Goal: Task Accomplishment & Management: Manage account settings

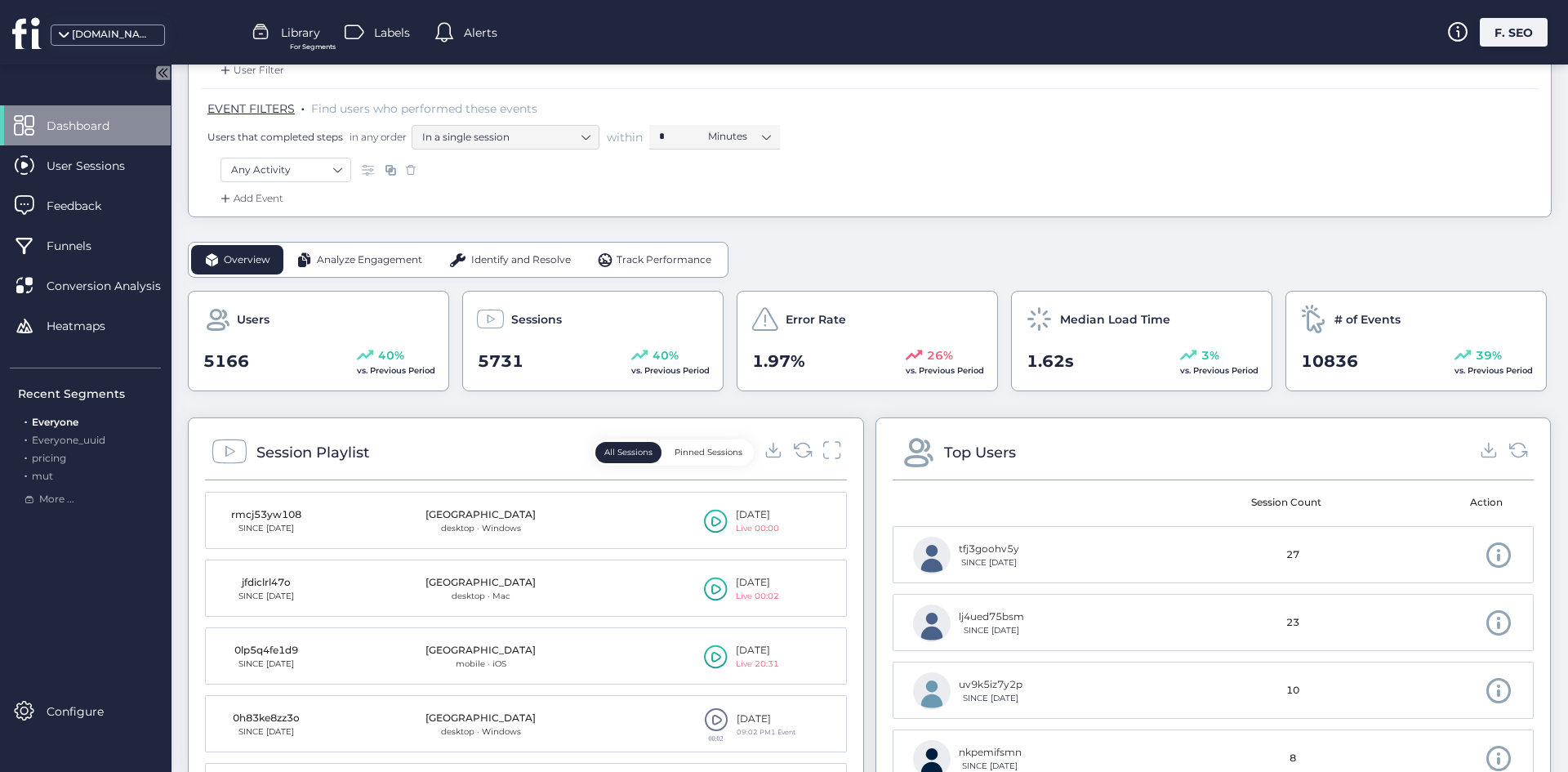
scroll to position [408, 0]
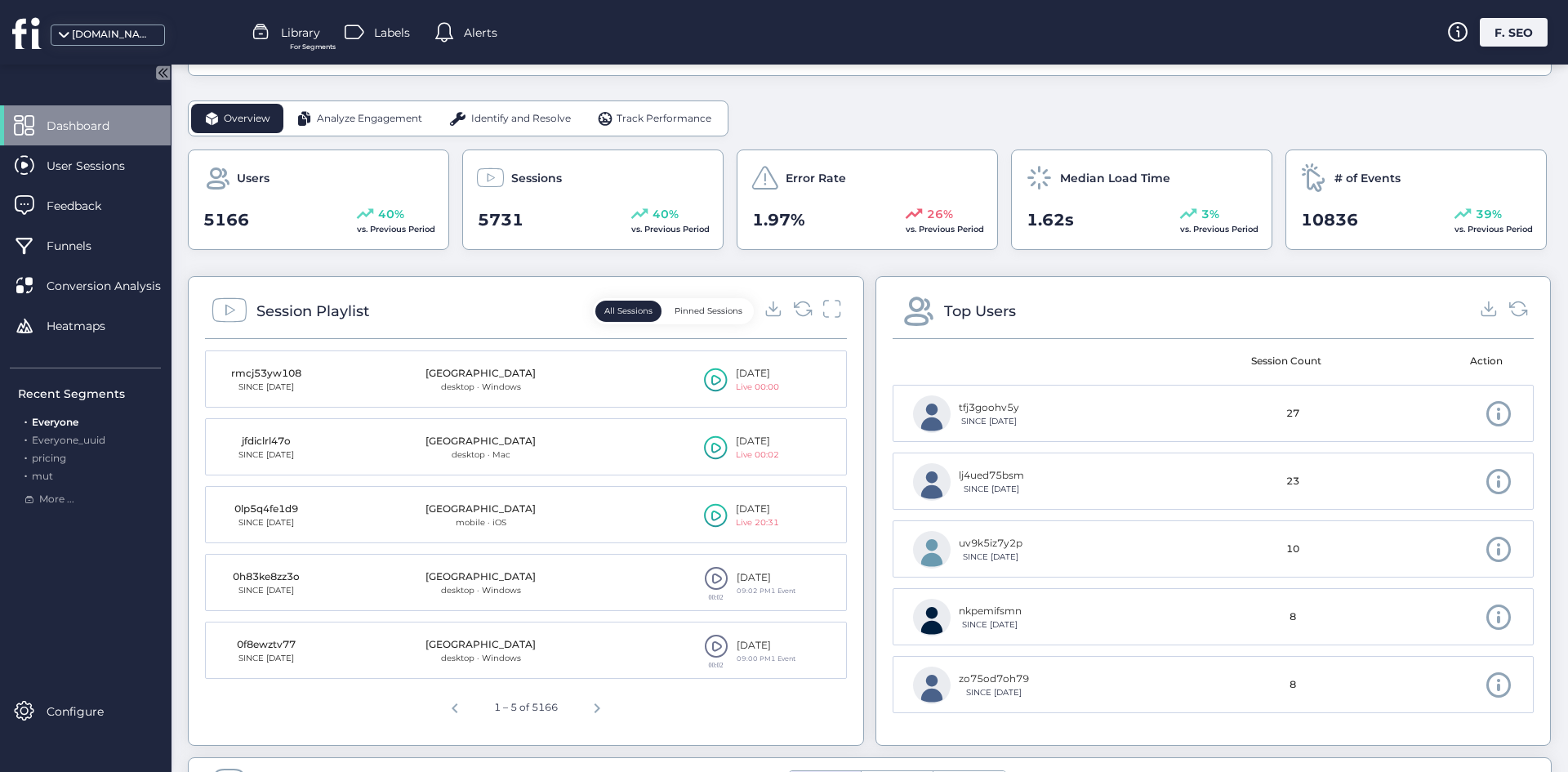
click at [1487, 27] on div "F. SEO" at bounding box center [1514, 31] width 68 height 28
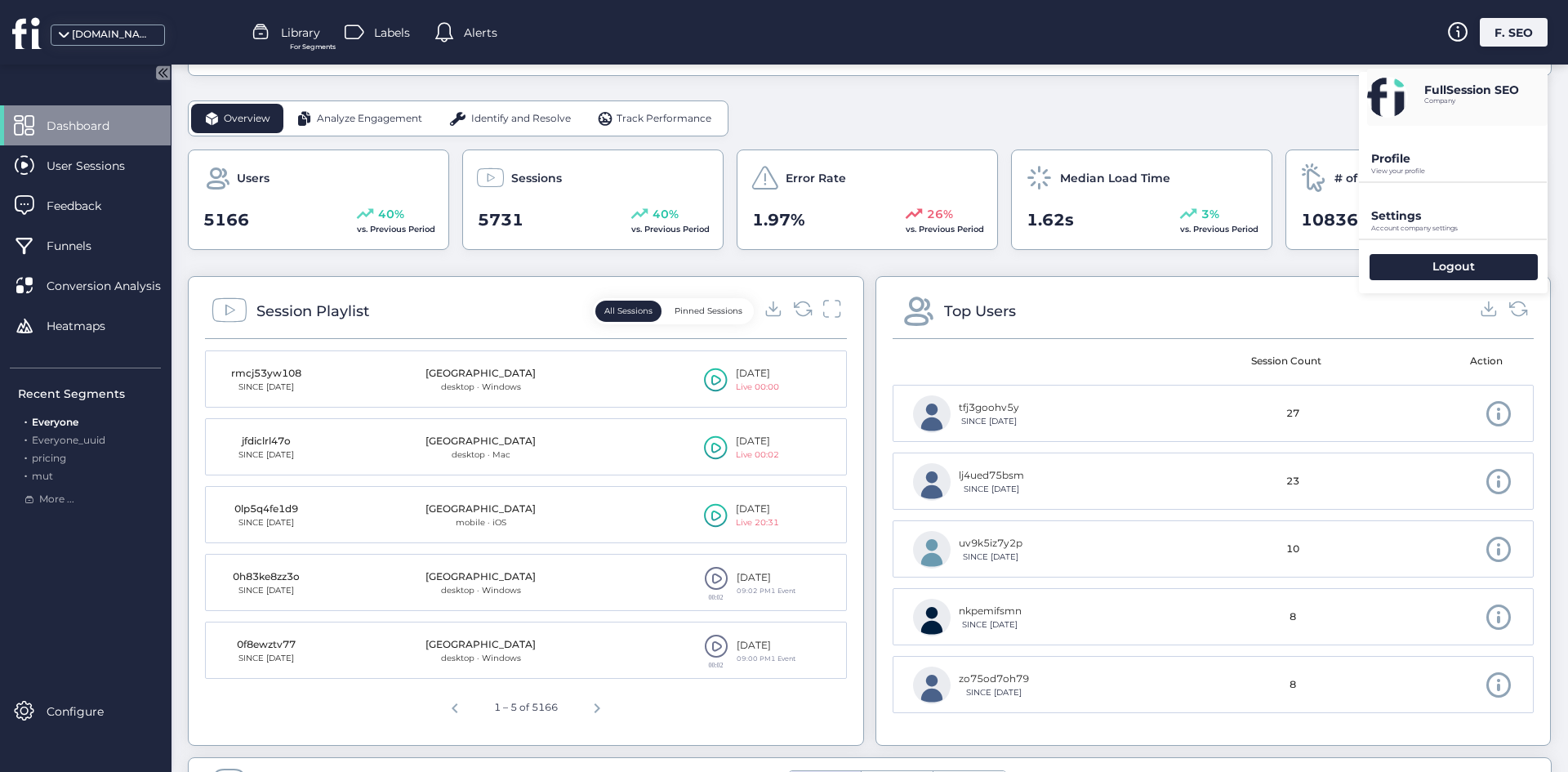
click at [1453, 200] on div "Settings Account company settings" at bounding box center [1454, 211] width 189 height 56
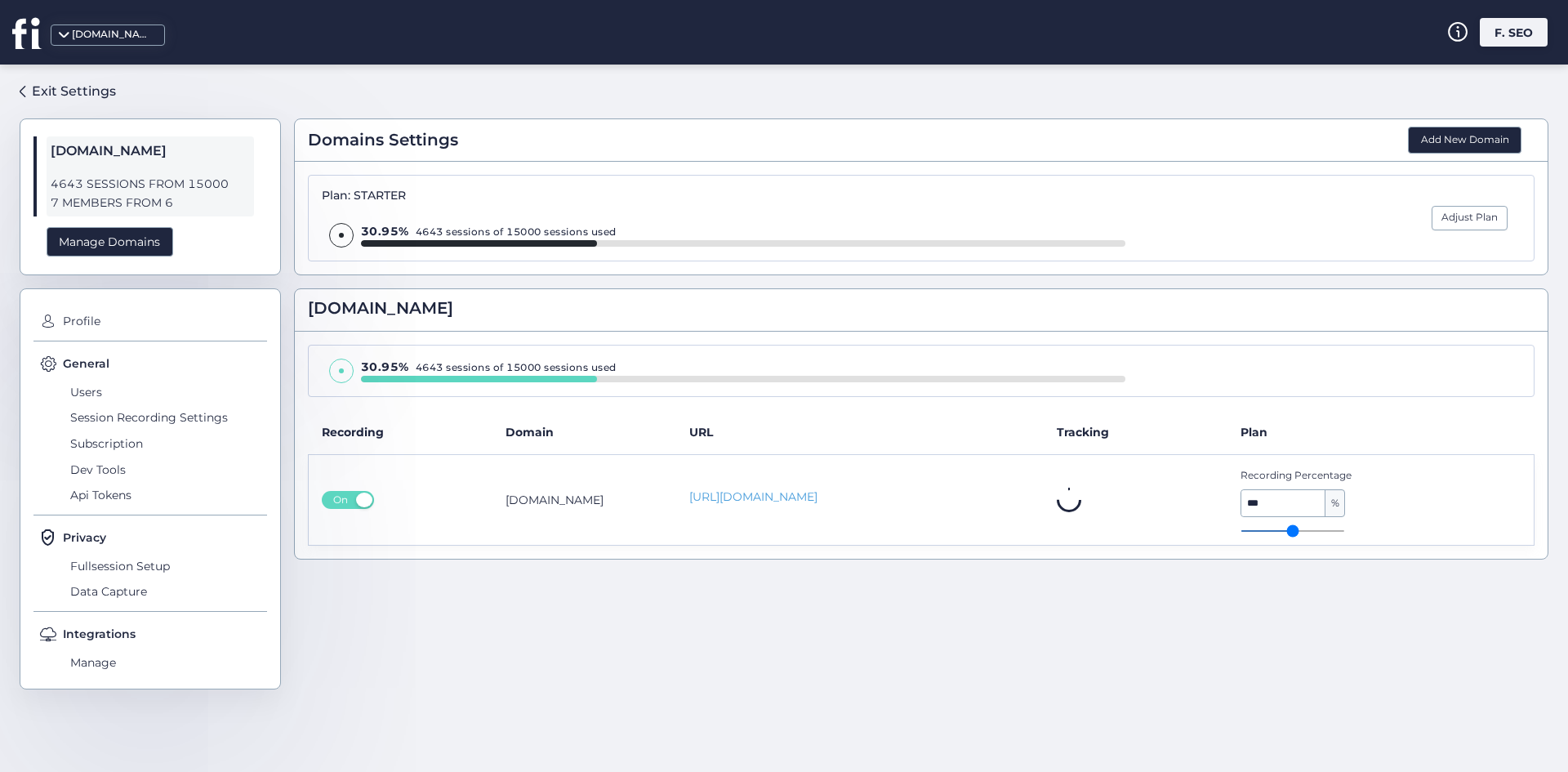
click at [83, 376] on div "General Users Session Recording Settings Subscription Dev Tools Api Tokens" at bounding box center [150, 435] width 234 height 161
click at [102, 395] on span "Users" at bounding box center [167, 392] width 201 height 26
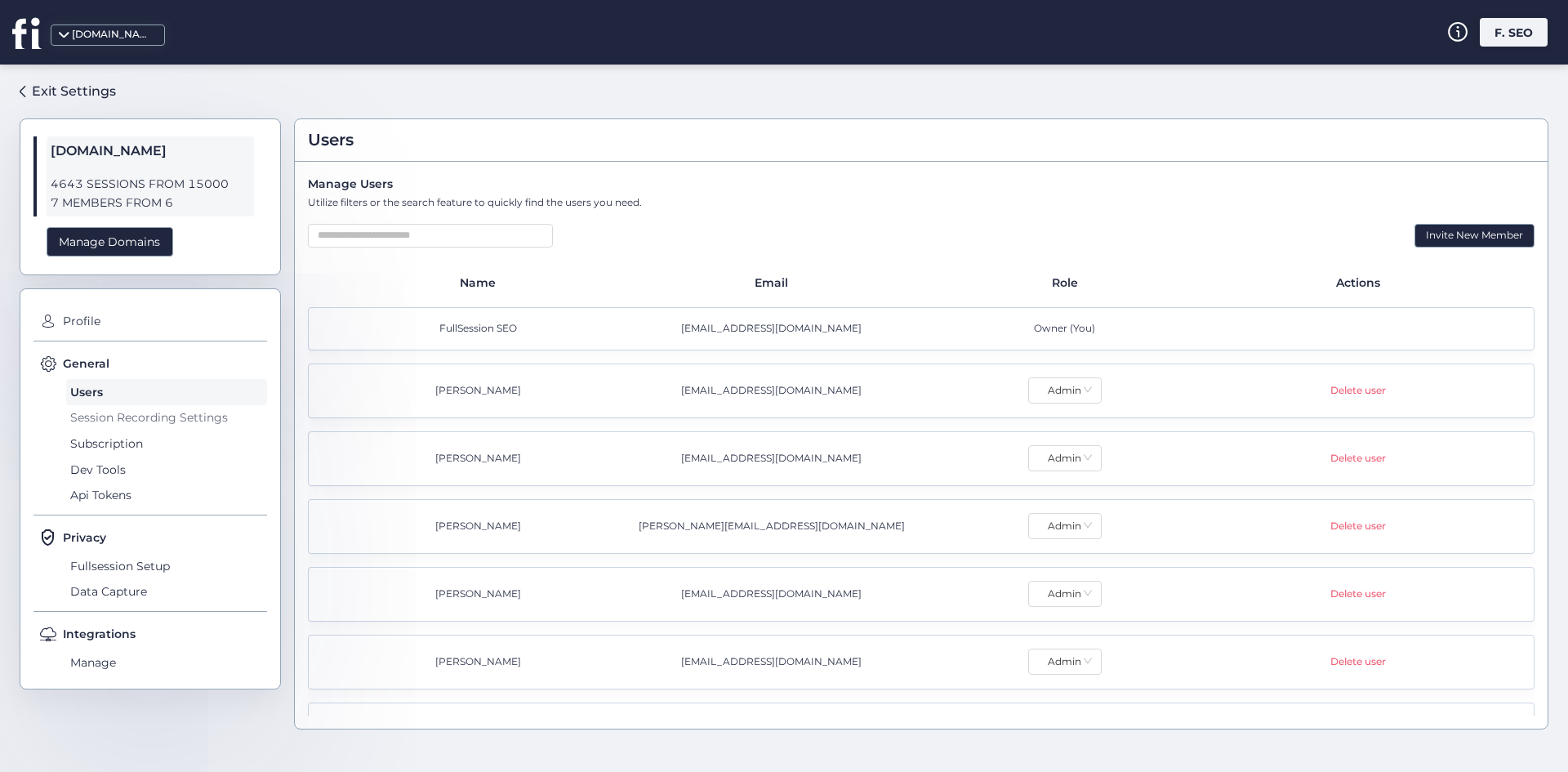
click at [178, 420] on span "Session Recording Settings" at bounding box center [167, 418] width 201 height 26
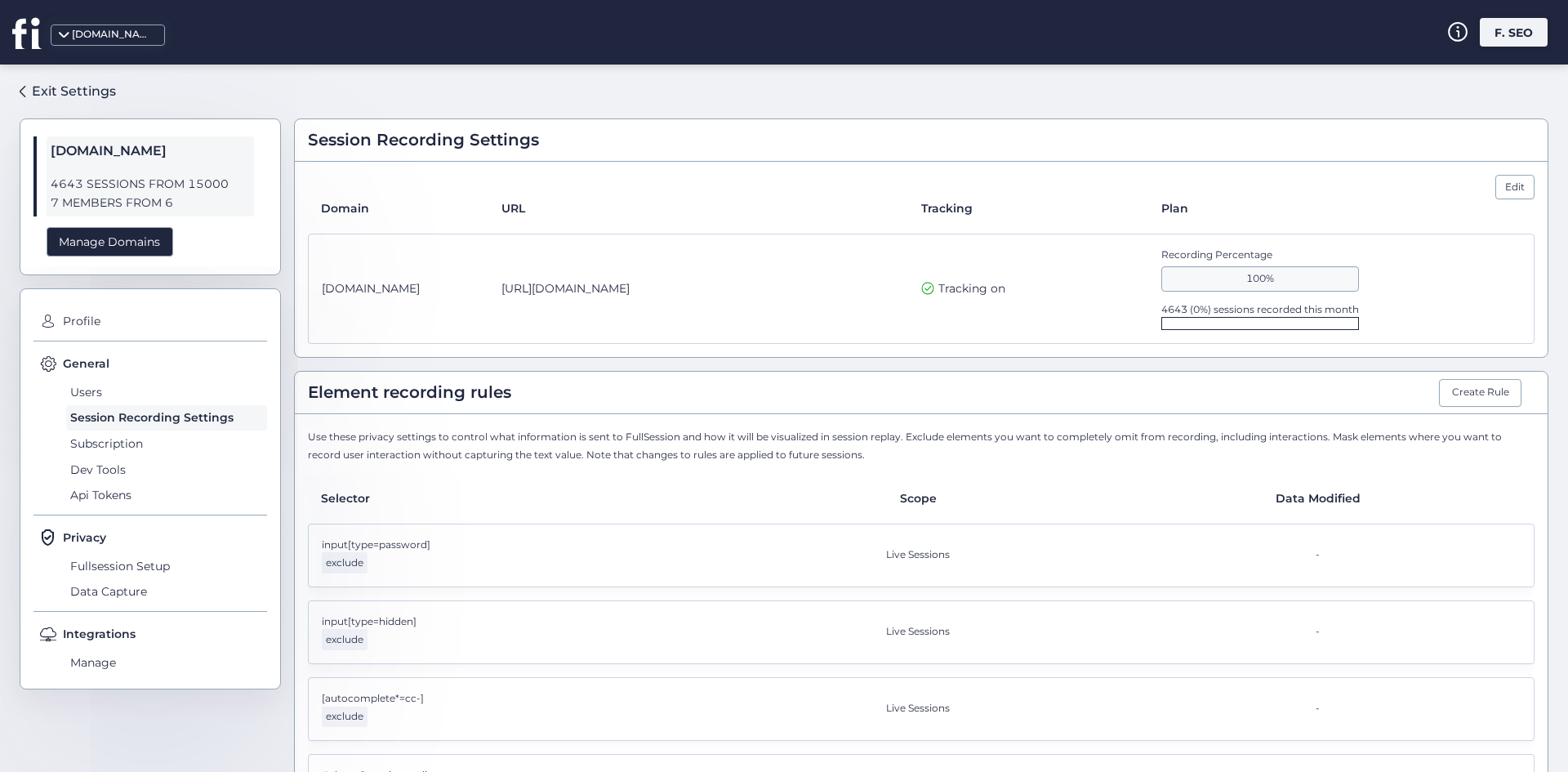
click at [58, 381] on div "General Users Session Recording Settings Subscription Dev Tools Api Tokens" at bounding box center [150, 435] width 234 height 161
click at [87, 390] on span "Users" at bounding box center [167, 392] width 201 height 26
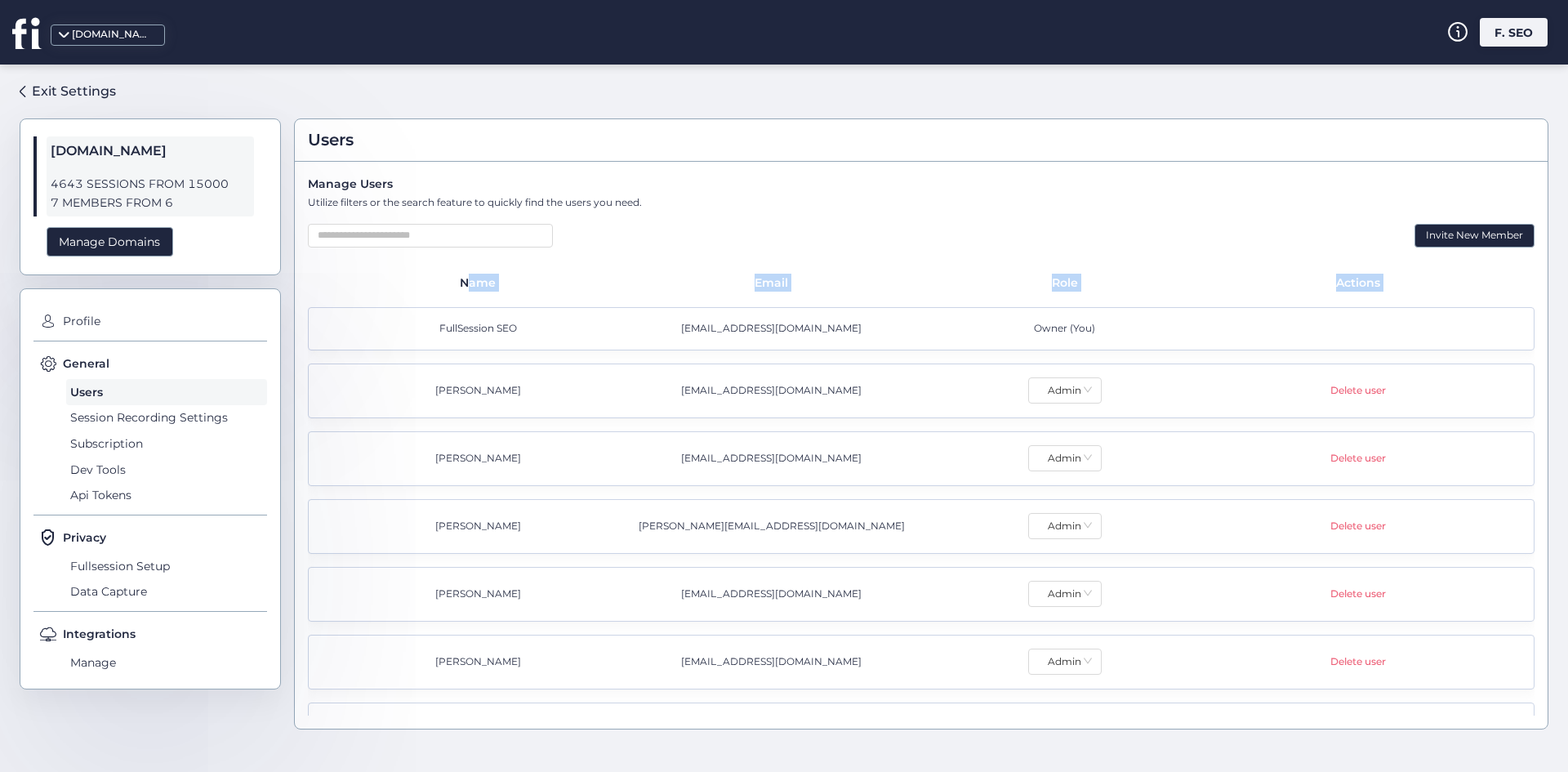
drag, startPoint x: 367, startPoint y: 297, endPoint x: 397, endPoint y: 286, distance: 32.0
click at [380, 300] on div "Name Email Role Actions FullSession SEO seo@fullsession.io Owner (You) Abed Nat…" at bounding box center [921, 494] width 1227 height 442
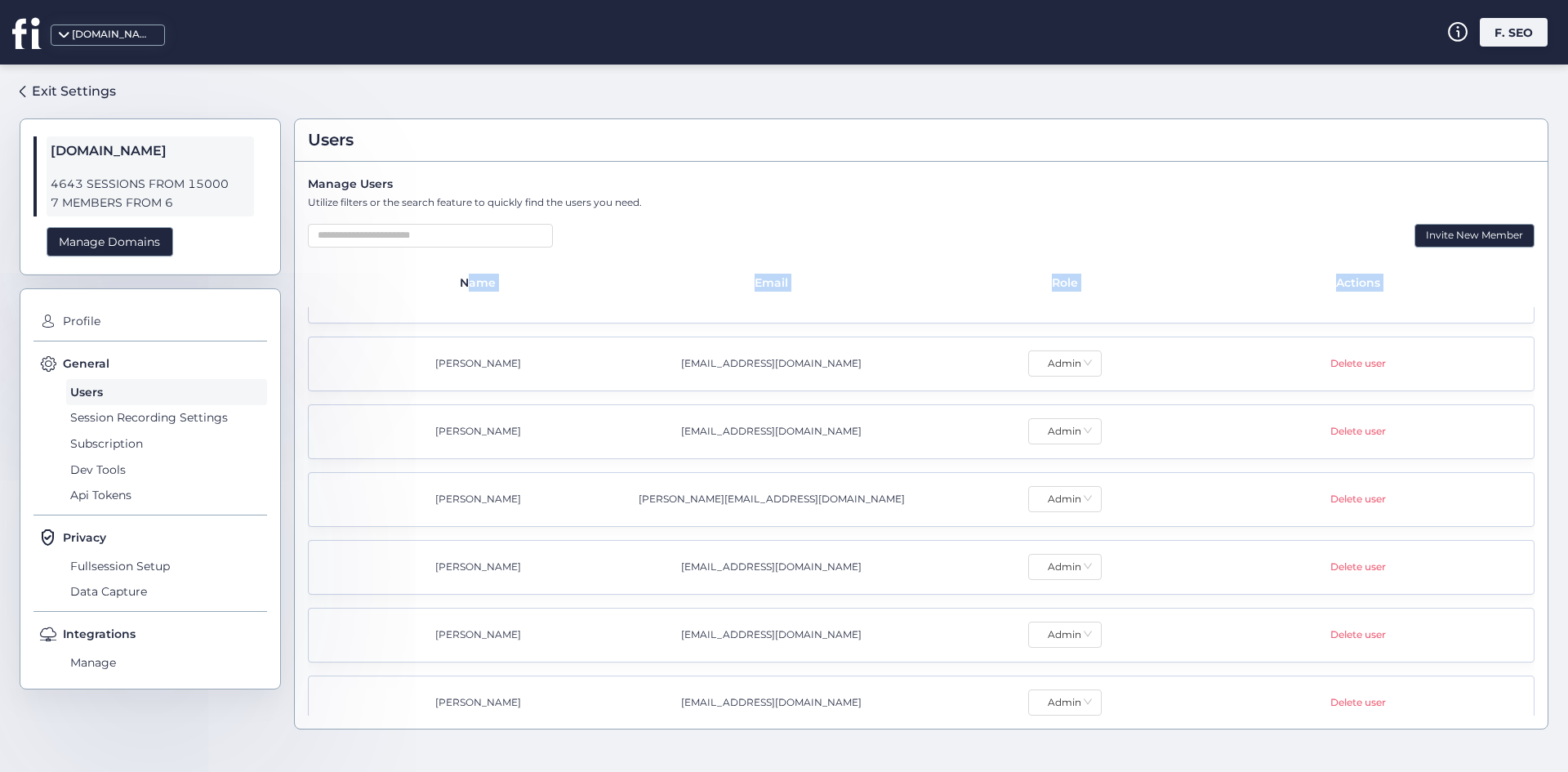
scroll to position [42, 0]
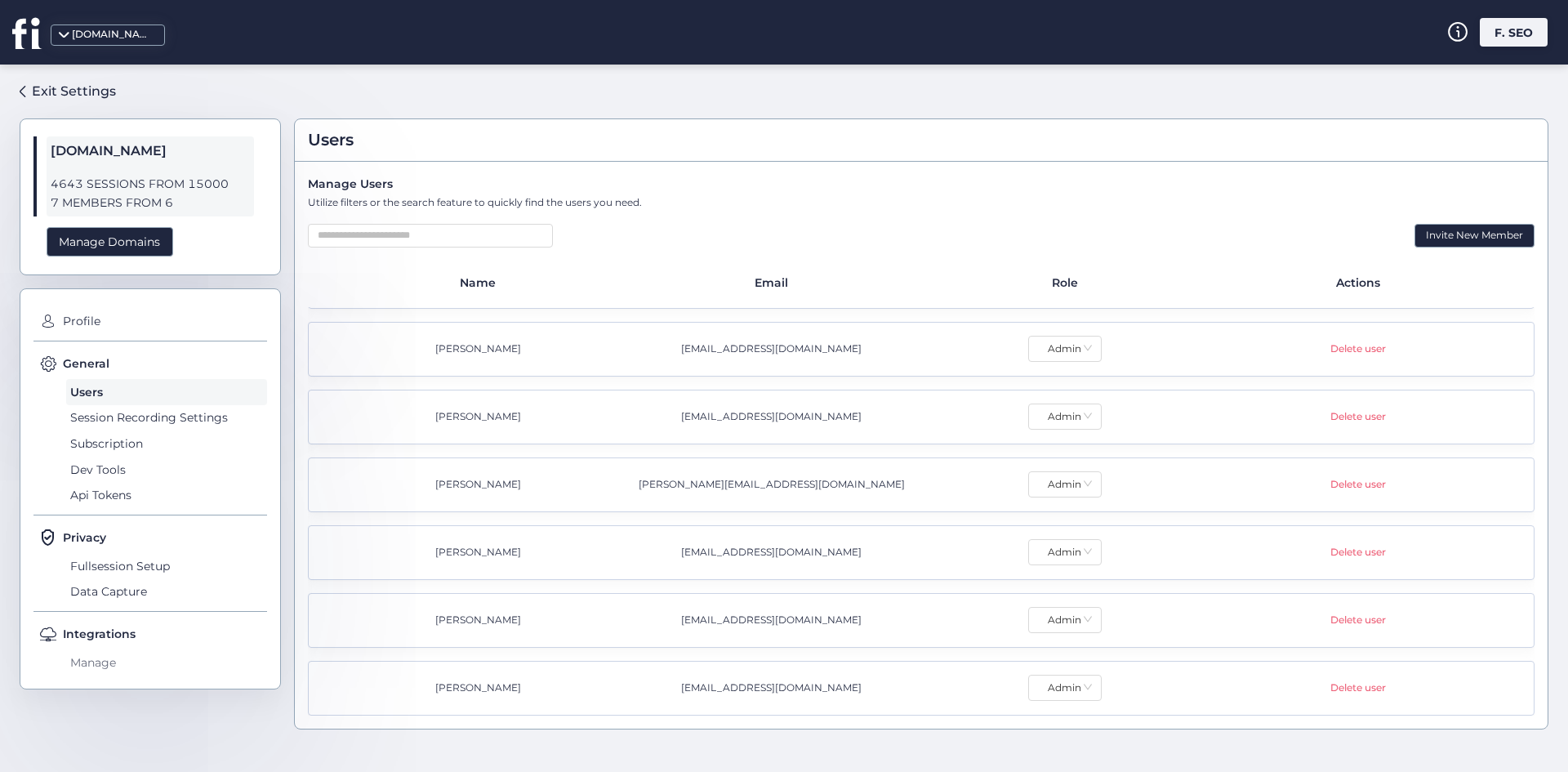
click at [108, 662] on span "Manage" at bounding box center [167, 662] width 201 height 26
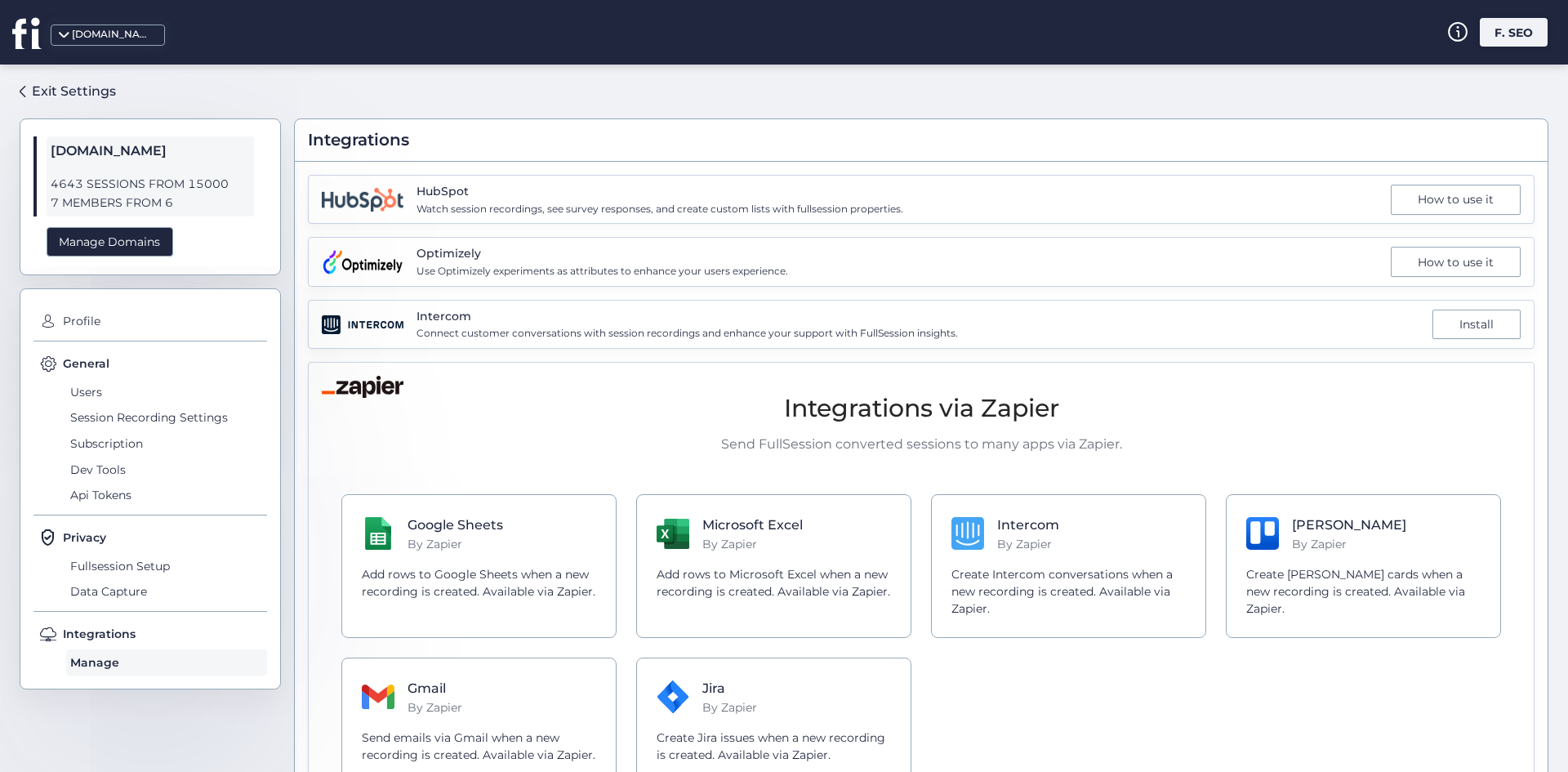
click at [487, 340] on span "Connect customer conversations with session recordings and enhance your support…" at bounding box center [686, 333] width 541 height 16
click at [1457, 328] on div "Install" at bounding box center [1476, 324] width 88 height 30
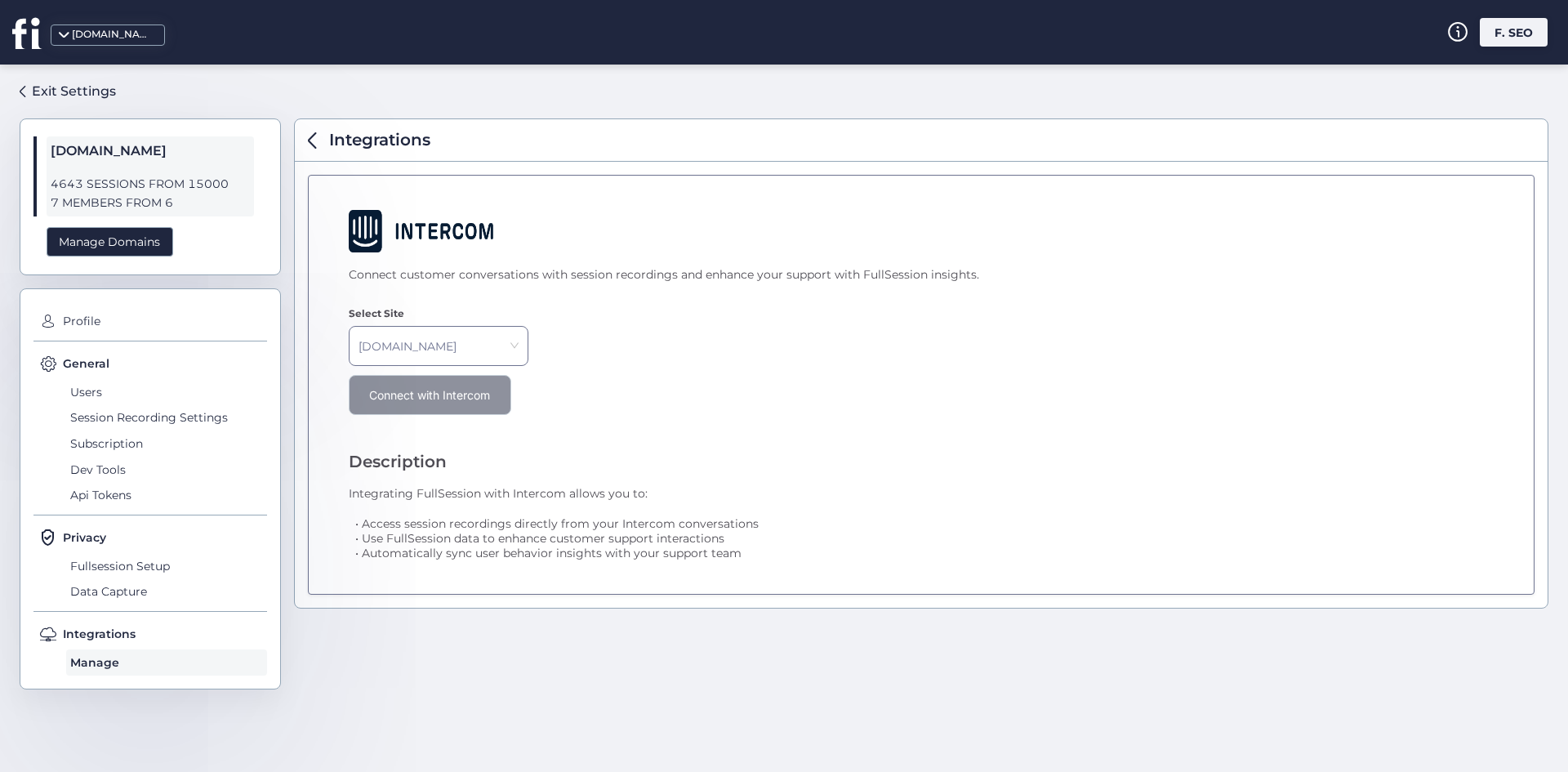
click at [456, 391] on span "Connect with Intercom" at bounding box center [430, 395] width 121 height 15
drag, startPoint x: 295, startPoint y: 131, endPoint x: 309, endPoint y: 142, distance: 17.8
click at [295, 132] on div "Integrations" at bounding box center [921, 140] width 1253 height 43
click at [309, 142] on span at bounding box center [312, 140] width 8 height 17
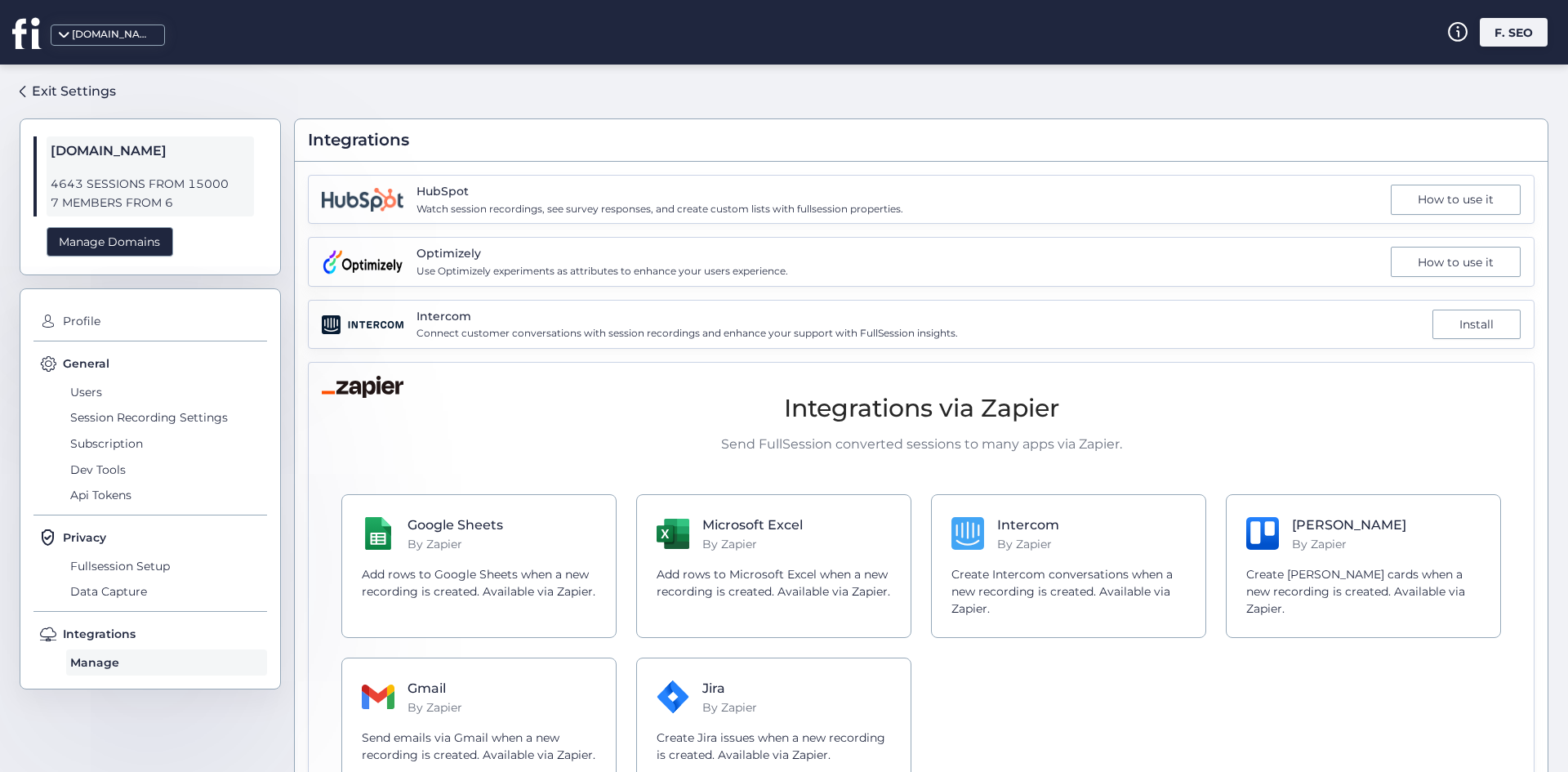
click at [522, 218] on div "HubSpot Watch session recordings, see survey responses, and create custom lists…" at bounding box center [921, 199] width 1227 height 49
click at [483, 264] on span "Use Optimizely experiments as attributes to enhance your users experience." at bounding box center [602, 272] width 372 height 16
click at [483, 265] on span "Use Optimizely experiments as attributes to enhance your users experience." at bounding box center [602, 272] width 372 height 16
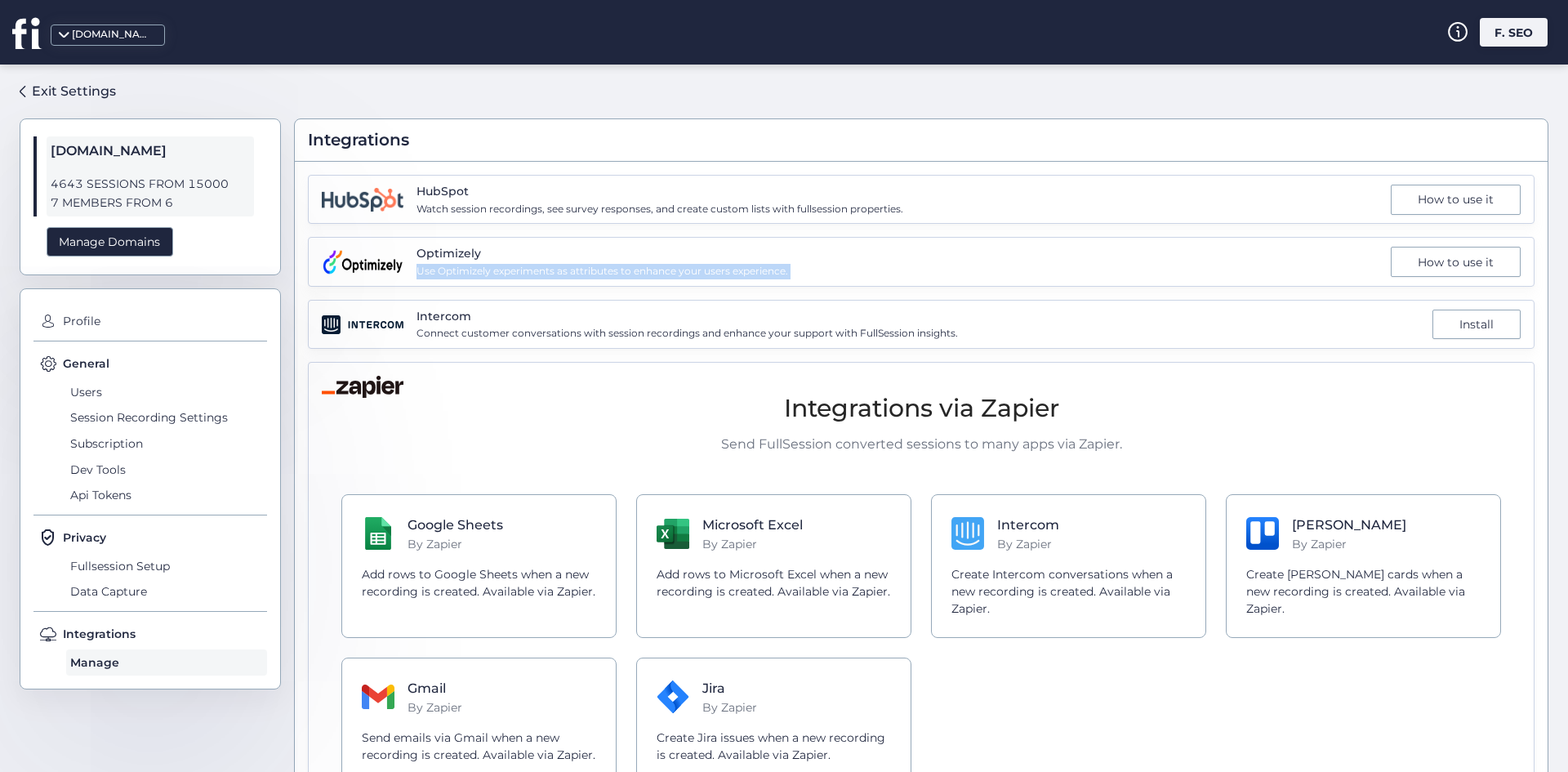
click at [483, 265] on span "Use Optimizely experiments as attributes to enhance your users experience." at bounding box center [602, 272] width 372 height 16
click at [592, 263] on div "Optimizely Use Optimizely experiments as attributes to enhance your users exper…" at bounding box center [602, 260] width 372 height 34
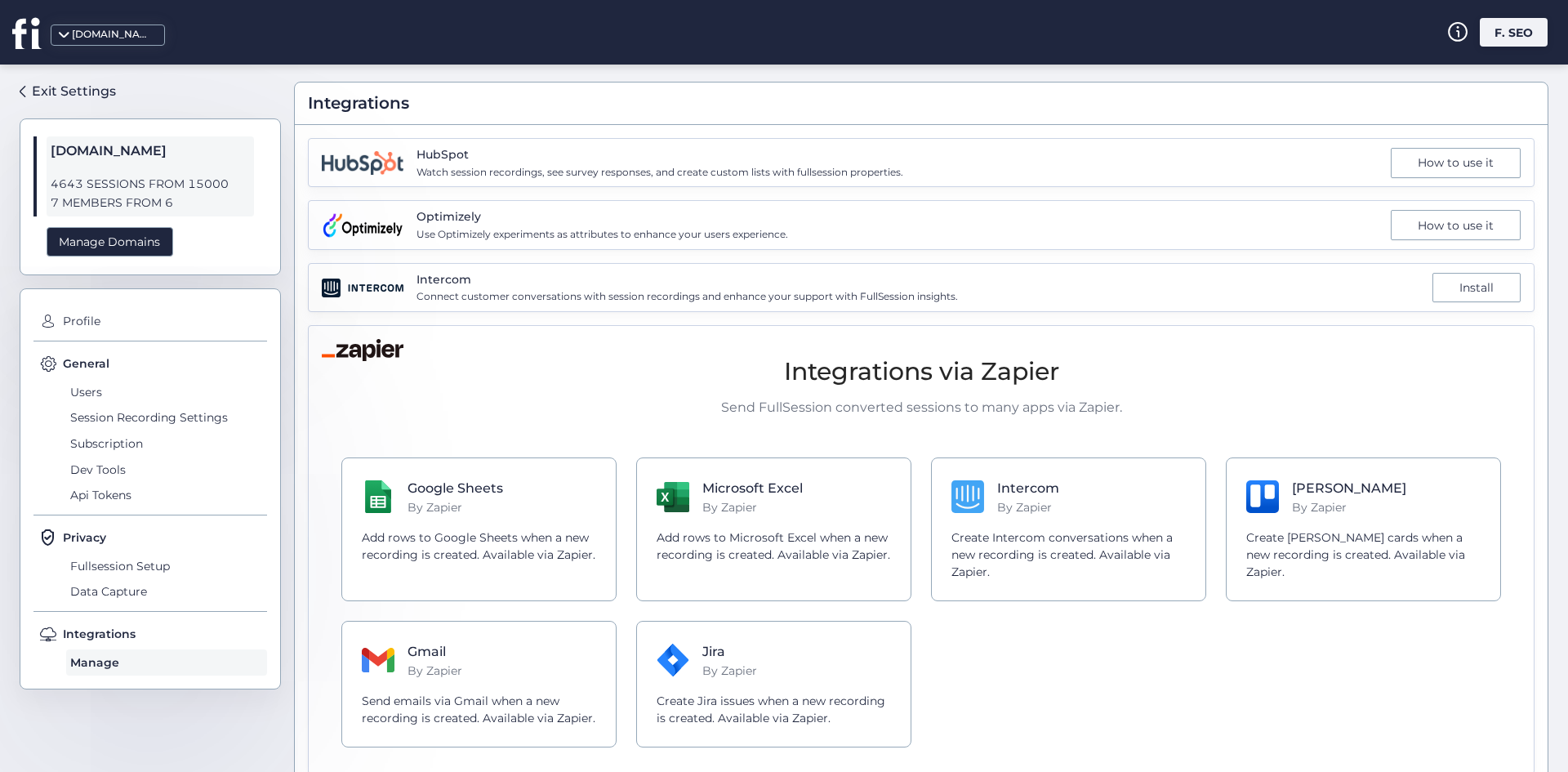
scroll to position [66, 0]
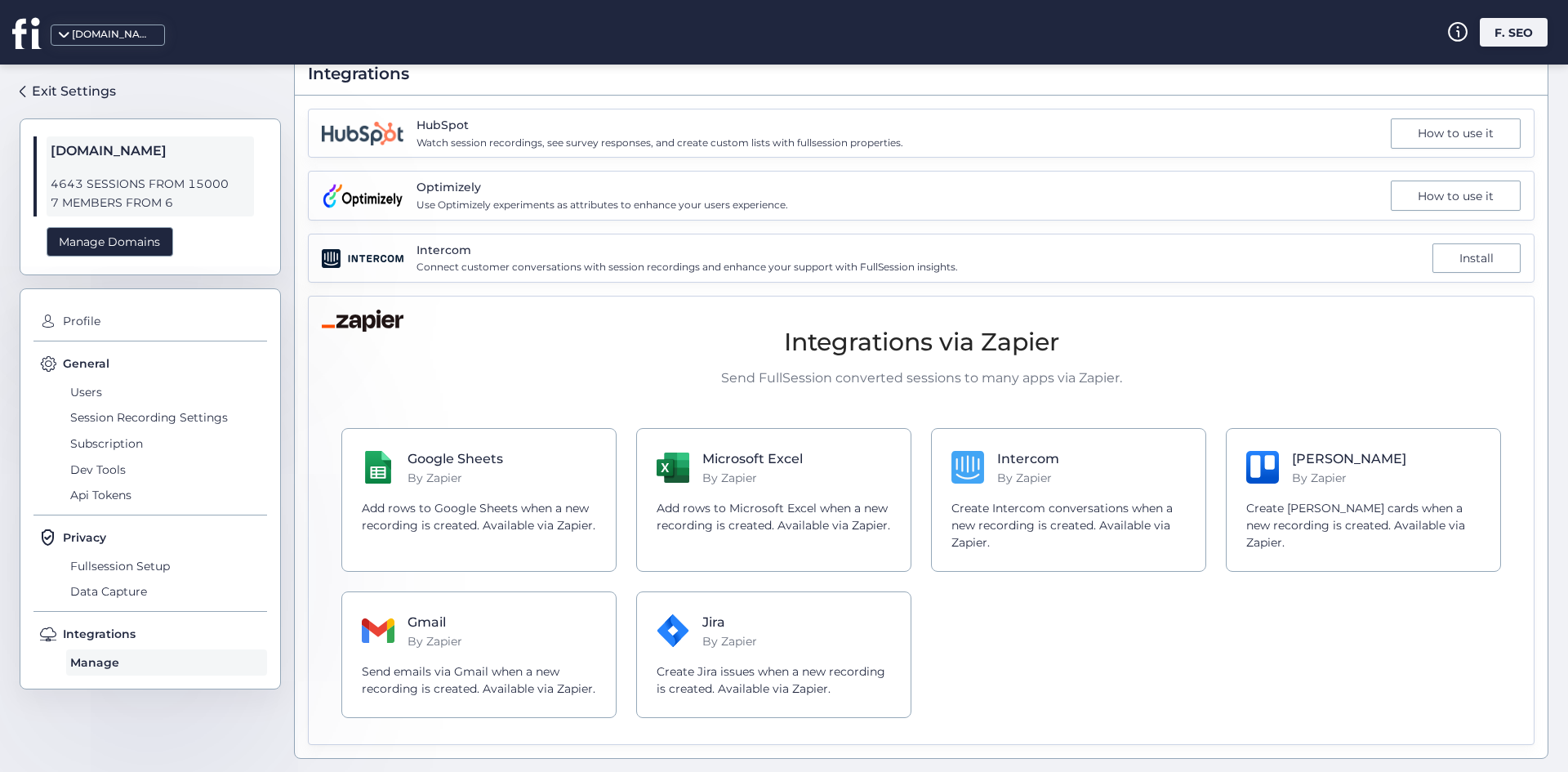
click at [517, 392] on div "Integrations via Zapier Send FullSession converted sessions to many apps via Za…" at bounding box center [921, 521] width 1199 height 435
click at [526, 445] on div "Google Sheets By Zapier Add rows to Google Sheets when a new recording is creat…" at bounding box center [478, 499] width 278 height 145
click at [731, 458] on h4 "Microsoft Excel" at bounding box center [753, 457] width 101 height 20
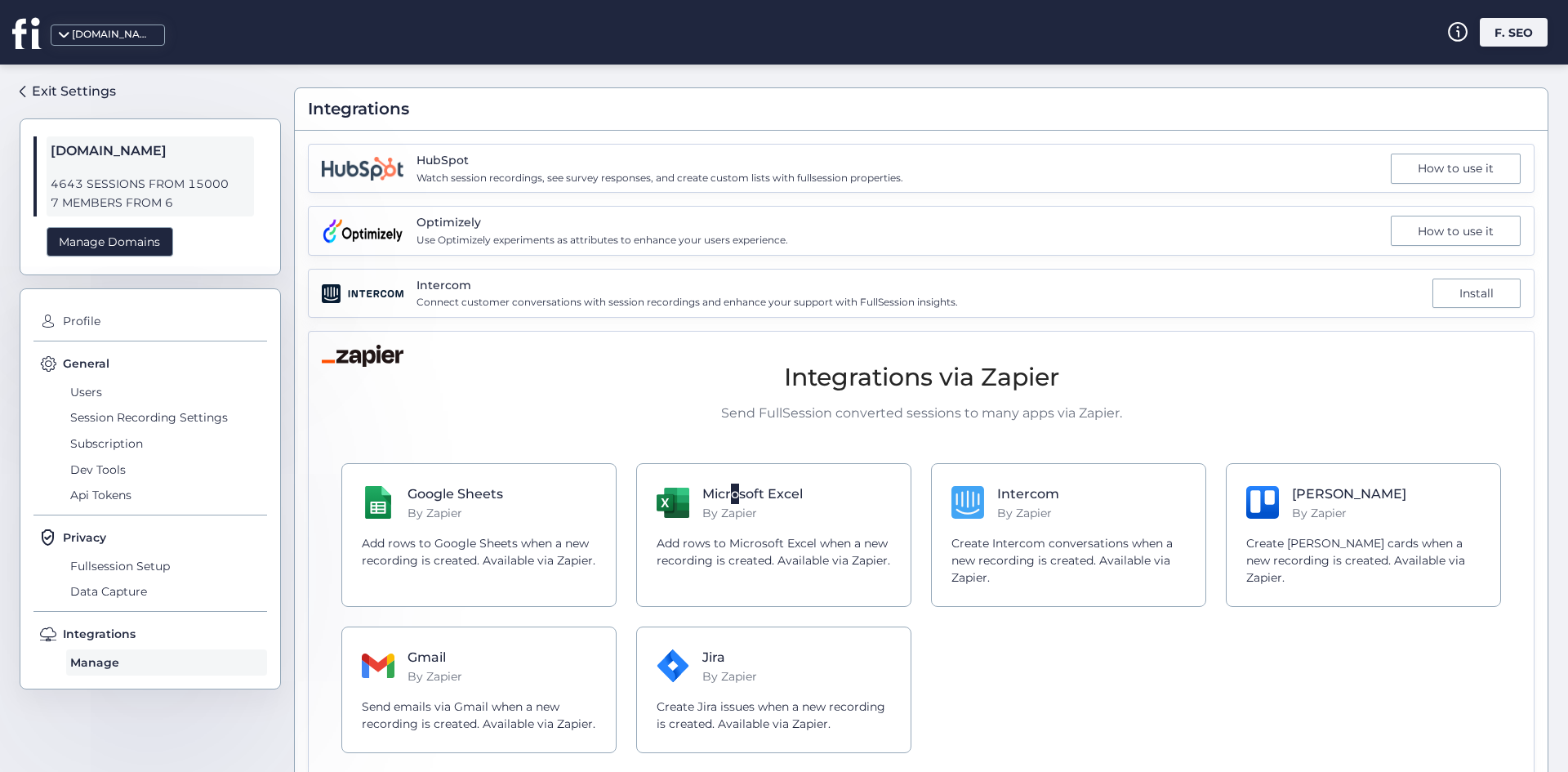
scroll to position [0, 0]
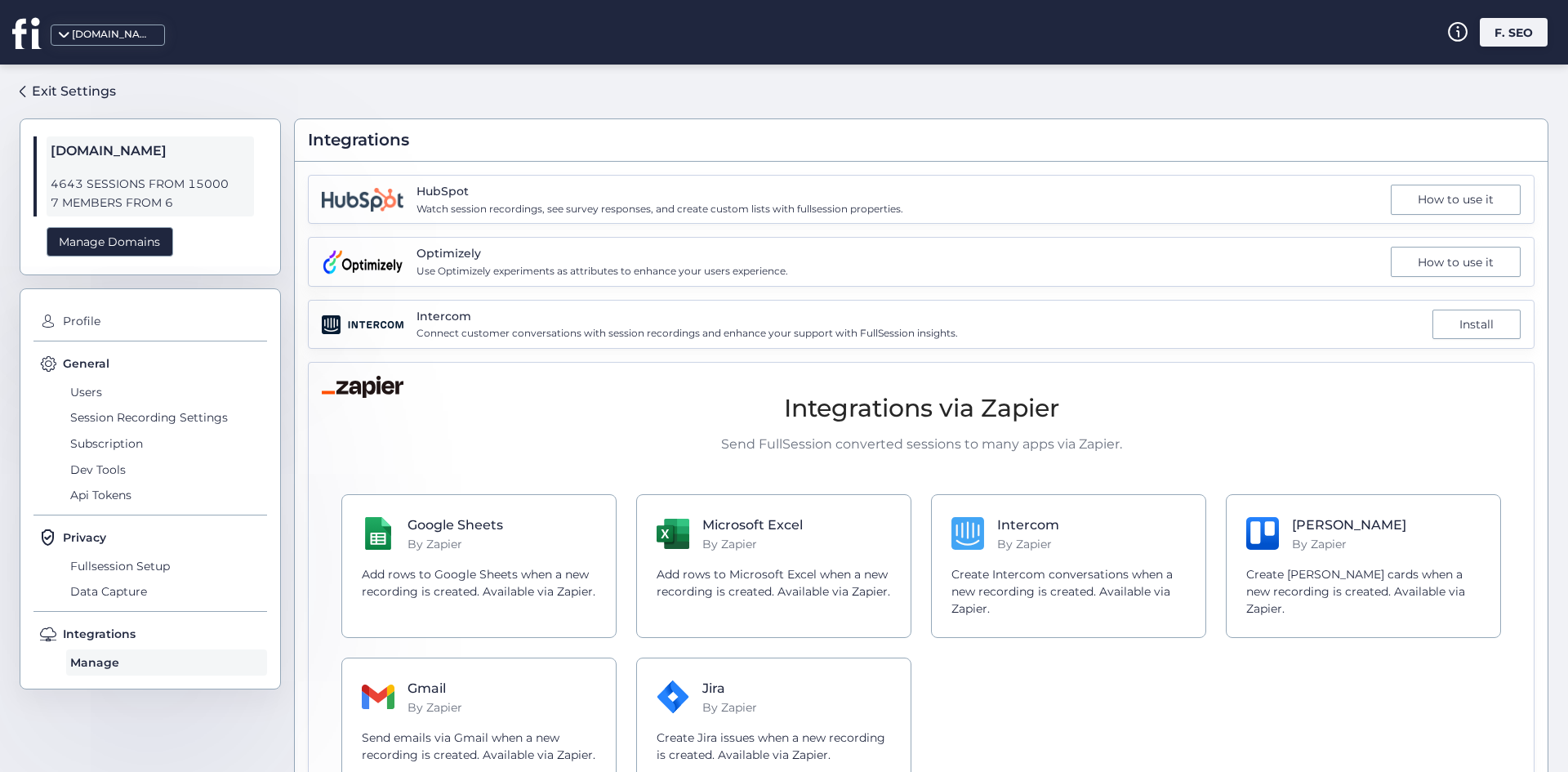
click at [607, 44] on div "fullsession.io F. SEO" at bounding box center [784, 32] width 1568 height 64
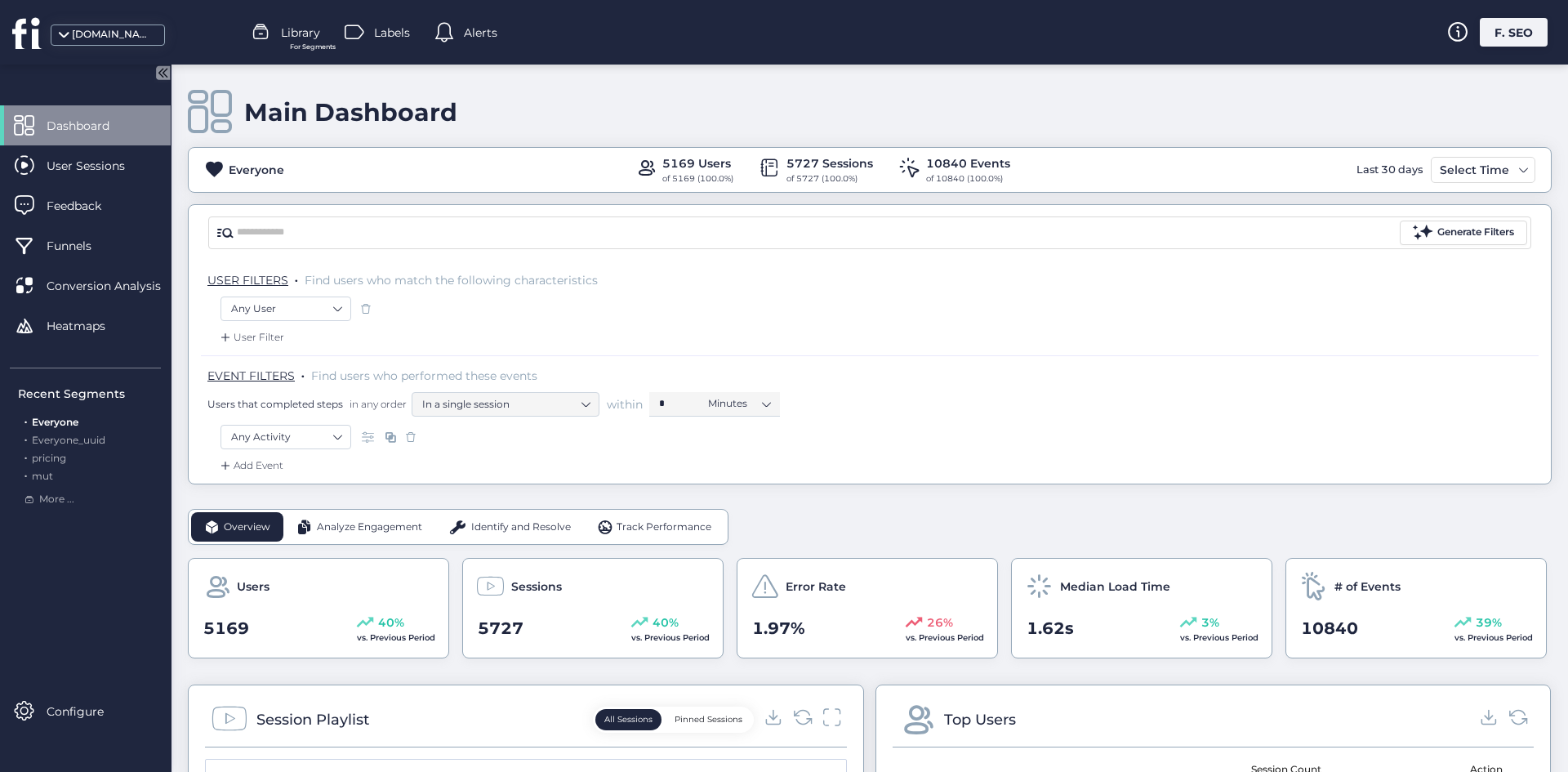
click at [1512, 33] on div "F. SEO" at bounding box center [1514, 31] width 68 height 28
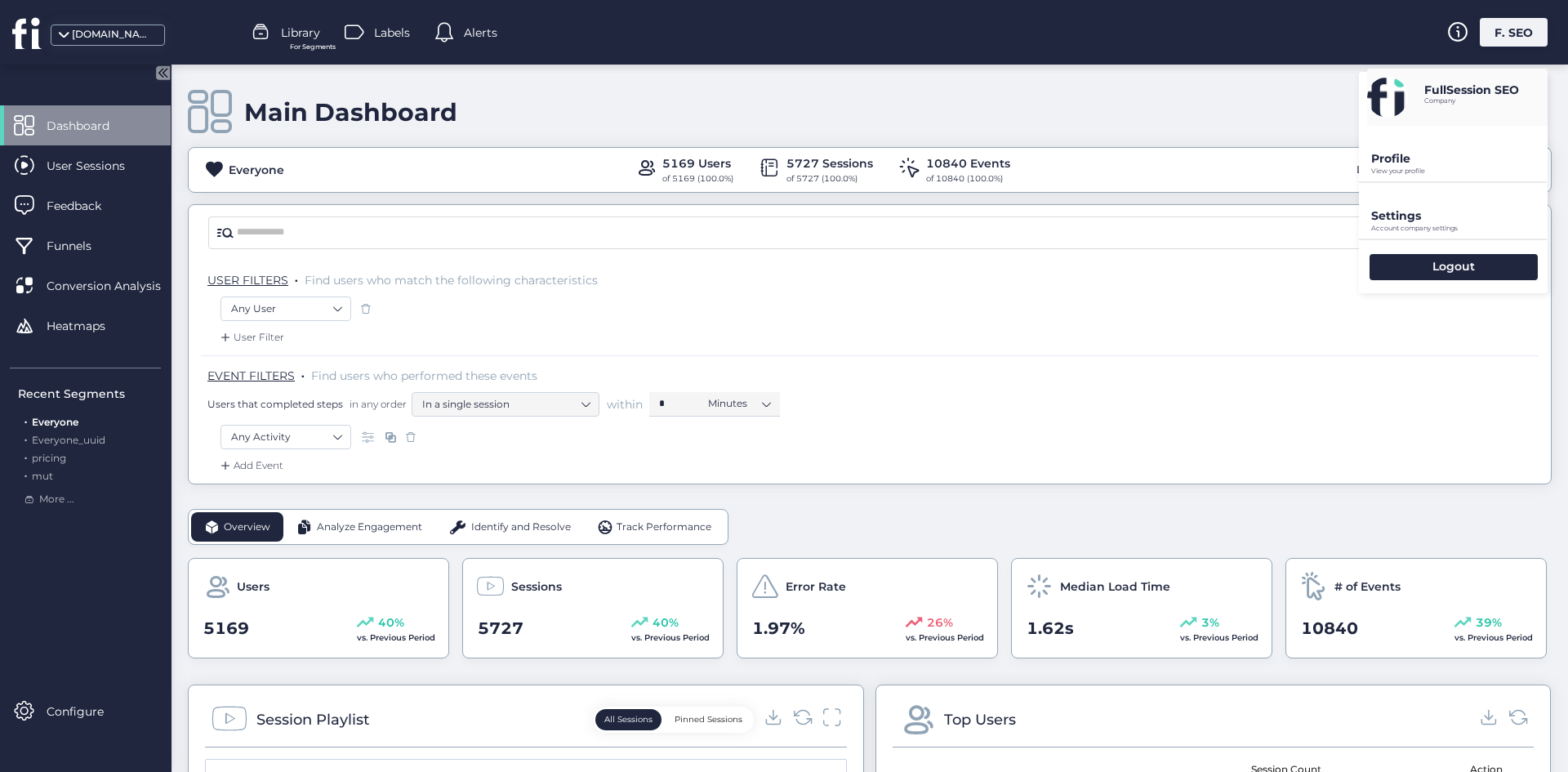
click at [1165, 79] on div "Main Dashboard Everyone 5169 Users of 5169 (100.0%) 5727 Sessions of 5727 (100.…" at bounding box center [870, 274] width 1364 height 420
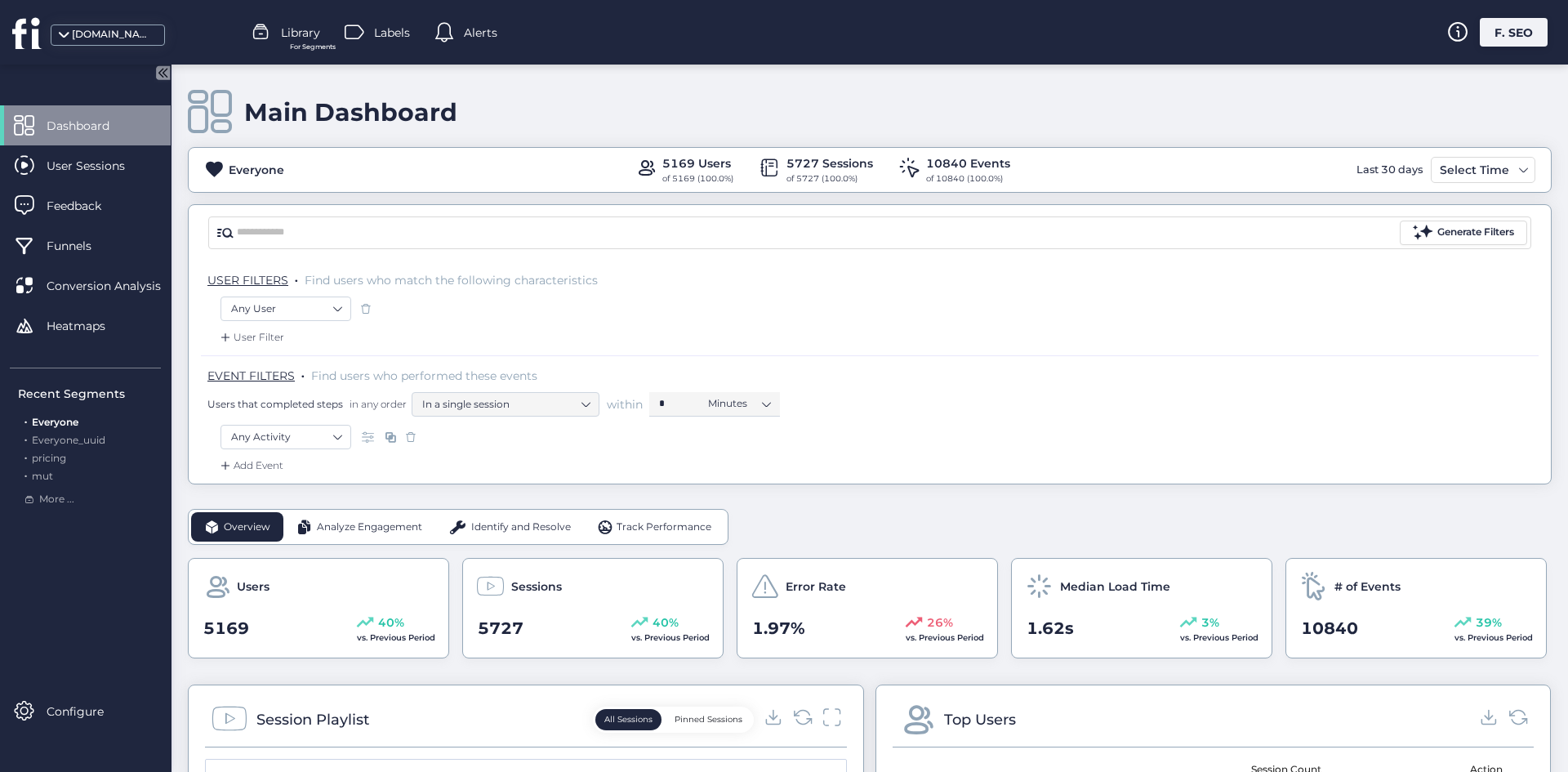
click at [363, 31] on span at bounding box center [355, 32] width 20 height 19
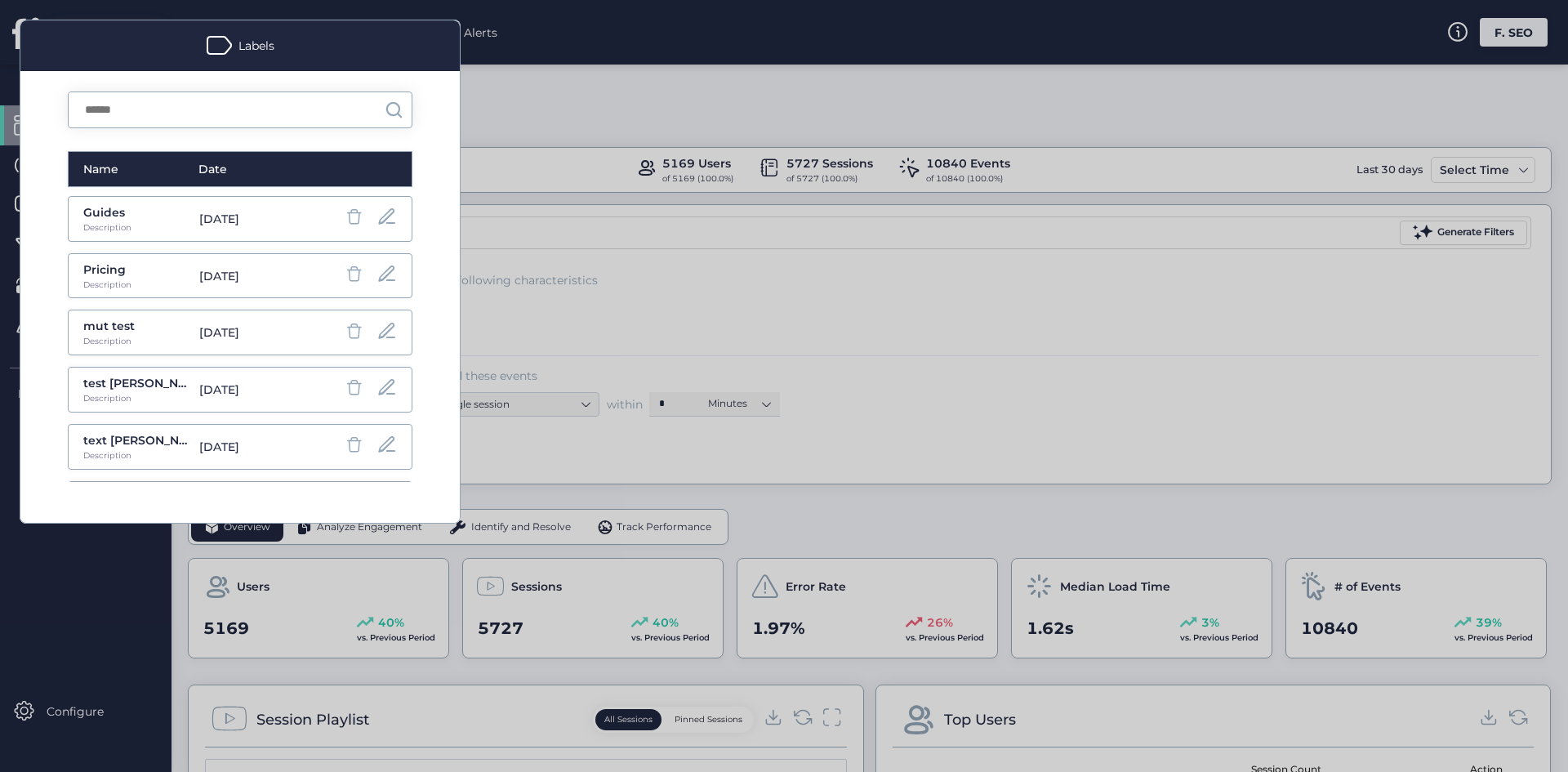
click at [468, 30] on mat-dialog-container "Labels Name Date Guides Description [DATE] Pricing Description [DATE] mut test …" at bounding box center [240, 271] width 481 height 543
click at [484, 32] on div at bounding box center [784, 386] width 1568 height 772
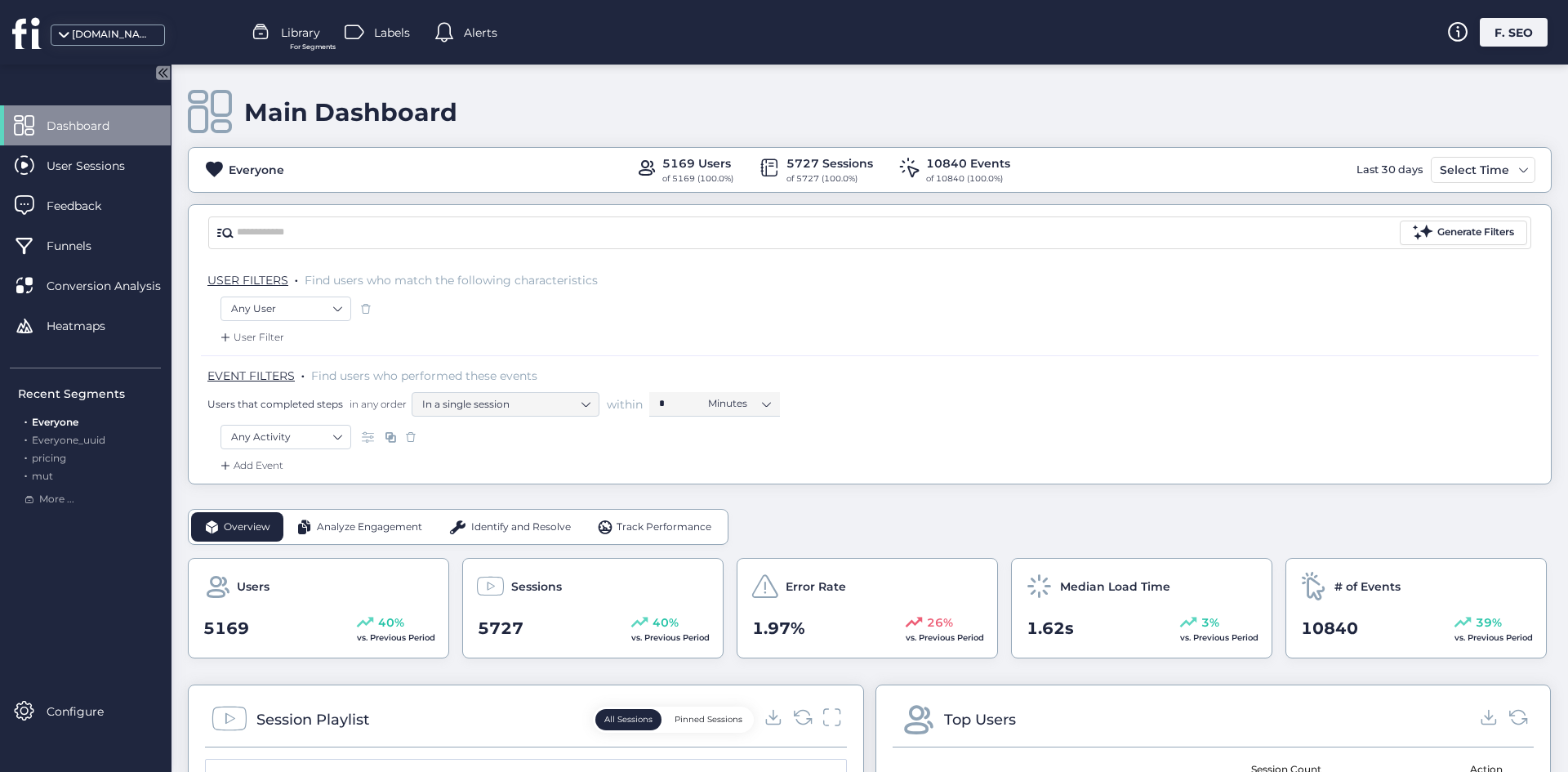
click at [460, 27] on div "Alerts" at bounding box center [466, 32] width 63 height 24
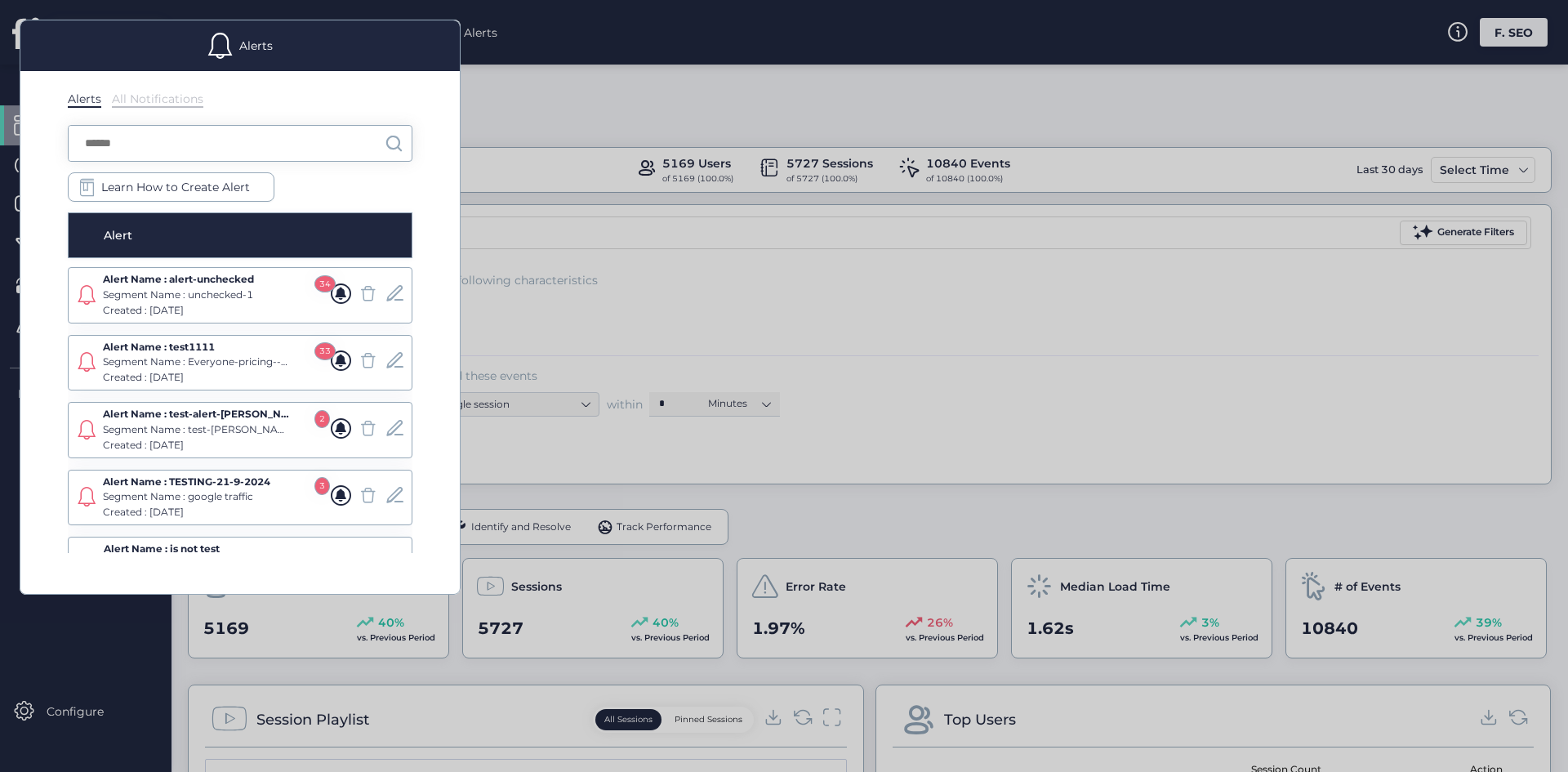
click at [179, 122] on div "Alerts All Notifications Learn How to Create Alert Alert Alert Name : alert-unc…" at bounding box center [240, 332] width 440 height 522
click at [145, 102] on div "All Notifications" at bounding box center [158, 99] width 92 height 17
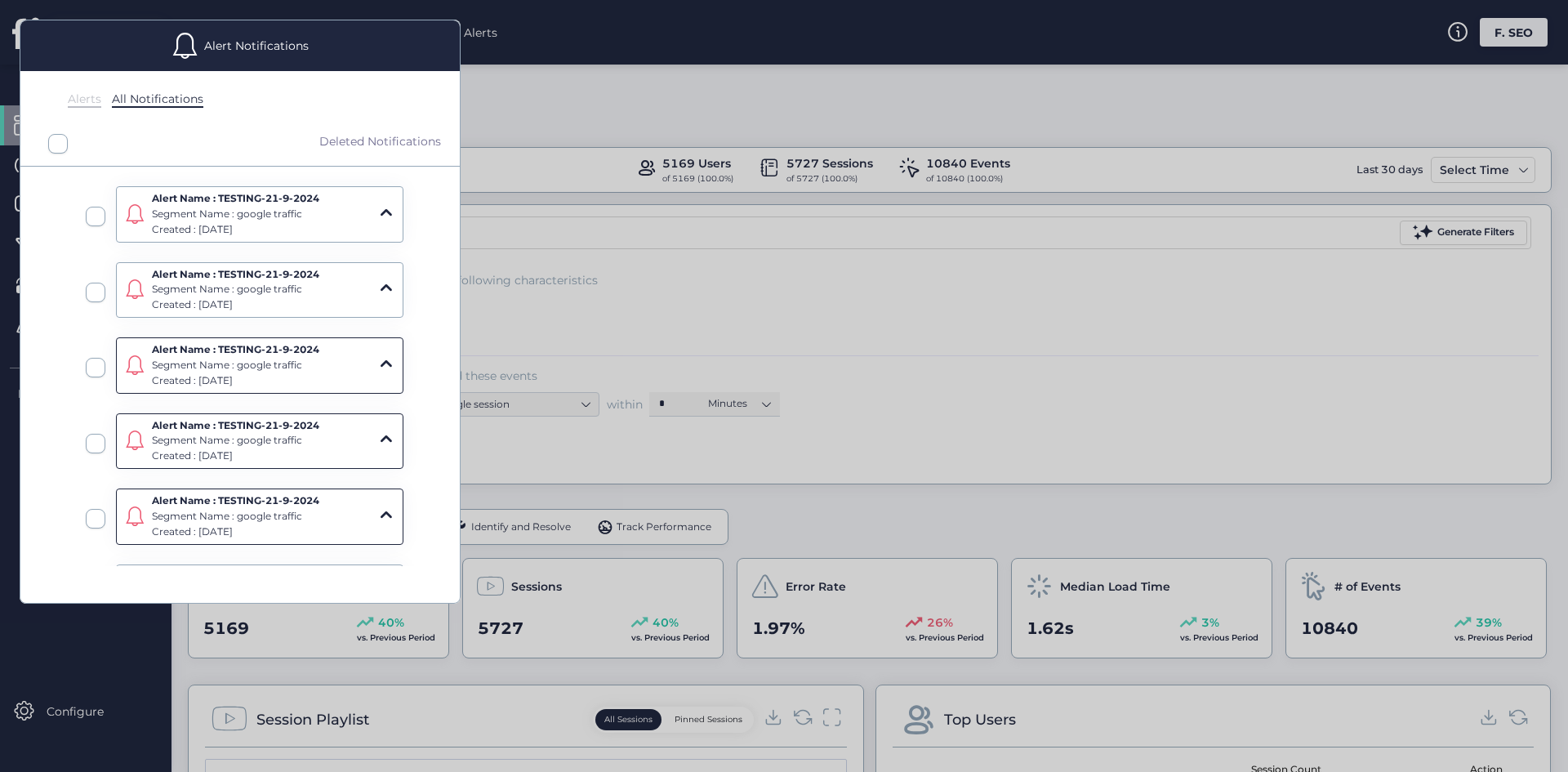
click at [78, 100] on div "Alerts" at bounding box center [85, 99] width 33 height 17
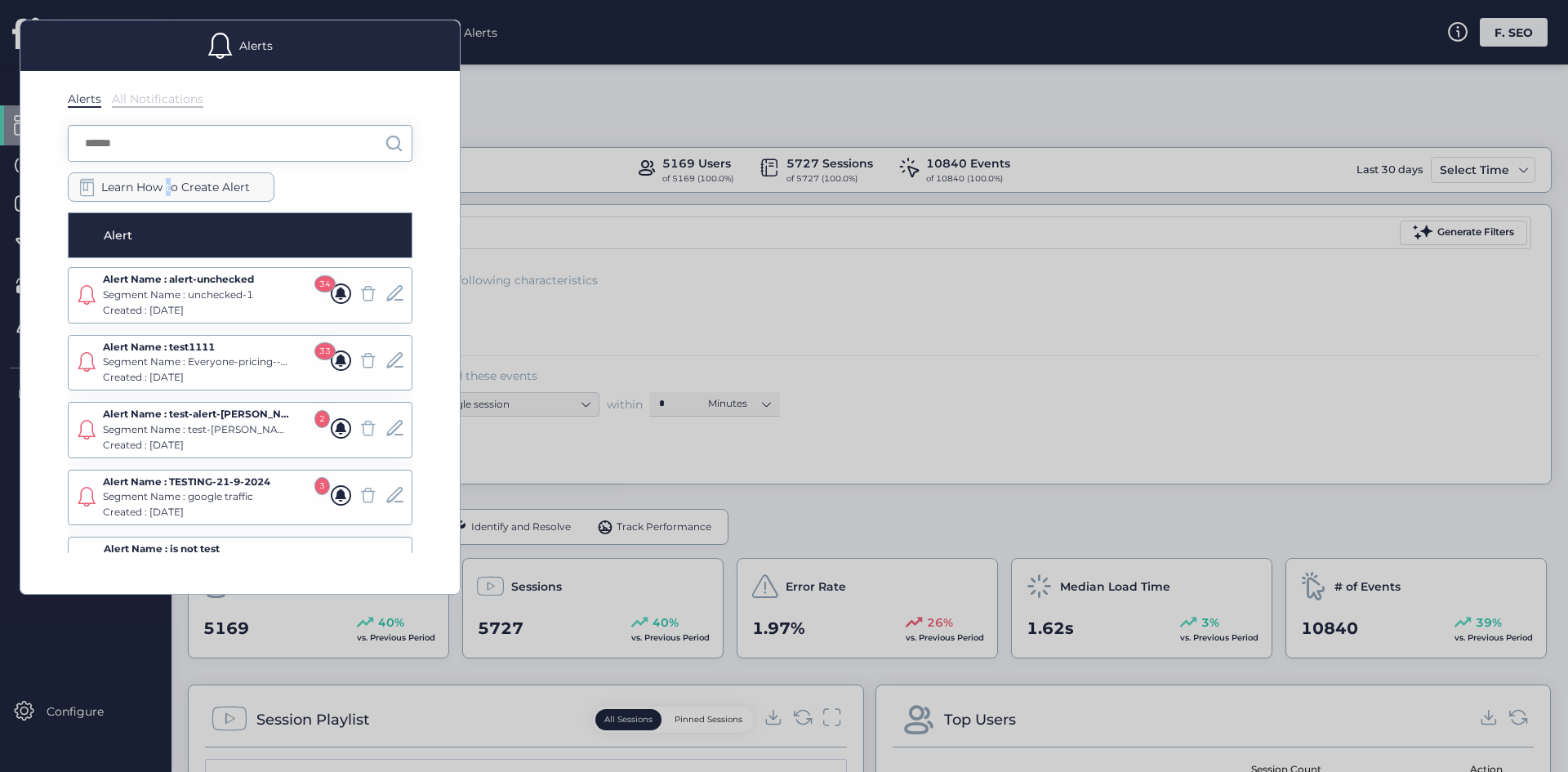
click at [169, 180] on span "Learn How to Create Alert" at bounding box center [176, 187] width 148 height 18
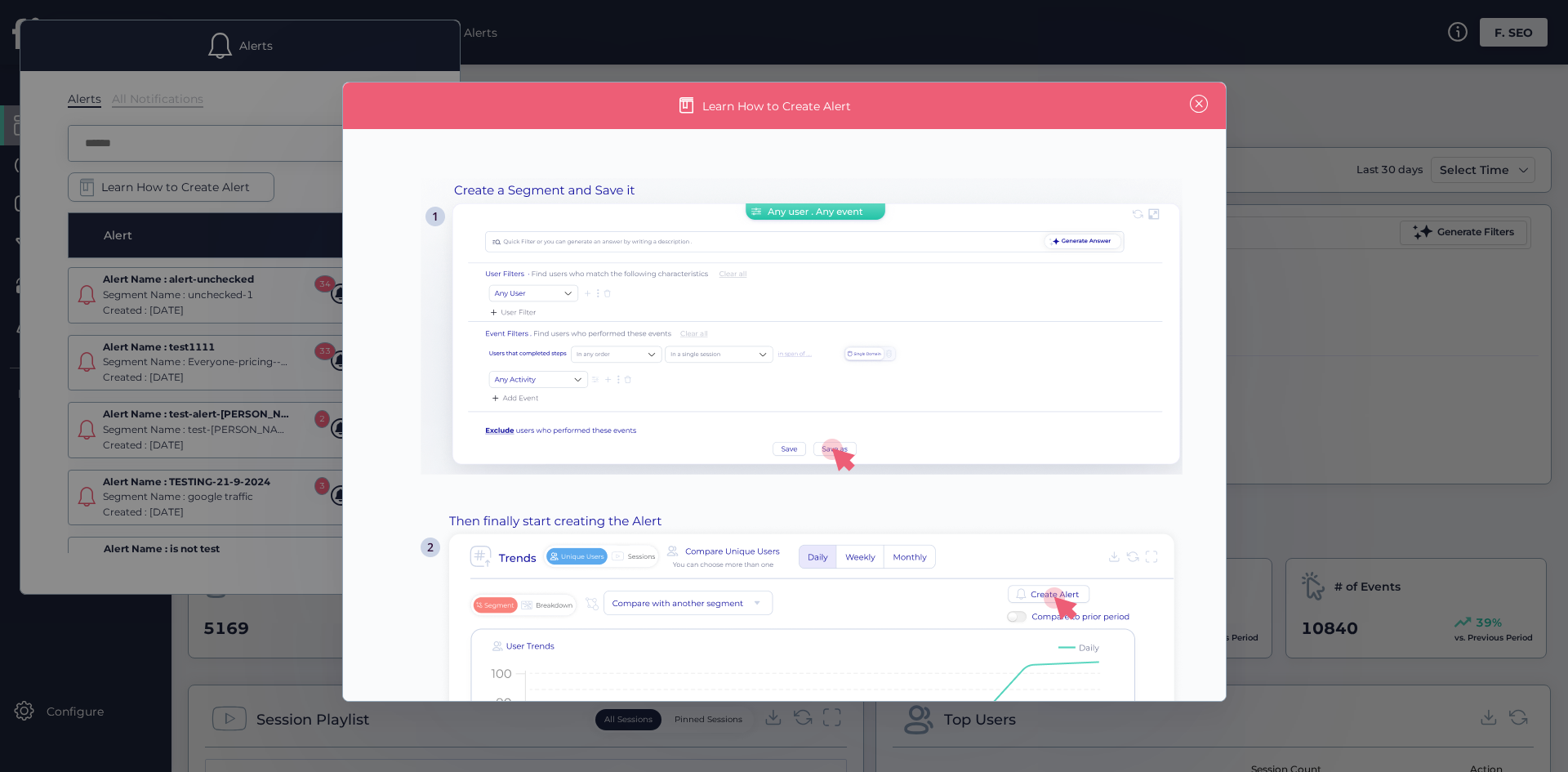
click at [740, 171] on div at bounding box center [785, 313] width 883 height 321
click at [547, 195] on img at bounding box center [802, 327] width 763 height 296
drag, startPoint x: 547, startPoint y: 195, endPoint x: 370, endPoint y: 400, distance: 270.8
click at [537, 205] on img at bounding box center [802, 327] width 763 height 296
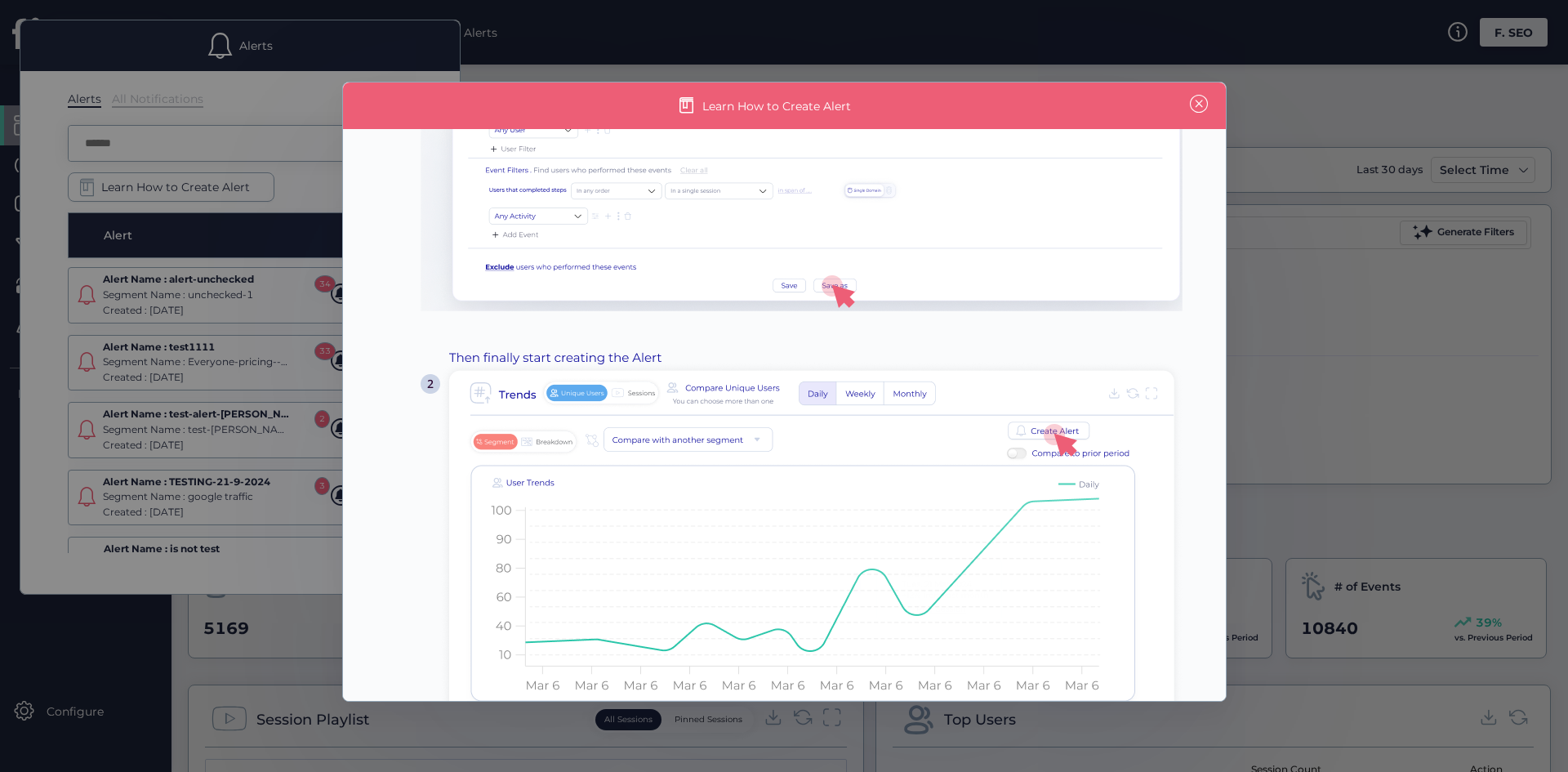
scroll to position [281, 0]
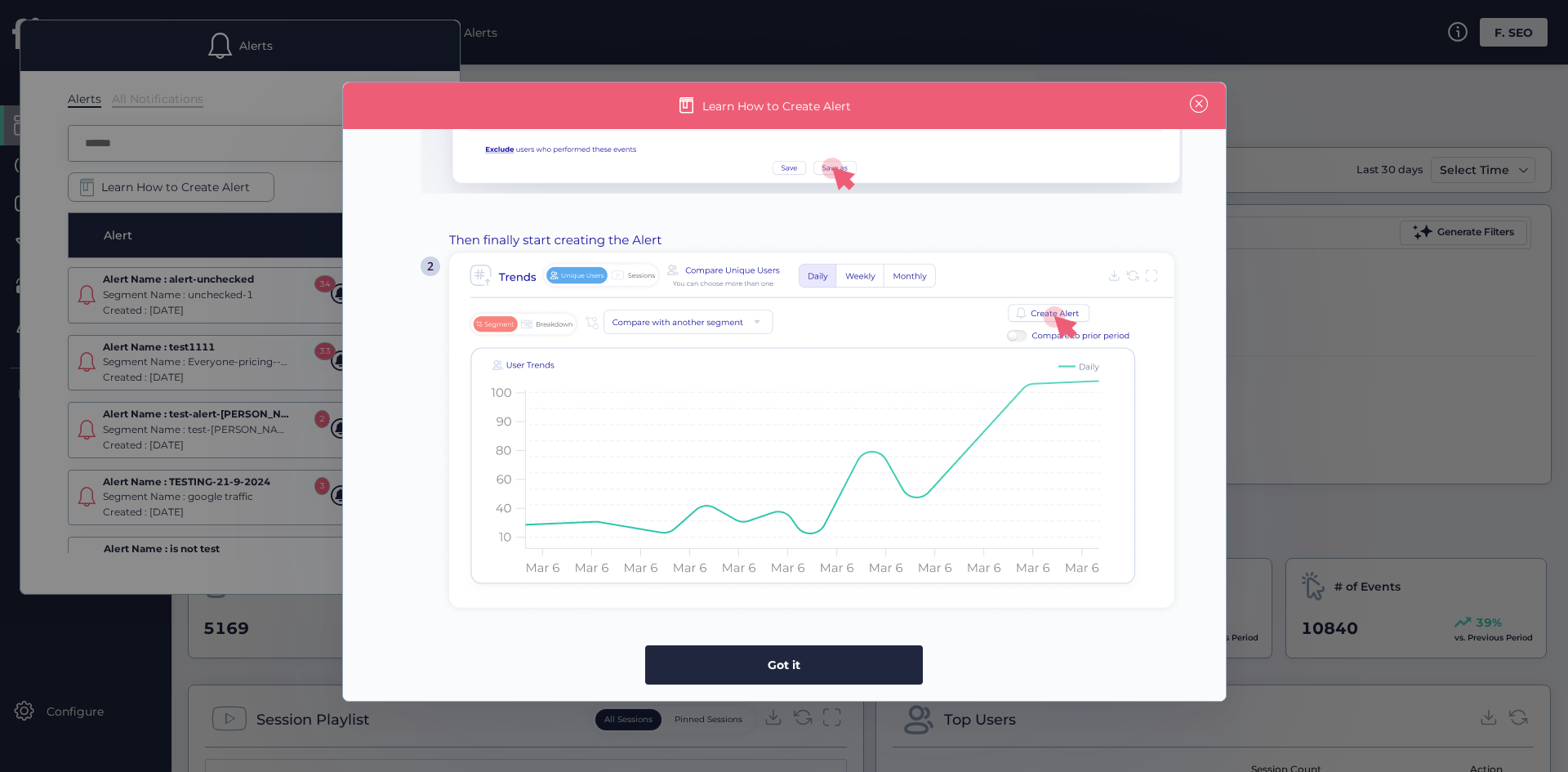
click at [849, 652] on div "Got it" at bounding box center [784, 665] width 278 height 39
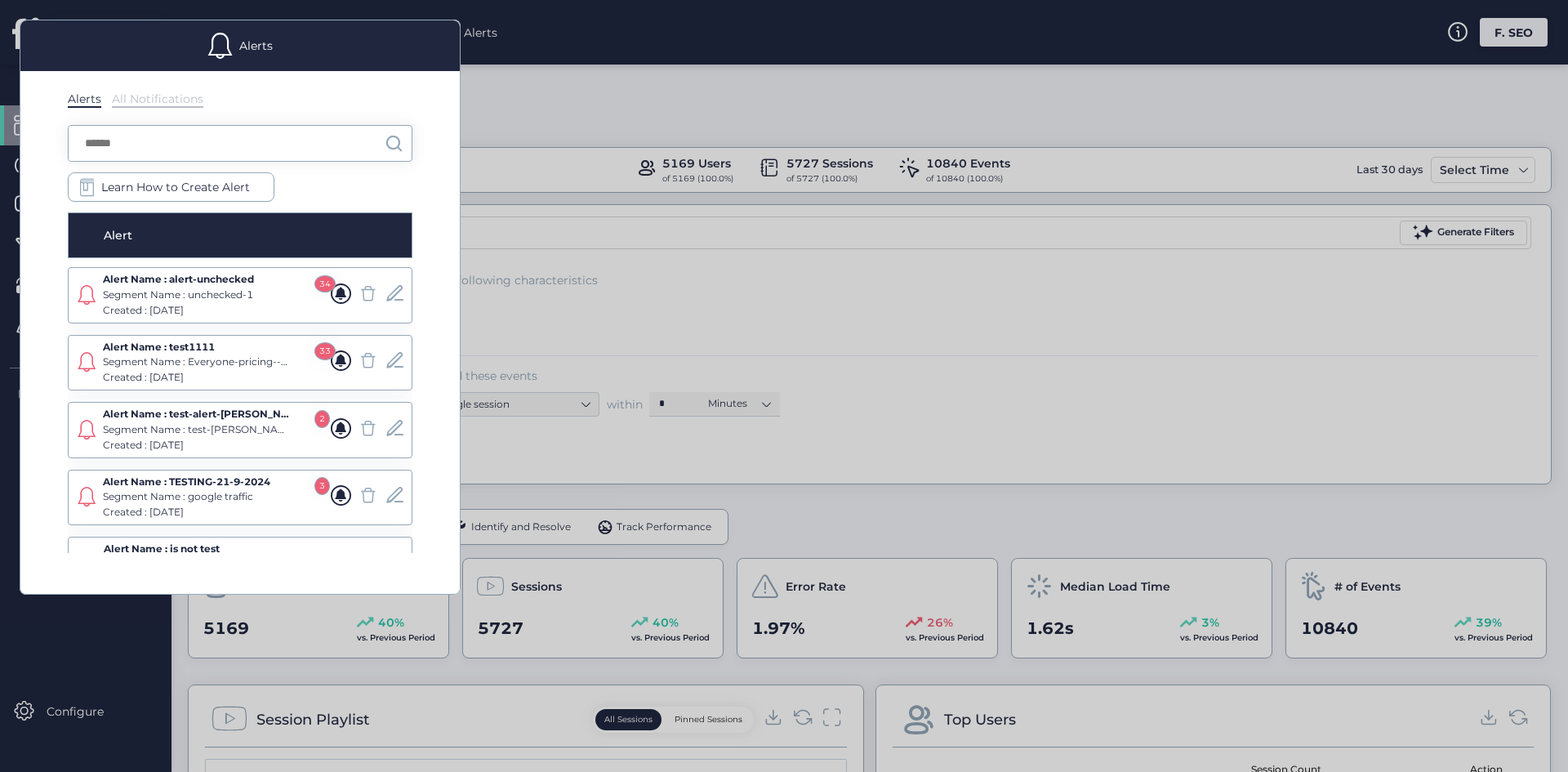
drag, startPoint x: 186, startPoint y: 108, endPoint x: 161, endPoint y: 102, distance: 25.7
click at [185, 108] on div "Alerts All Notifications Learn How to Create Alert Alert Alert Name : alert-unc…" at bounding box center [240, 332] width 440 height 522
click at [160, 102] on div "All Notifications" at bounding box center [158, 99] width 92 height 17
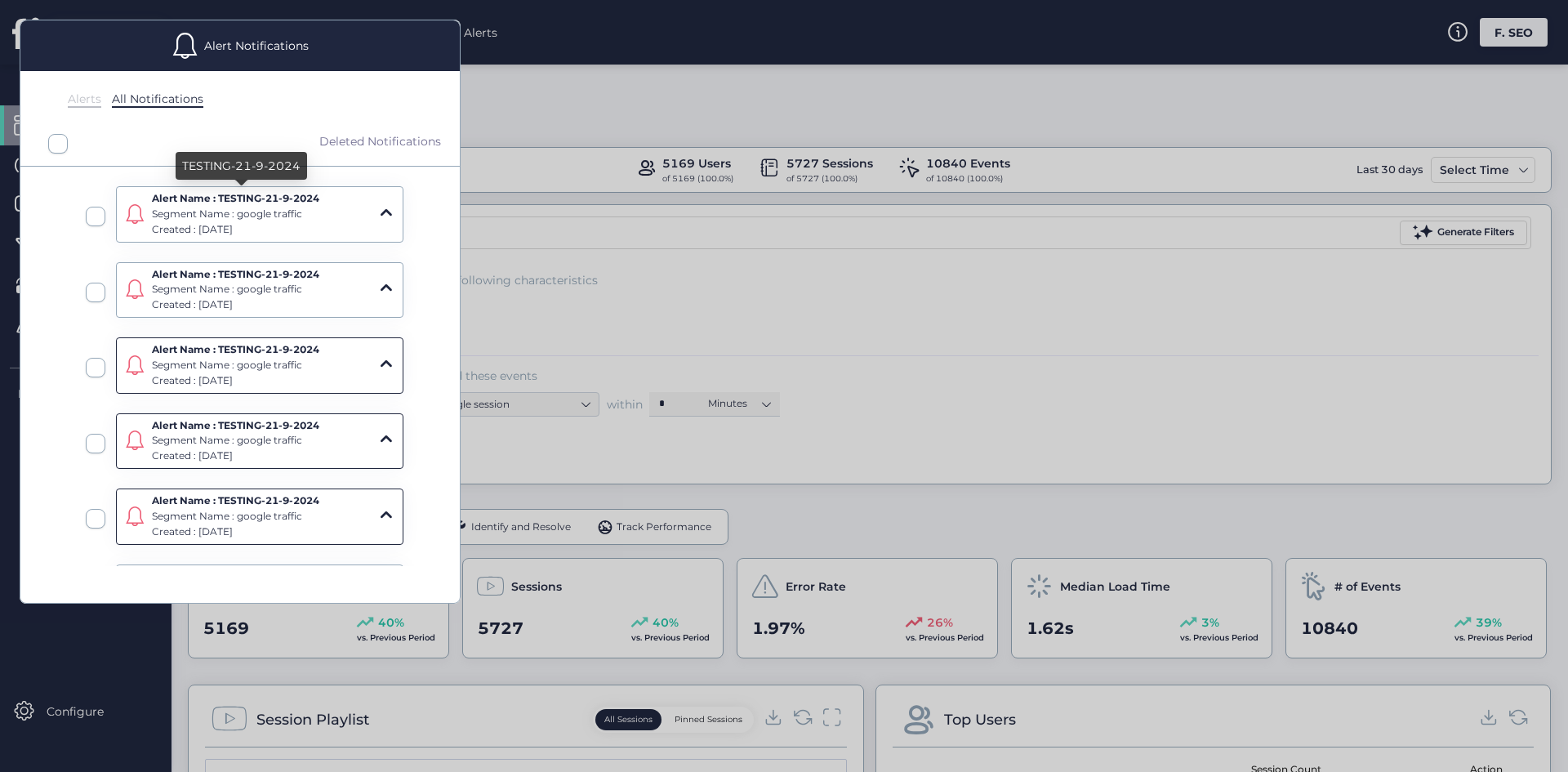
click at [357, 219] on div "Alert Name : TESTING-21-9-2024 Segment Name : google traffic Created : [DATE]" at bounding box center [259, 214] width 288 height 57
click at [377, 214] on span at bounding box center [385, 212] width 20 height 20
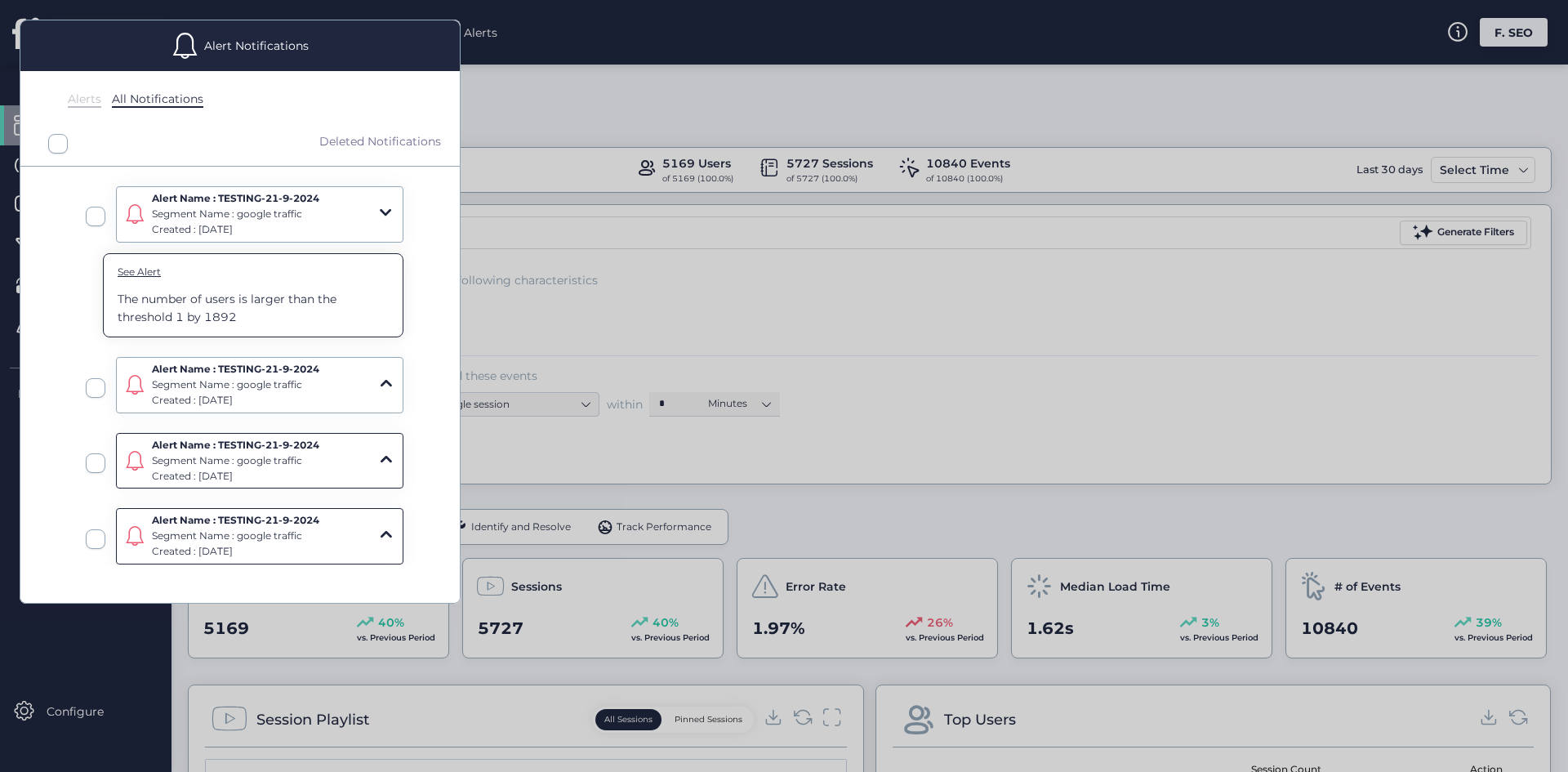
click at [377, 212] on span at bounding box center [385, 212] width 20 height 20
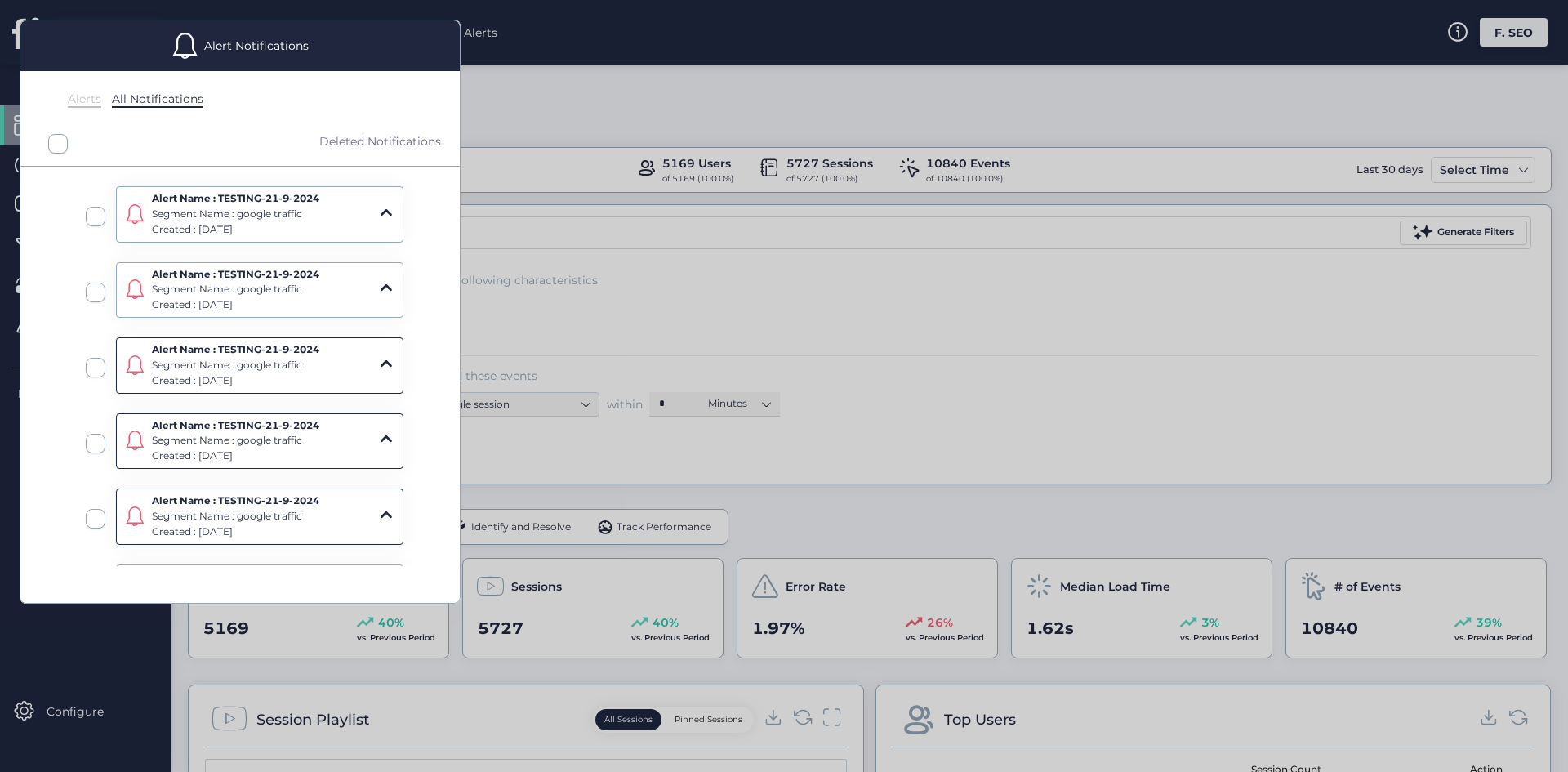
click at [683, 98] on div at bounding box center [784, 386] width 1568 height 772
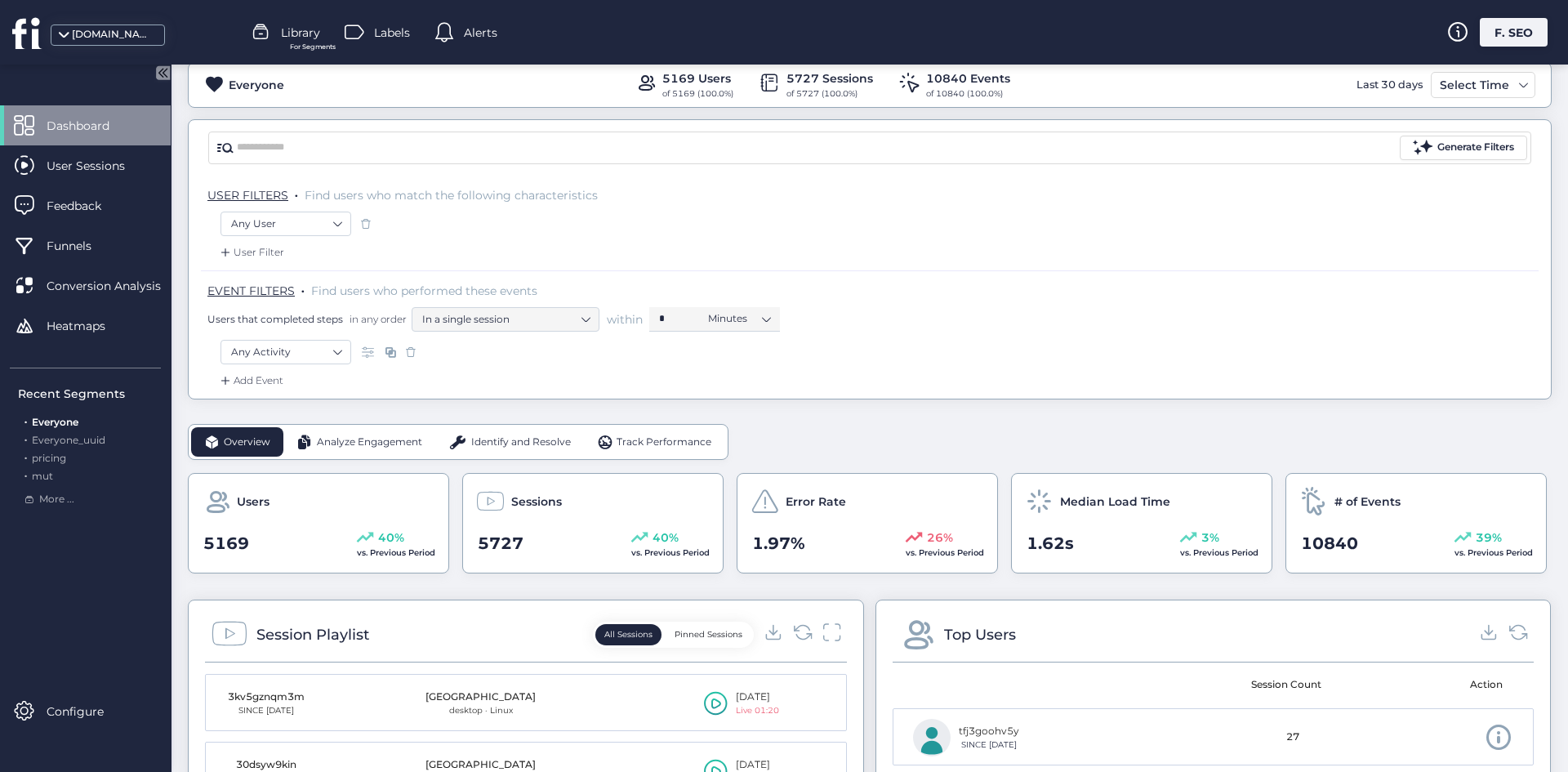
scroll to position [0, 0]
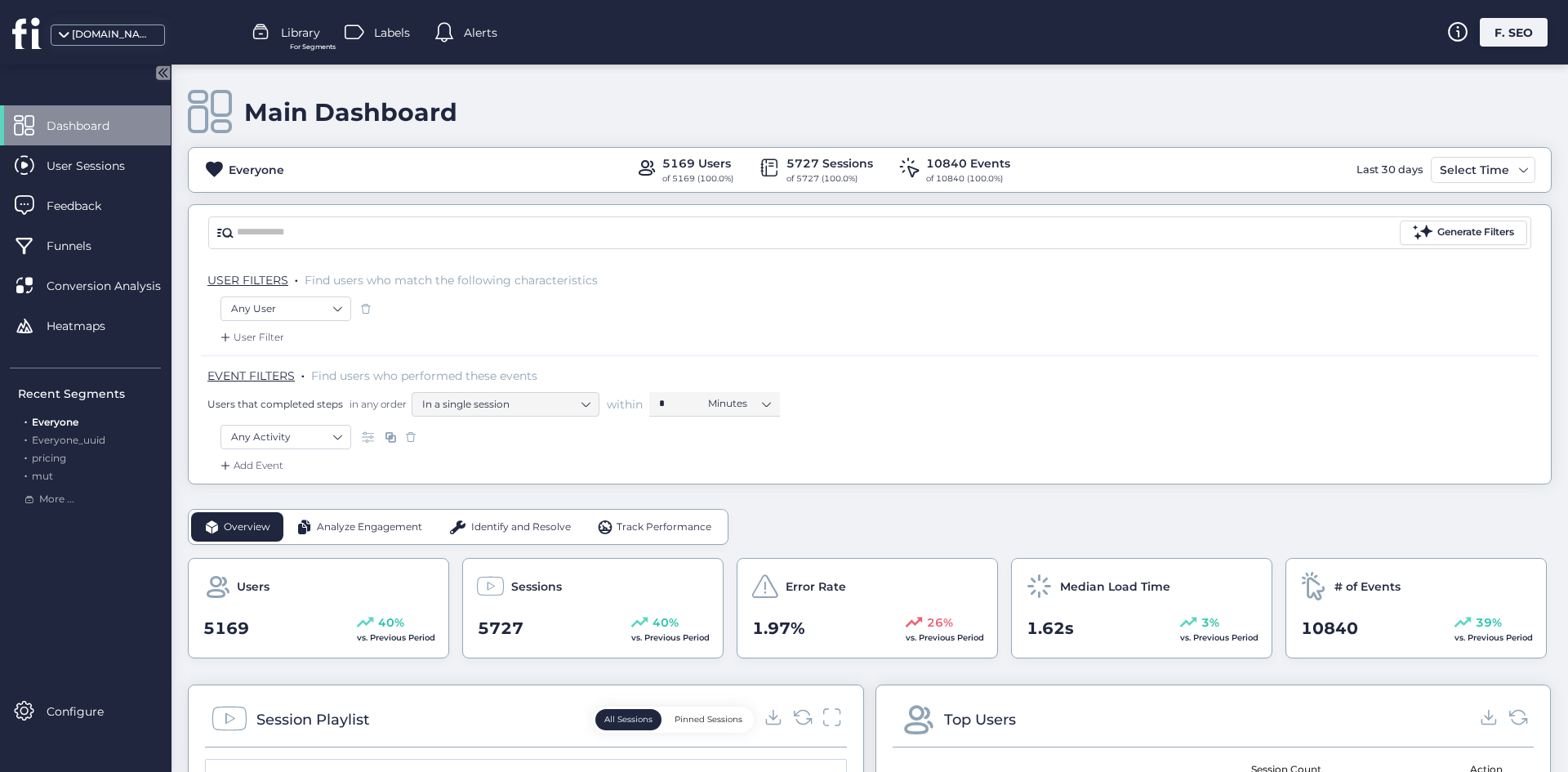
click at [479, 29] on span "Alerts" at bounding box center [481, 32] width 33 height 18
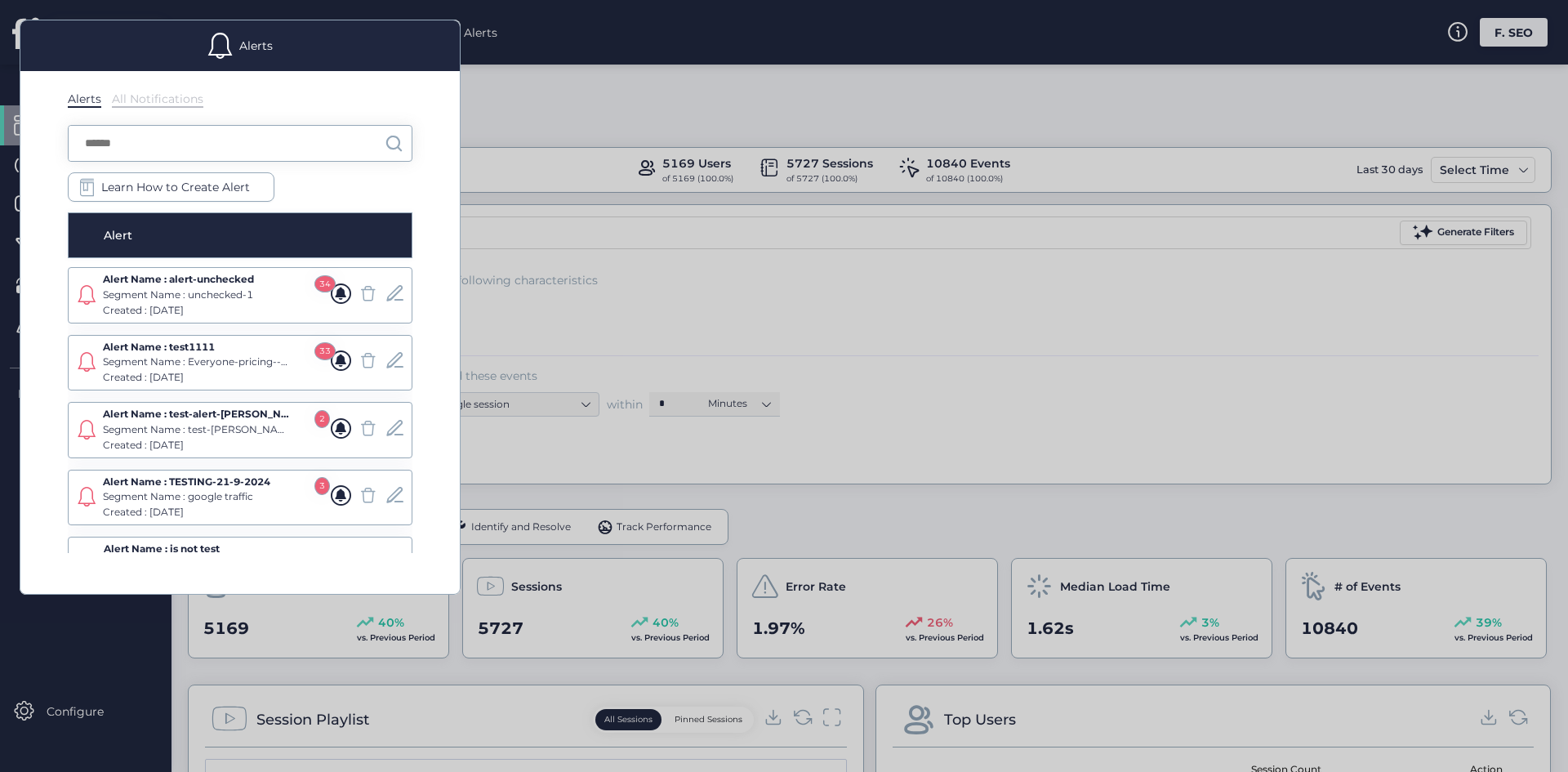
click at [209, 280] on div "Alerts Alerts All Notifications Learn How to Create Alert Alert Alert Name : al…" at bounding box center [784, 386] width 1568 height 772
click at [827, 328] on div at bounding box center [784, 386] width 1568 height 772
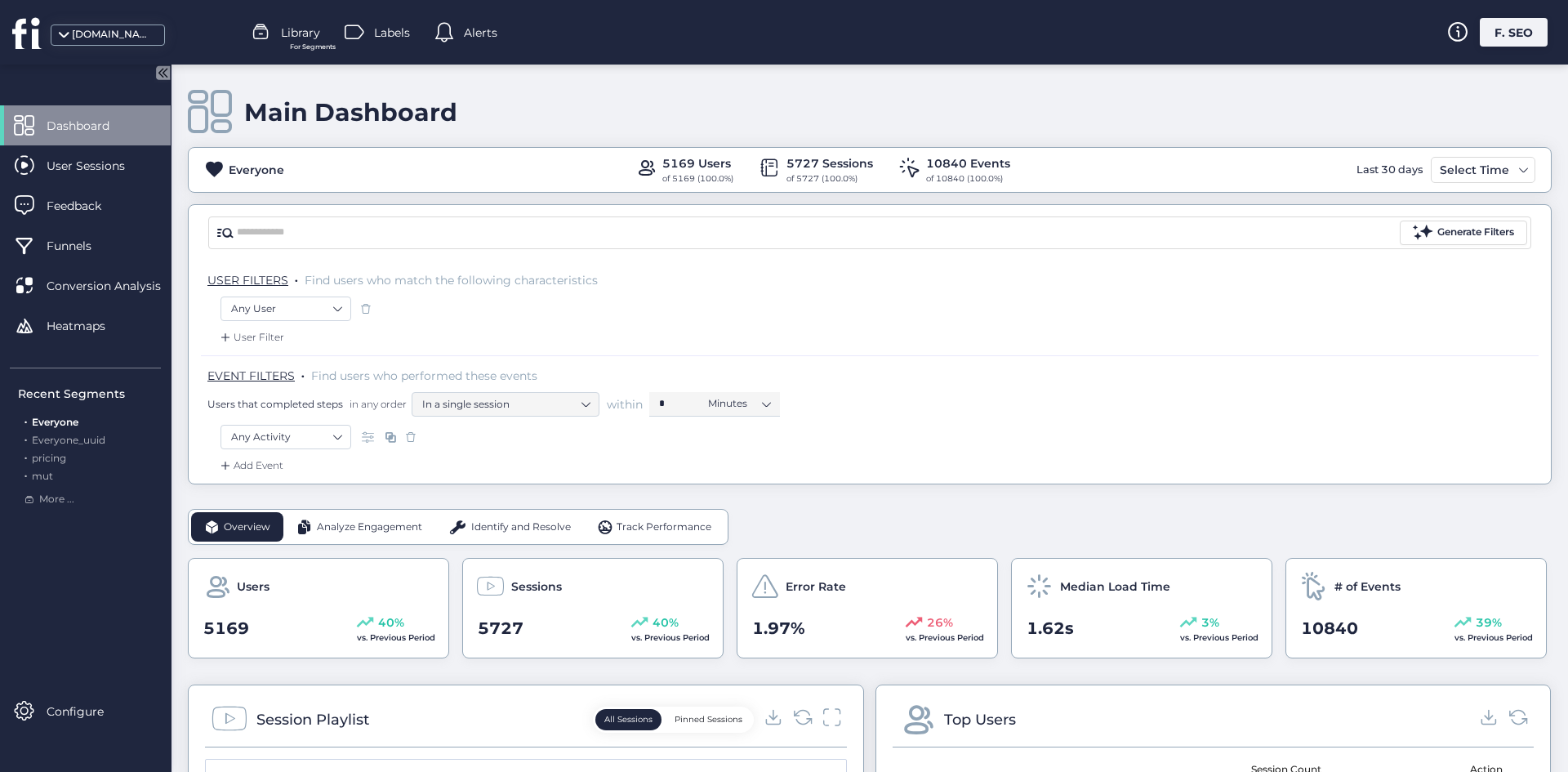
click at [417, 29] on div "Labels" at bounding box center [390, 32] width 90 height 24
click at [479, 40] on span "Alerts" at bounding box center [481, 32] width 33 height 18
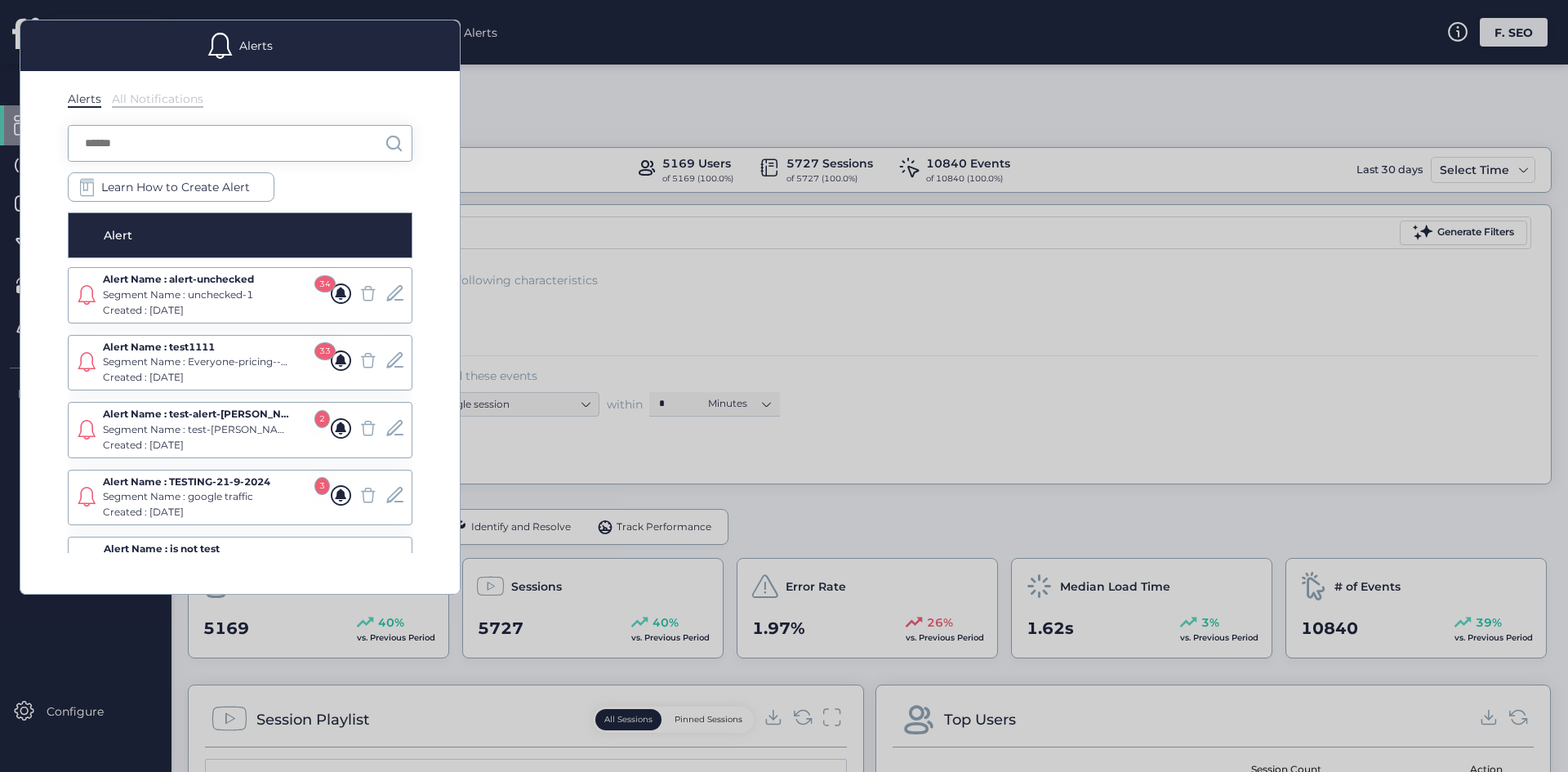
click at [507, 33] on div at bounding box center [784, 386] width 1568 height 772
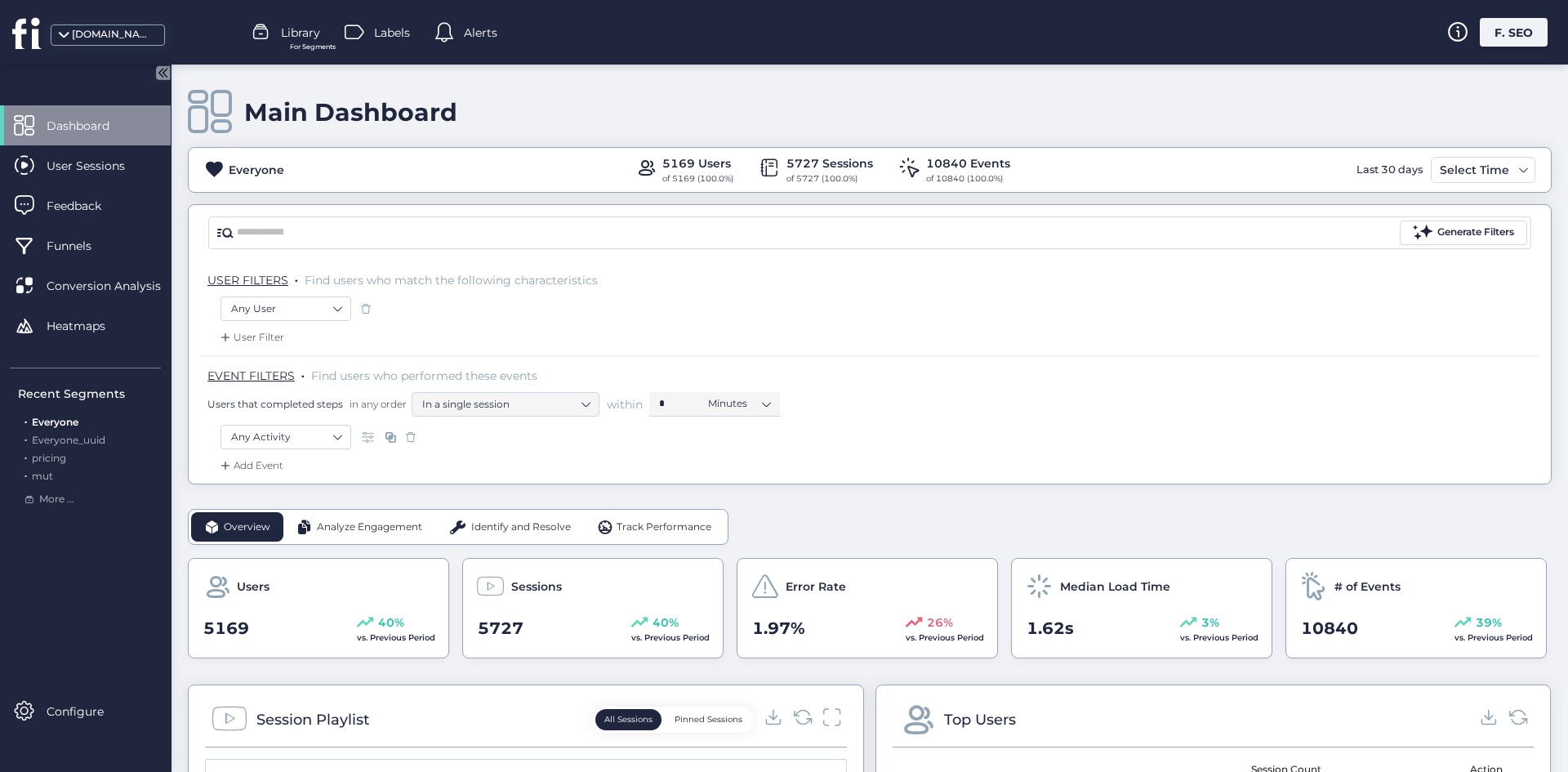
click at [373, 27] on div "Labels" at bounding box center [377, 32] width 65 height 24
click at [272, 29] on div at bounding box center [263, 32] width 24 height 24
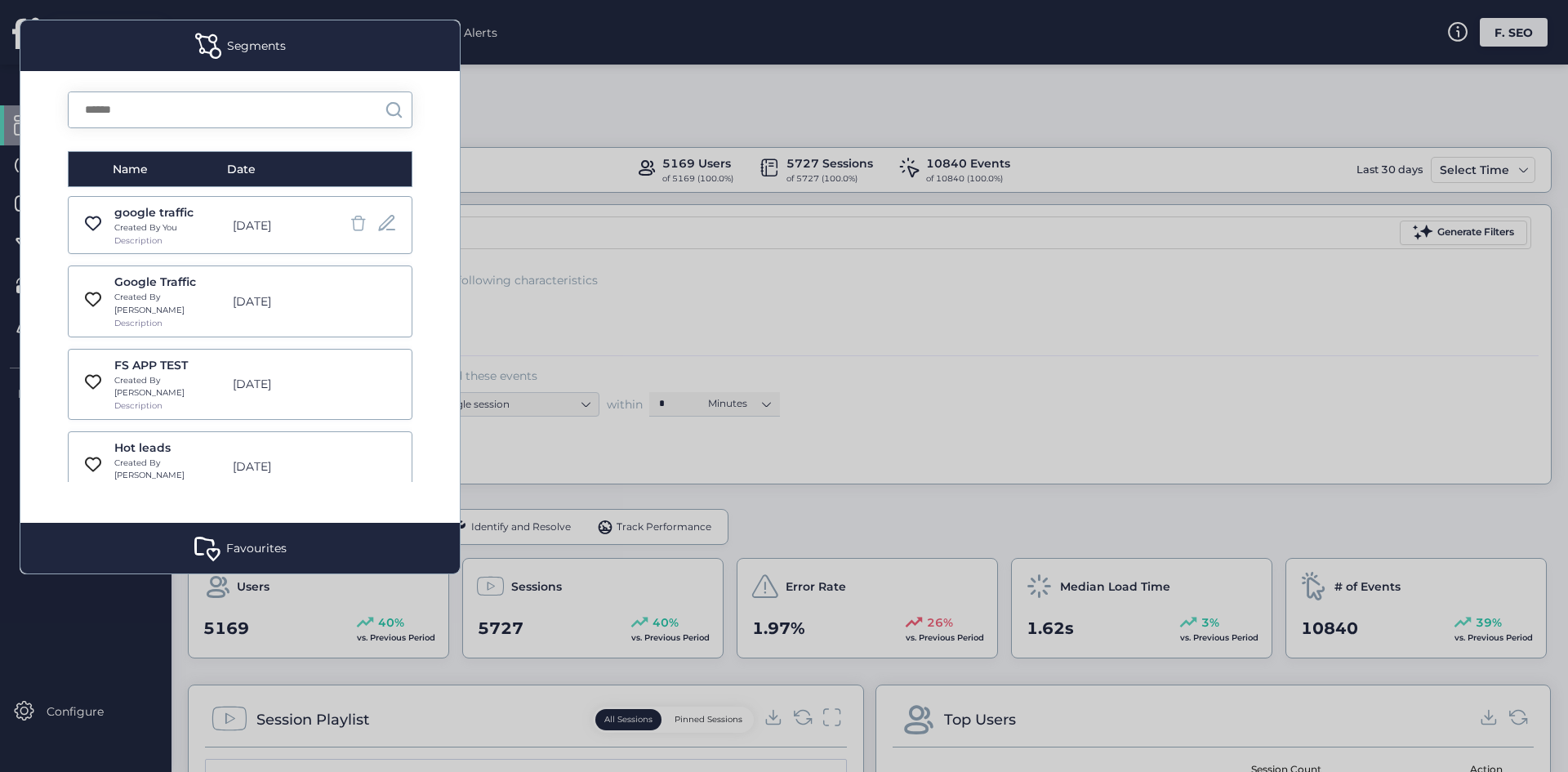
click at [625, 151] on div at bounding box center [784, 386] width 1568 height 772
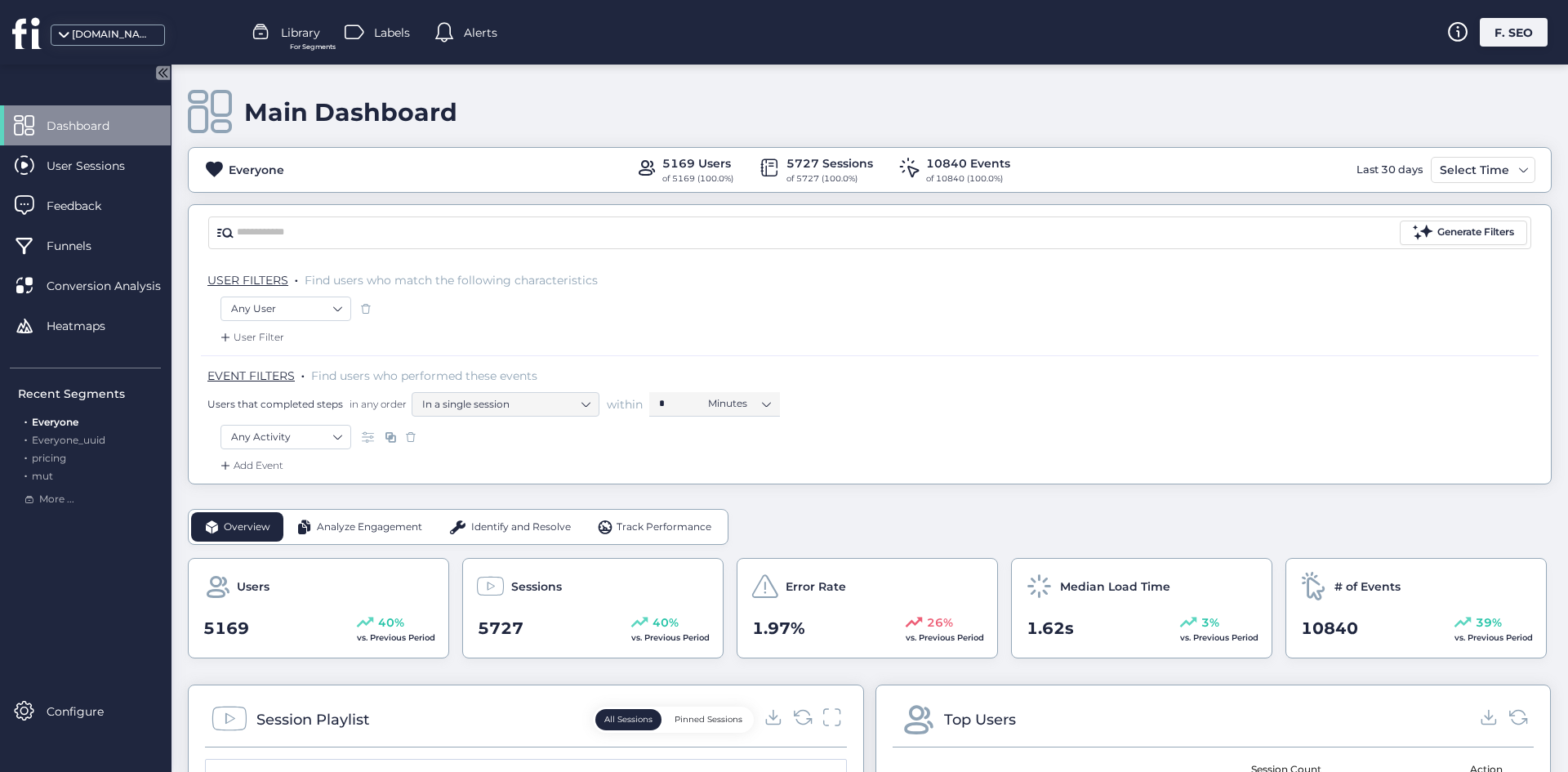
drag, startPoint x: 581, startPoint y: 56, endPoint x: 565, endPoint y: 48, distance: 17.9
click at [580, 55] on div "[DOMAIN_NAME] Library For Segments Labels Alerts F. SEO" at bounding box center [784, 32] width 1568 height 64
click at [490, 44] on div "Alerts" at bounding box center [466, 32] width 63 height 24
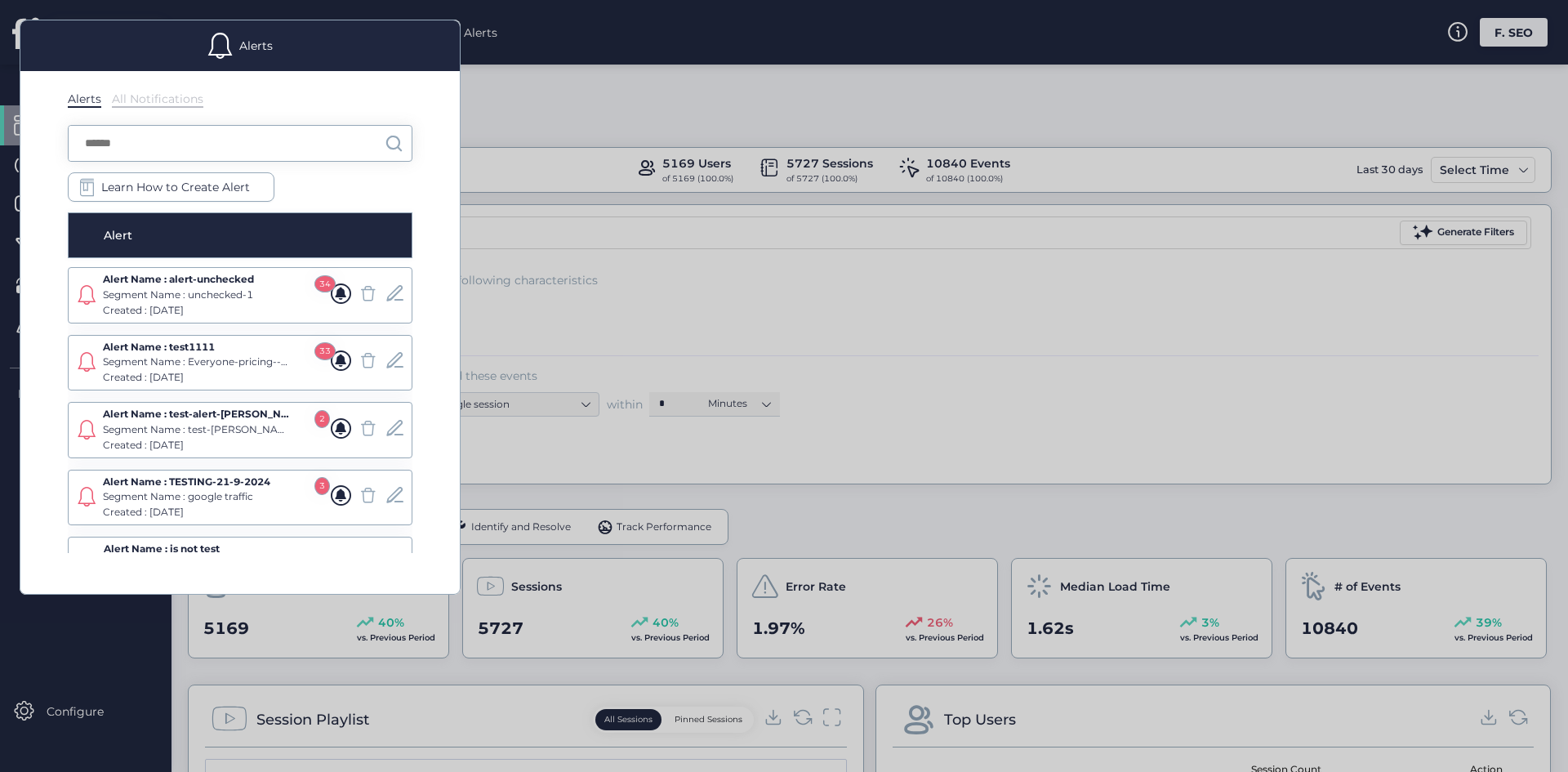
drag, startPoint x: 250, startPoint y: 303, endPoint x: 70, endPoint y: 266, distance: 183.8
click at [66, 264] on div "Alerts All Notifications Learn How to Create Alert Alert Alert Name : alert-unc…" at bounding box center [240, 332] width 440 height 522
click at [148, 290] on div "Segment Name : unchecked-1" at bounding box center [197, 295] width 188 height 16
click at [148, 284] on div "Alert Name : alert-unchecked Segment Name : unchecked-1 Created : [DATE]" at bounding box center [215, 295] width 223 height 47
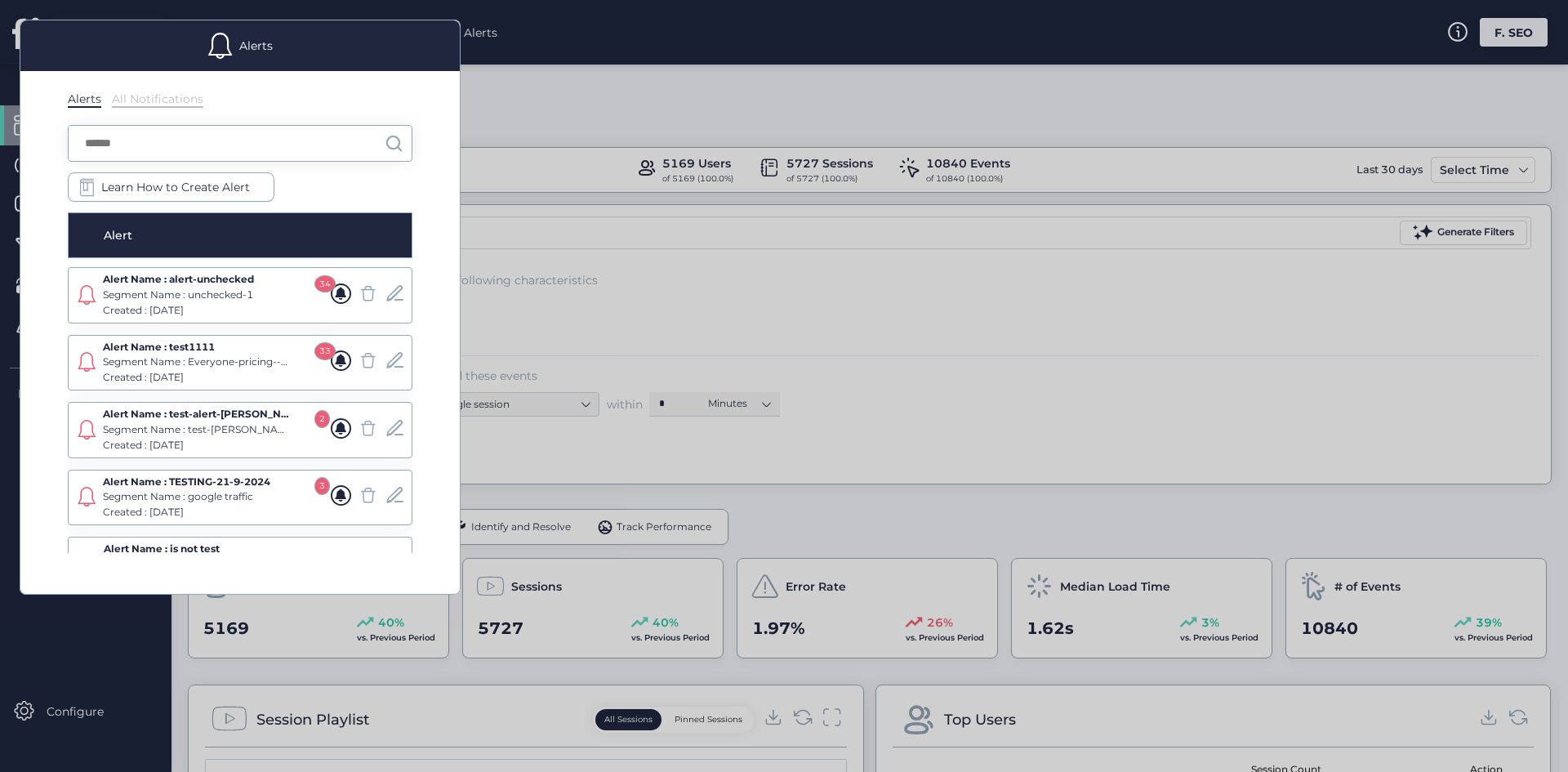
click at [764, 405] on div at bounding box center [784, 386] width 1568 height 772
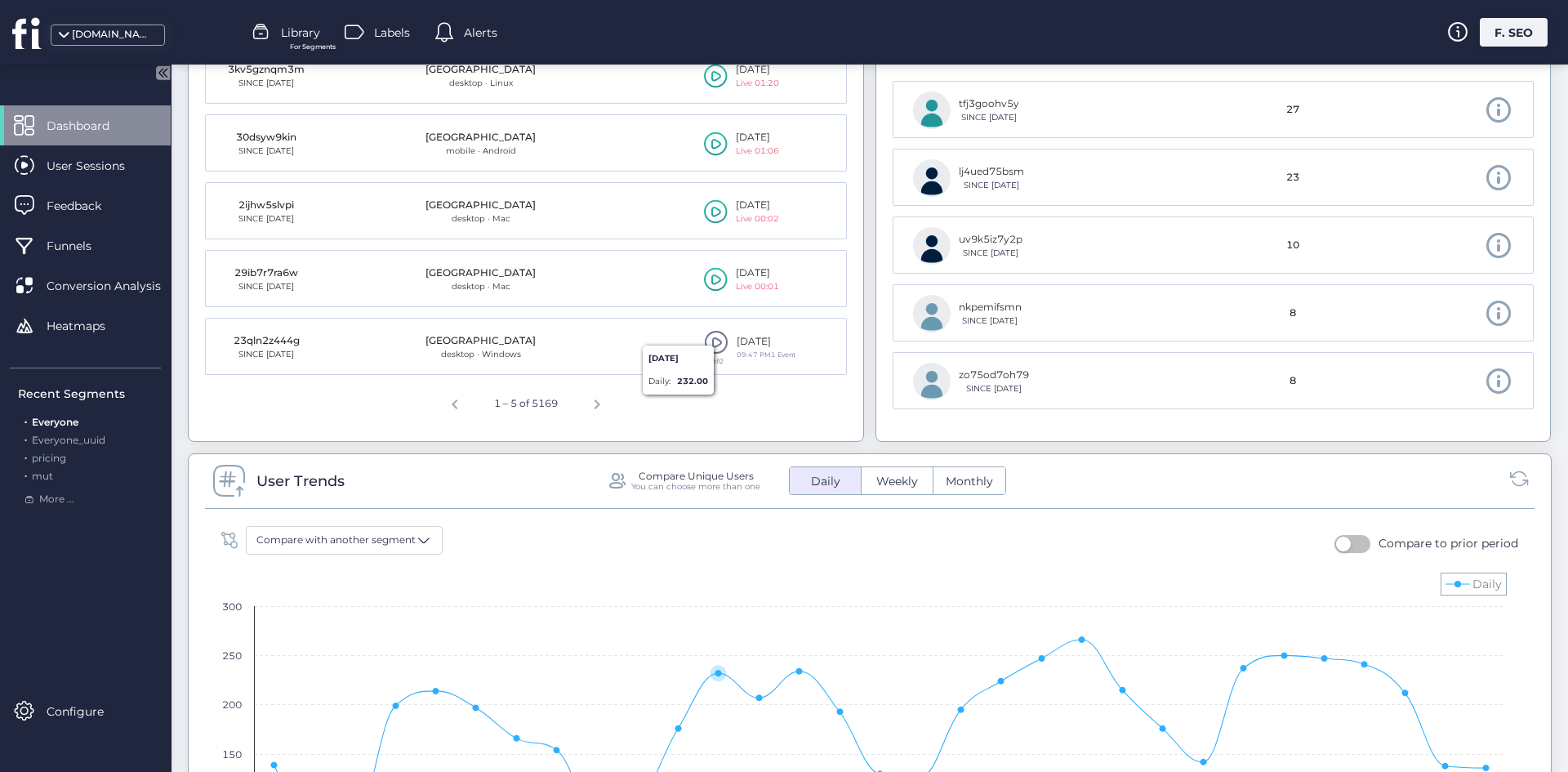
scroll to position [980, 0]
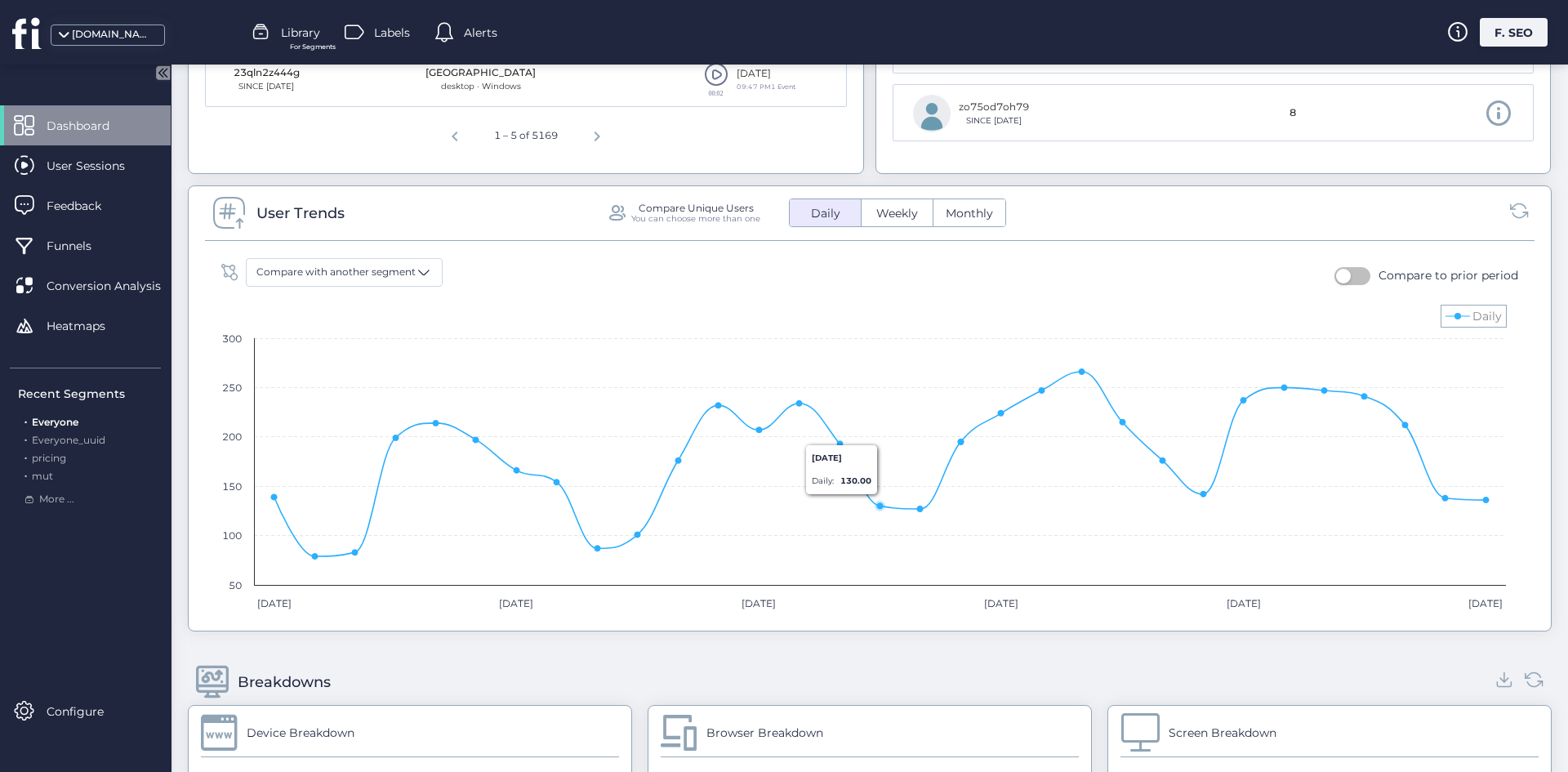
click at [897, 212] on span "Weekly" at bounding box center [897, 213] width 61 height 18
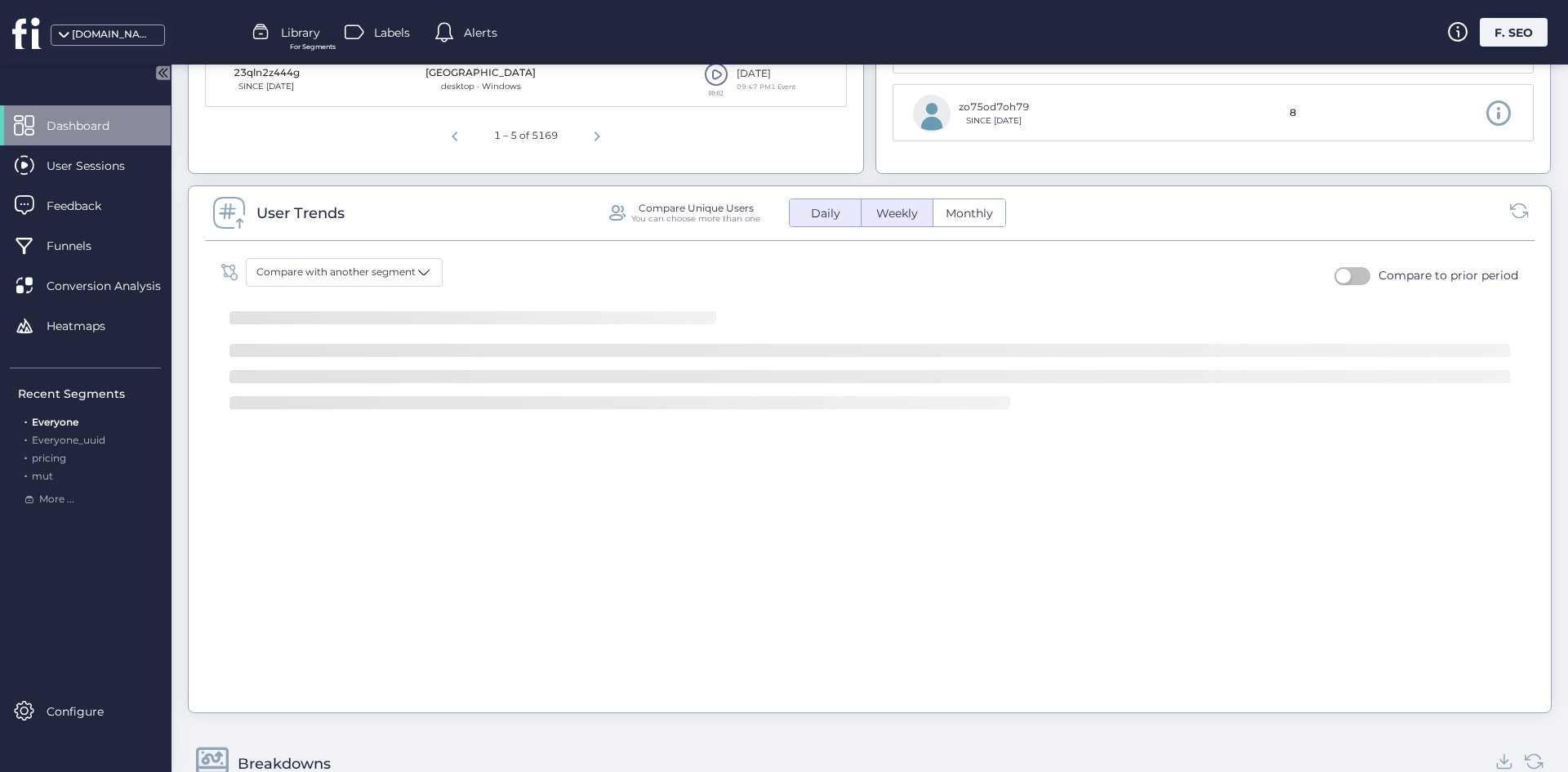
click at [934, 218] on button "Monthly" at bounding box center [970, 212] width 72 height 27
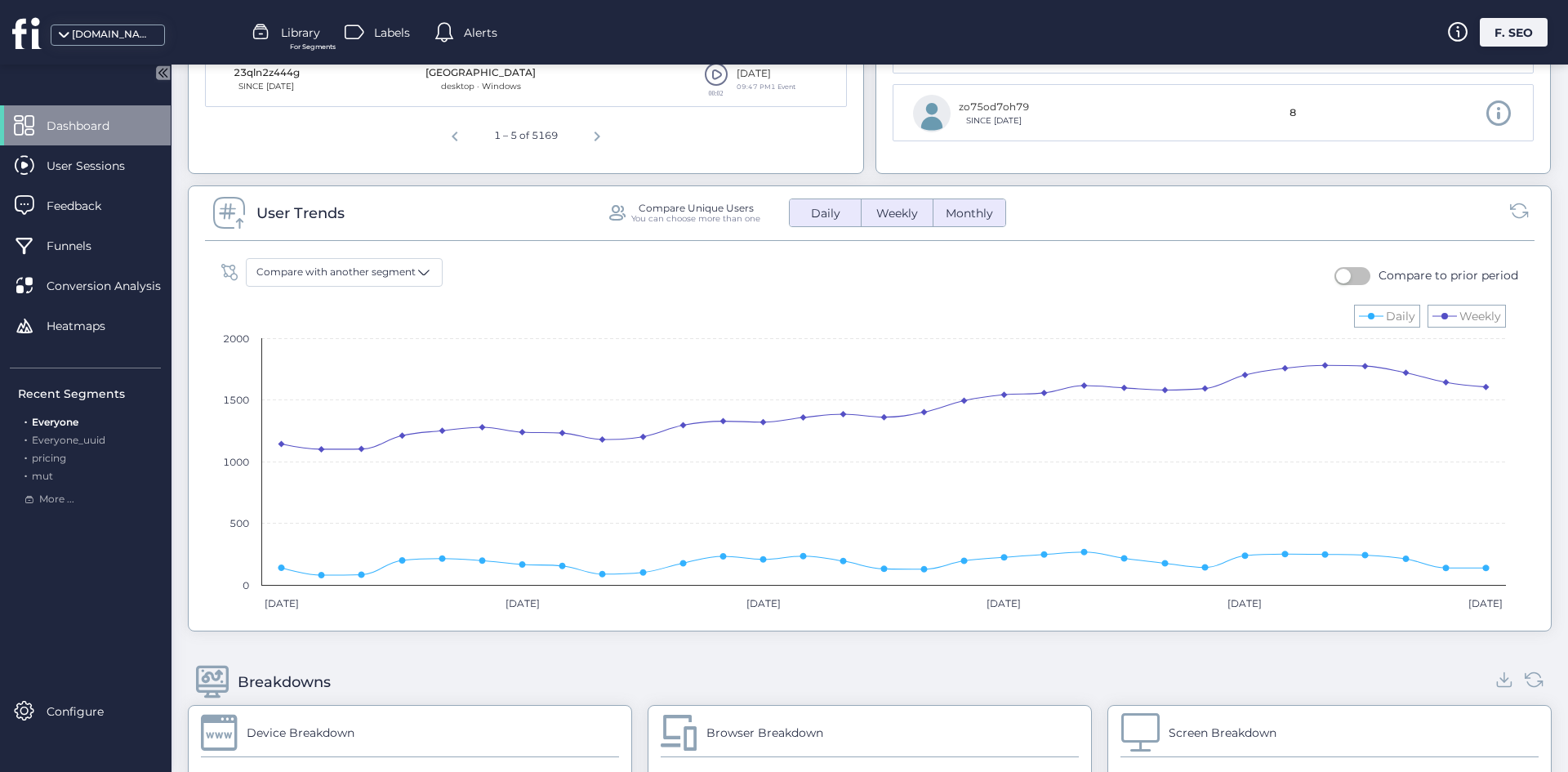
drag, startPoint x: 1373, startPoint y: 279, endPoint x: 1345, endPoint y: 278, distance: 28.0
click at [1379, 278] on div "Compare to prior period" at bounding box center [1448, 275] width 139 height 18
click at [1345, 278] on button "button" at bounding box center [1352, 276] width 36 height 18
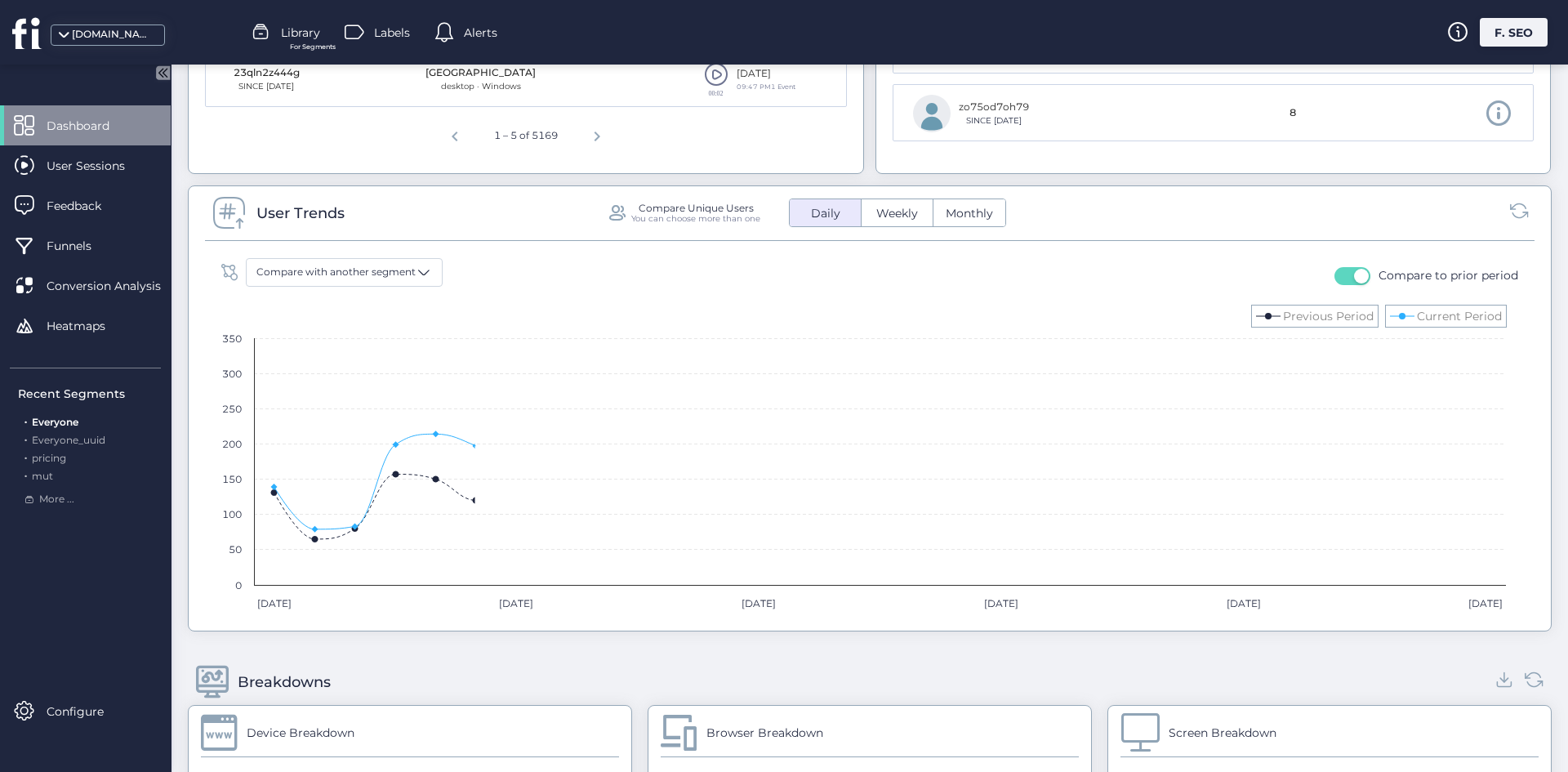
click at [1354, 274] on span "button" at bounding box center [1361, 276] width 15 height 15
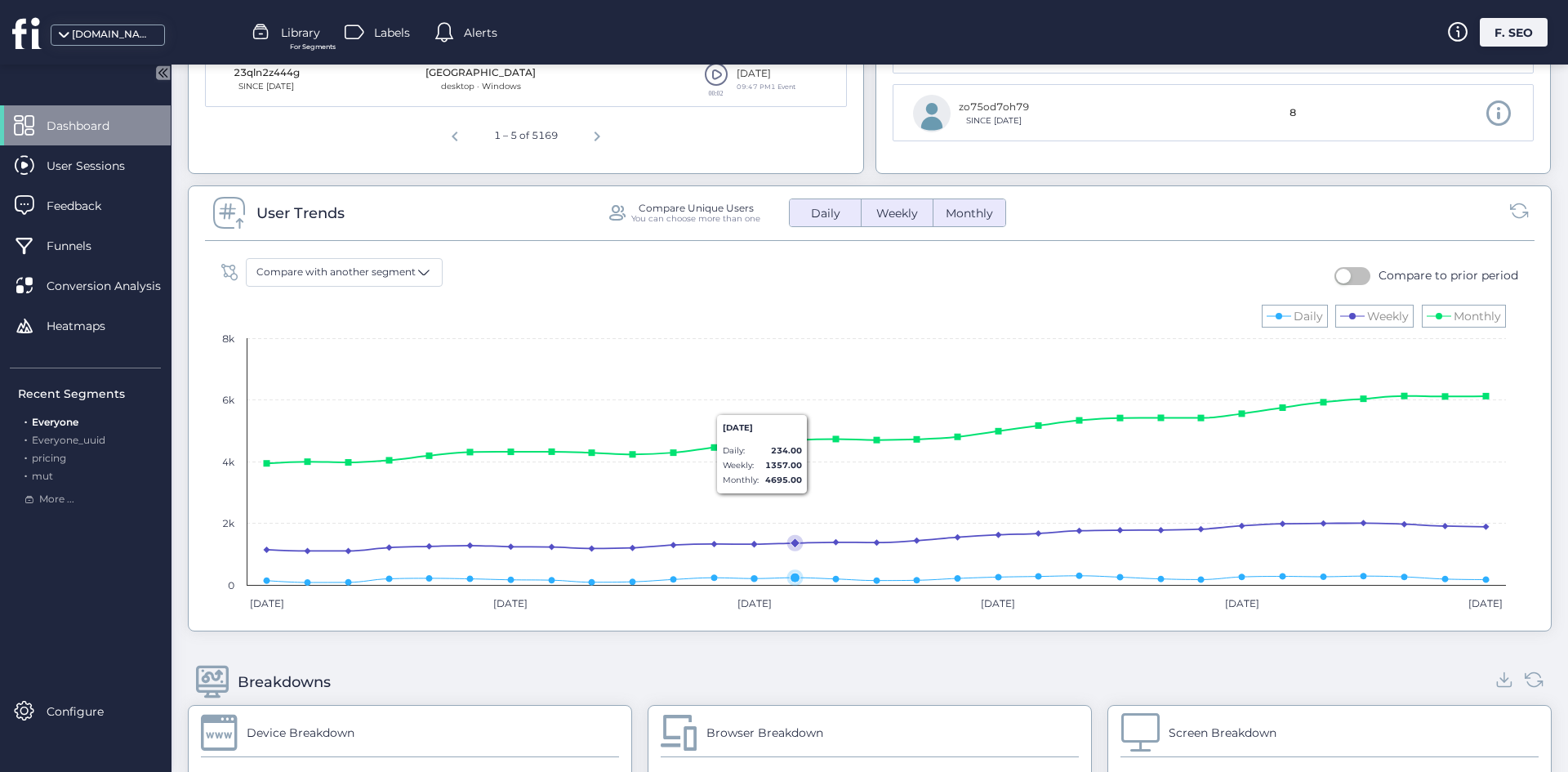
click at [795, 415] on rect at bounding box center [864, 457] width 1301 height 327
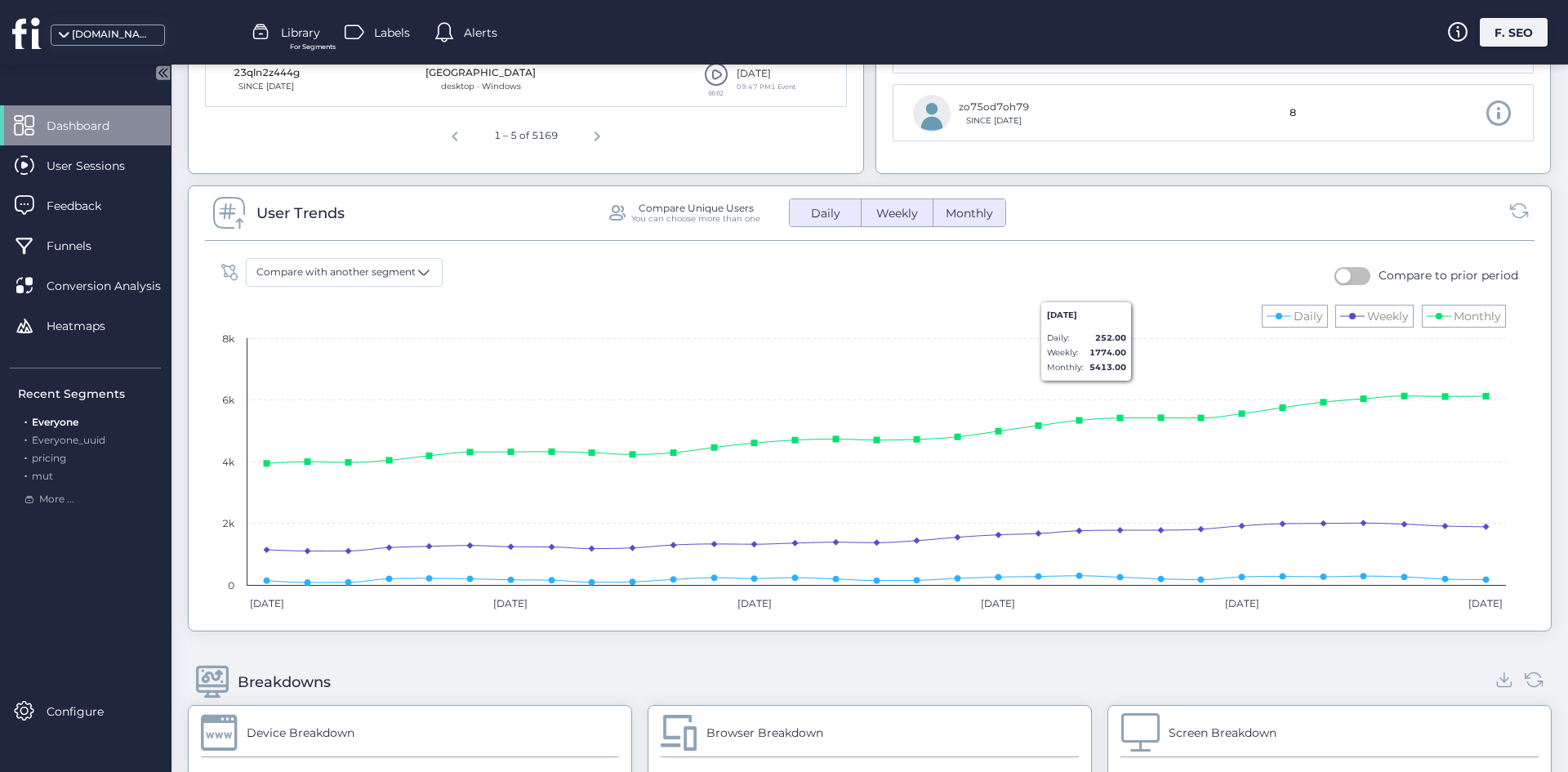
click at [936, 209] on span "Monthly" at bounding box center [969, 213] width 67 height 18
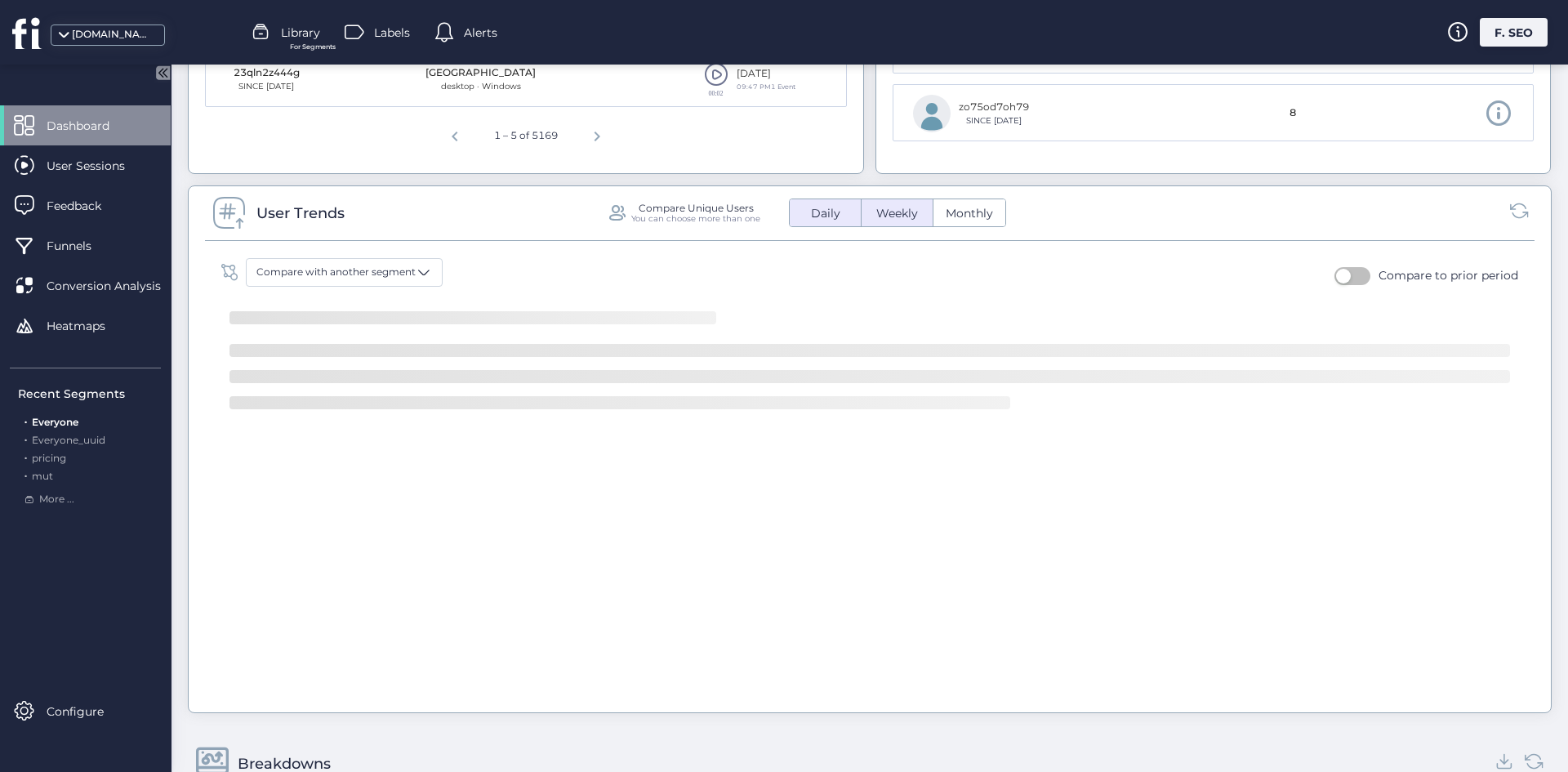
click at [901, 214] on span "Weekly" at bounding box center [897, 213] width 61 height 18
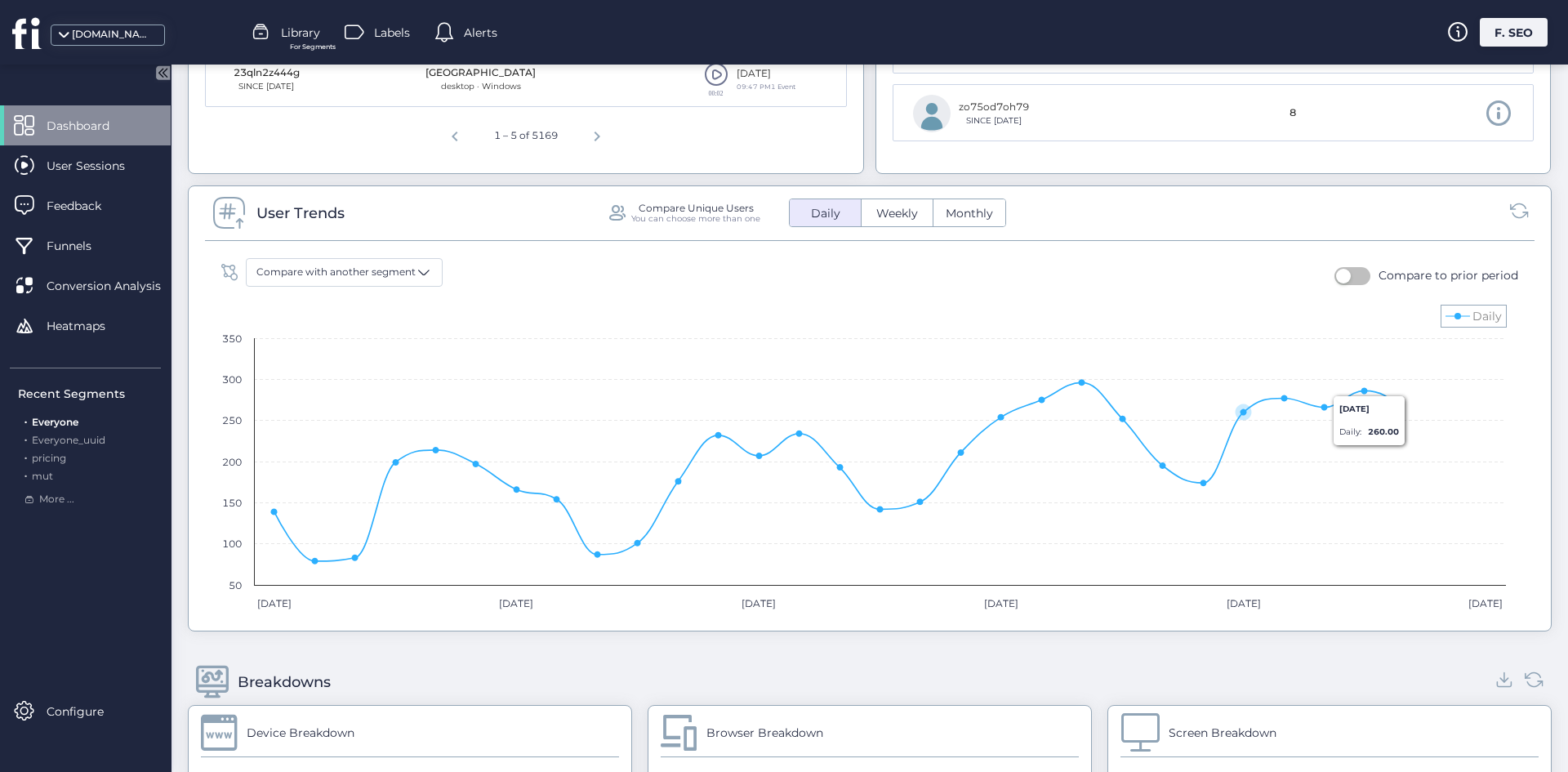
click at [876, 475] on rect at bounding box center [864, 457] width 1301 height 327
click at [878, 507] on icon at bounding box center [881, 510] width 10 height 10
drag, startPoint x: 878, startPoint y: 507, endPoint x: 1009, endPoint y: 510, distance: 131.0
click at [1020, 517] on icon "Created with Highcharts 11.4.8 [DATE] Sep [DATE] Sep [DATE] Sep [DATE] Sep [DAT…" at bounding box center [864, 457] width 1301 height 327
click at [372, 267] on span "Compare with another segment" at bounding box center [335, 272] width 159 height 16
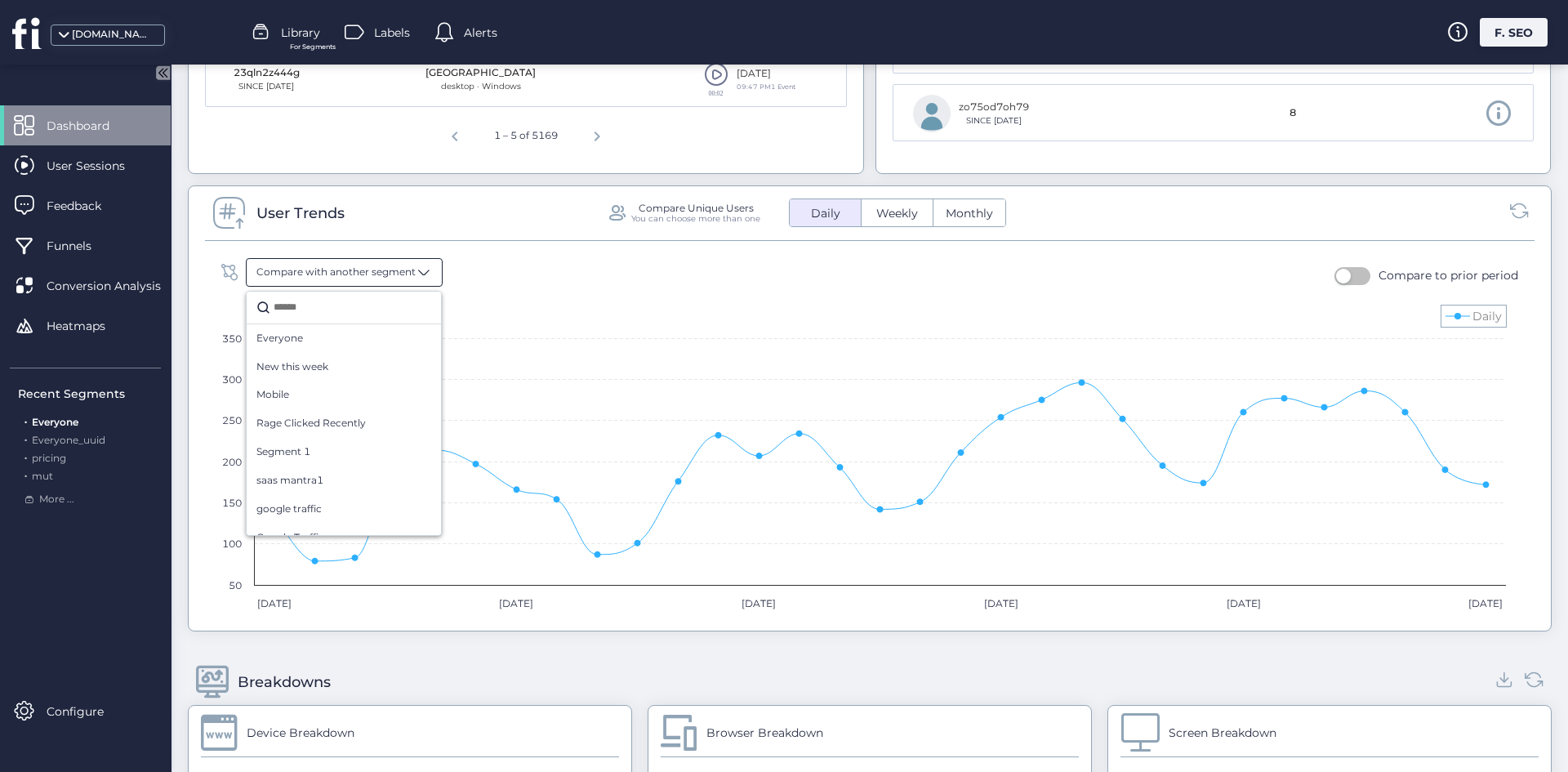
drag, startPoint x: 825, startPoint y: 311, endPoint x: 818, endPoint y: 298, distance: 14.8
click at [823, 307] on rect at bounding box center [864, 457] width 1301 height 327
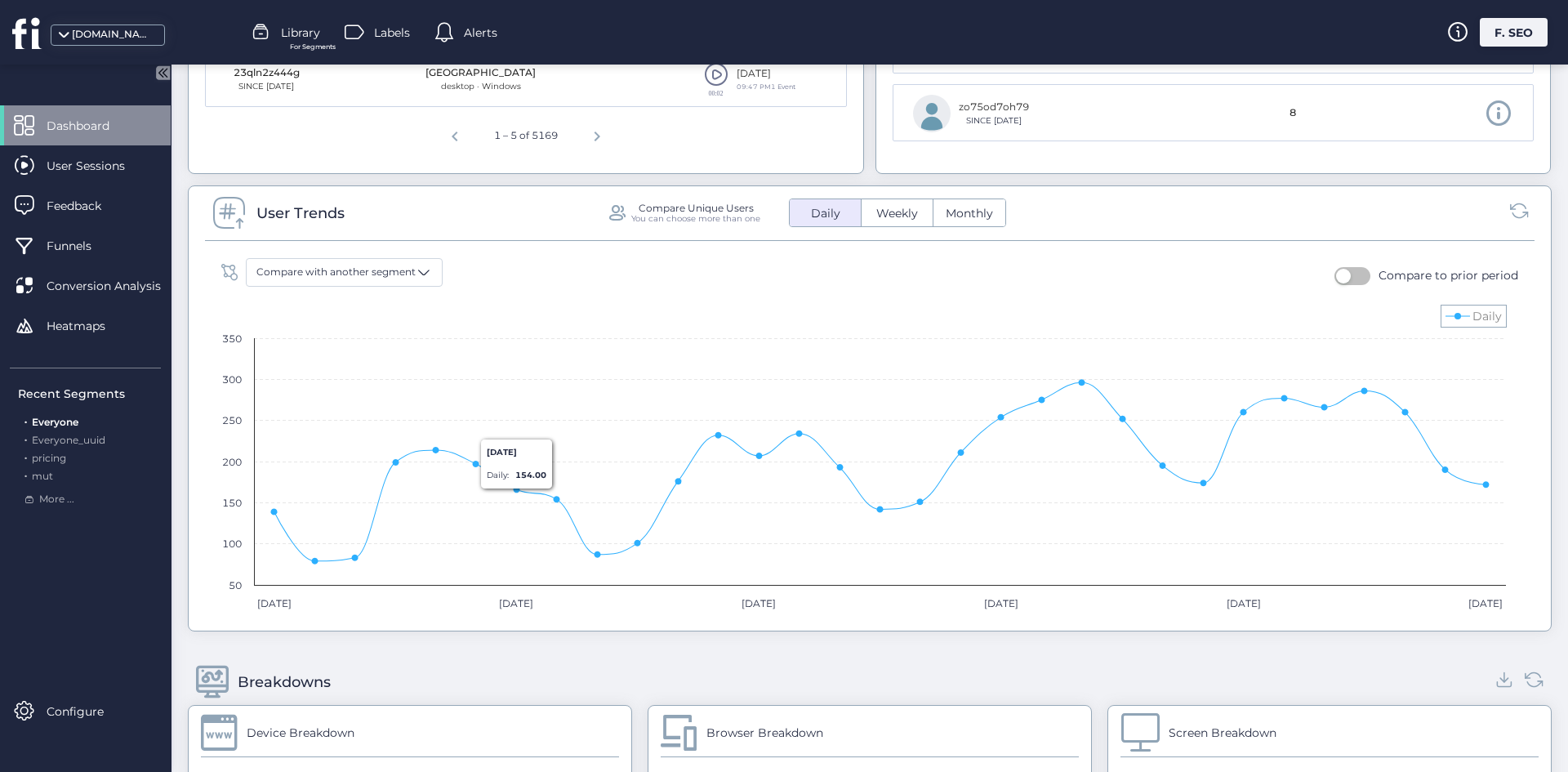
click at [891, 216] on span "Weekly" at bounding box center [897, 213] width 61 height 18
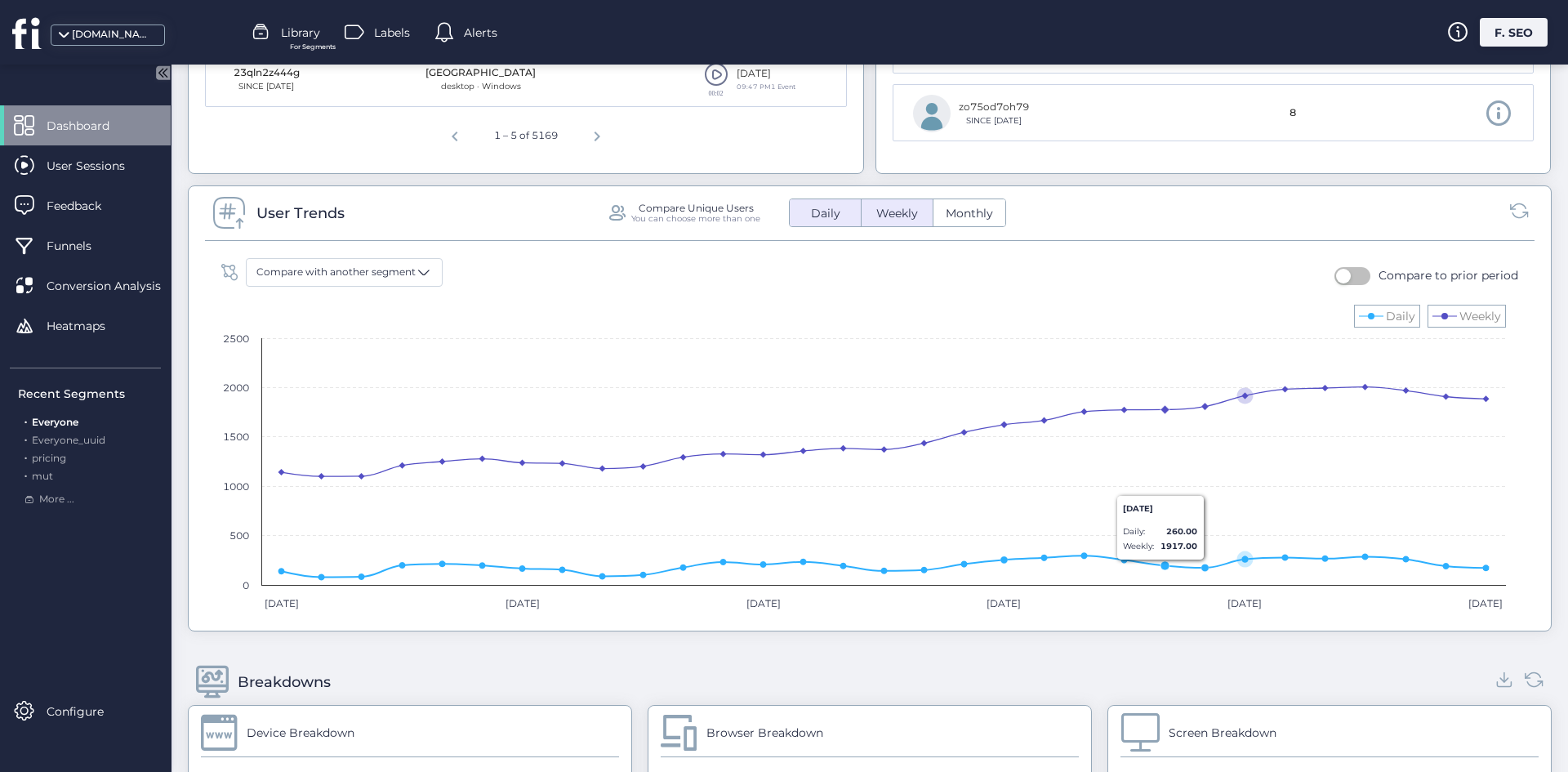
drag, startPoint x: 1093, startPoint y: 529, endPoint x: 1398, endPoint y: 422, distance: 323.2
click at [1392, 428] on rect at bounding box center [864, 457] width 1301 height 327
click at [1348, 274] on button "button" at bounding box center [1352, 276] width 36 height 18
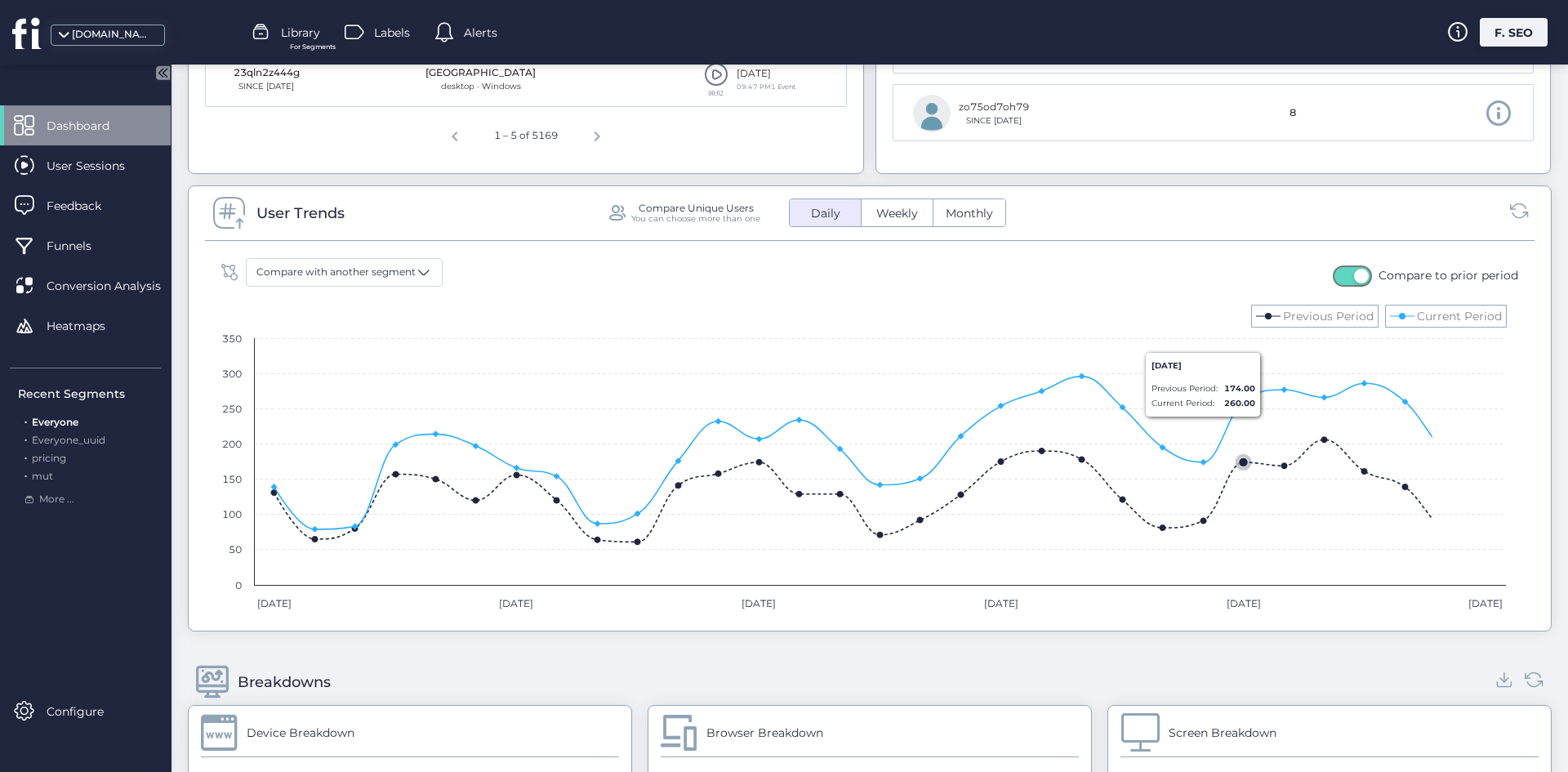
click at [1235, 444] on rect at bounding box center [864, 457] width 1301 height 327
drag, startPoint x: 1272, startPoint y: 468, endPoint x: 1331, endPoint y: 370, distance: 114.4
click at [1281, 445] on icon "Created with Highcharts 11.4.8 [DATE] Sep [DATE] Sep [DATE] Sep [DATE] Sep [DAT…" at bounding box center [864, 457] width 1301 height 327
click at [1337, 278] on button "button" at bounding box center [1352, 276] width 36 height 18
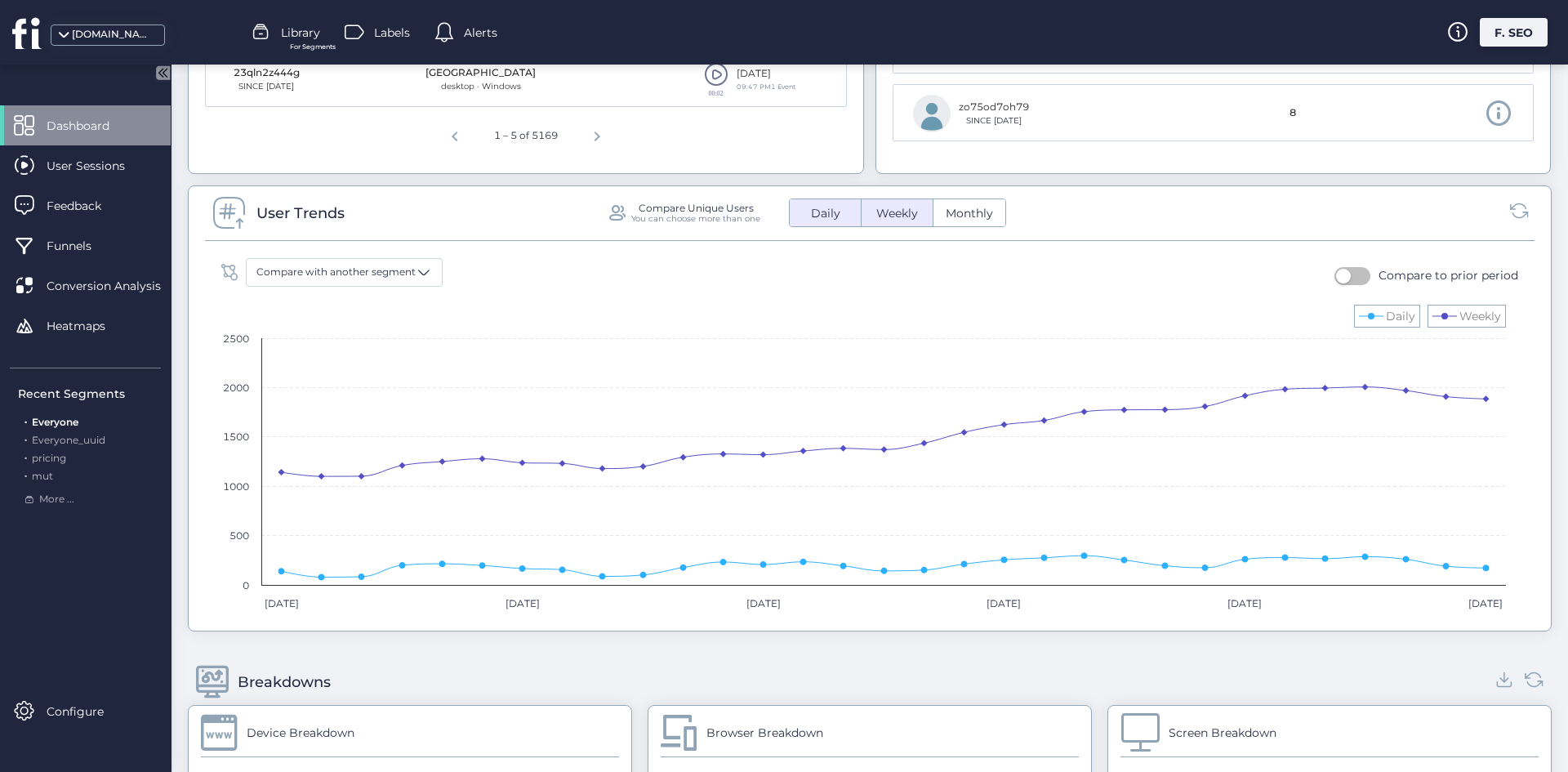
drag, startPoint x: 1439, startPoint y: 294, endPoint x: 964, endPoint y: 376, distance: 482.0
click at [964, 376] on rect at bounding box center [864, 457] width 1301 height 327
click at [475, 25] on span "Alerts" at bounding box center [481, 32] width 33 height 18
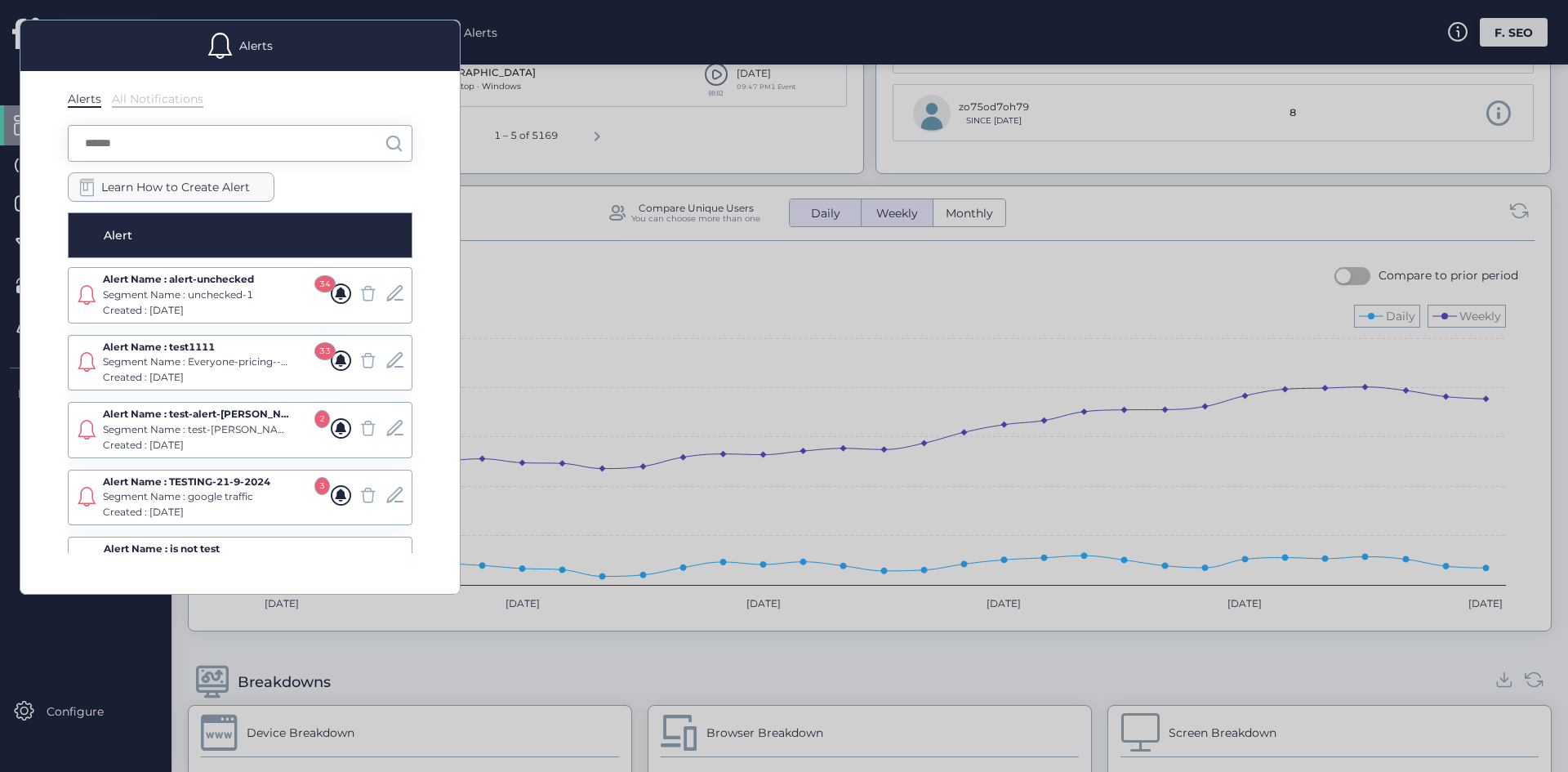
click at [234, 182] on span "Learn How to Create Alert" at bounding box center [176, 187] width 148 height 18
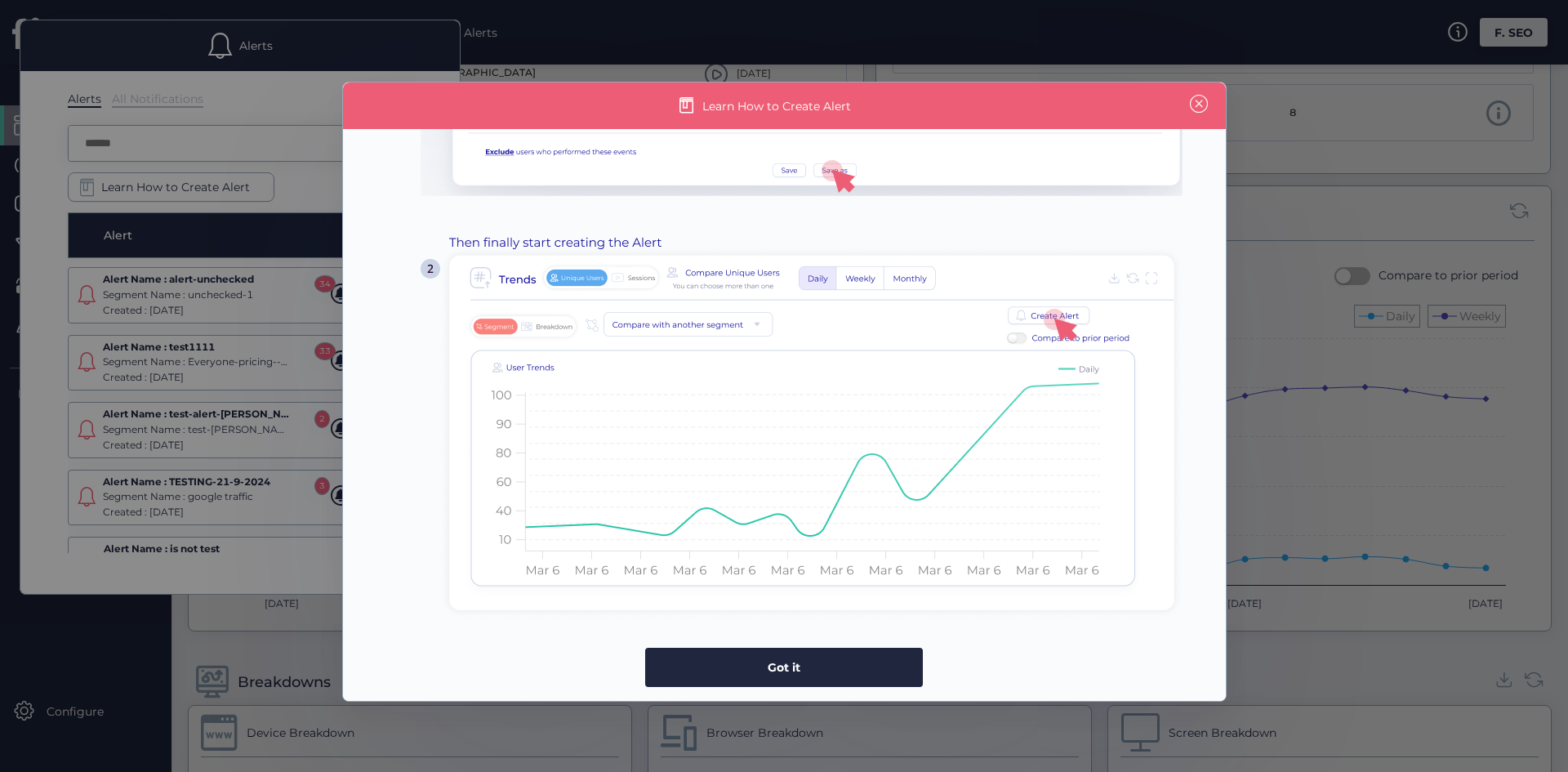
scroll to position [281, 0]
click at [1299, 415] on nz-modal-container "Learn How to Create Alert Got it" at bounding box center [784, 386] width 1568 height 772
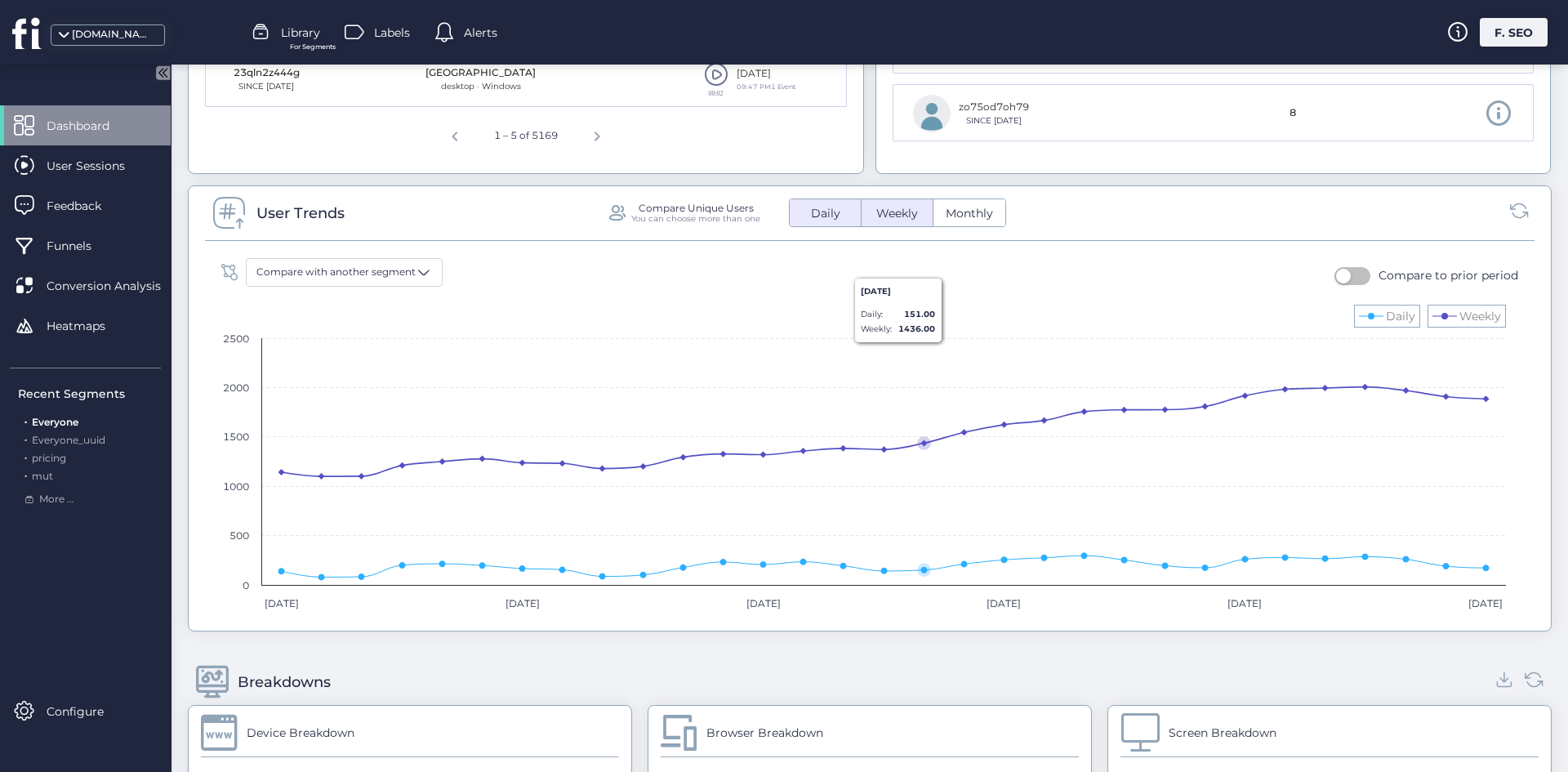
scroll to position [0, 0]
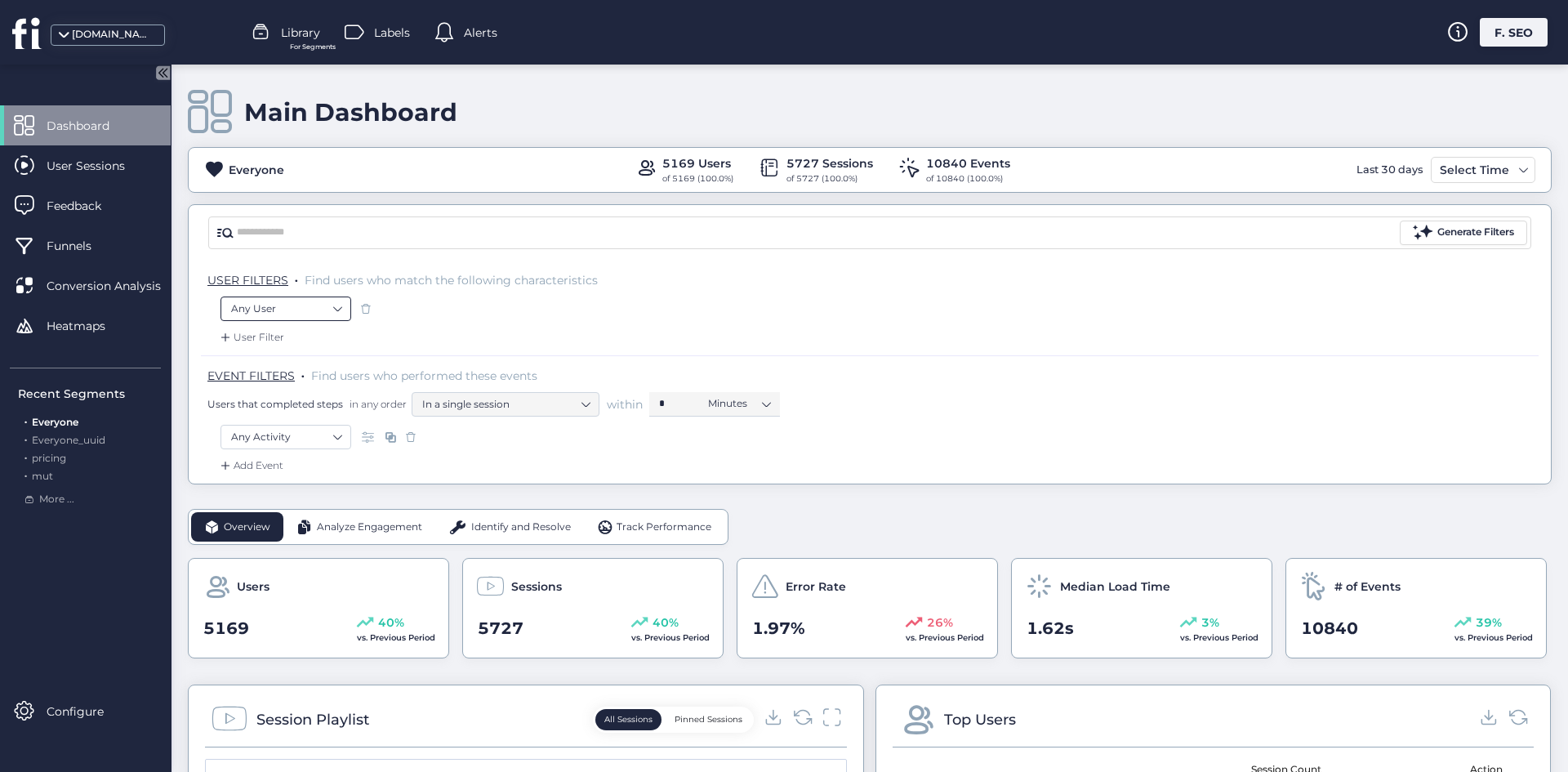
click at [297, 303] on nz-select-item "Any User" at bounding box center [286, 308] width 109 height 24
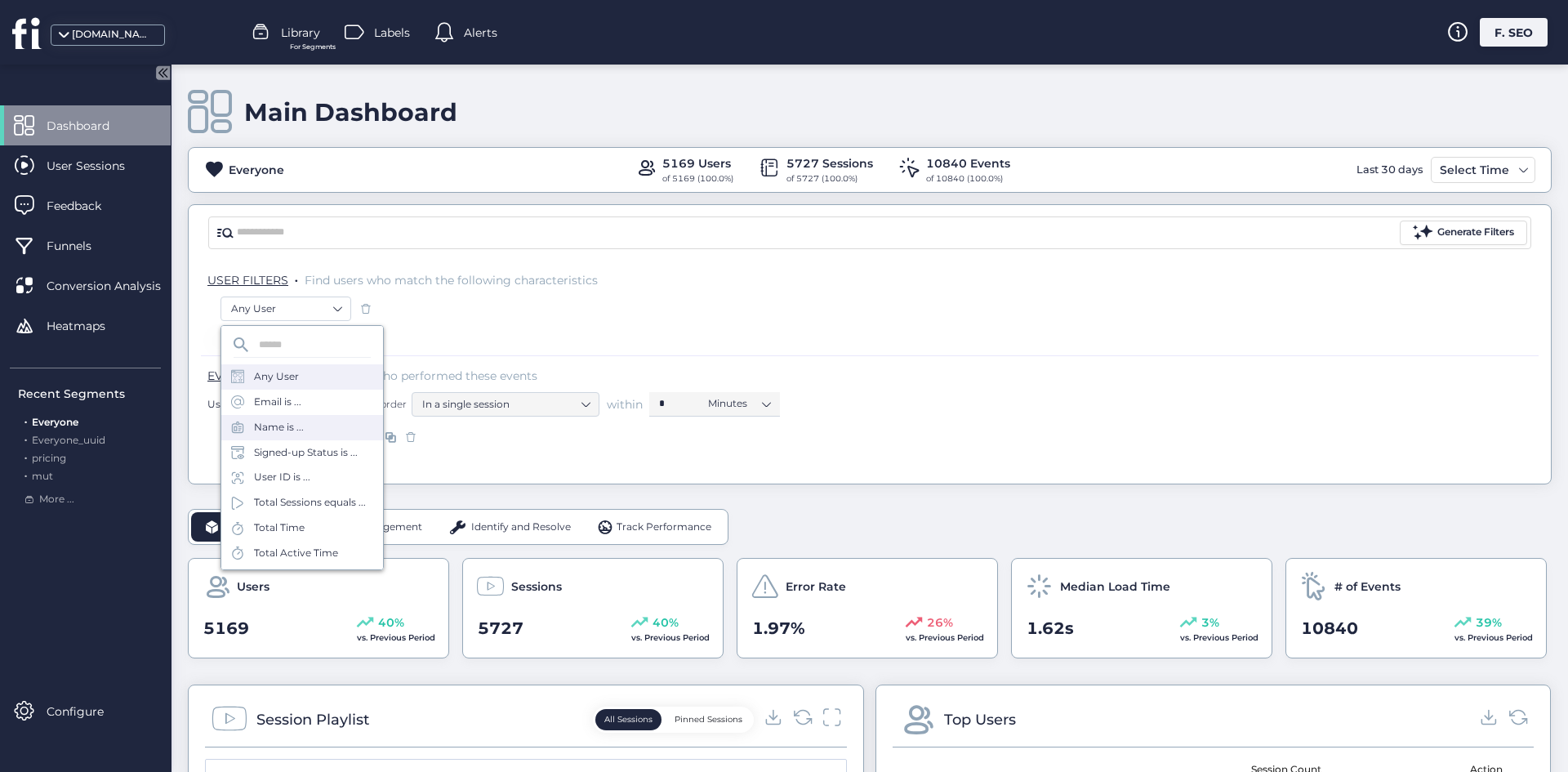
click at [304, 430] on div "Name is ..." at bounding box center [302, 428] width 162 height 25
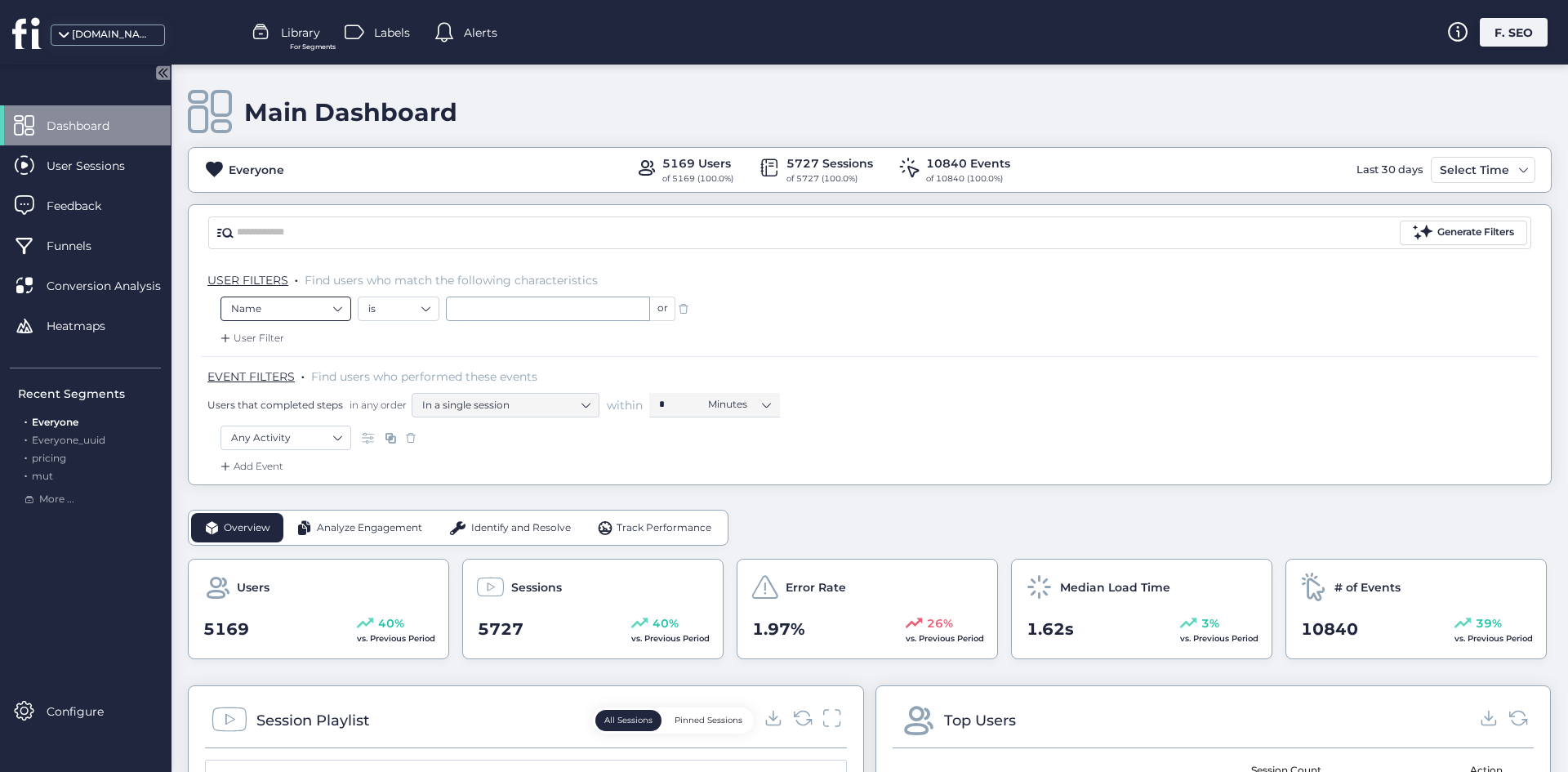
click at [332, 315] on nz-select-item "Name" at bounding box center [286, 308] width 109 height 24
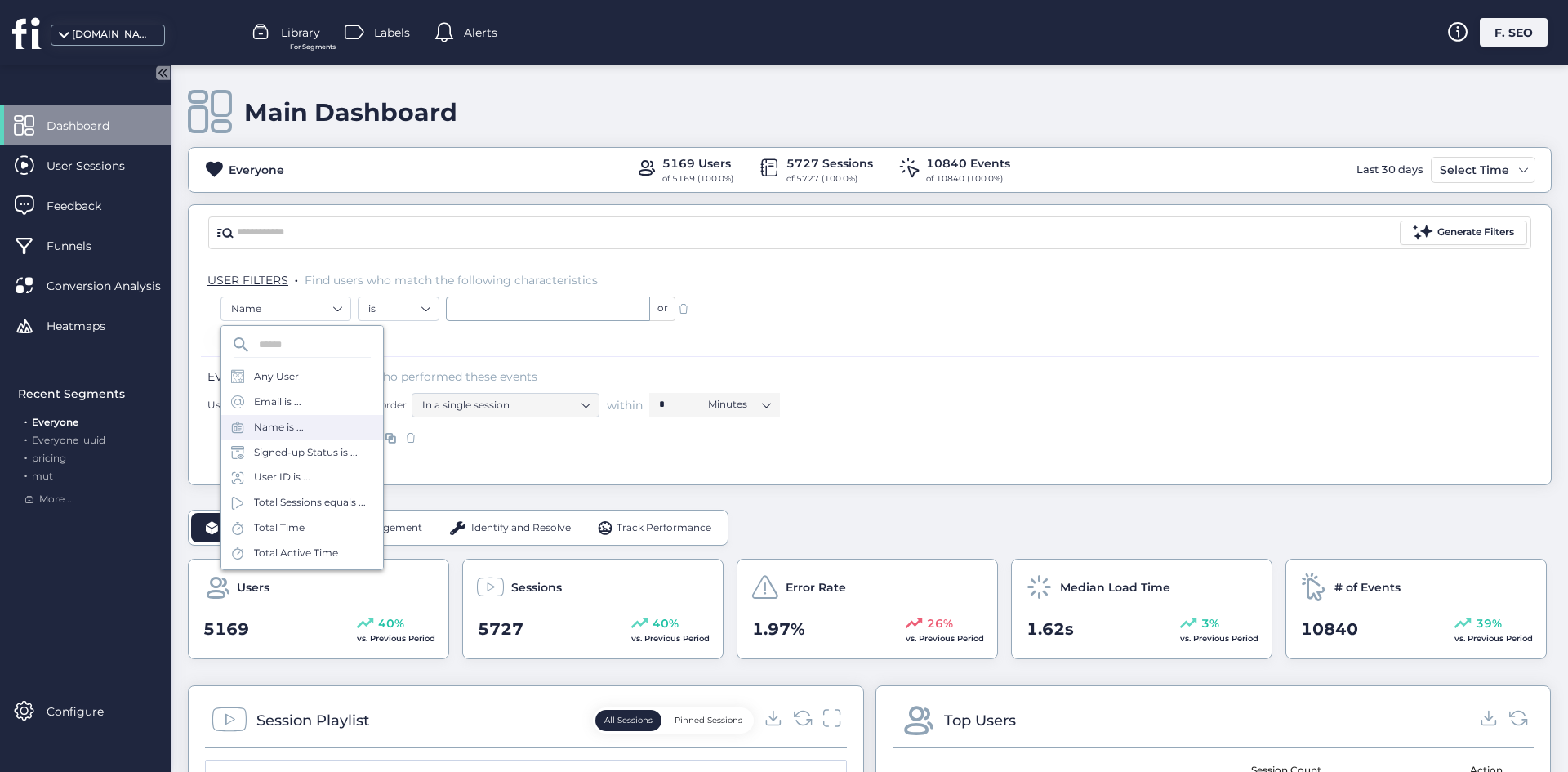
click at [692, 308] on div at bounding box center [686, 308] width 20 height 24
click at [687, 307] on span at bounding box center [684, 308] width 17 height 17
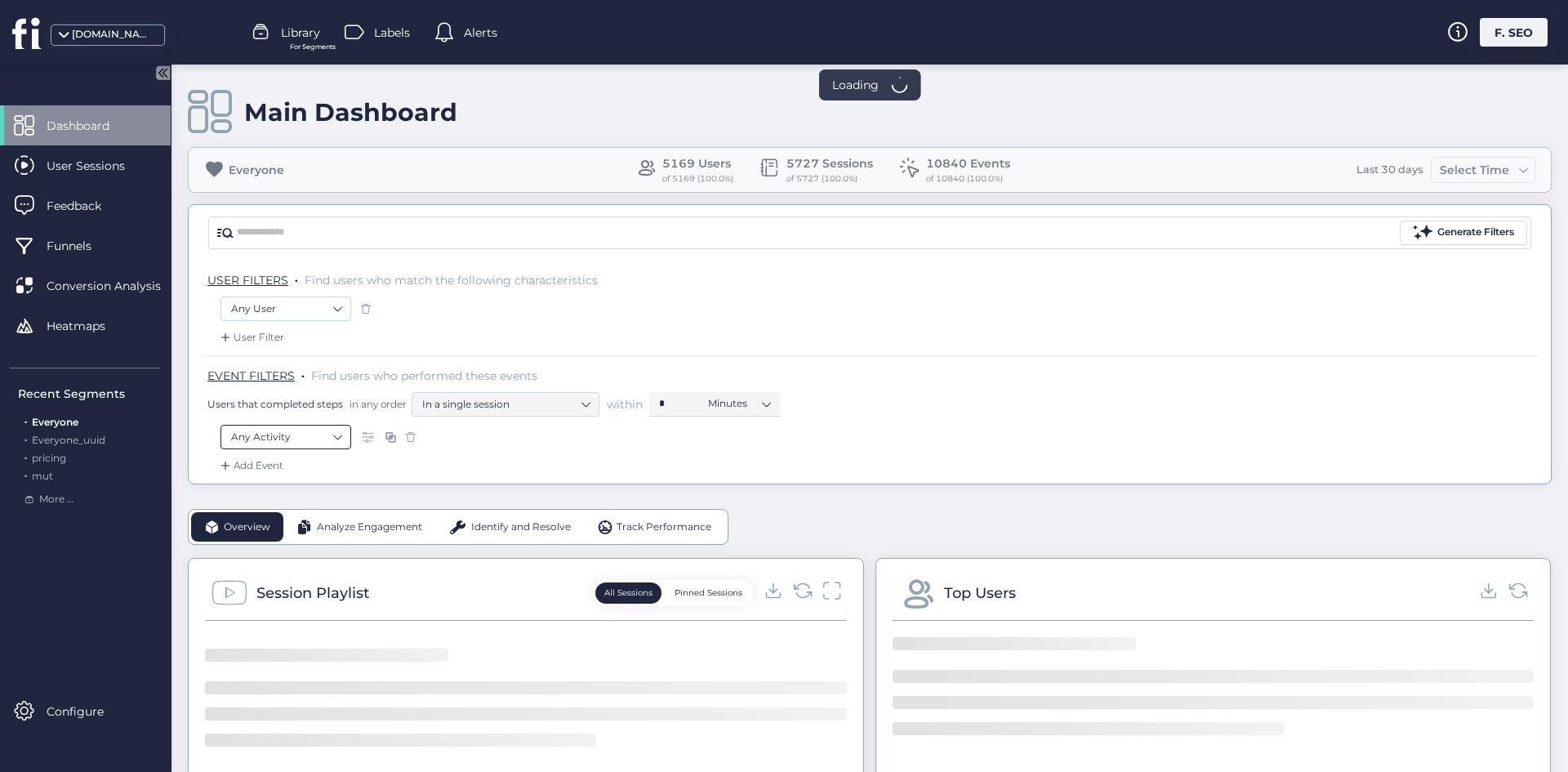
click at [320, 441] on nz-select-item "Any Activity" at bounding box center [286, 437] width 109 height 24
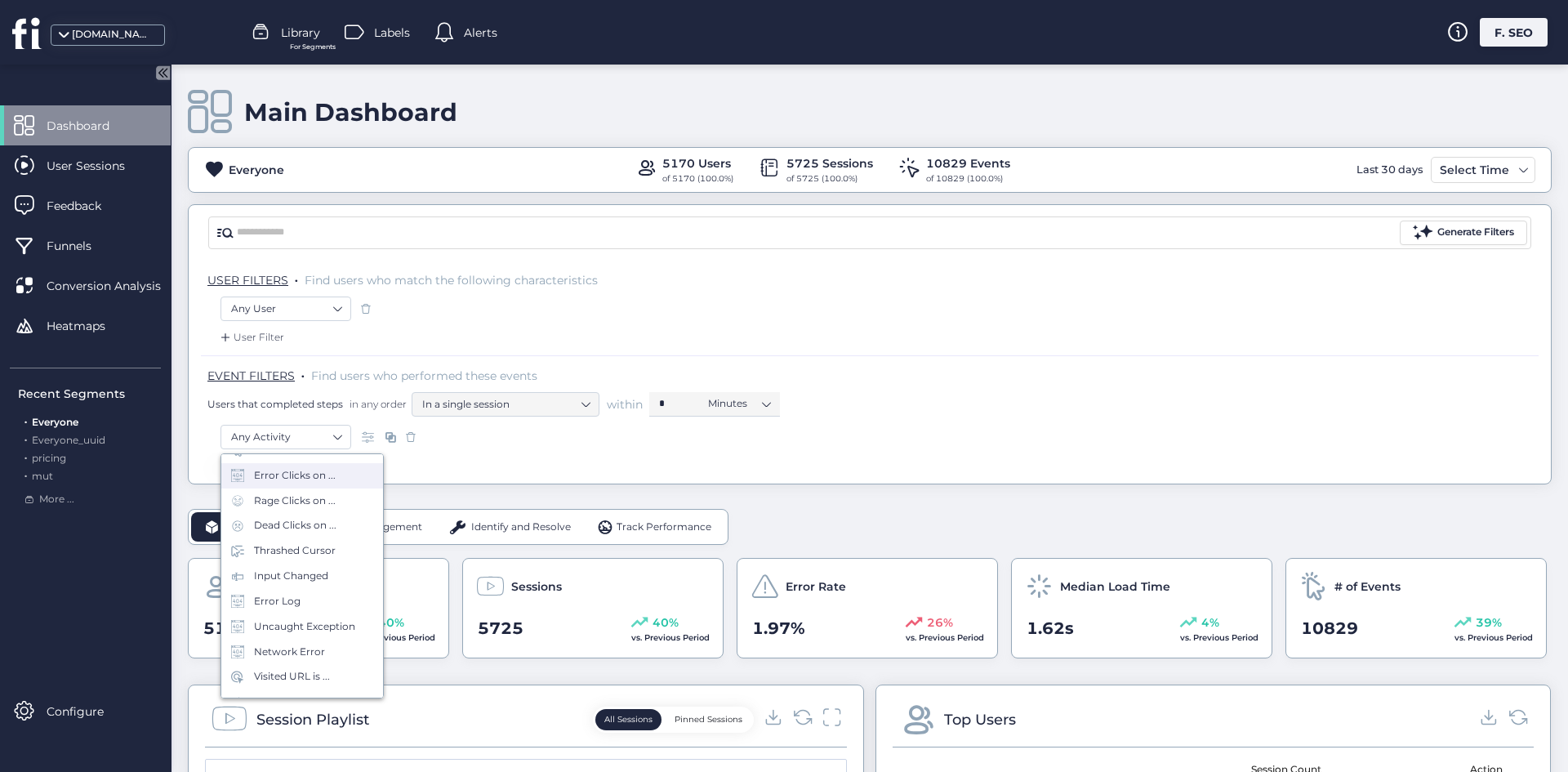
scroll to position [41, 0]
click at [311, 519] on div "Error Clicks on ..." at bounding box center [295, 515] width 82 height 16
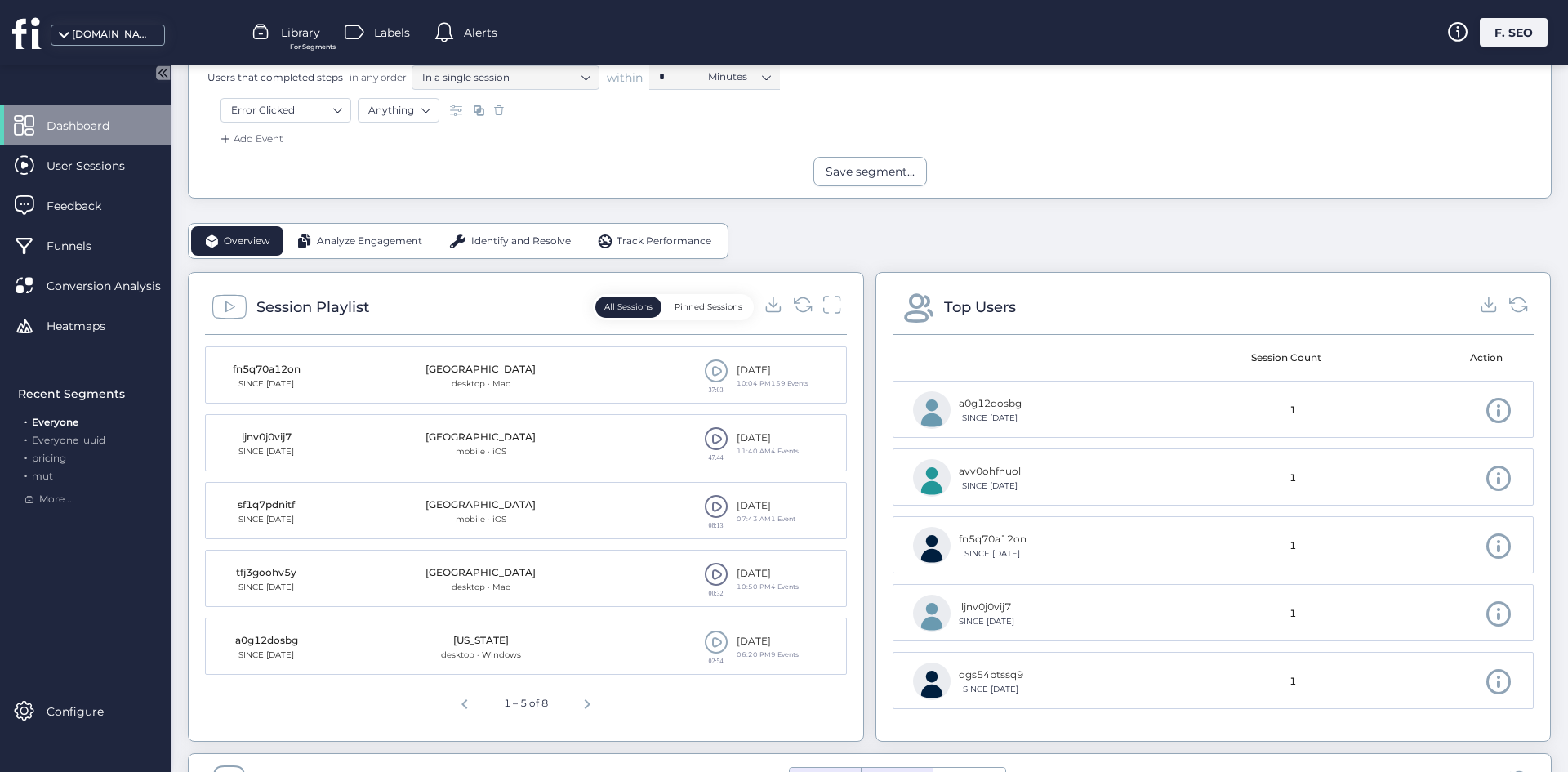
scroll to position [898, 0]
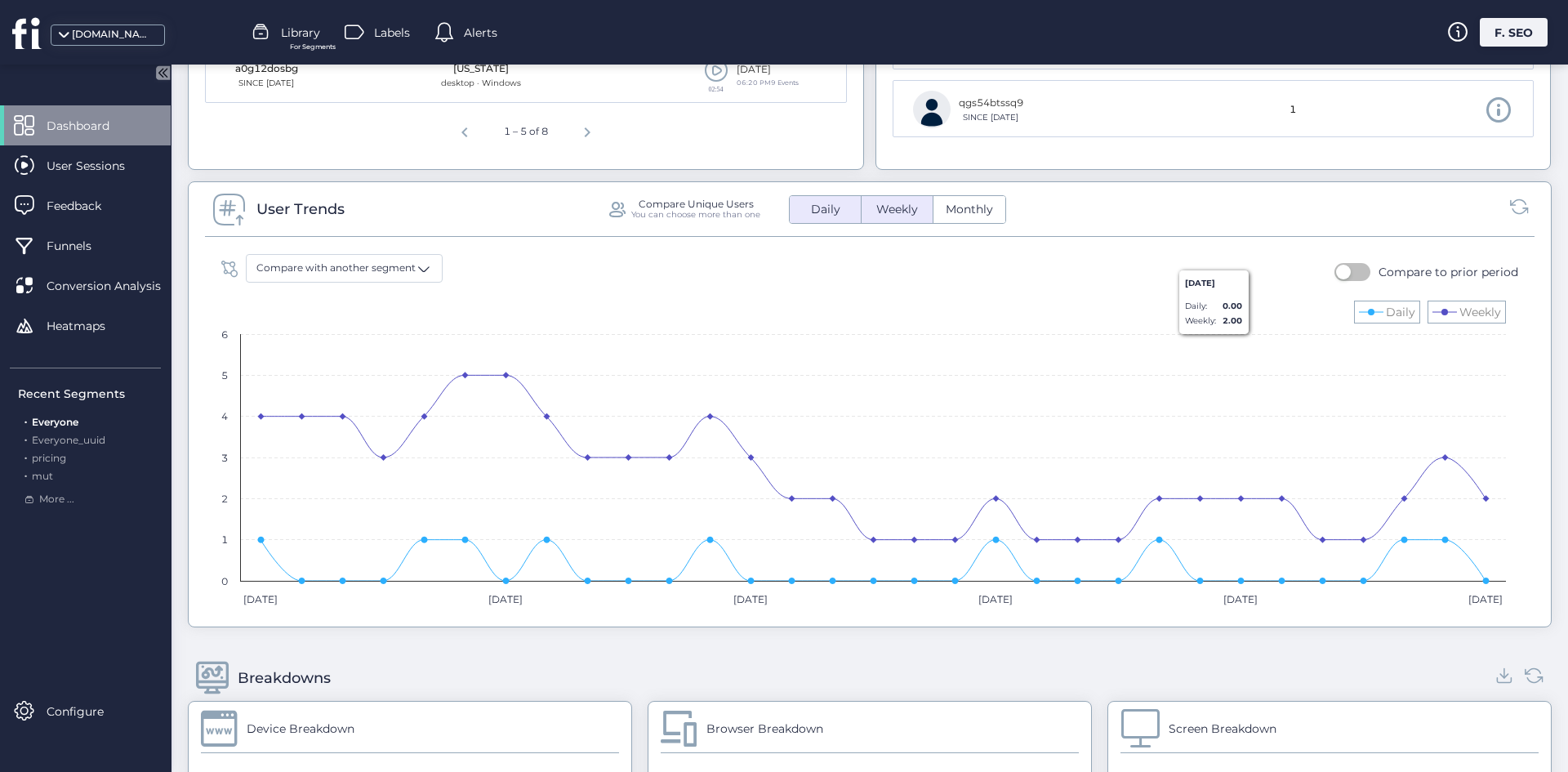
click at [899, 213] on span "Weekly" at bounding box center [897, 210] width 61 height 18
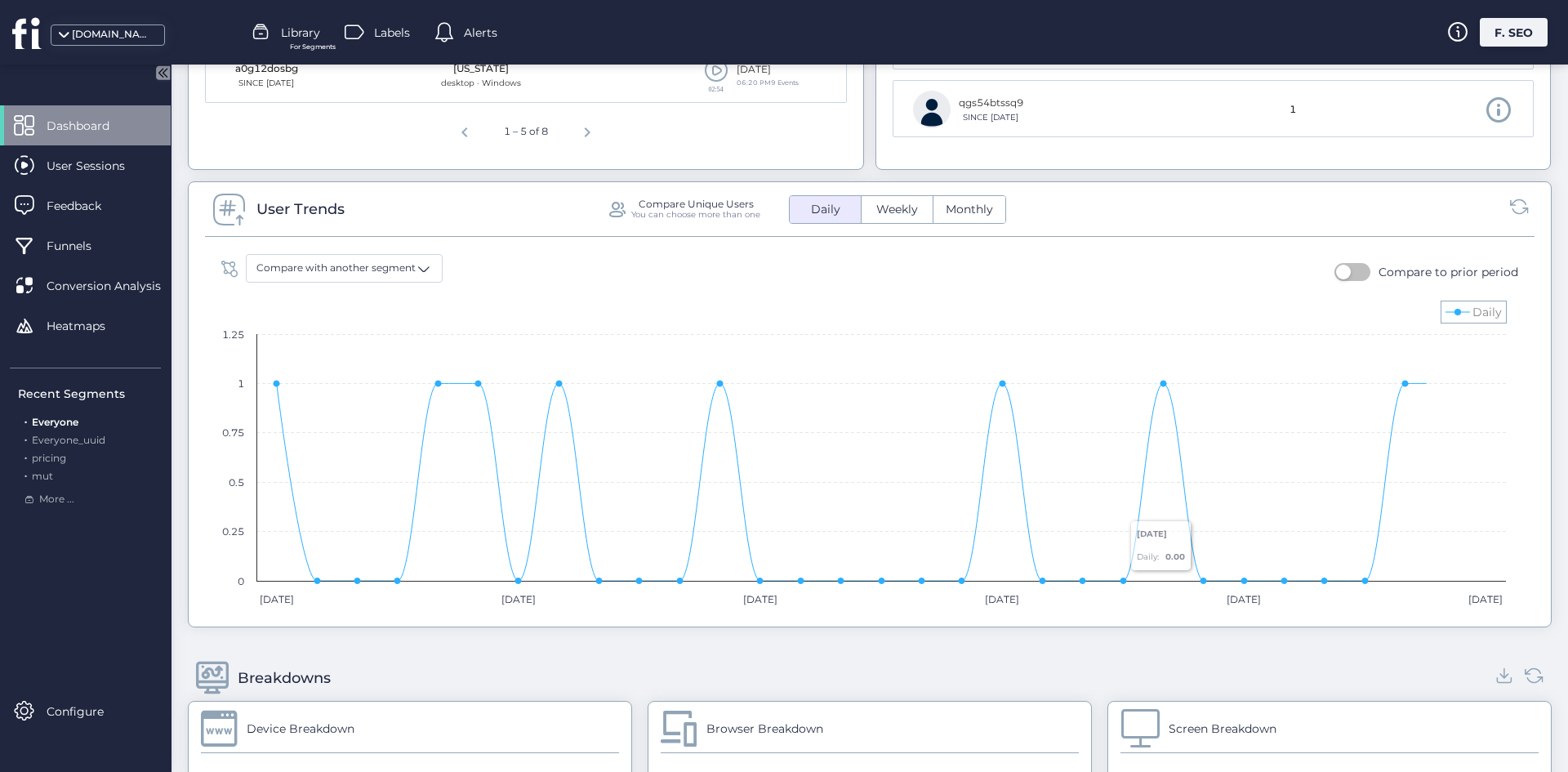
click at [1352, 272] on button "button" at bounding box center [1352, 272] width 36 height 18
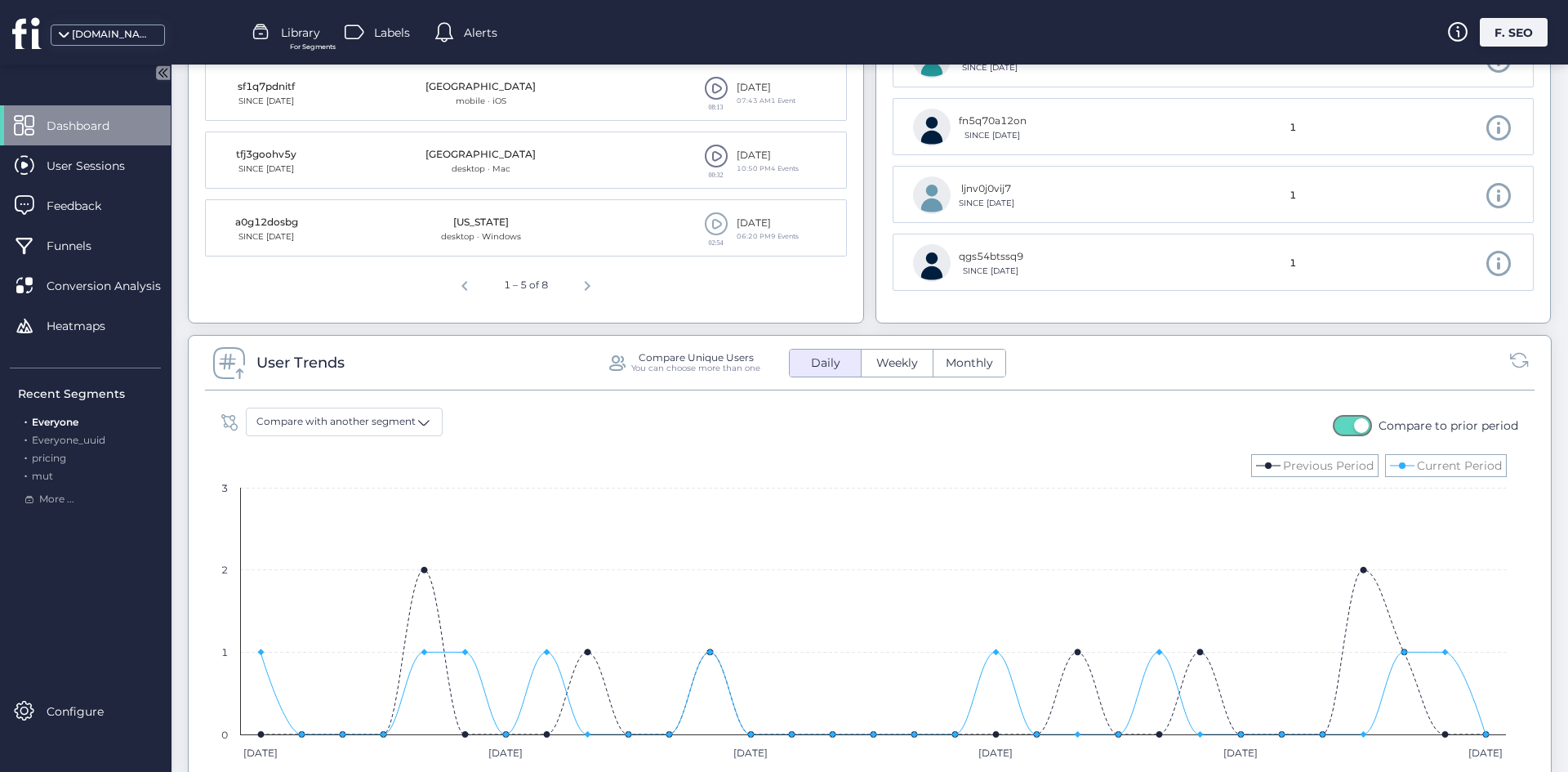
scroll to position [817, 0]
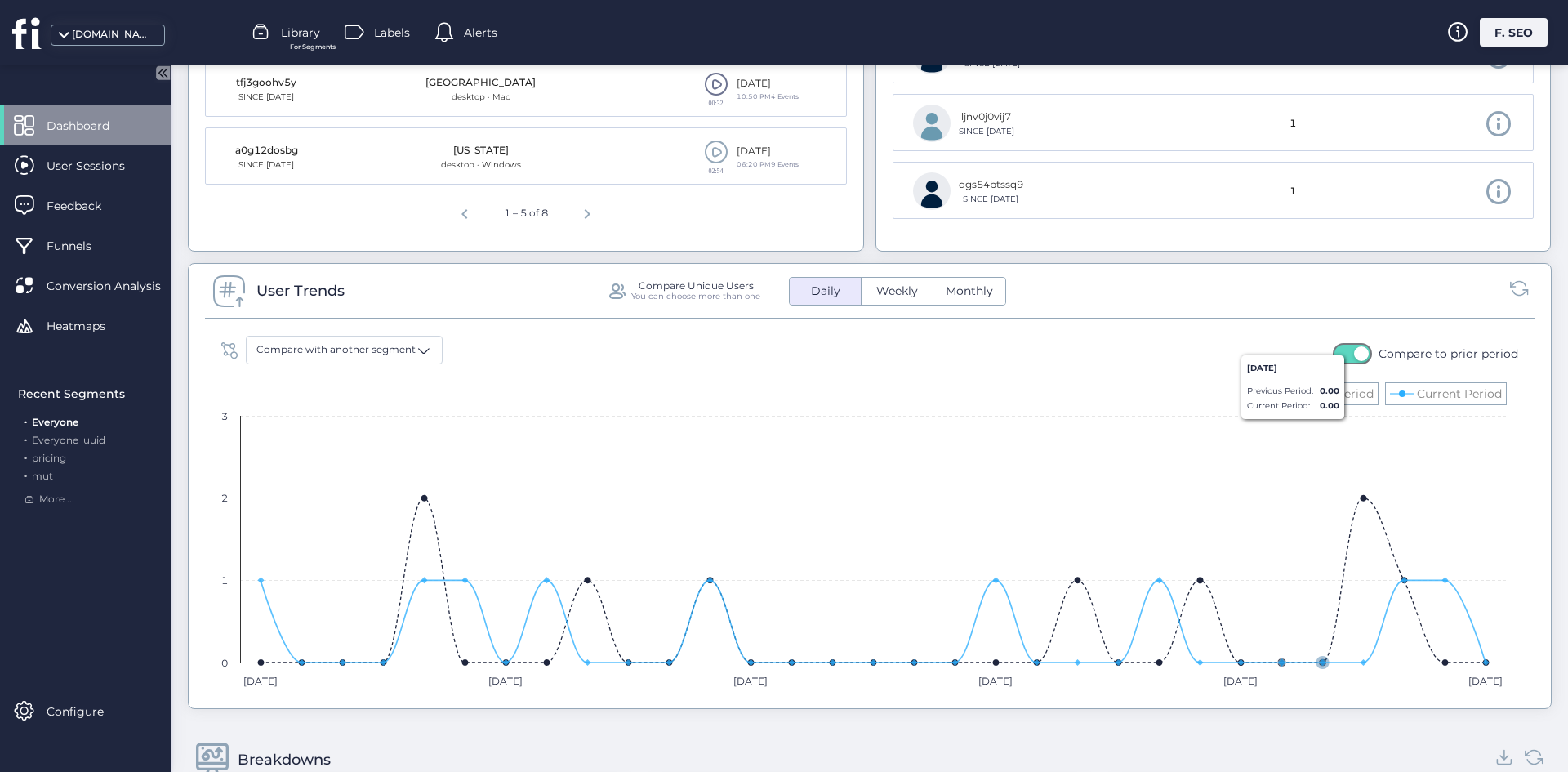
click at [1338, 375] on rect at bounding box center [864, 535] width 1301 height 327
click at [891, 294] on span "Weekly" at bounding box center [897, 291] width 61 height 18
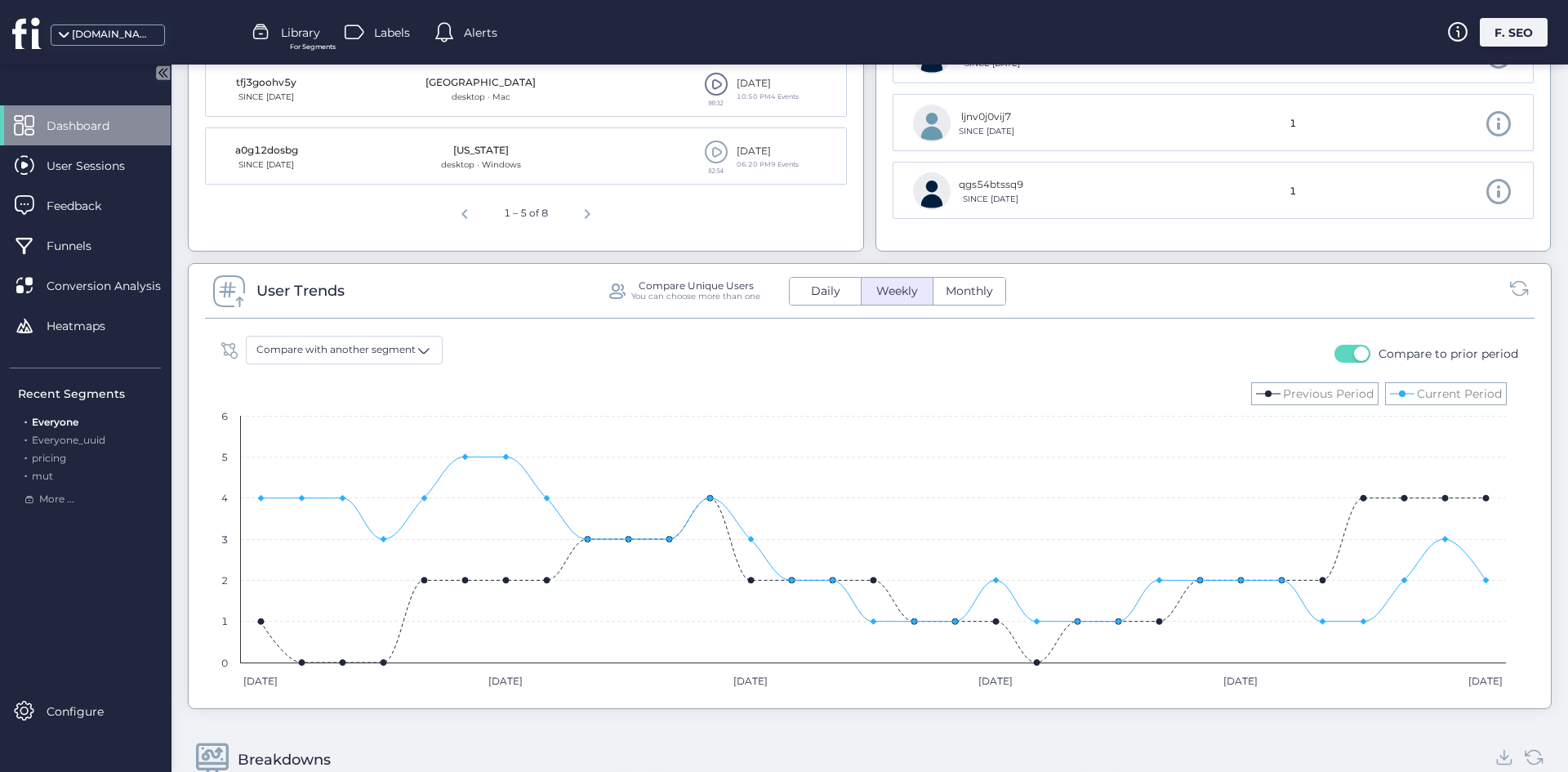
click at [934, 298] on button "Monthly" at bounding box center [970, 291] width 72 height 27
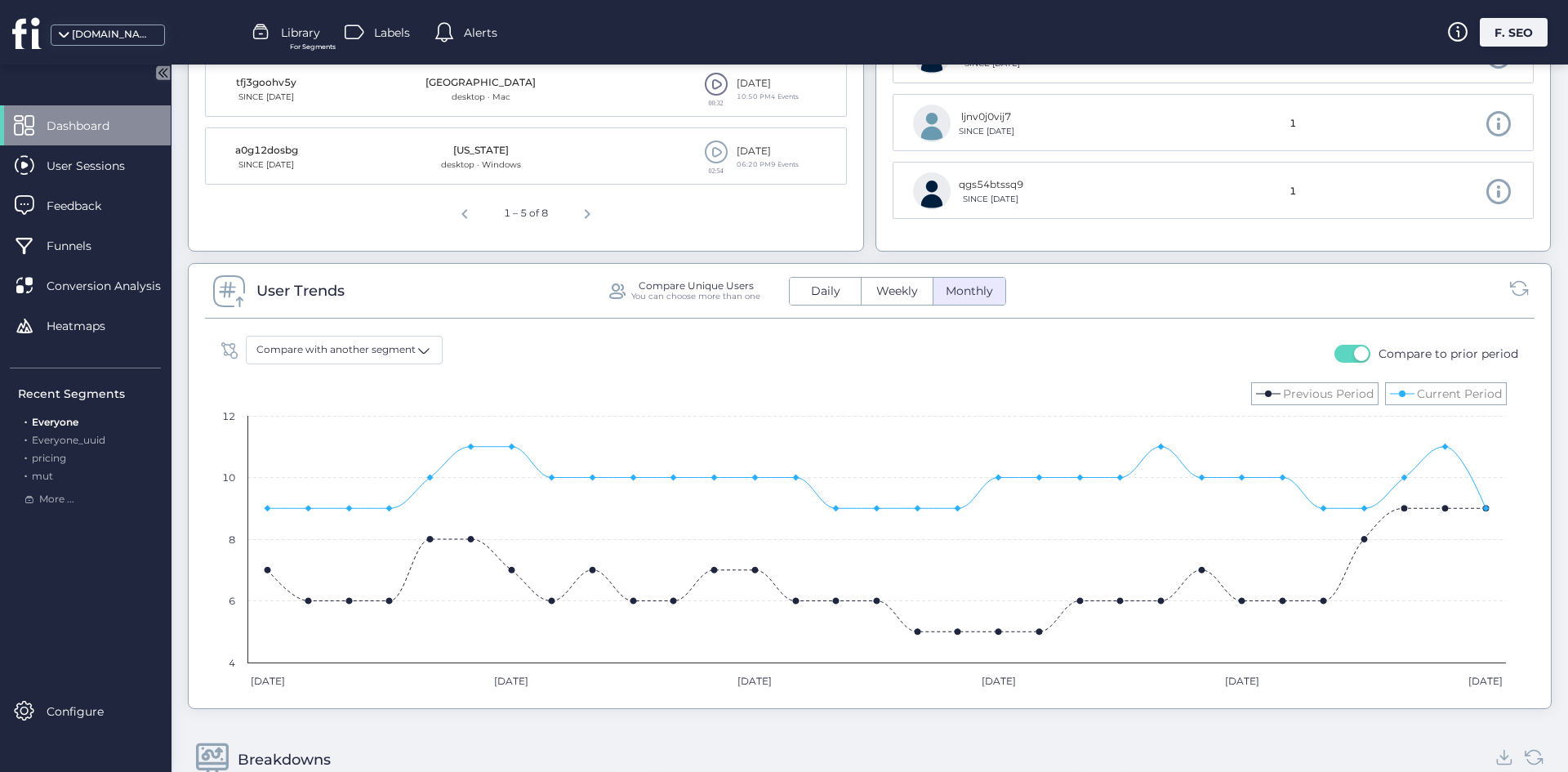
click at [936, 298] on span "Monthly" at bounding box center [969, 291] width 67 height 18
click at [836, 293] on span "Daily" at bounding box center [826, 291] width 49 height 18
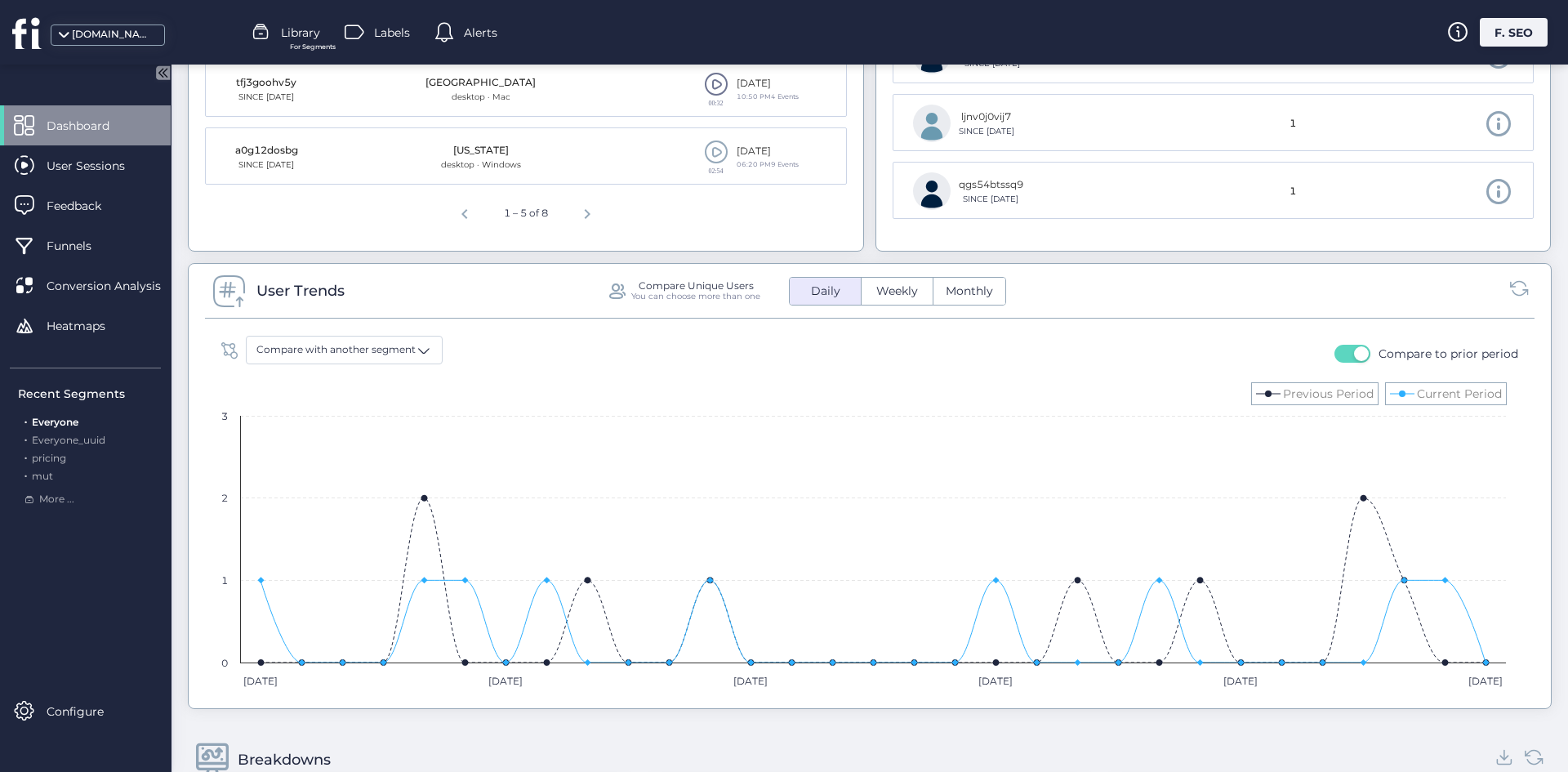
click at [1346, 343] on div "Compare to prior period" at bounding box center [1427, 354] width 183 height 37
click at [1347, 344] on nz-switch at bounding box center [1352, 353] width 36 height 19
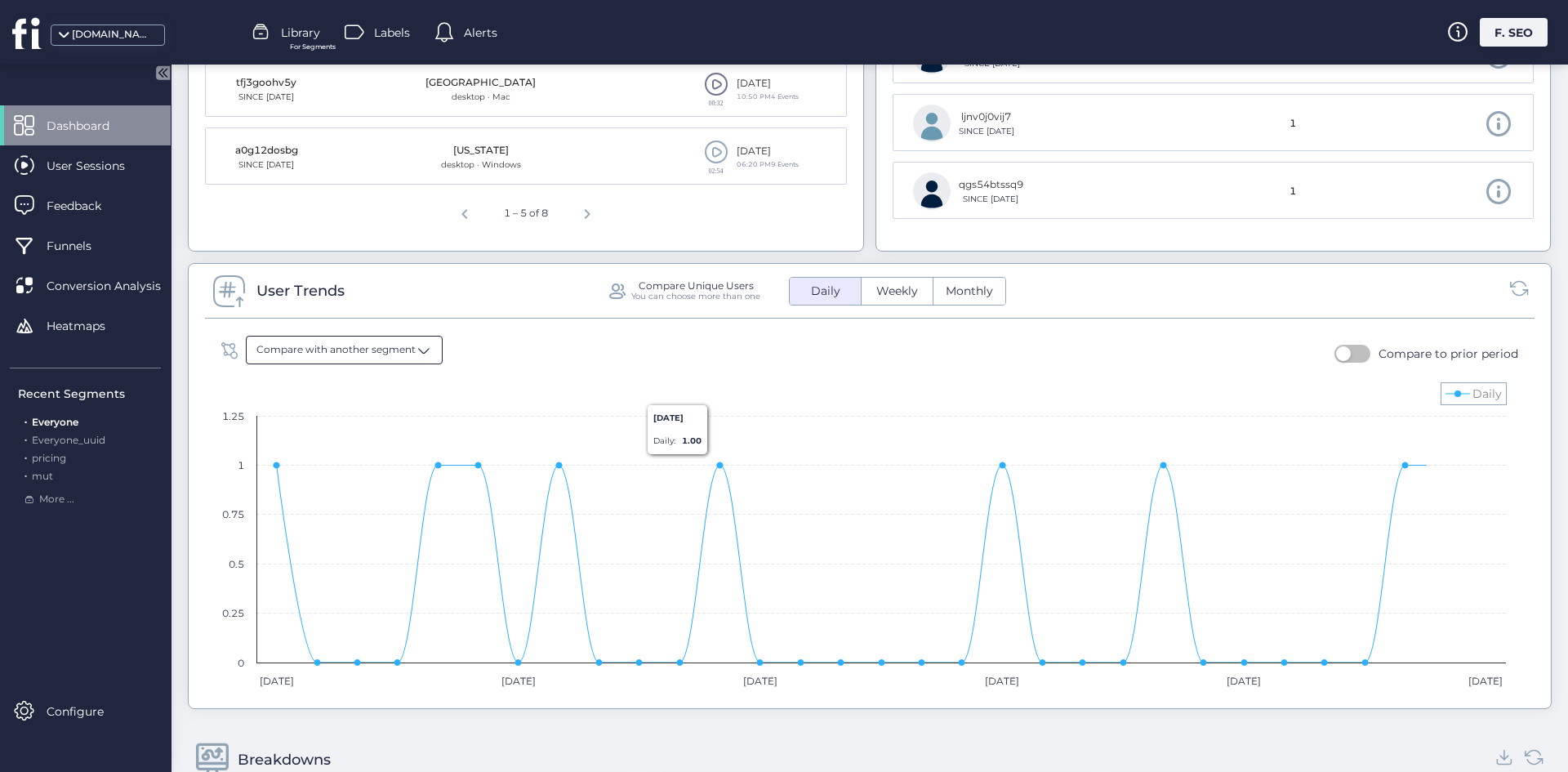
click at [362, 346] on span "Compare with another segment" at bounding box center [335, 350] width 159 height 16
click at [657, 309] on div "User Trends Compare Unique Users You can choose more than one Daily Weekly Mont…" at bounding box center [870, 295] width 1330 height 46
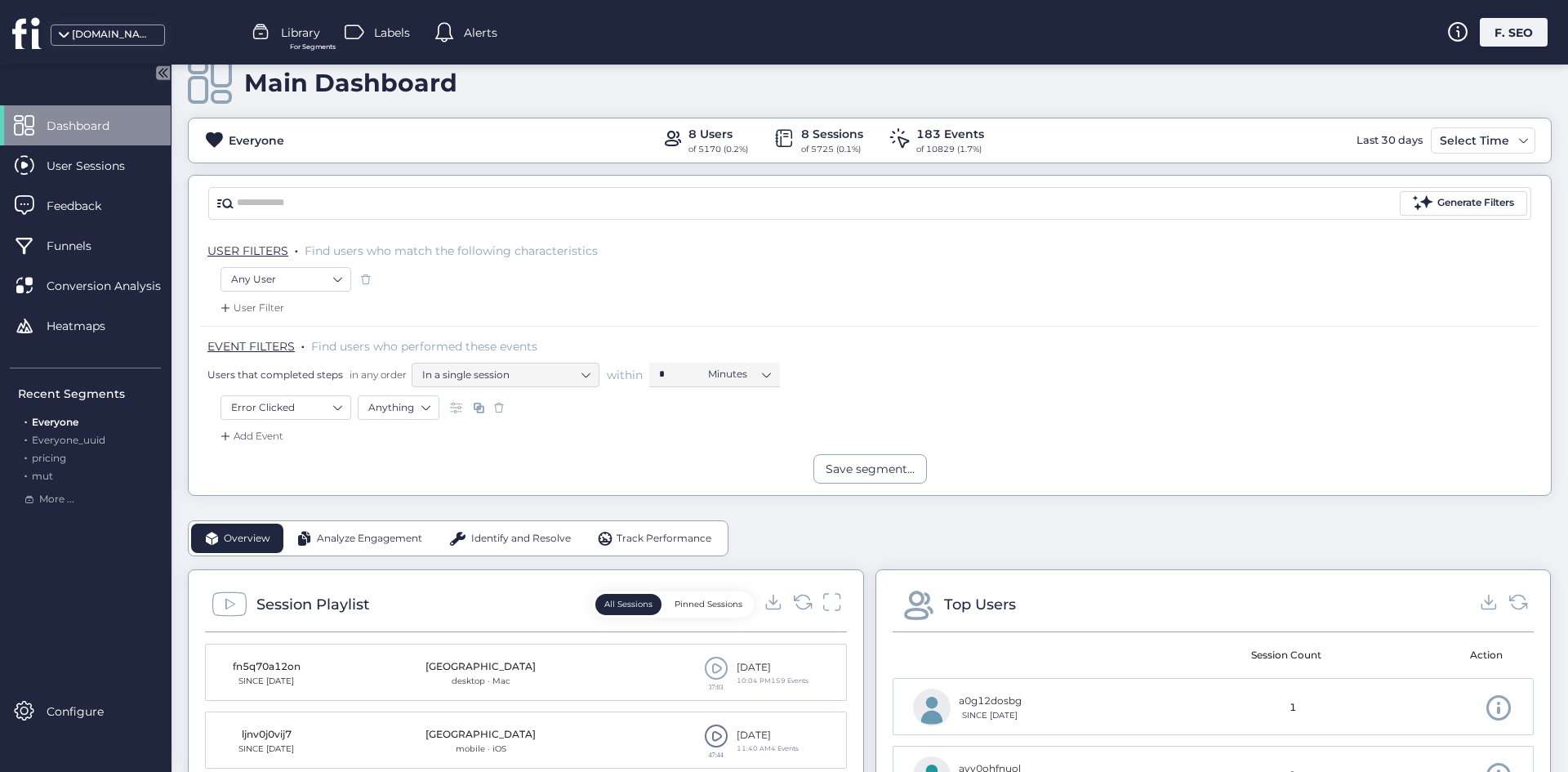
scroll to position [0, 0]
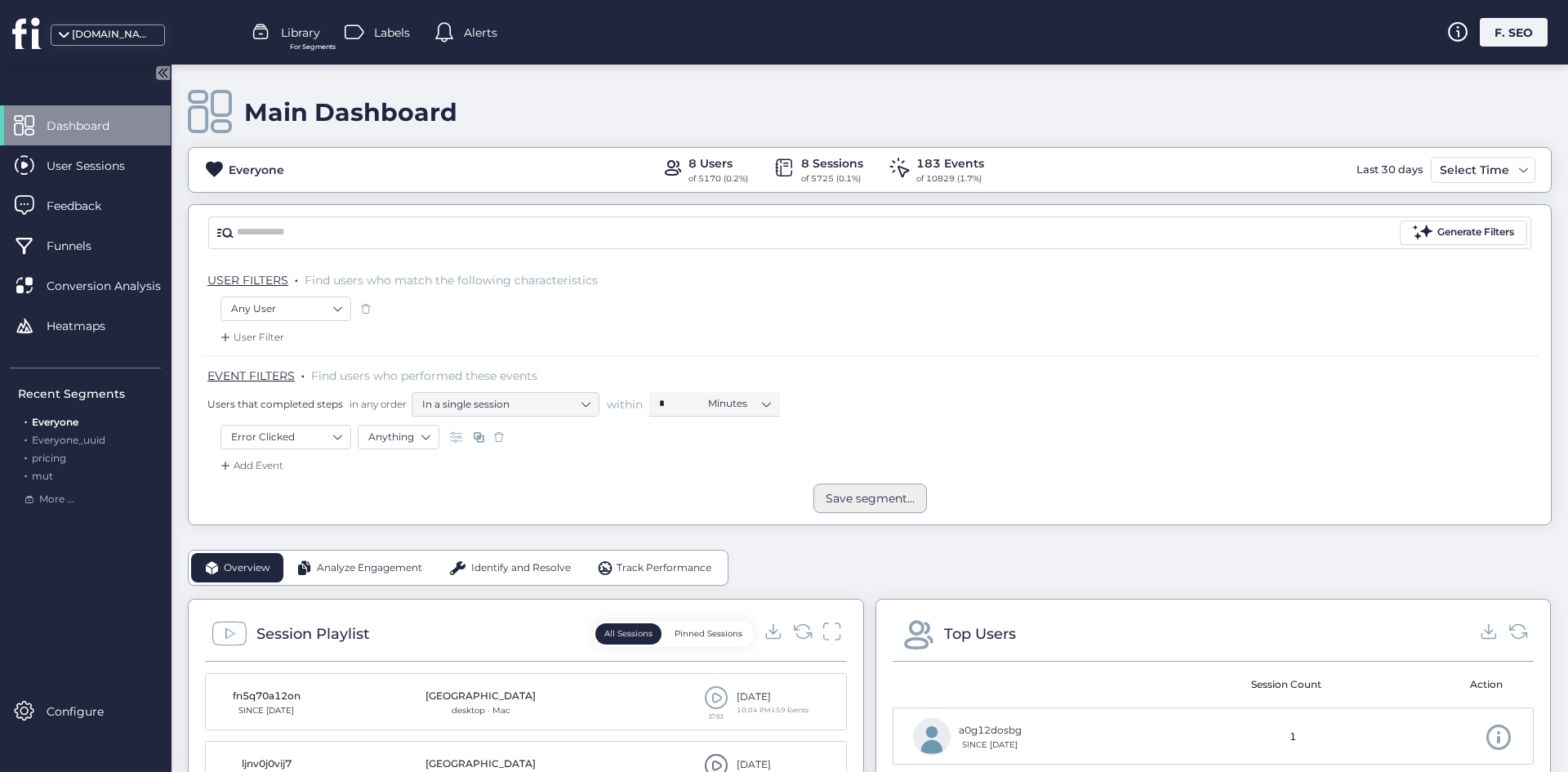
drag, startPoint x: 861, startPoint y: 525, endPoint x: 848, endPoint y: 504, distance: 24.7
click at [848, 502] on div "Save segment..." at bounding box center [870, 498] width 89 height 18
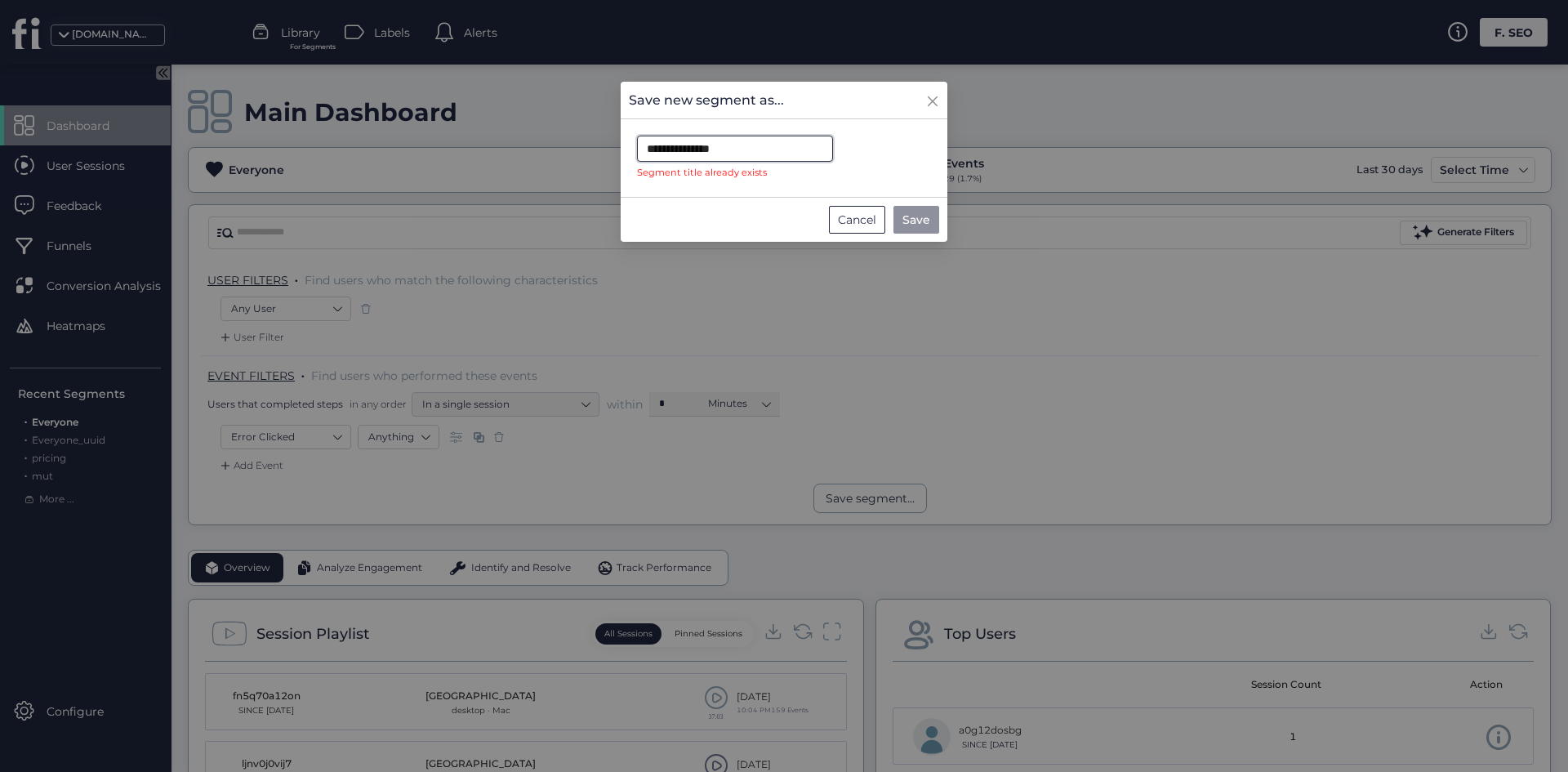
click at [748, 162] on input "**********" at bounding box center [734, 148] width 196 height 26
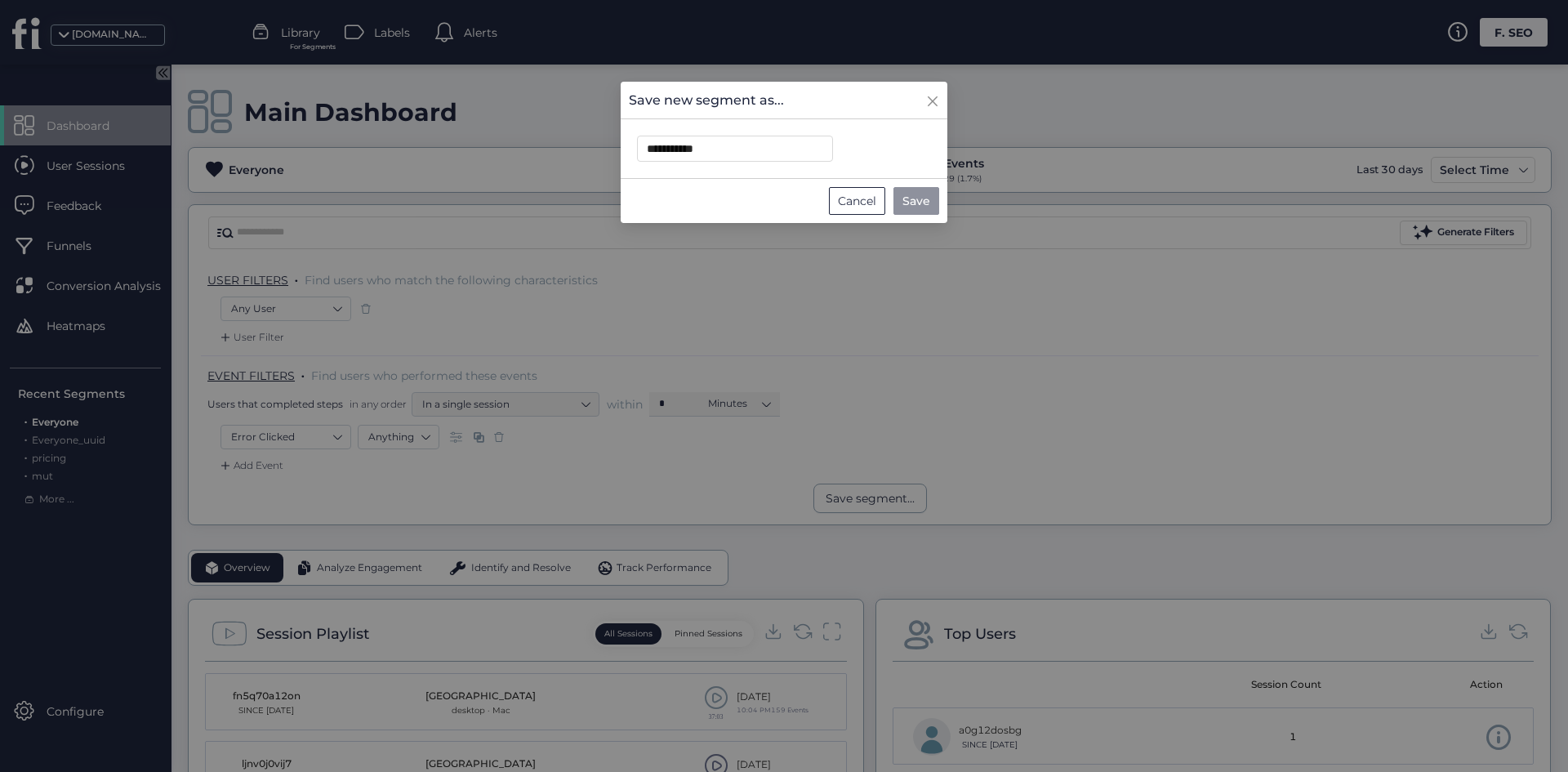
click at [914, 194] on span "Save" at bounding box center [917, 201] width 27 height 18
type input "**********"
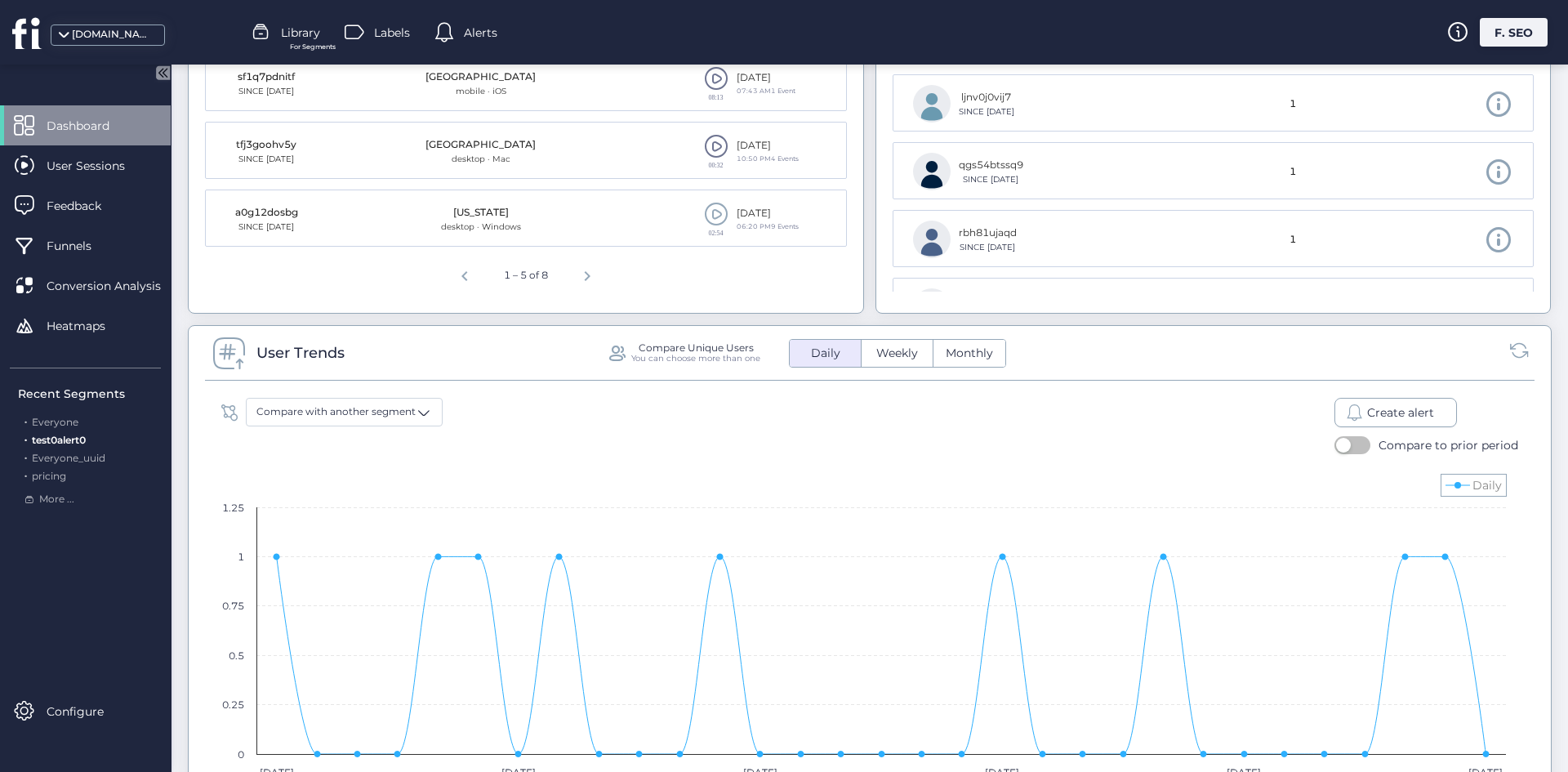
scroll to position [735, 0]
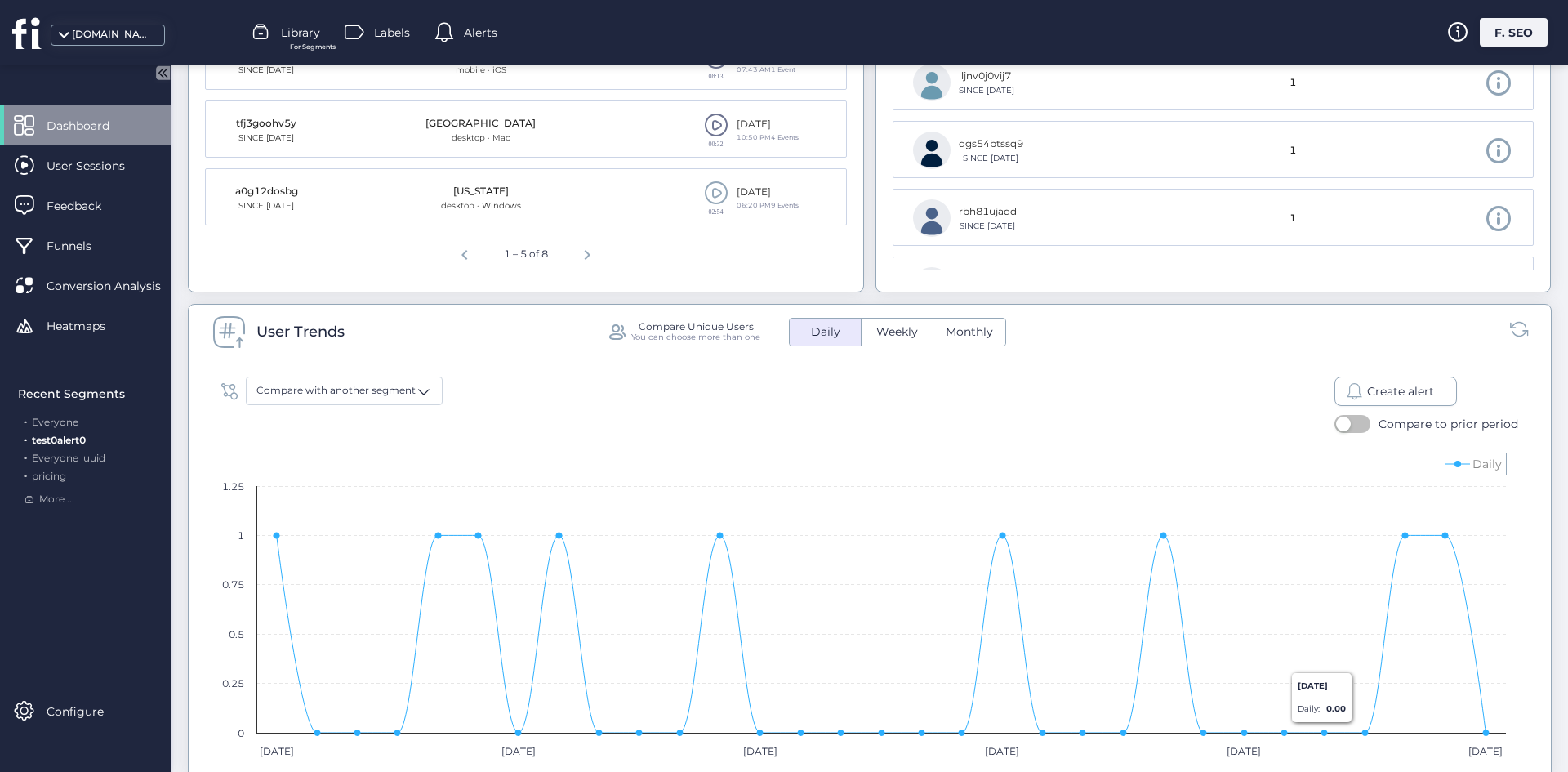
click at [1377, 387] on span "Create alert" at bounding box center [1400, 391] width 67 height 18
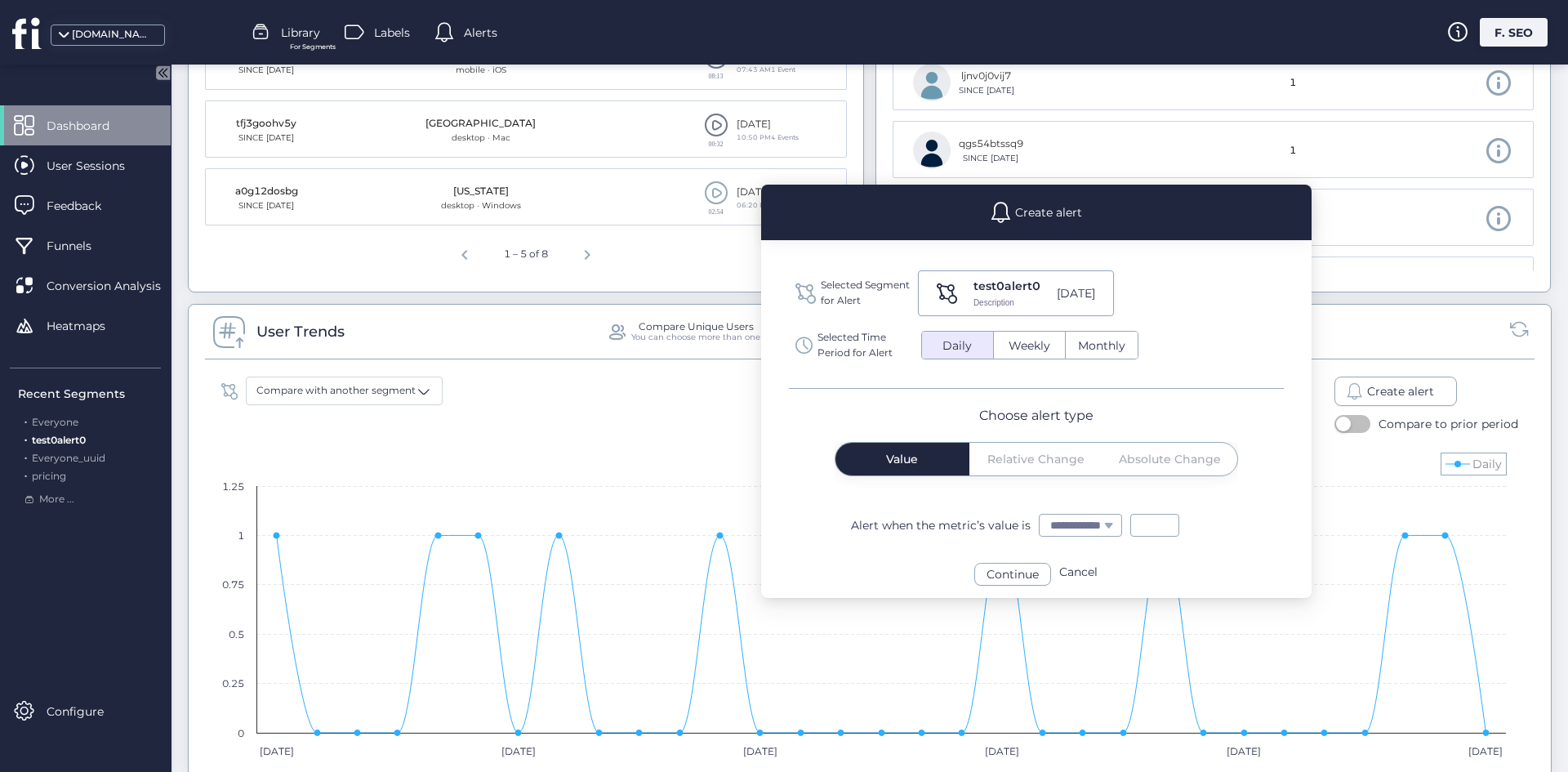
click at [1026, 447] on div "Value Relative Change Absolute Change" at bounding box center [1037, 459] width 402 height 33
click at [1009, 342] on span "Weekly" at bounding box center [1030, 346] width 61 height 18
click at [965, 346] on span "Daily" at bounding box center [958, 346] width 49 height 18
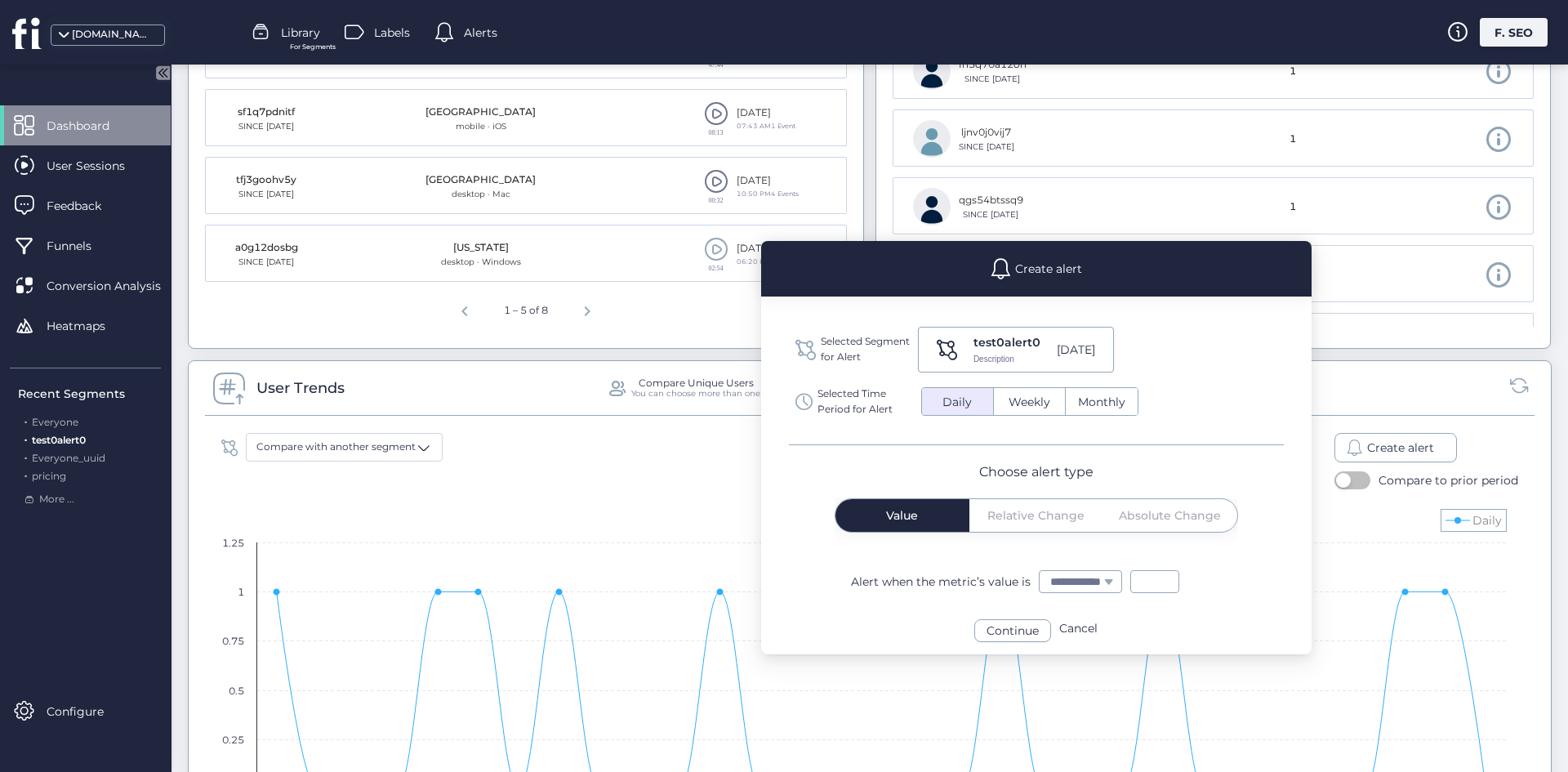
scroll to position [653, 0]
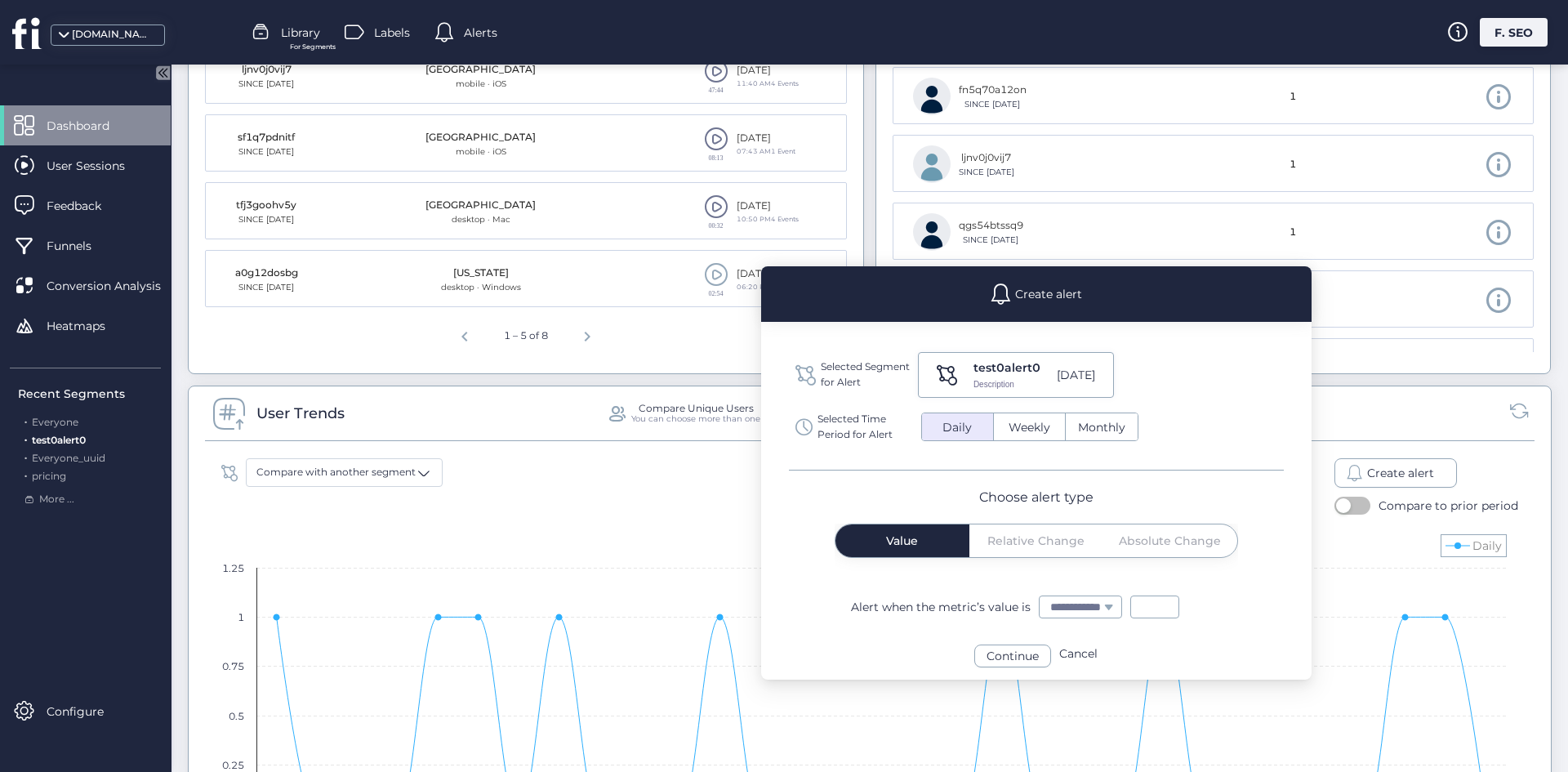
click at [45, 37] on div "[DOMAIN_NAME]" at bounding box center [39, 35] width 53 height 38
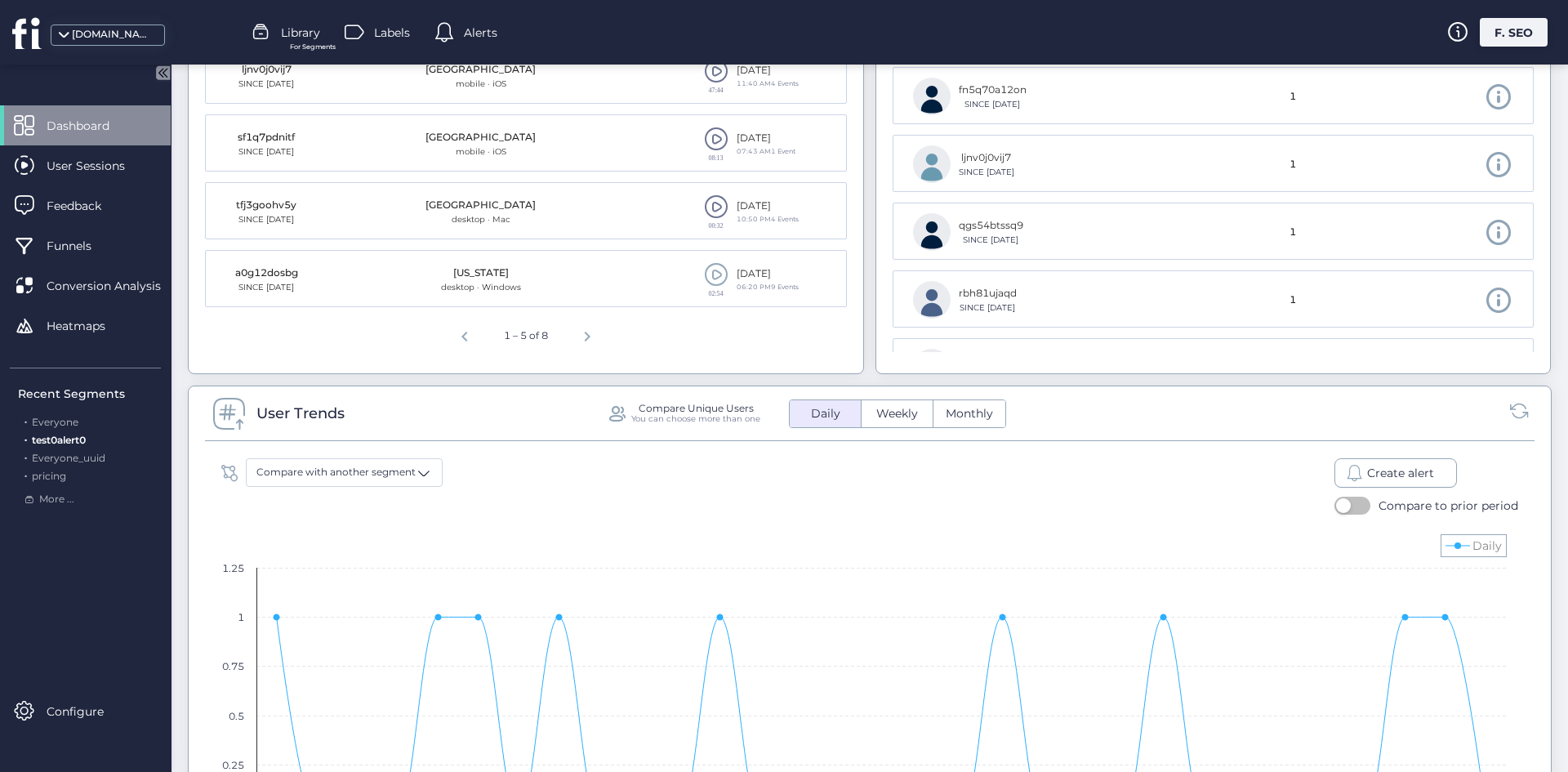
select select
click at [5, 27] on div "[DOMAIN_NAME]" at bounding box center [24, 32] width 49 height 64
click at [36, 23] on circle at bounding box center [36, 22] width 12 height 12
click at [82, 231] on div "Funnels" at bounding box center [85, 245] width 171 height 40
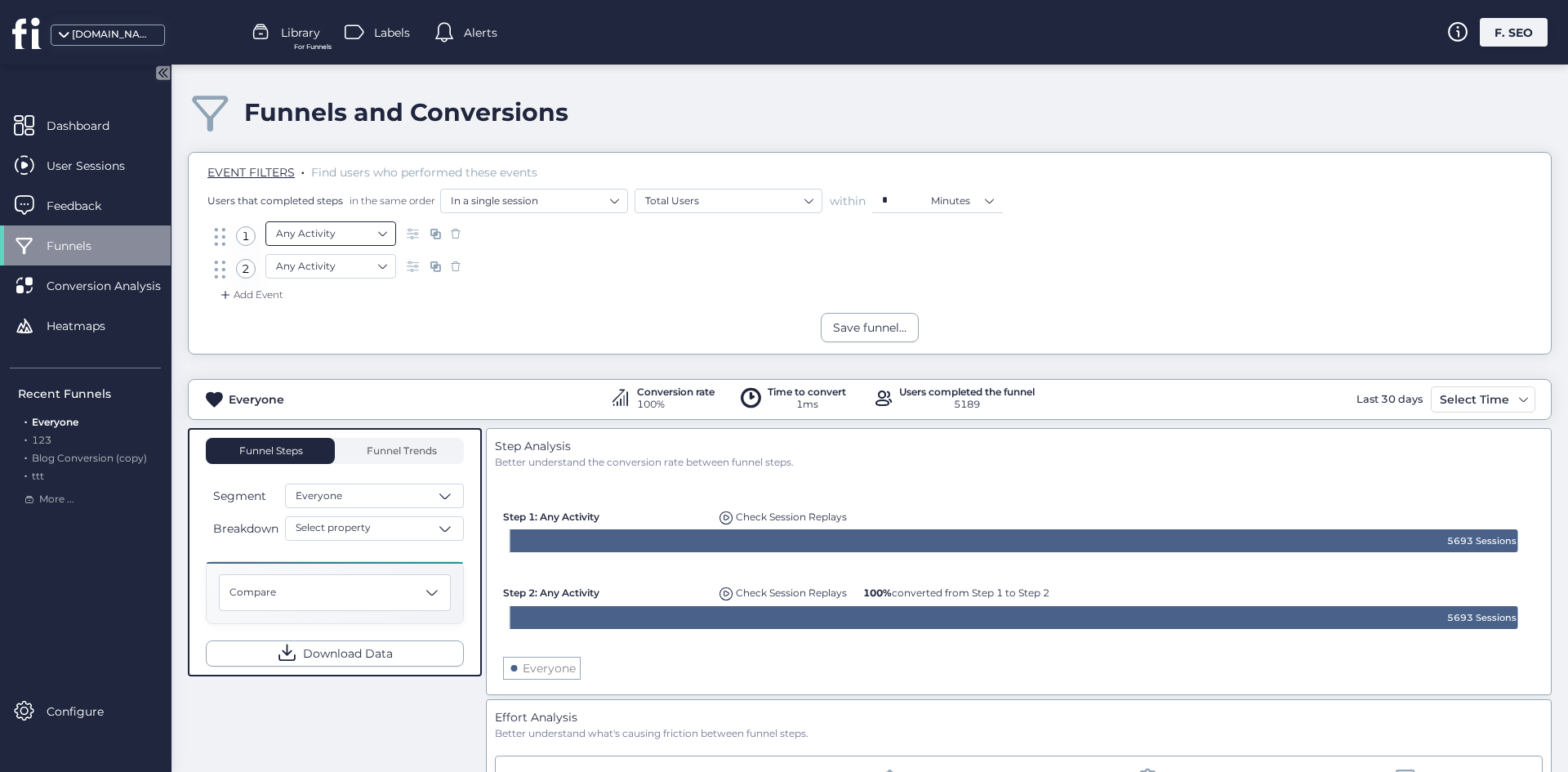
click at [348, 227] on nz-select-item "Any Activity" at bounding box center [331, 233] width 109 height 24
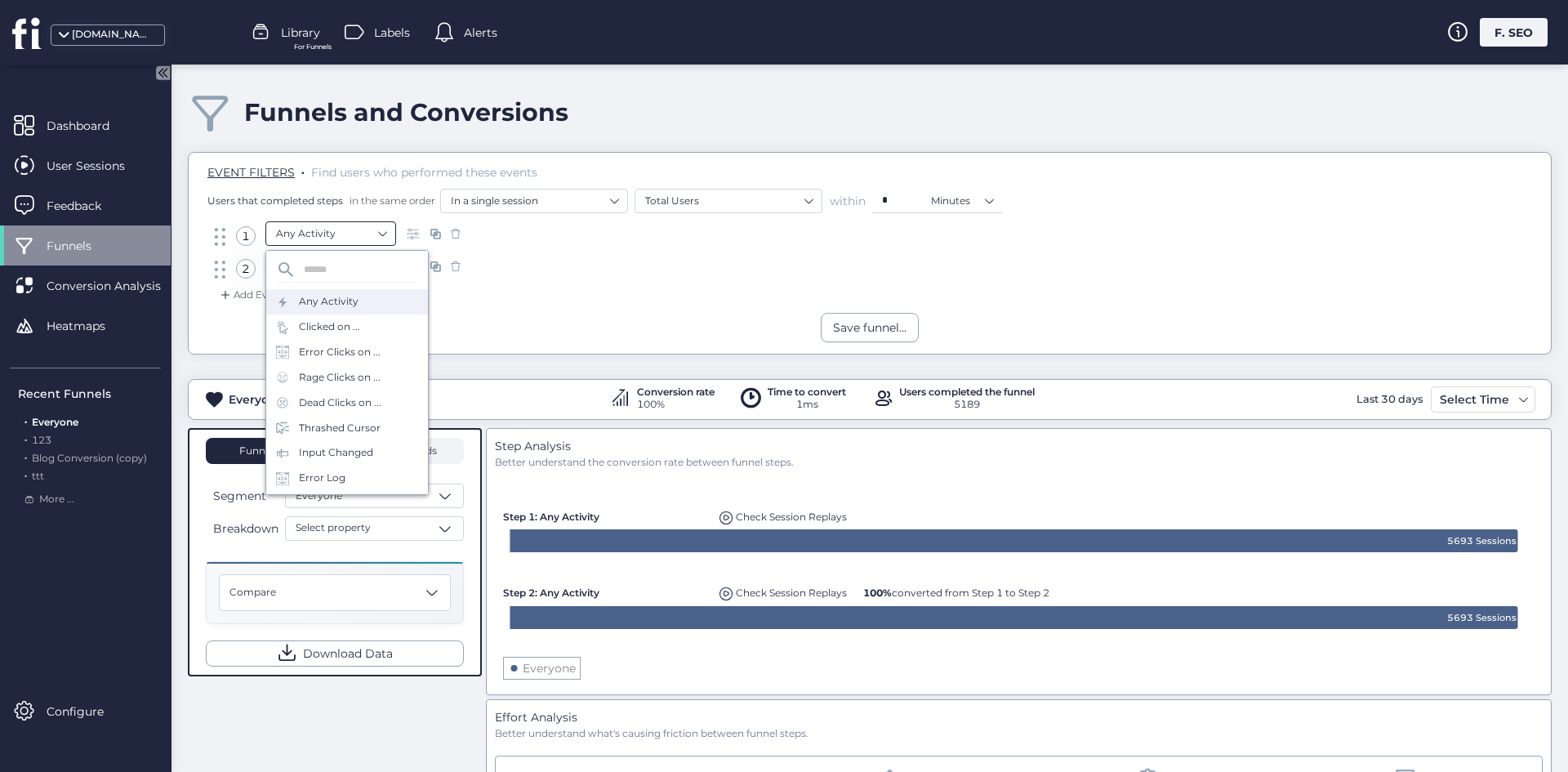
click at [343, 224] on nz-select-item "Any Activity" at bounding box center [331, 233] width 109 height 24
click at [974, 327] on div "Save funnel..." at bounding box center [870, 328] width 1362 height 29
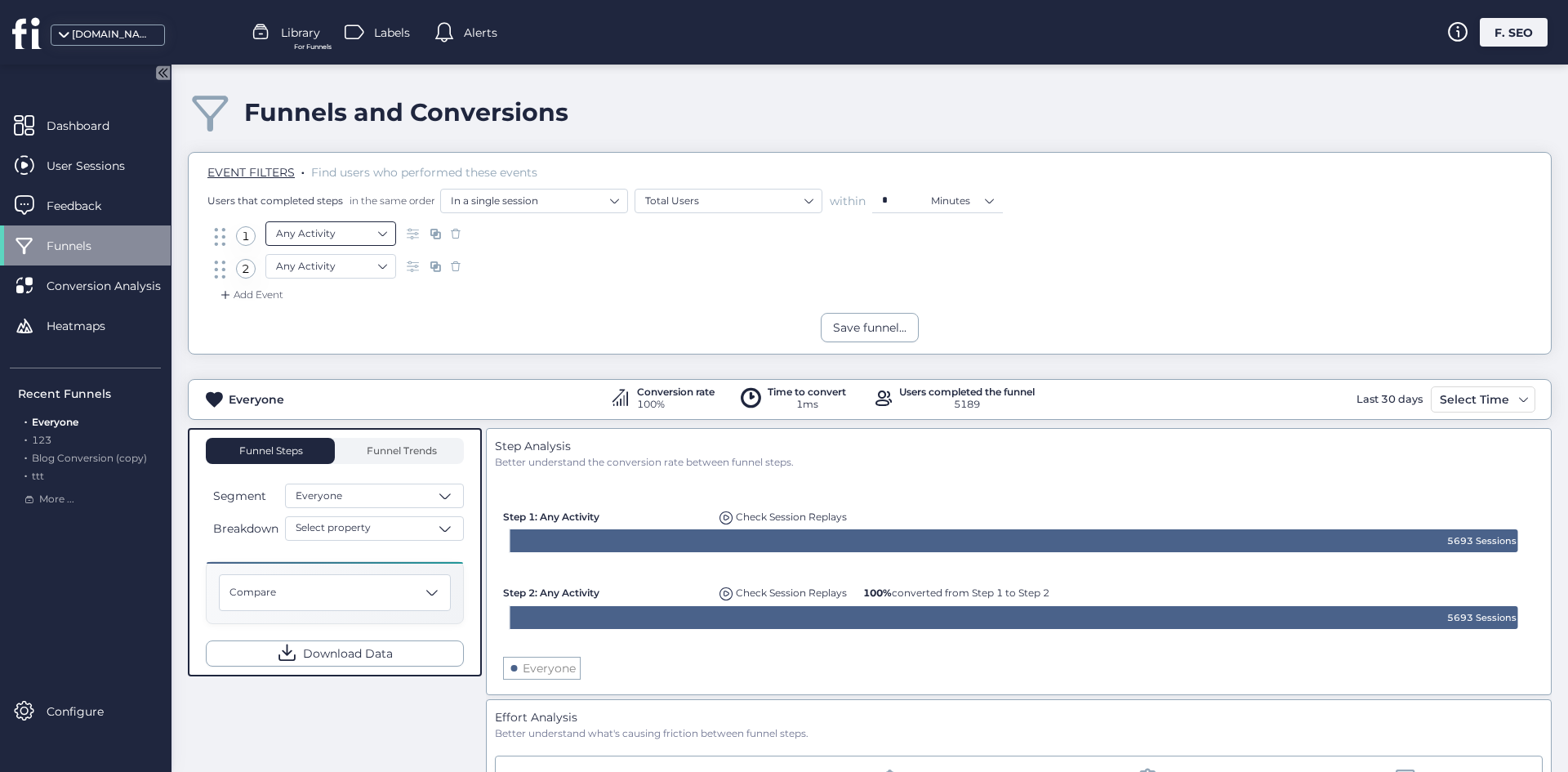
click at [344, 244] on nz-select-item "Any Activity" at bounding box center [331, 233] width 109 height 24
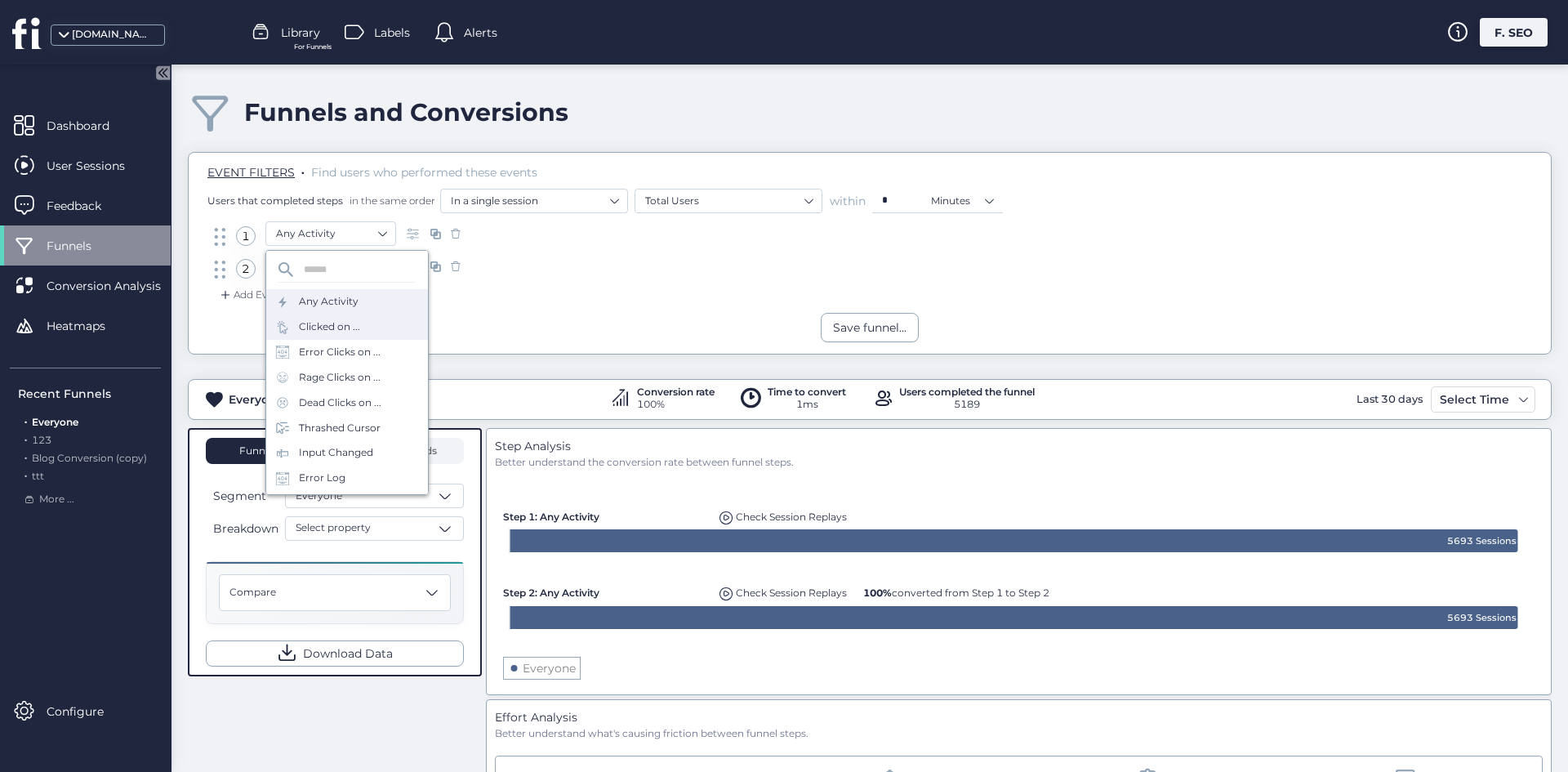
click at [371, 332] on div "Clicked on ..." at bounding box center [347, 328] width 162 height 25
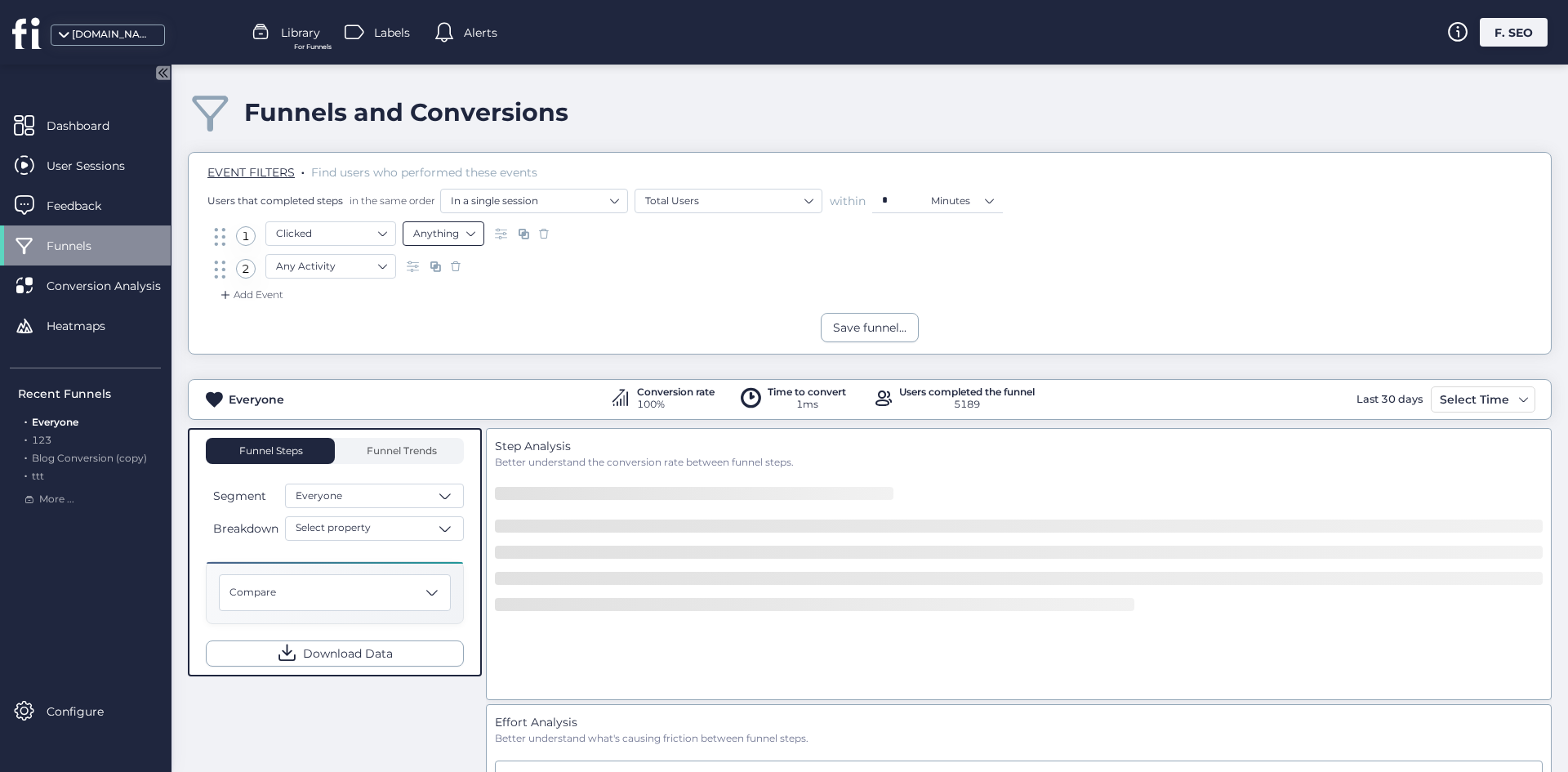
click at [418, 239] on nz-select-item "Anything" at bounding box center [444, 233] width 60 height 24
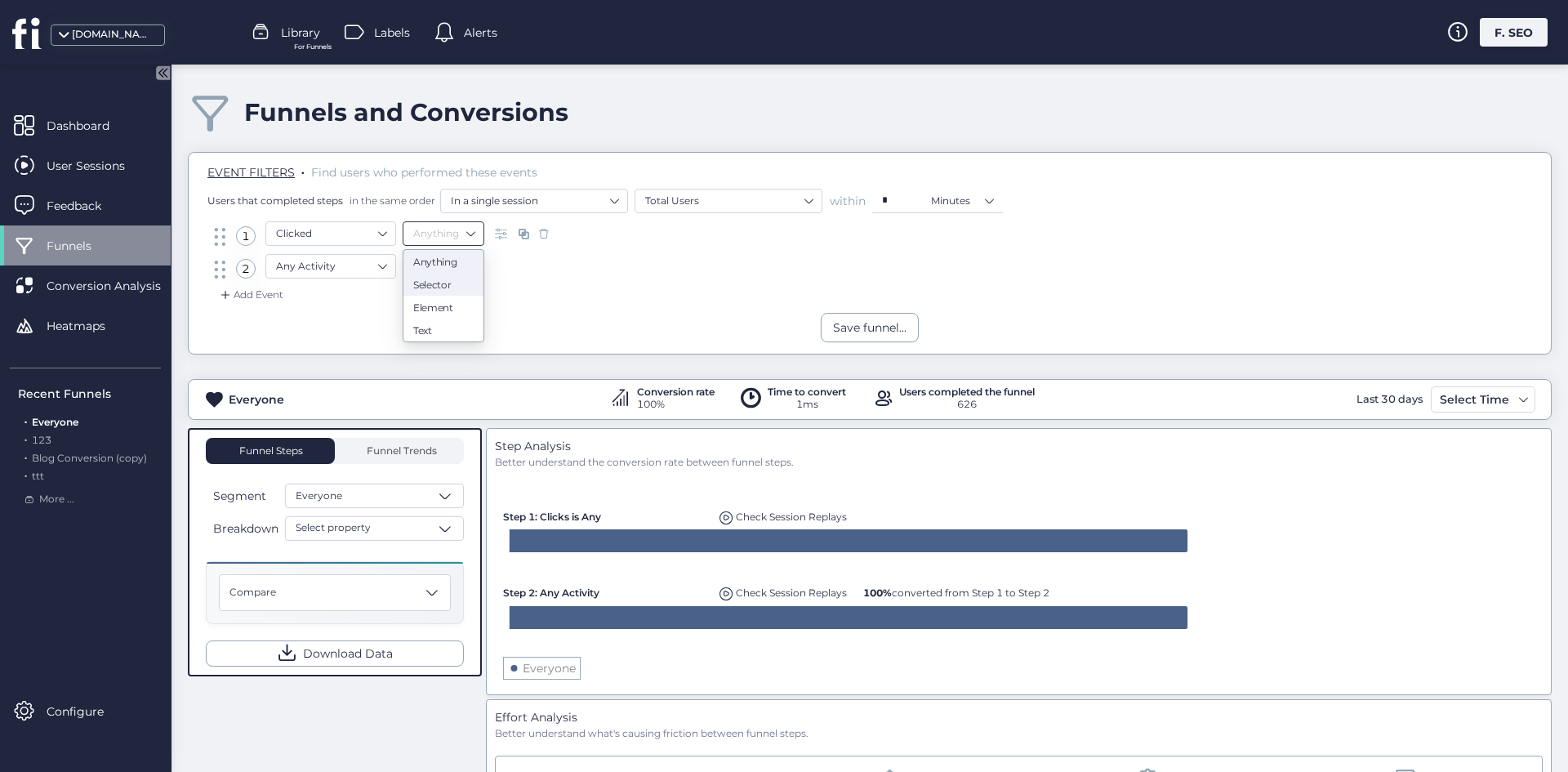
click at [446, 278] on nz-option-item "Selector" at bounding box center [444, 284] width 80 height 22
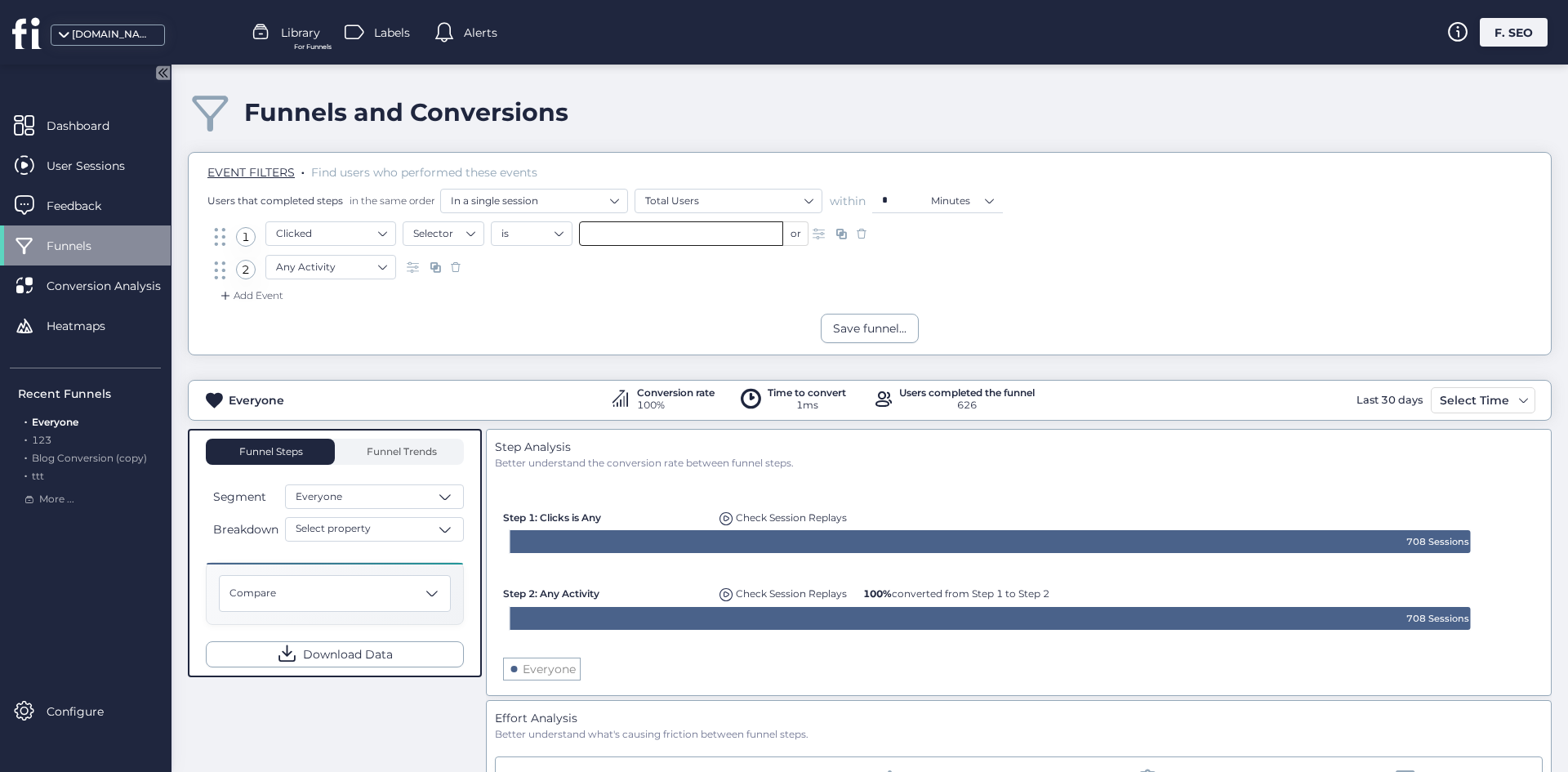
click at [650, 234] on input "text" at bounding box center [681, 233] width 204 height 24
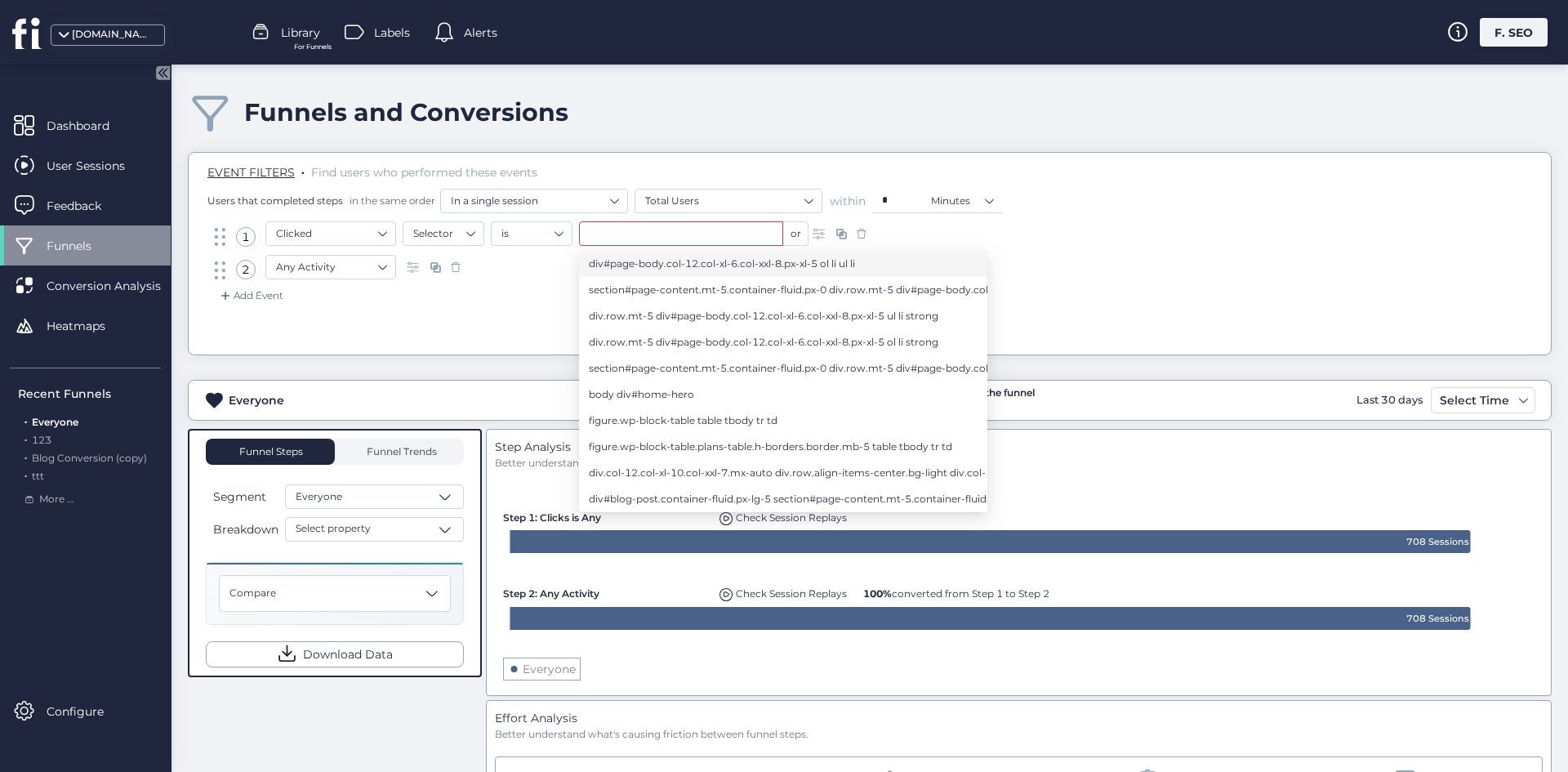
drag, startPoint x: 721, startPoint y: 263, endPoint x: 705, endPoint y: 260, distance: 16.3
click at [721, 263] on span "div#page-body.col-12.col-xl-6.col-xxl-8.px-xl-5 ol li ul li" at bounding box center [722, 263] width 266 height 18
type input "**********"
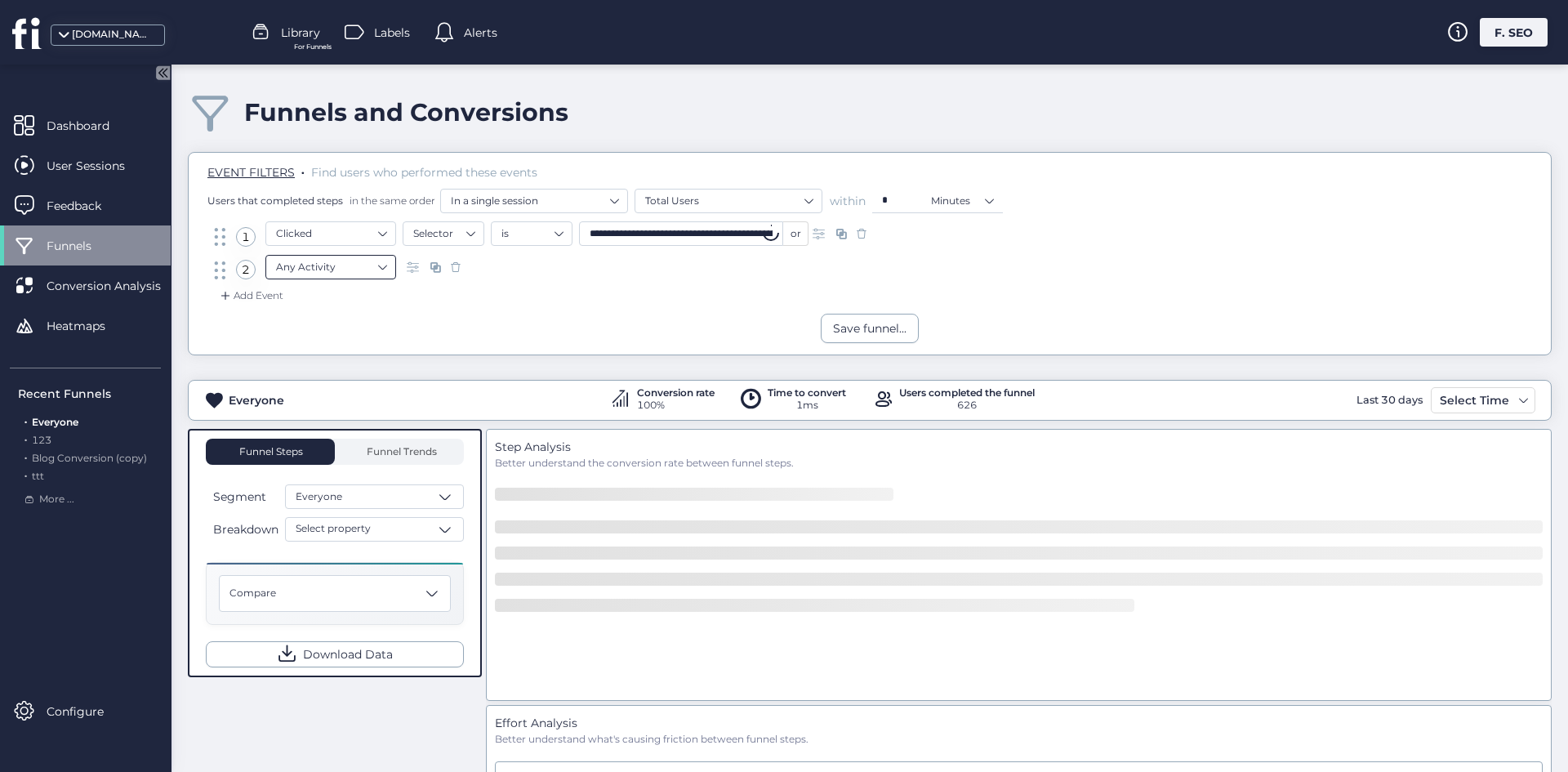
drag, startPoint x: 428, startPoint y: 294, endPoint x: 362, endPoint y: 260, distance: 74.2
click at [426, 293] on div "Add Event" at bounding box center [870, 300] width 1338 height 26
click at [362, 260] on nz-select-item "Any Activity" at bounding box center [331, 266] width 109 height 24
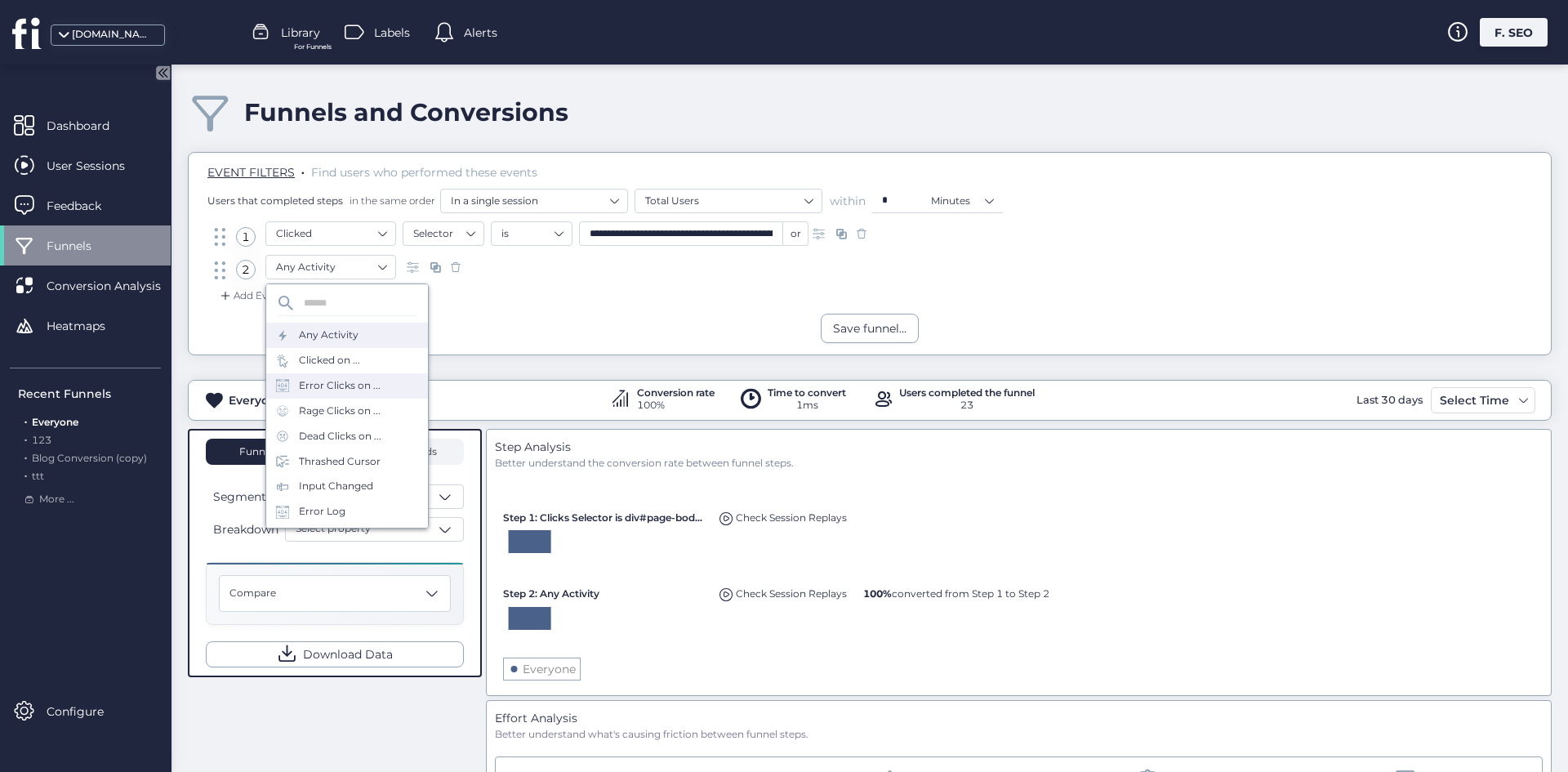
click at [334, 384] on div "Error Clicks on ..." at bounding box center [340, 386] width 82 height 16
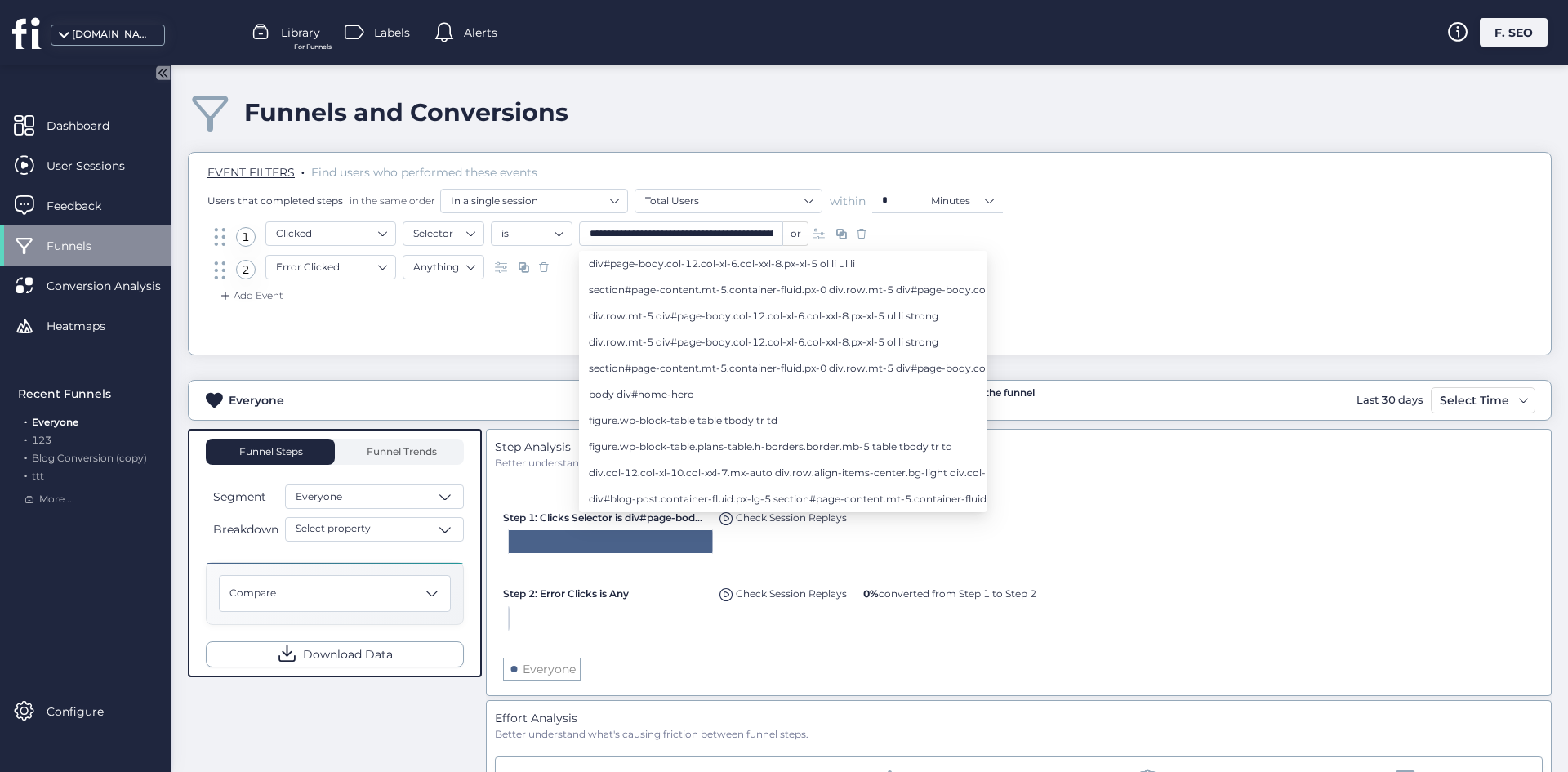
click at [455, 287] on div "Error Clicked Anything" at bounding box center [411, 271] width 291 height 33
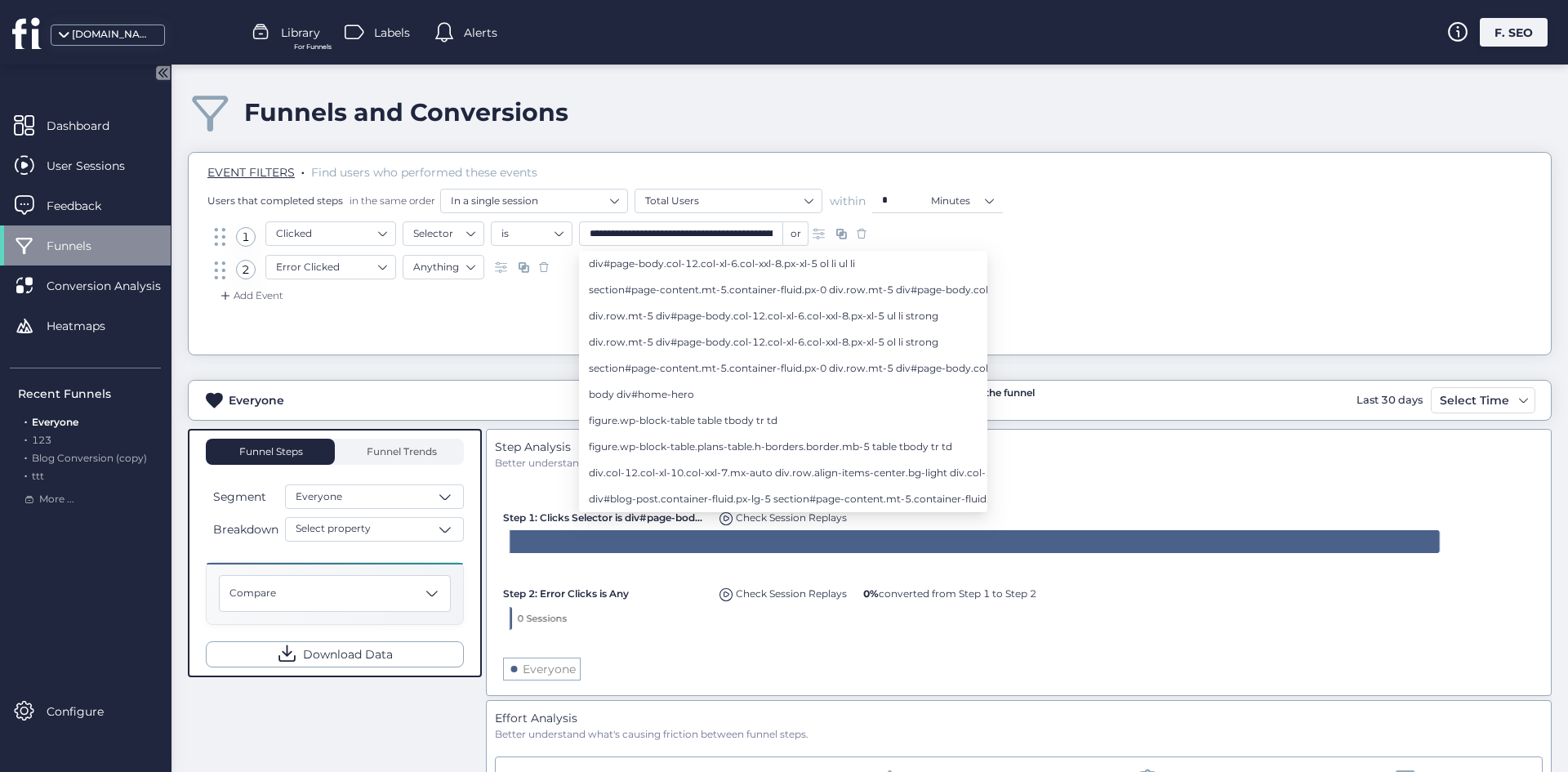
click at [545, 271] on span at bounding box center [544, 267] width 17 height 17
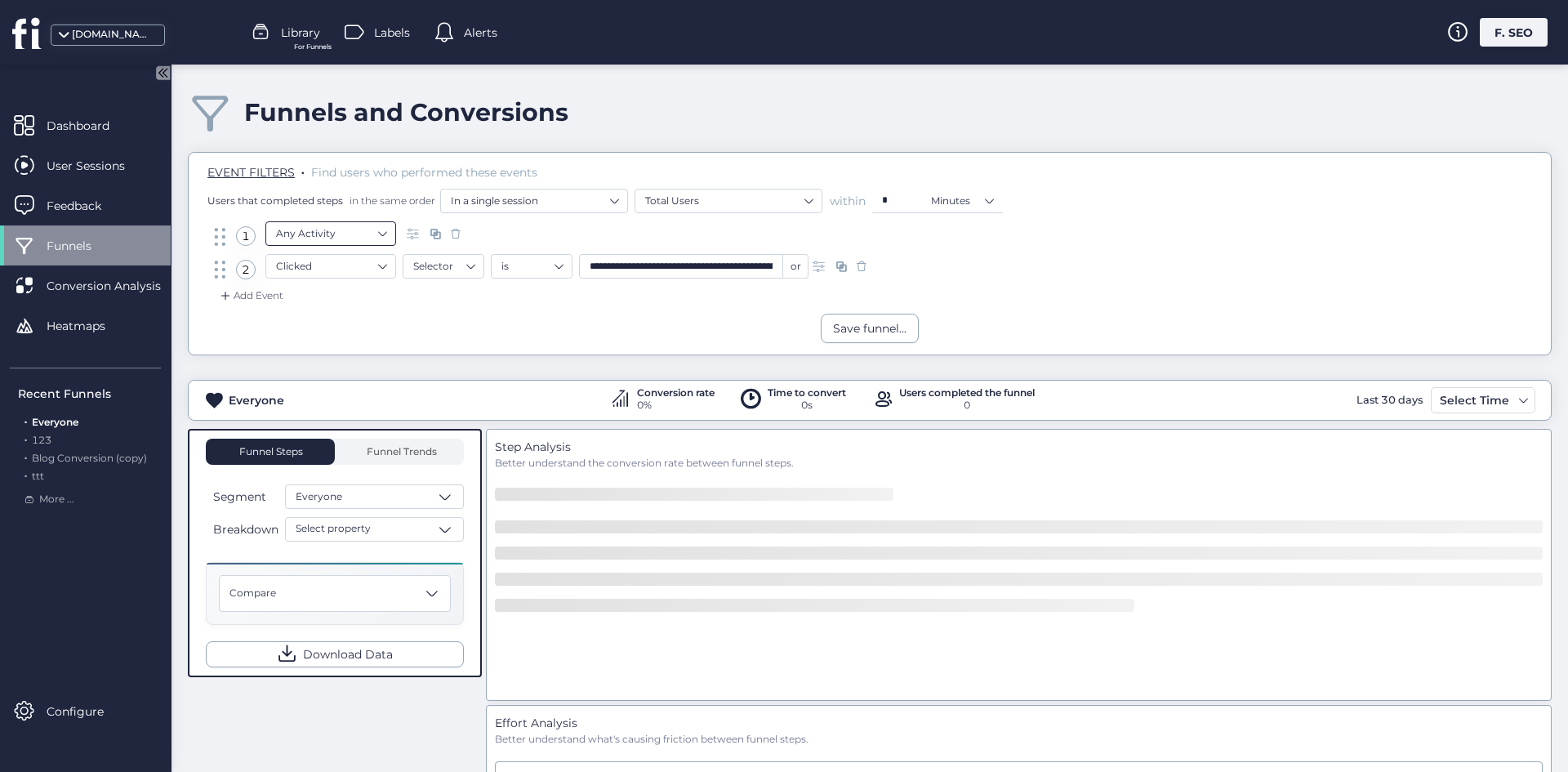
click at [330, 229] on nz-select-item "Any Activity" at bounding box center [331, 233] width 109 height 24
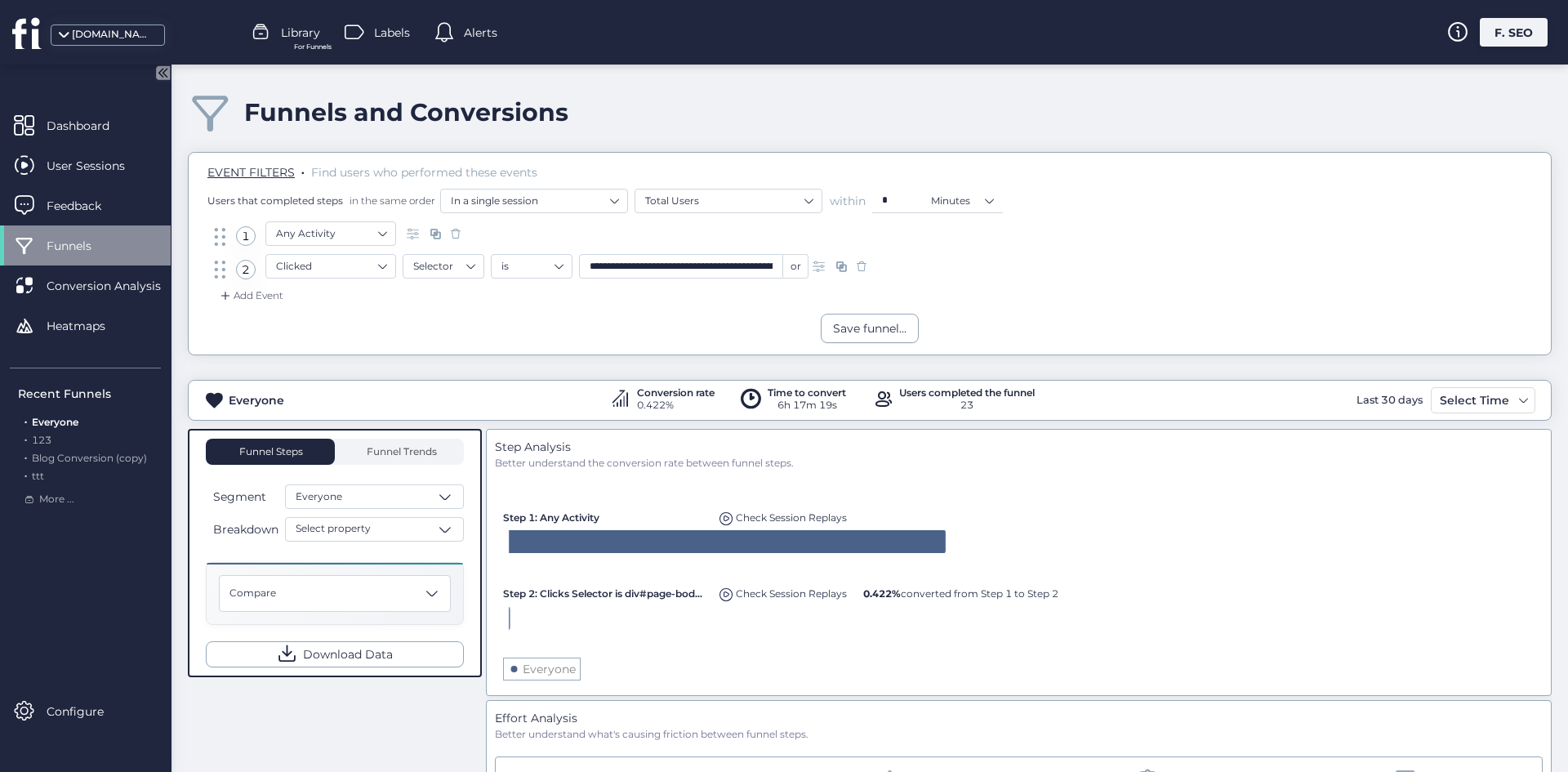
click at [458, 232] on span at bounding box center [455, 233] width 17 height 17
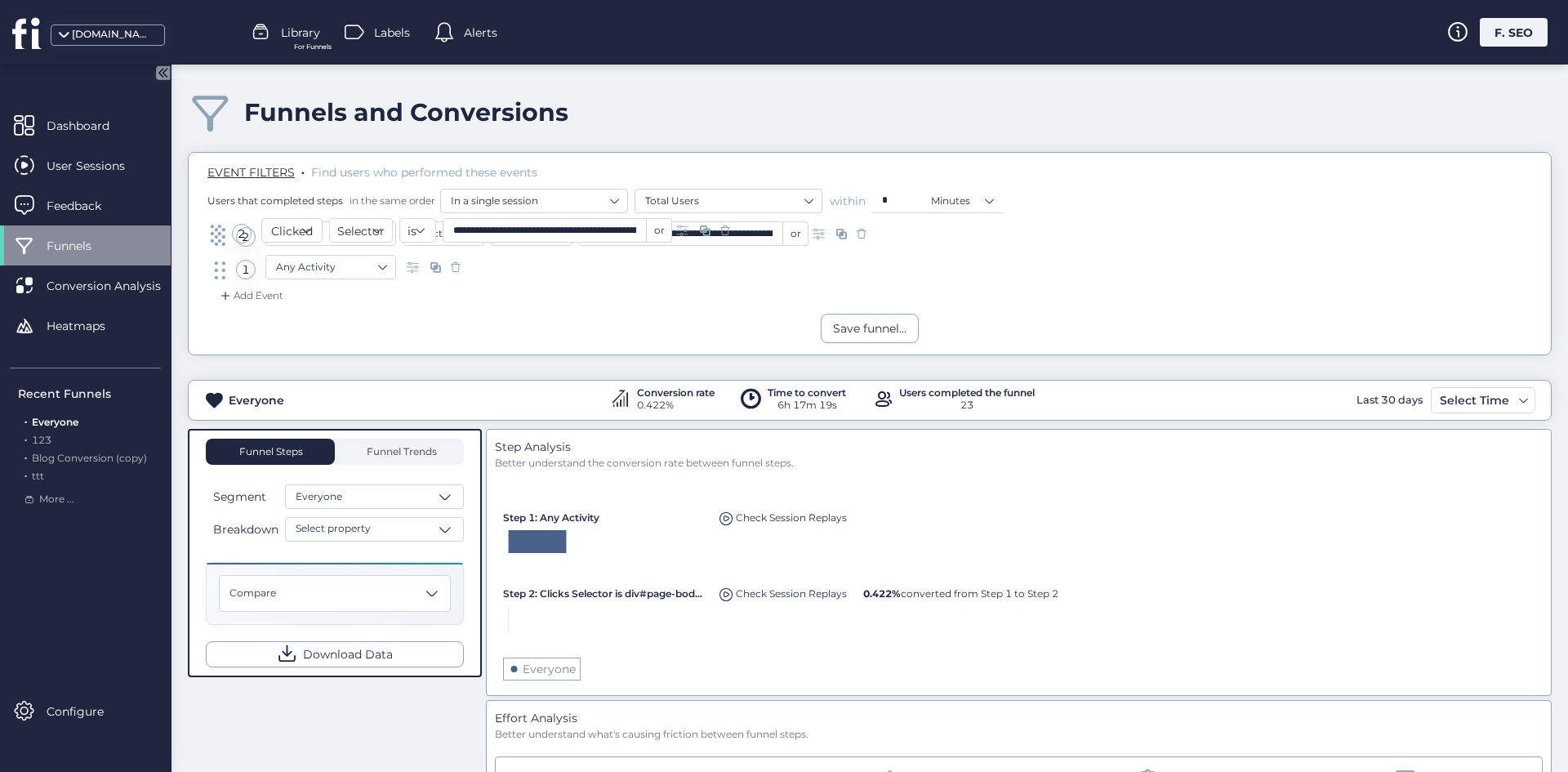
drag, startPoint x: 224, startPoint y: 249, endPoint x: 220, endPoint y: 230, distance: 19.4
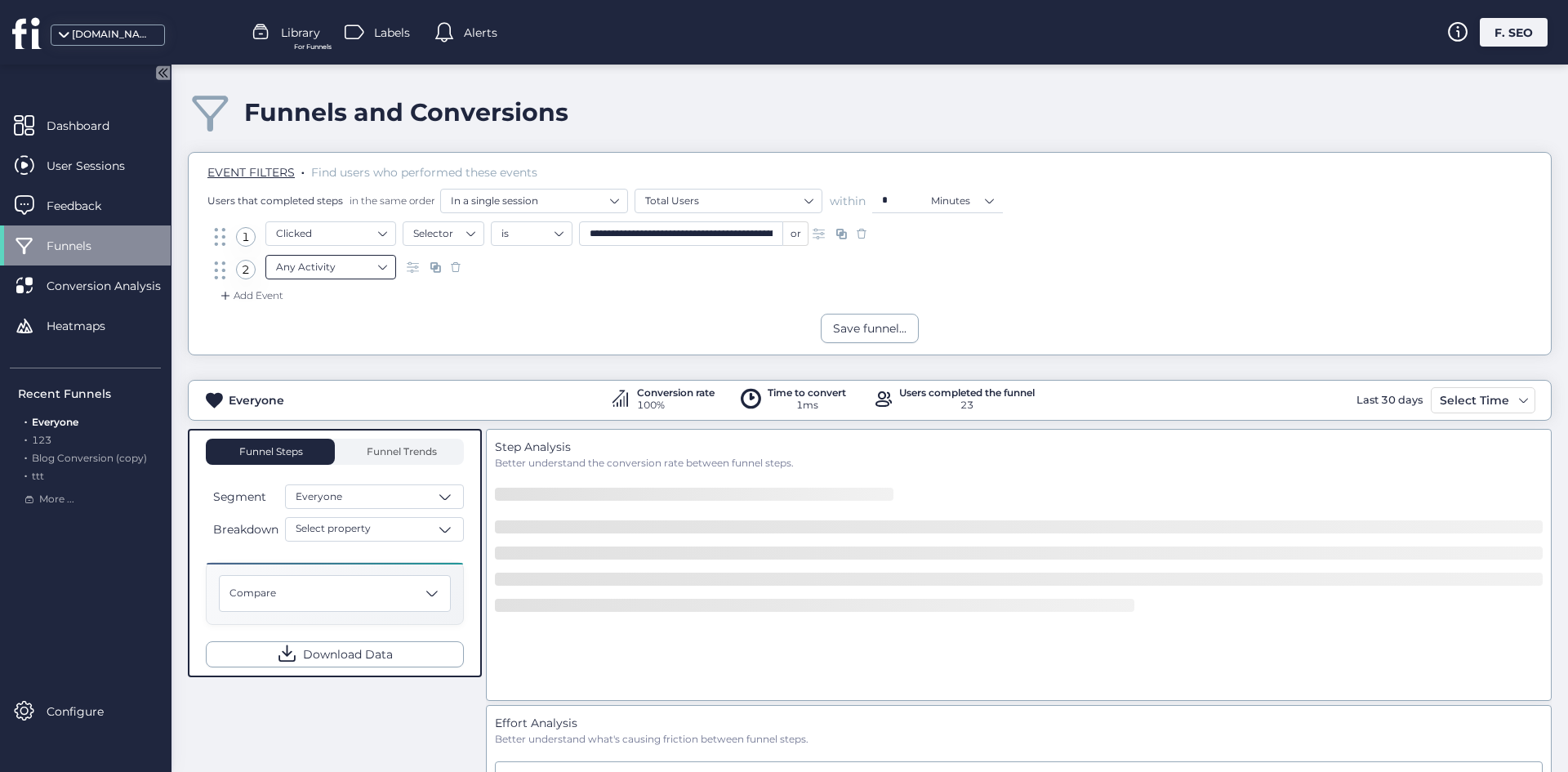
click at [356, 264] on nz-select-item "Any Activity" at bounding box center [331, 266] width 109 height 24
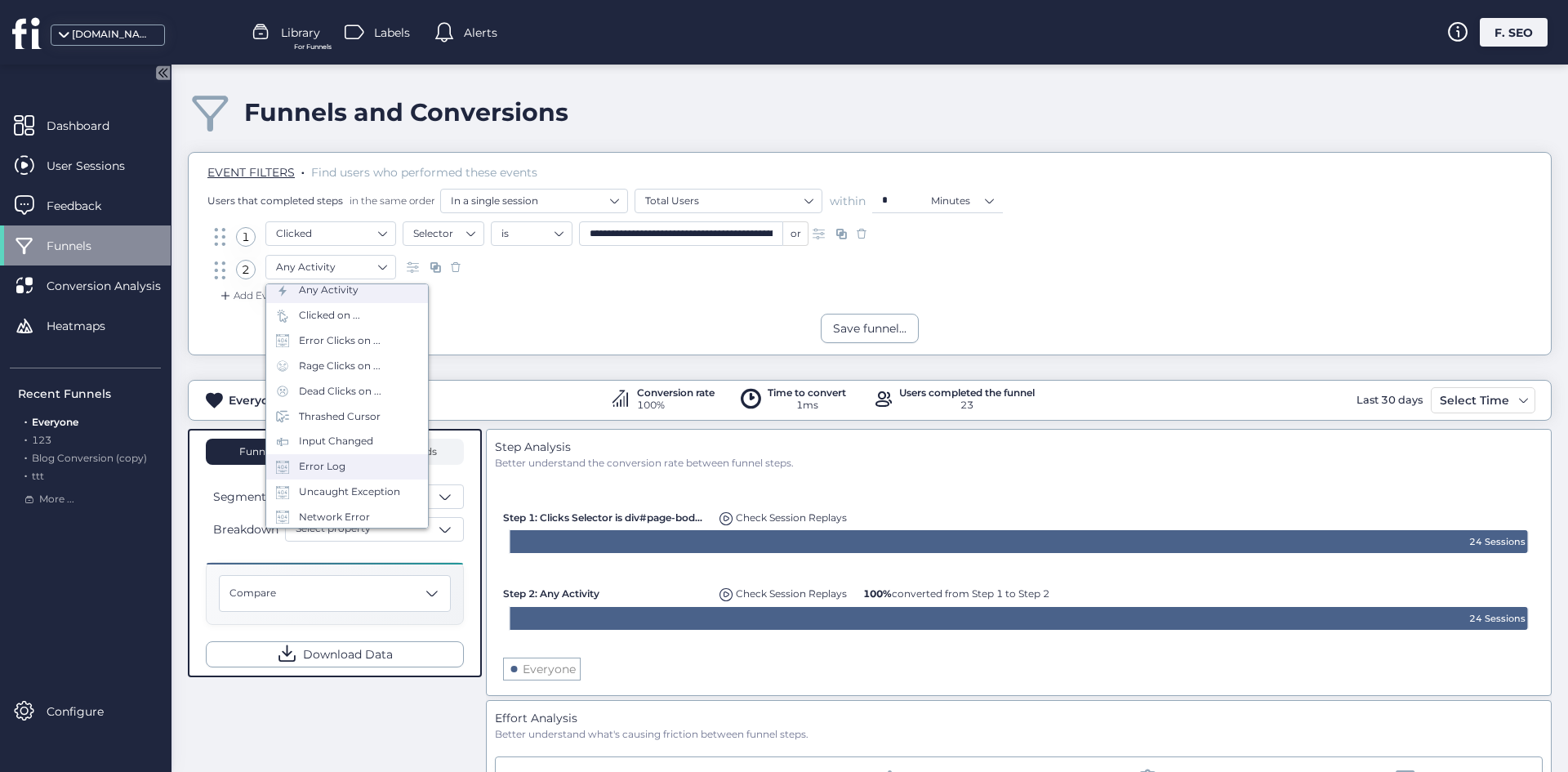
scroll to position [82, 0]
click at [350, 410] on div "Input Changed" at bounding box center [336, 405] width 74 height 16
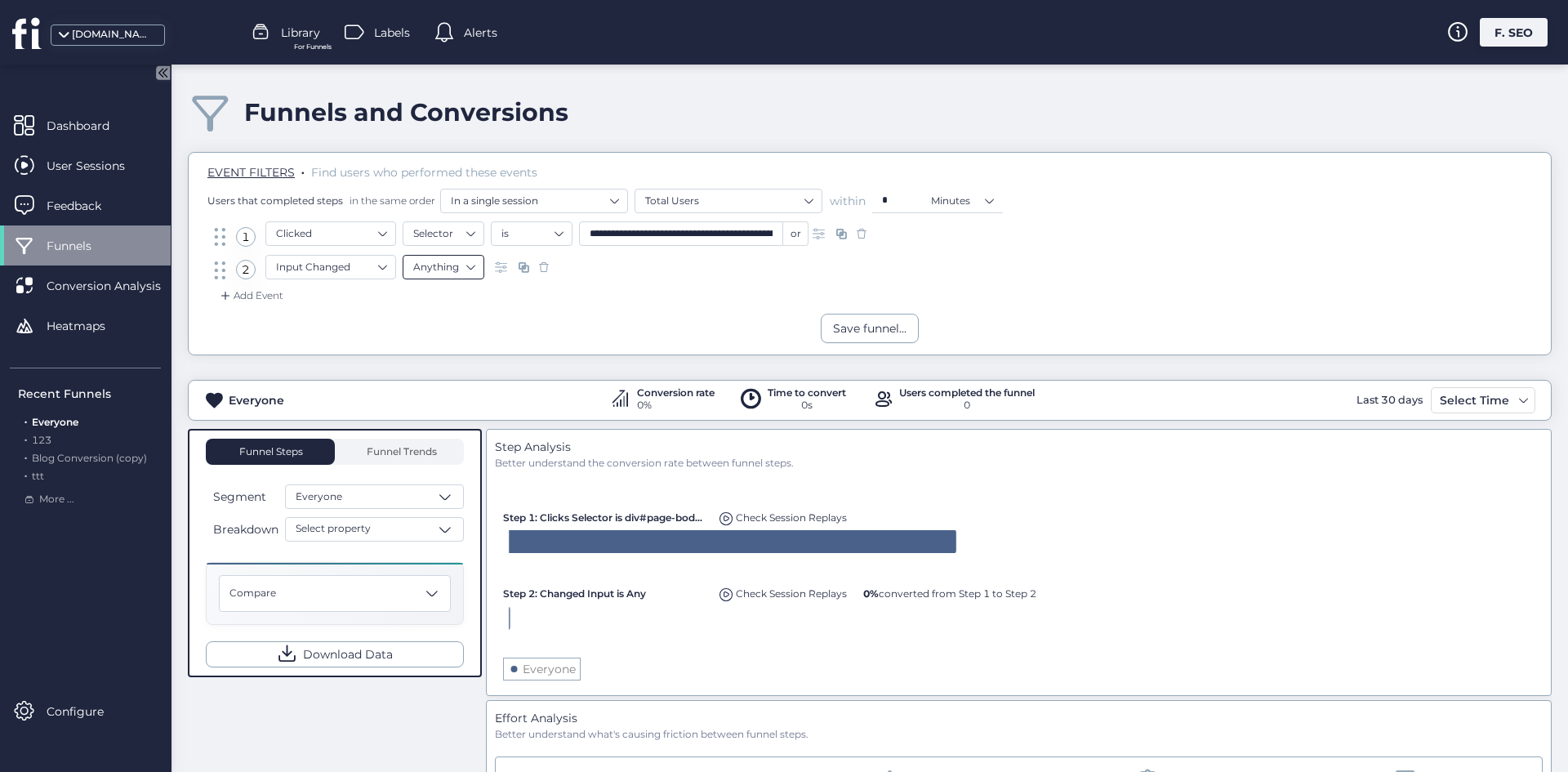
click at [436, 268] on nz-select-item "Anything" at bounding box center [444, 266] width 60 height 24
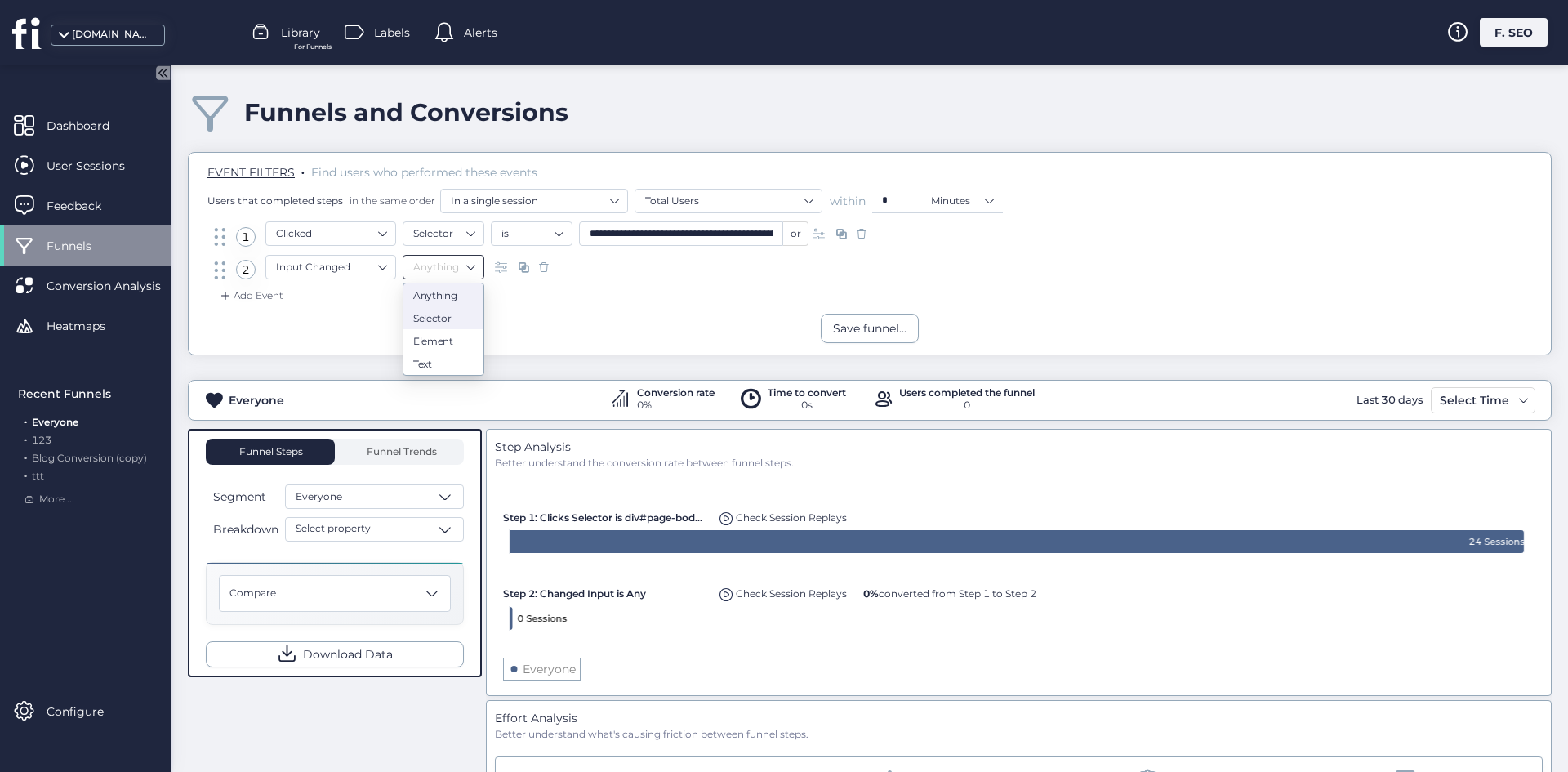
click at [438, 315] on div "Selector" at bounding box center [444, 318] width 60 height 13
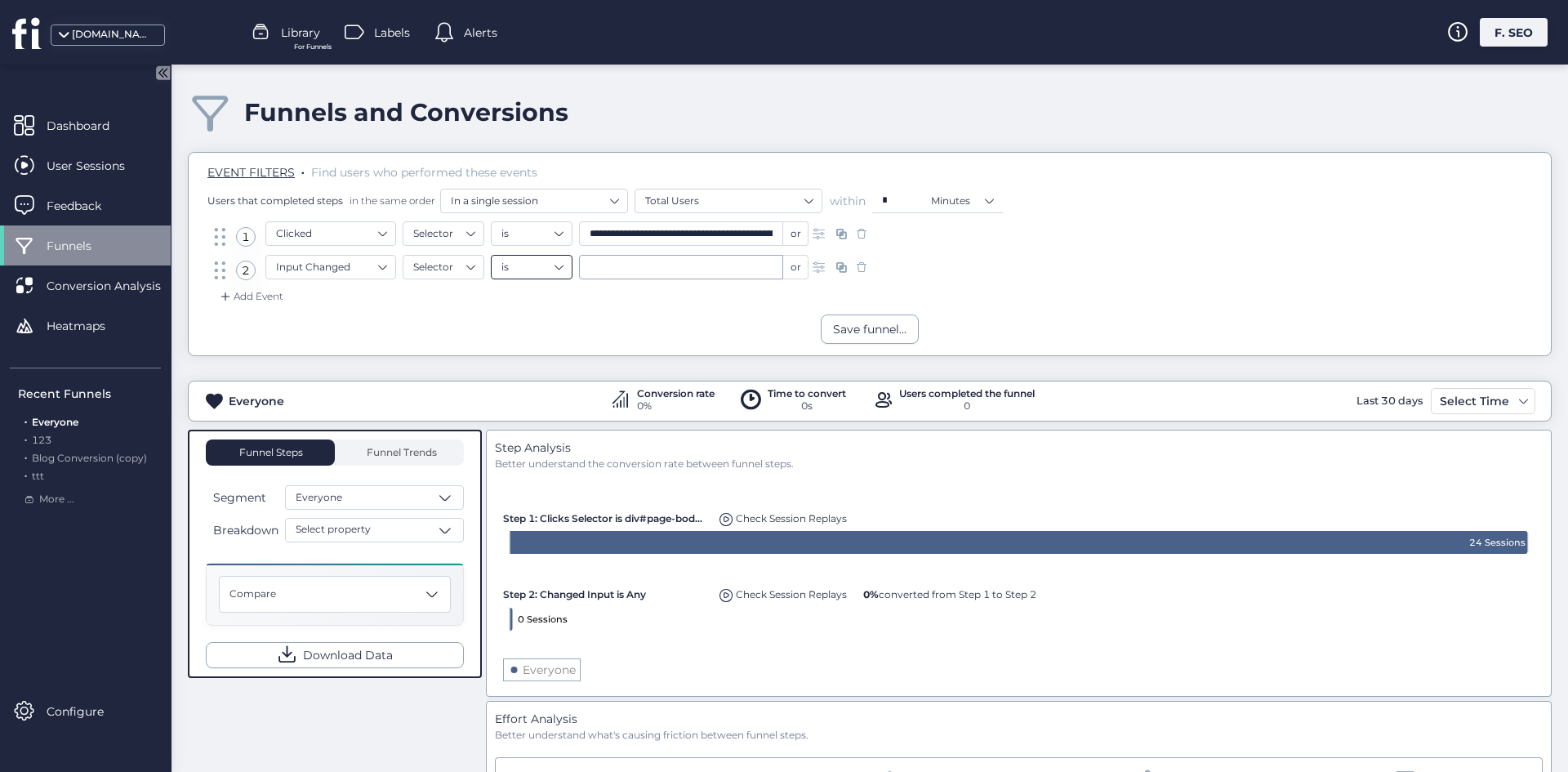
click at [535, 272] on nz-select-item "is" at bounding box center [531, 266] width 60 height 24
click at [535, 318] on div "contains" at bounding box center [531, 318] width 60 height 13
click at [600, 272] on input "text" at bounding box center [681, 266] width 204 height 24
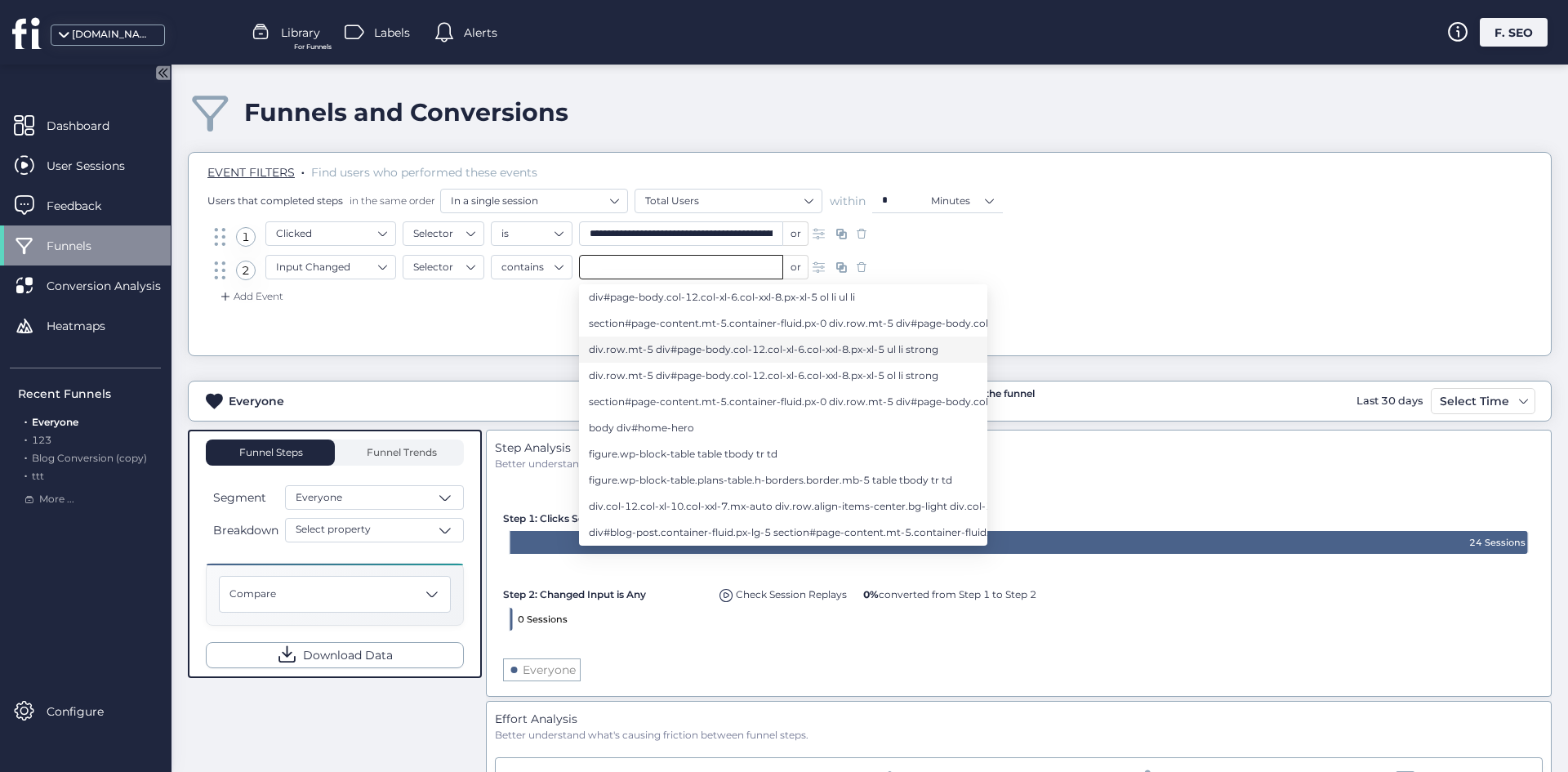
click at [665, 342] on span "div.row.mt-5 div#page-body.col-12.col-xl-6.col-xxl-8.px-xl-5 ul li strong" at bounding box center [764, 349] width 350 height 18
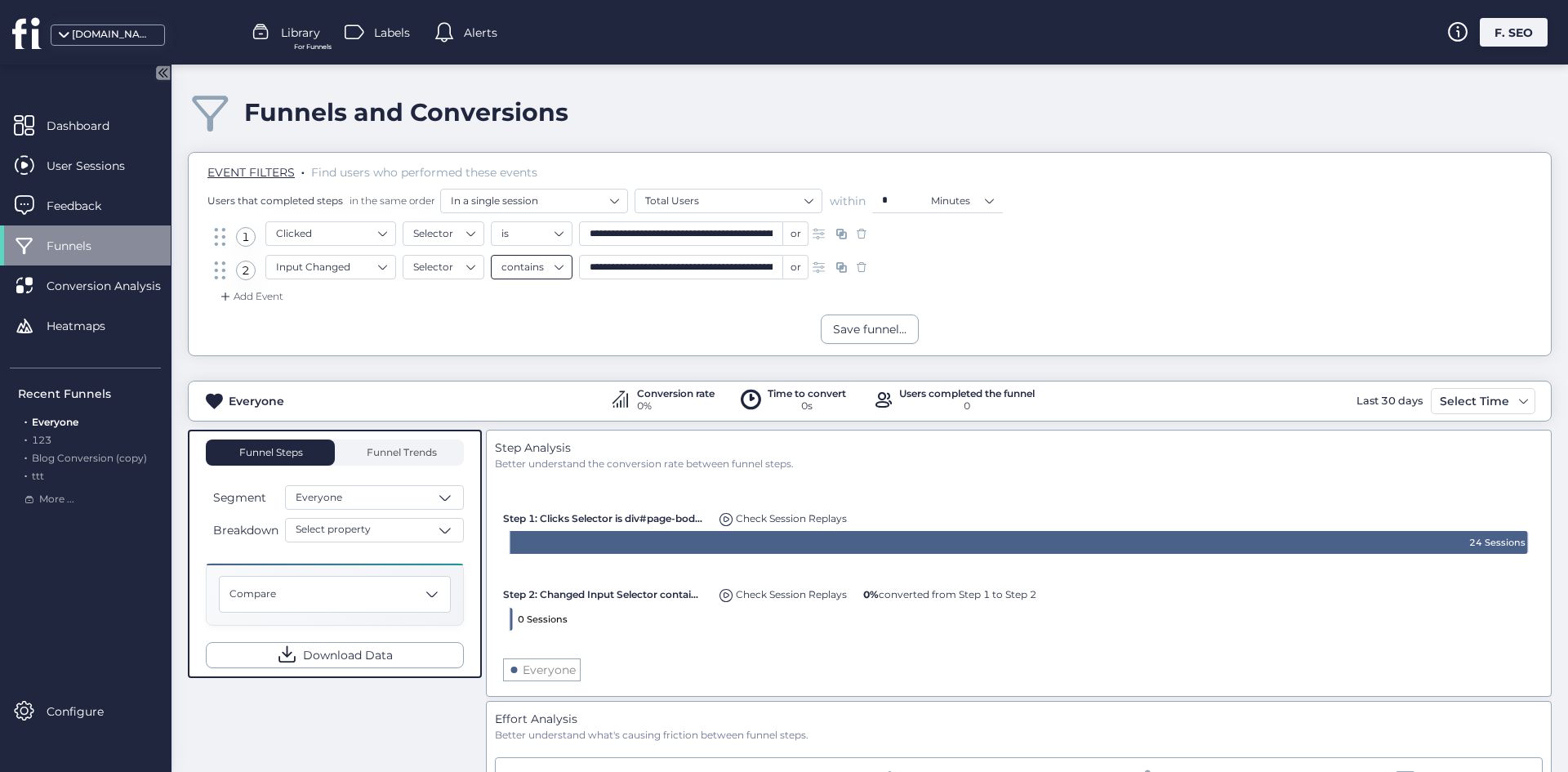
click at [536, 258] on nz-select-item "contains" at bounding box center [531, 266] width 60 height 24
click at [465, 273] on nz-select-item "Selector" at bounding box center [444, 266] width 60 height 24
click at [427, 361] on div "Text" at bounding box center [444, 364] width 60 height 13
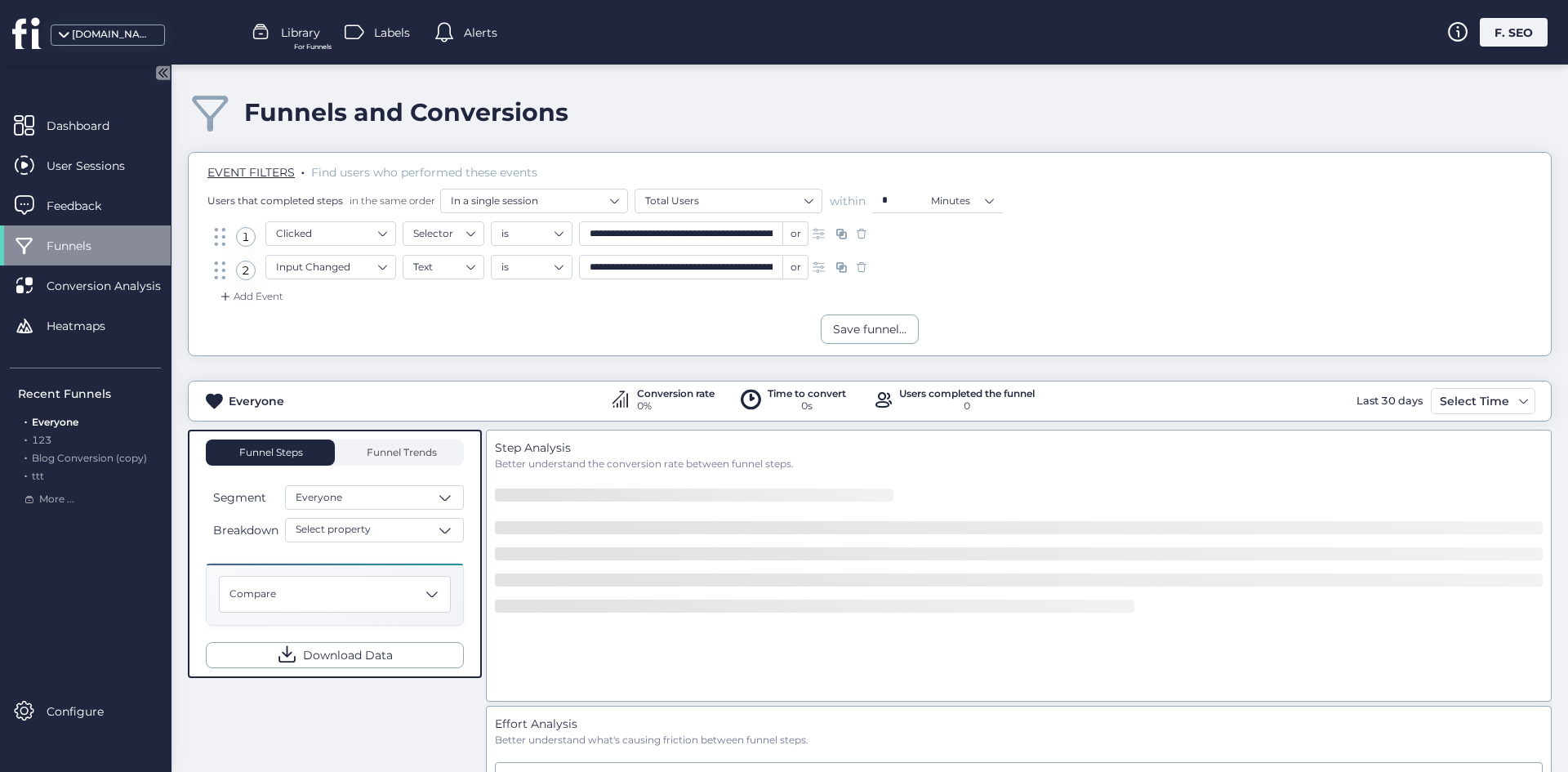
click at [637, 262] on input "**********" at bounding box center [681, 266] width 204 height 24
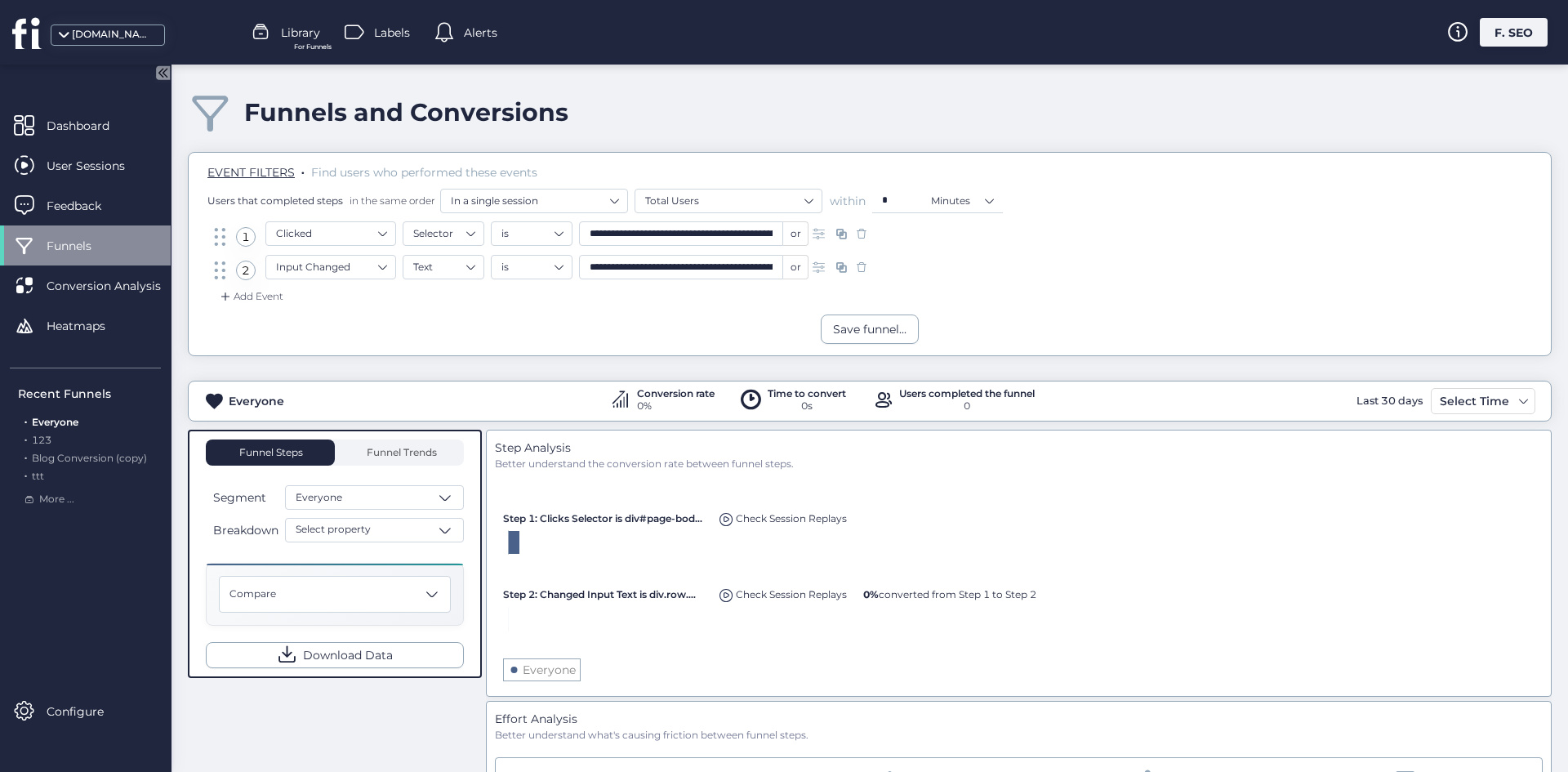
click at [637, 262] on input "**********" at bounding box center [681, 266] width 204 height 24
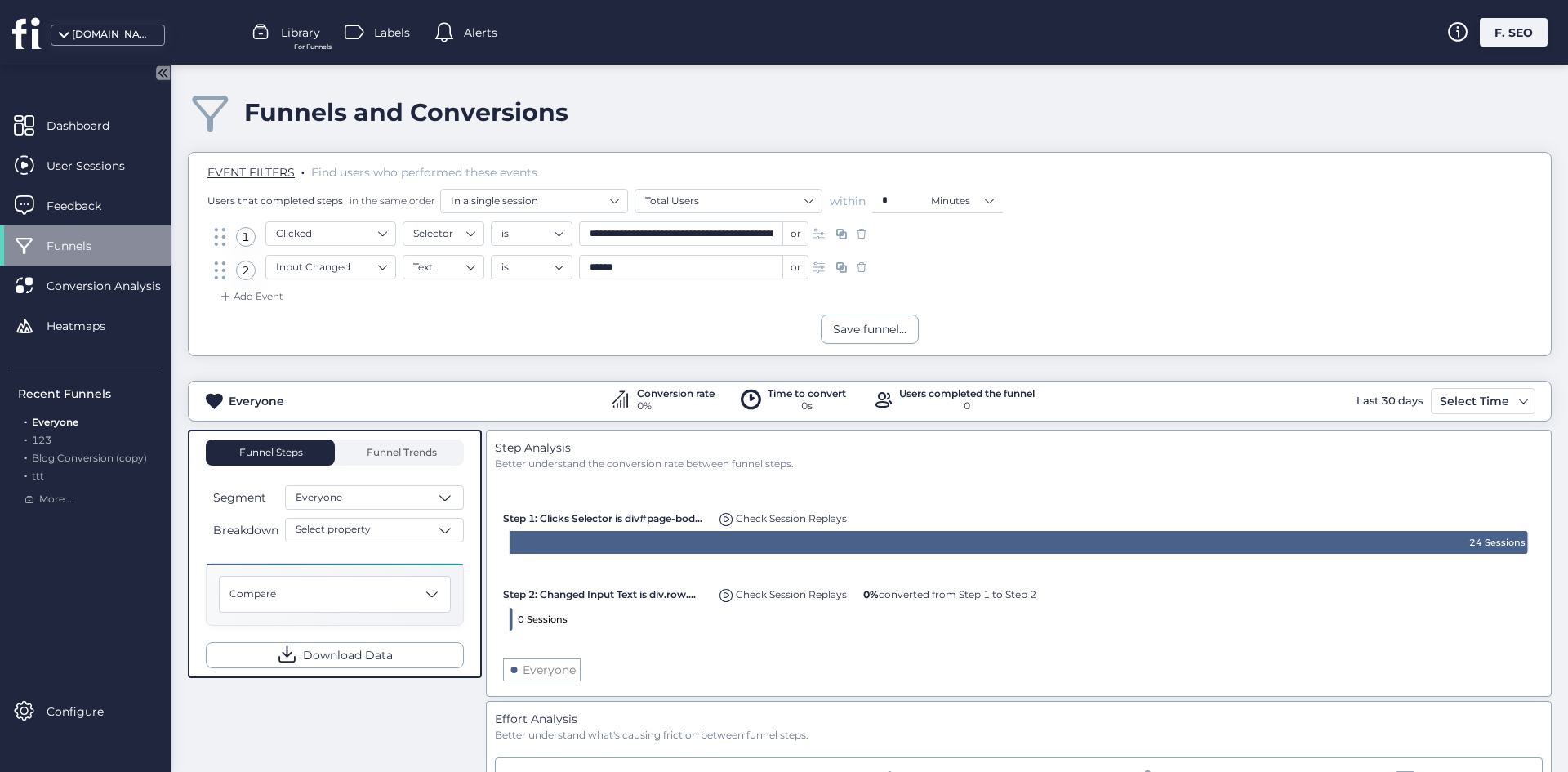
type input "******"
click at [601, 293] on div "Add Event" at bounding box center [870, 301] width 1338 height 26
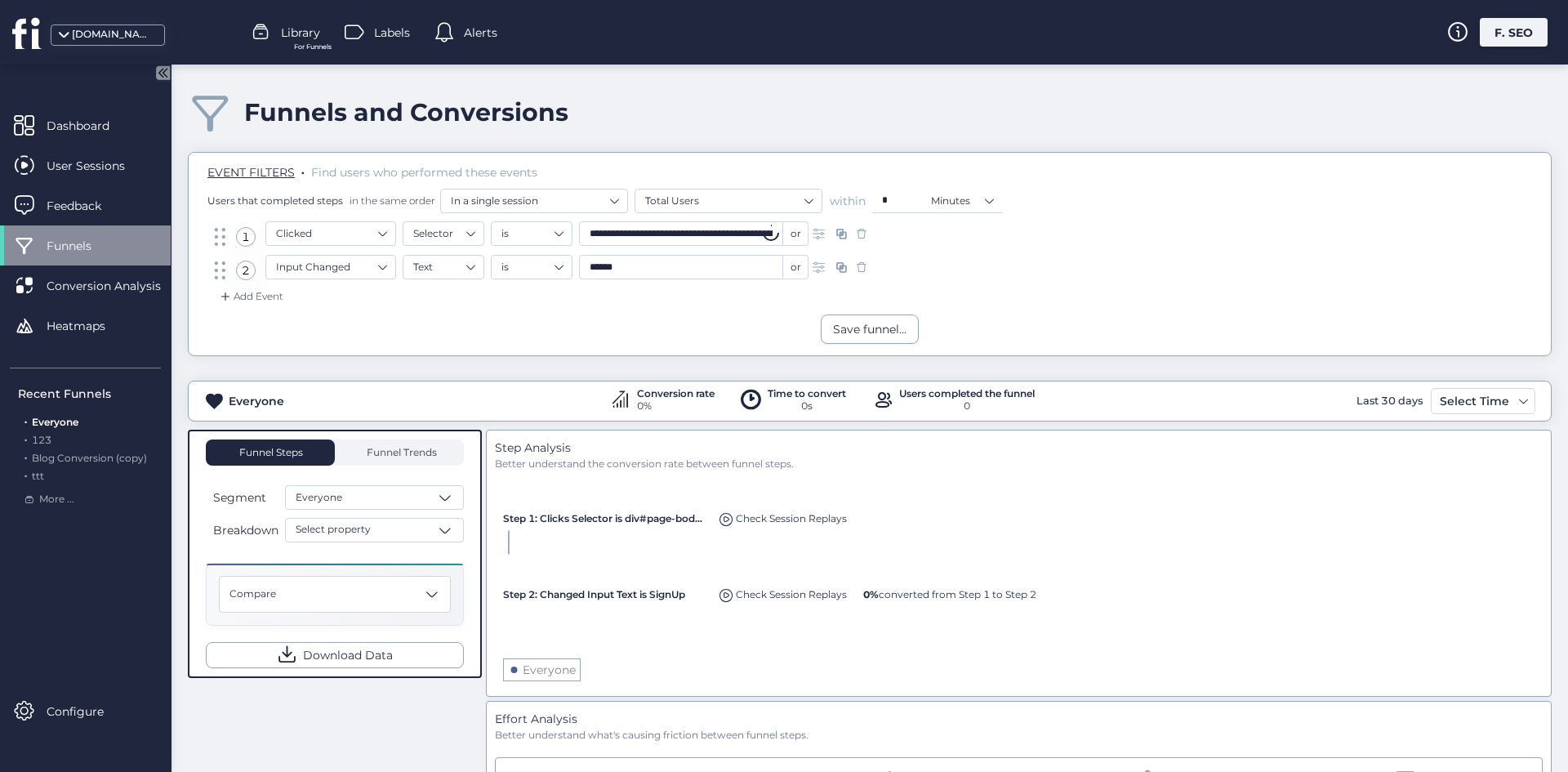
click at [628, 222] on input "**********" at bounding box center [681, 233] width 204 height 24
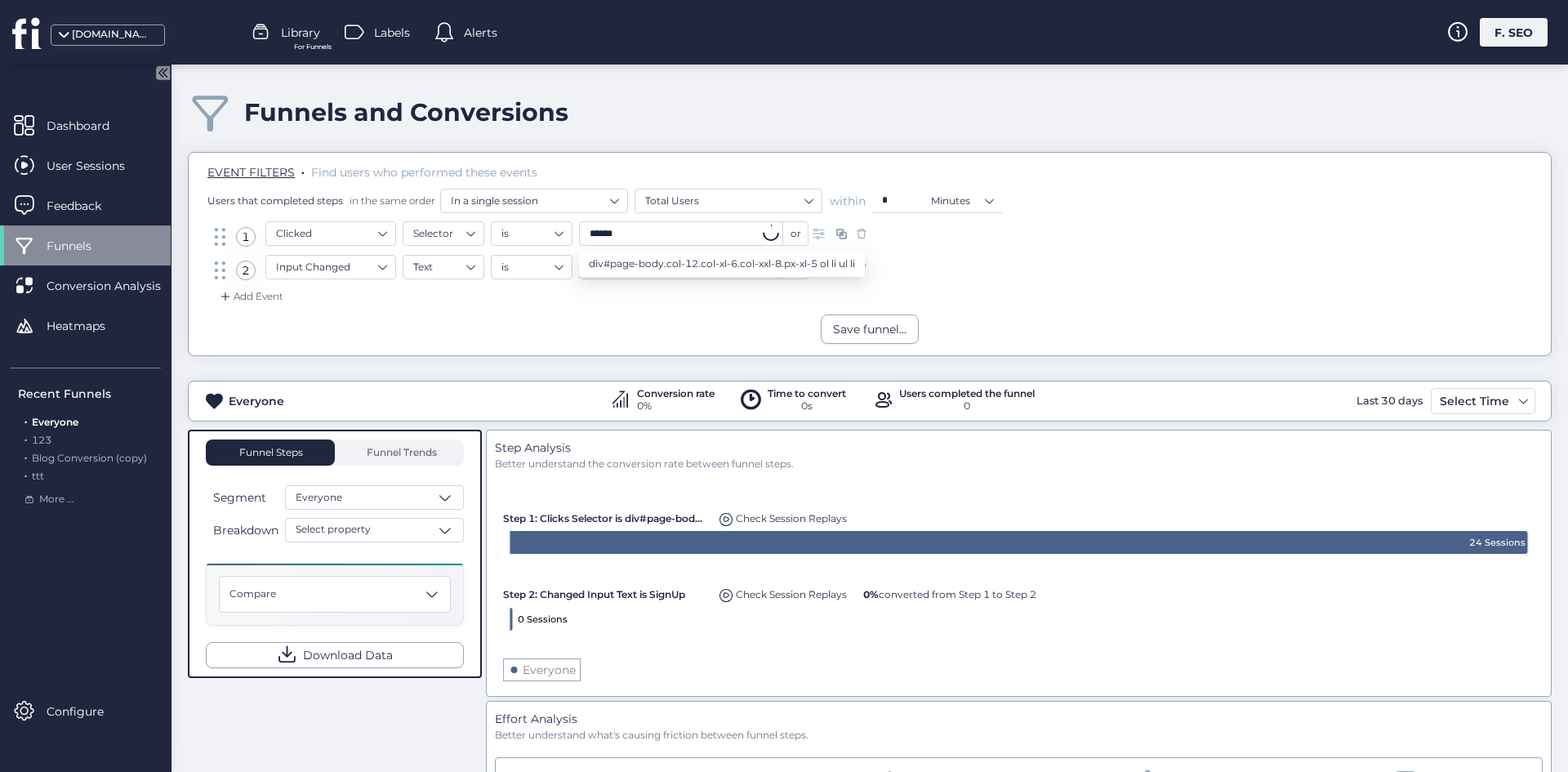
type input "******"
drag, startPoint x: 615, startPoint y: 315, endPoint x: 611, endPoint y: 300, distance: 15.5
click at [611, 315] on div "EVENT FILTERS . Find users who performed these events Users that completed step…" at bounding box center [870, 253] width 1364 height 204
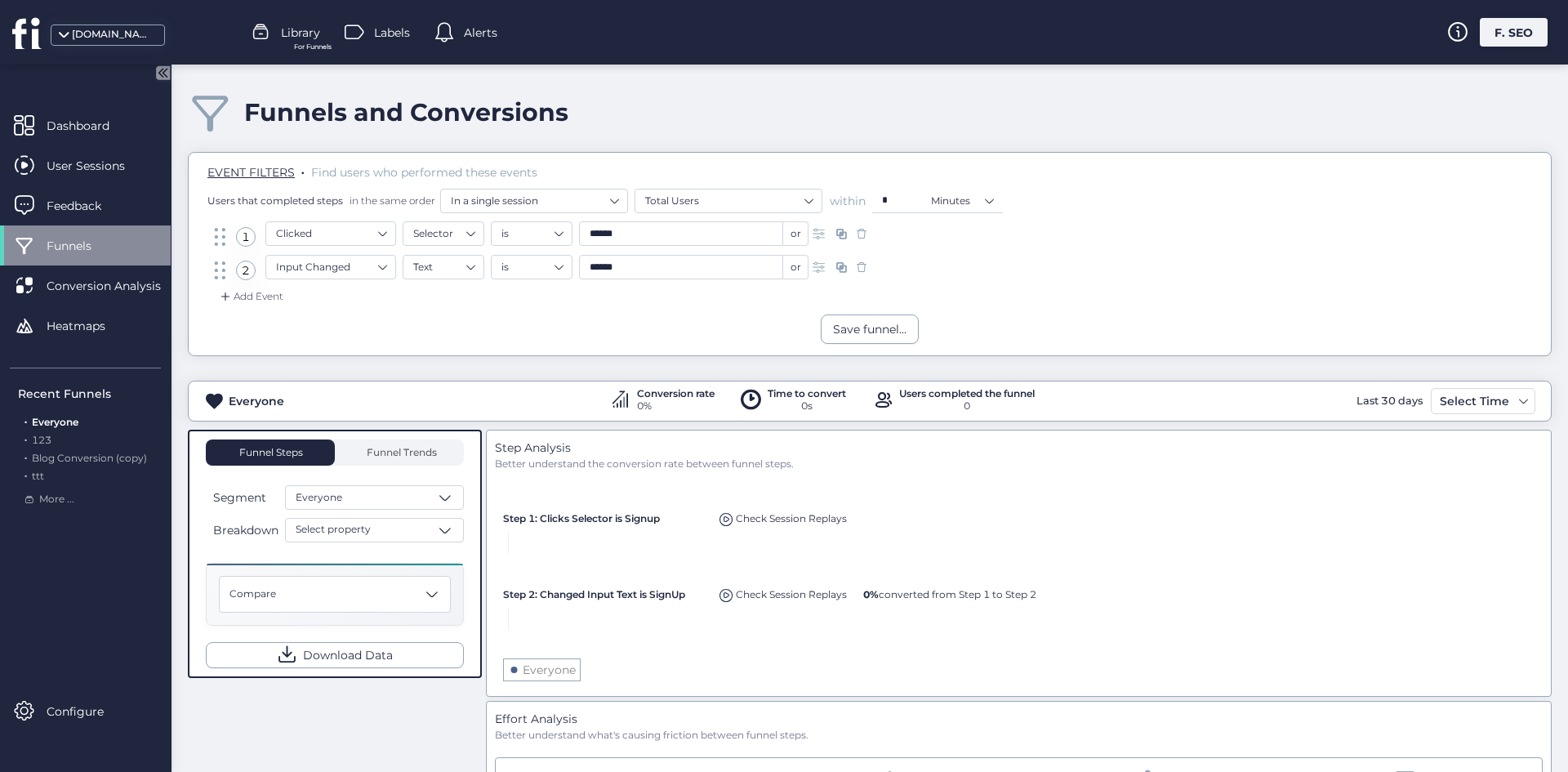
click at [634, 264] on input "******" at bounding box center [681, 266] width 204 height 24
type input "*****"
click at [553, 324] on div "Save funnel..." at bounding box center [870, 329] width 1362 height 29
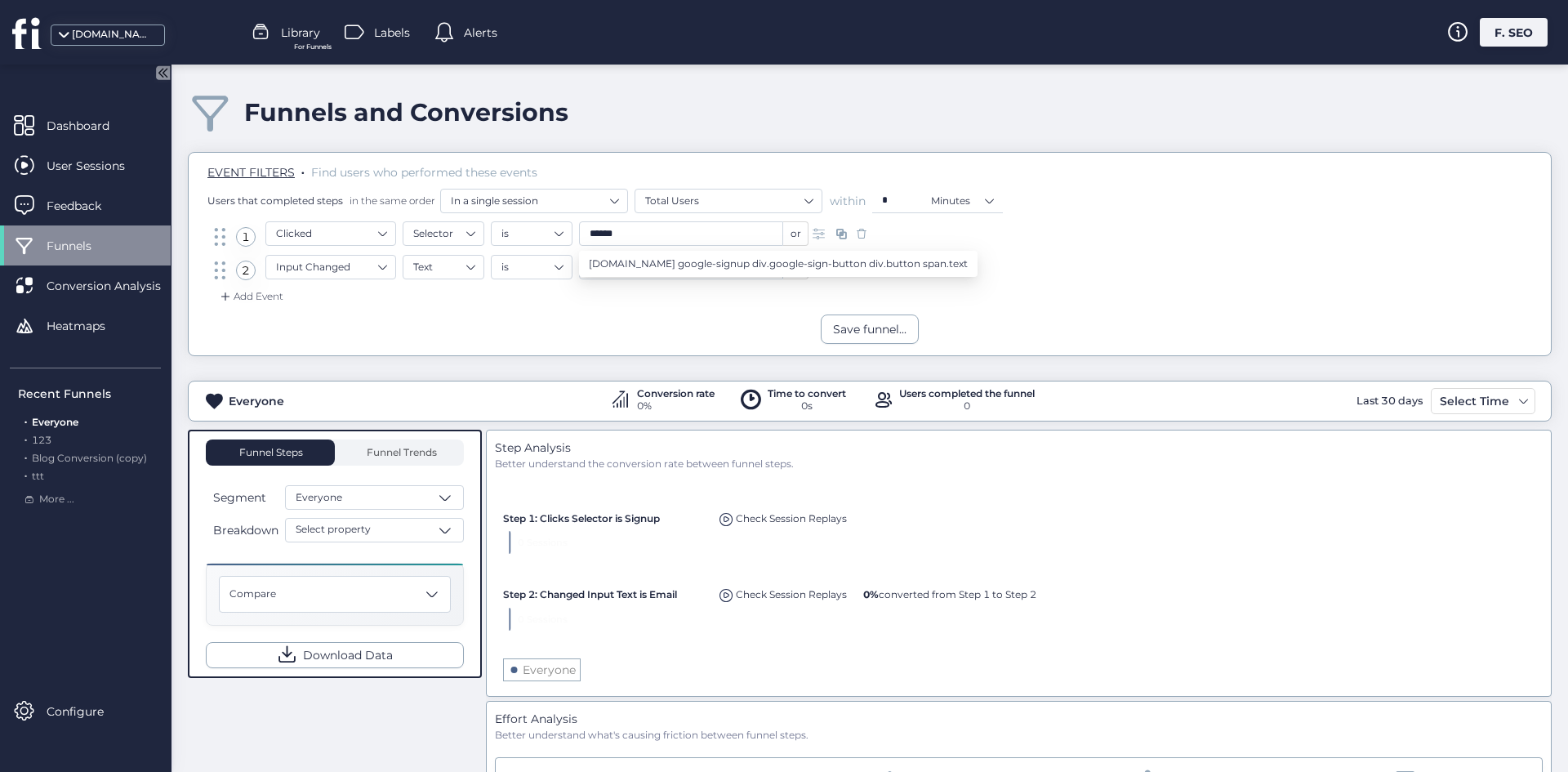
click at [352, 308] on div "Add Event" at bounding box center [870, 301] width 1338 height 26
click at [269, 296] on div "Add Event" at bounding box center [251, 296] width 66 height 17
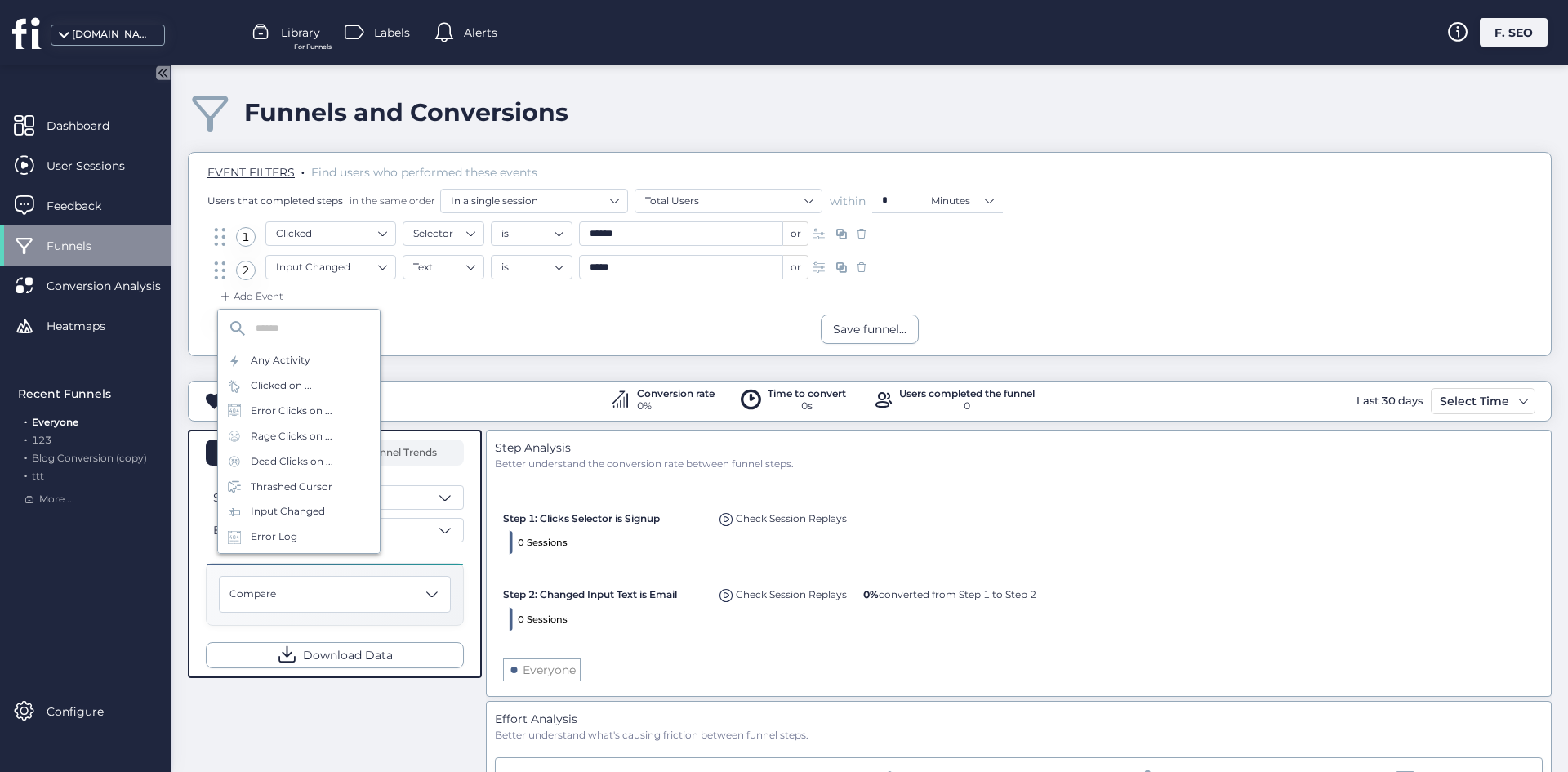
click at [651, 284] on div "Input Changed Text is ***** or" at bounding box center [569, 268] width 608 height 28
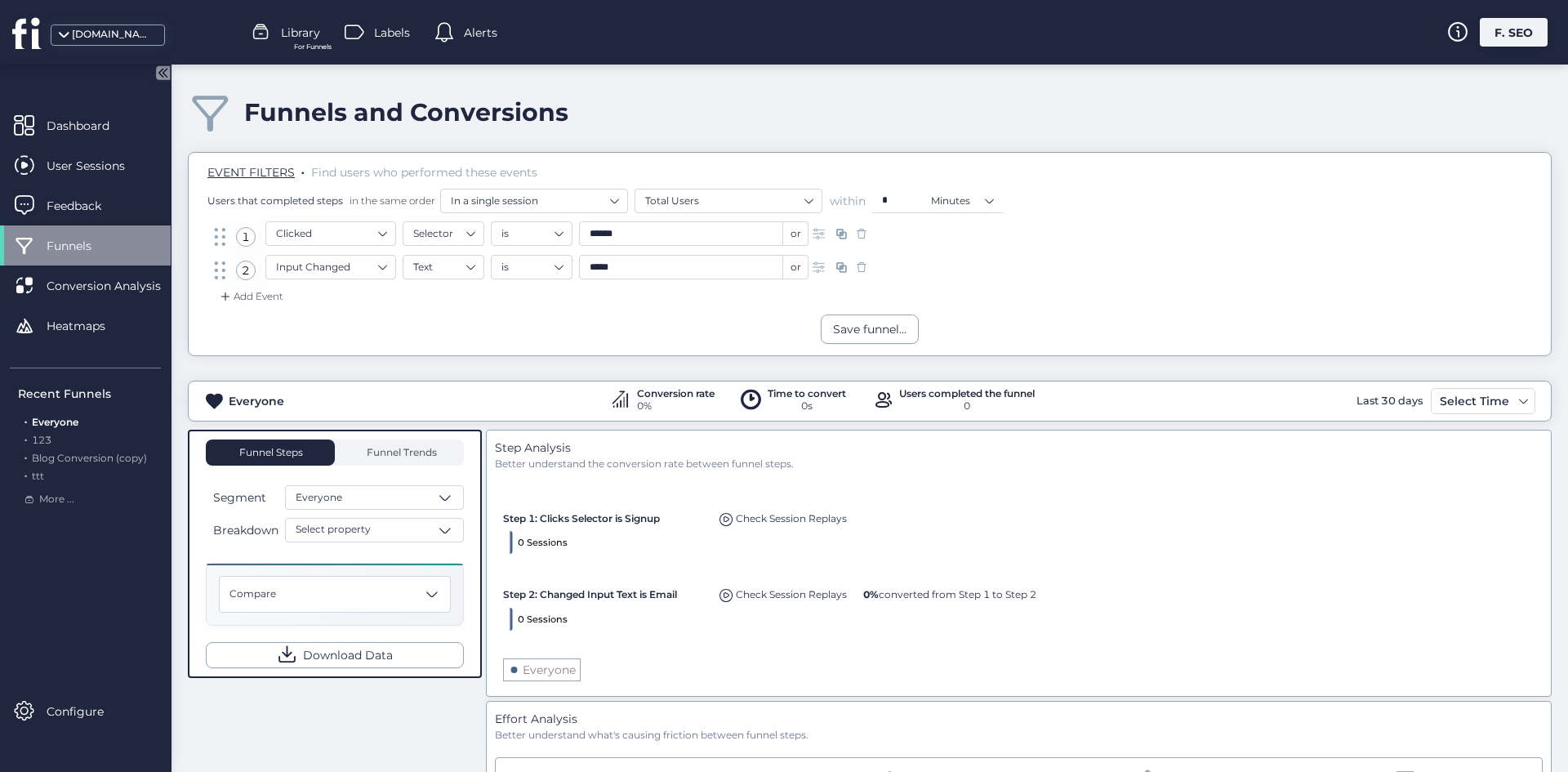
click at [255, 290] on div "Add Event" at bounding box center [251, 296] width 66 height 17
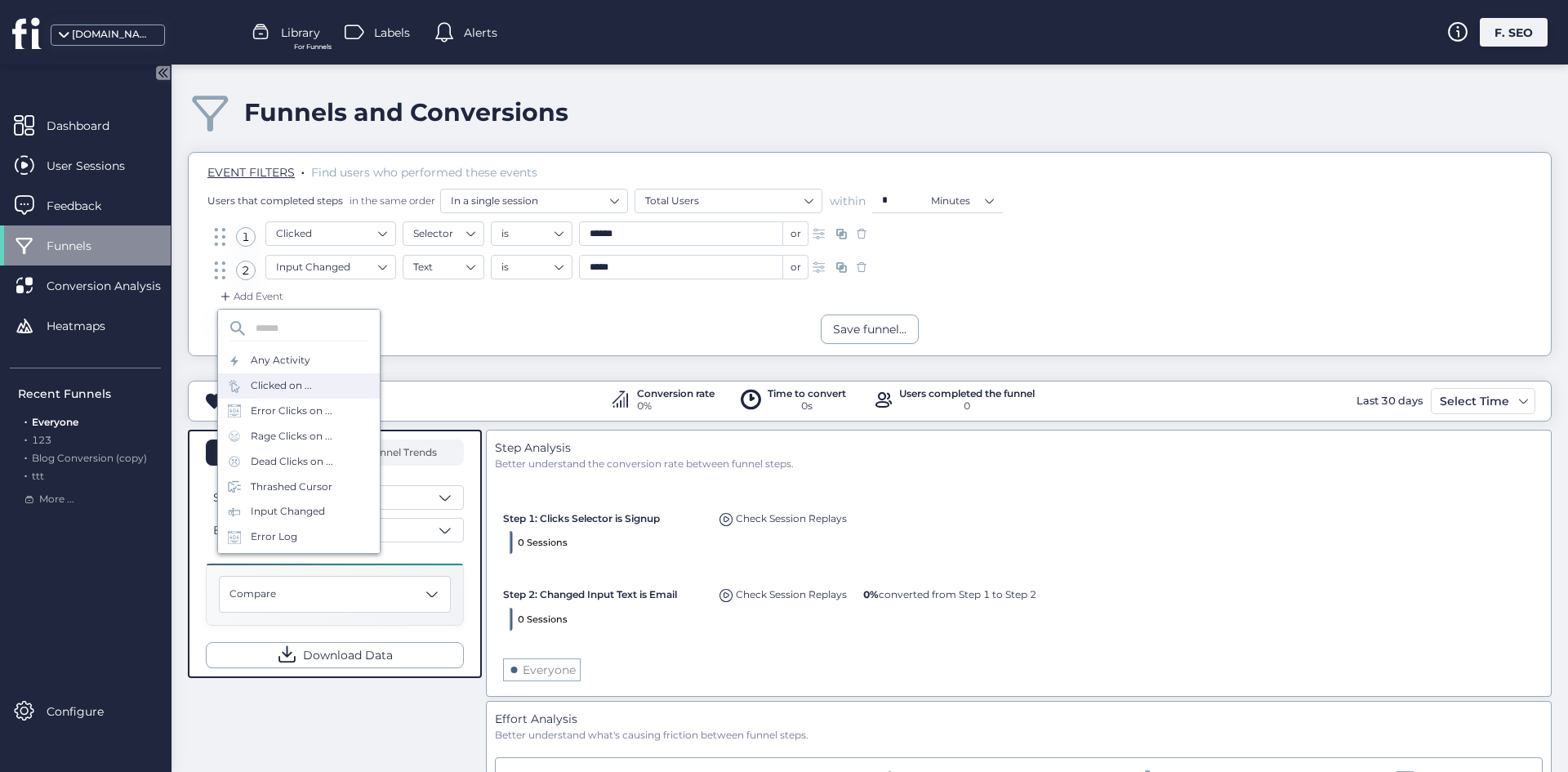
click at [299, 388] on div "Clicked on ..." at bounding box center [281, 386] width 61 height 16
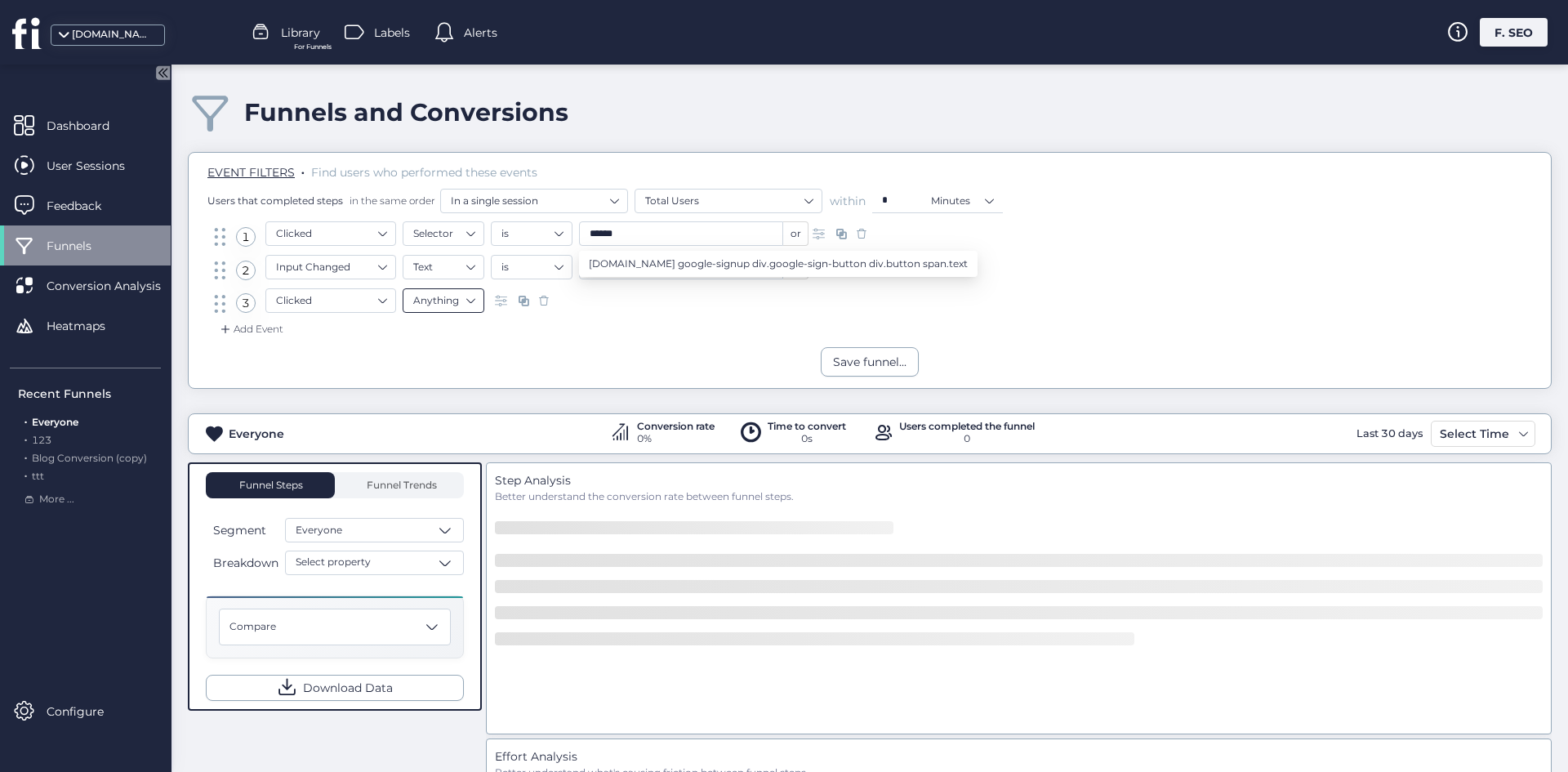
click at [426, 305] on nz-select-item "Anything" at bounding box center [444, 300] width 60 height 24
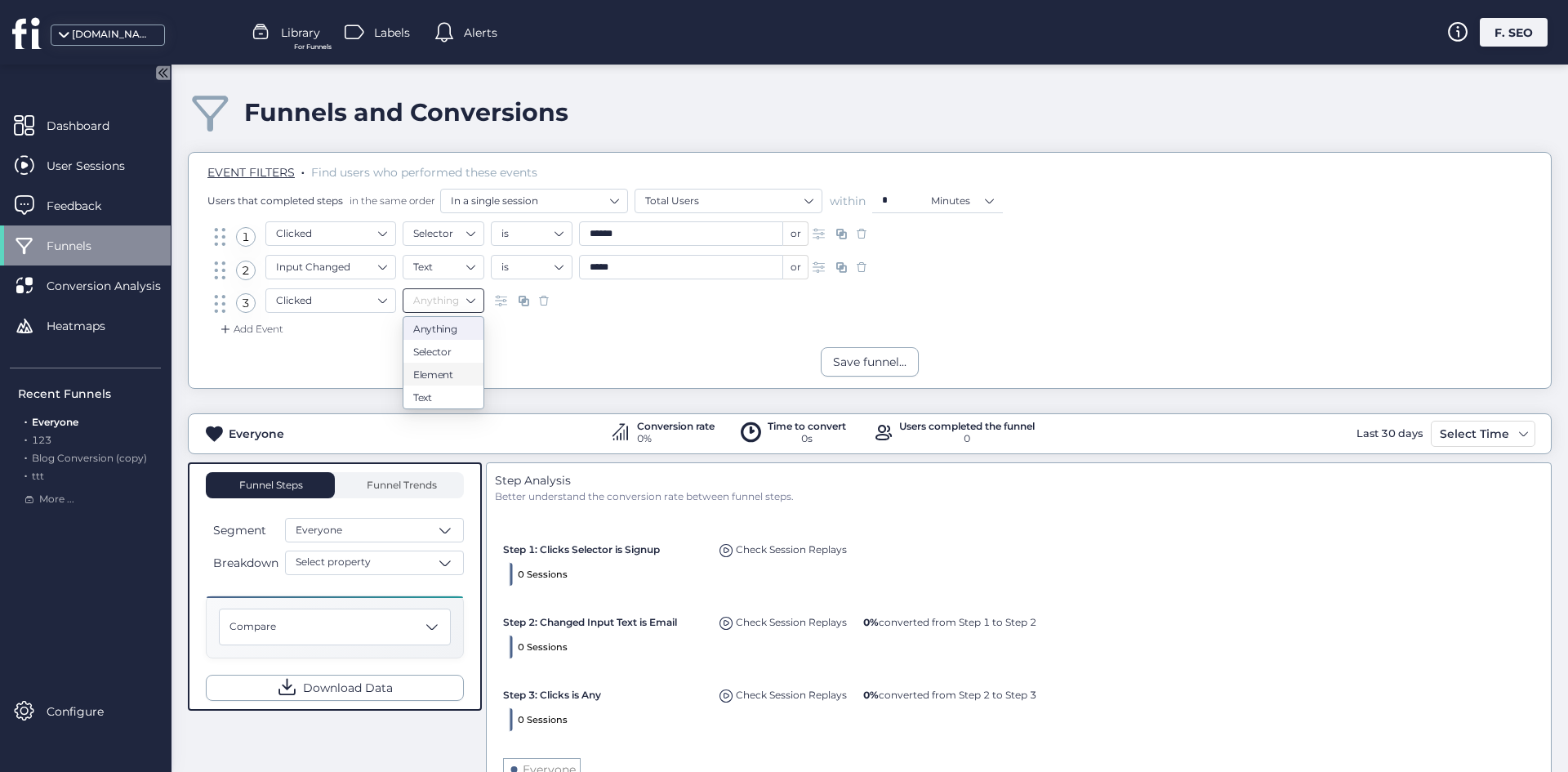
drag, startPoint x: 451, startPoint y: 378, endPoint x: 460, endPoint y: 364, distance: 16.6
click at [451, 378] on div "Element" at bounding box center [444, 374] width 60 height 13
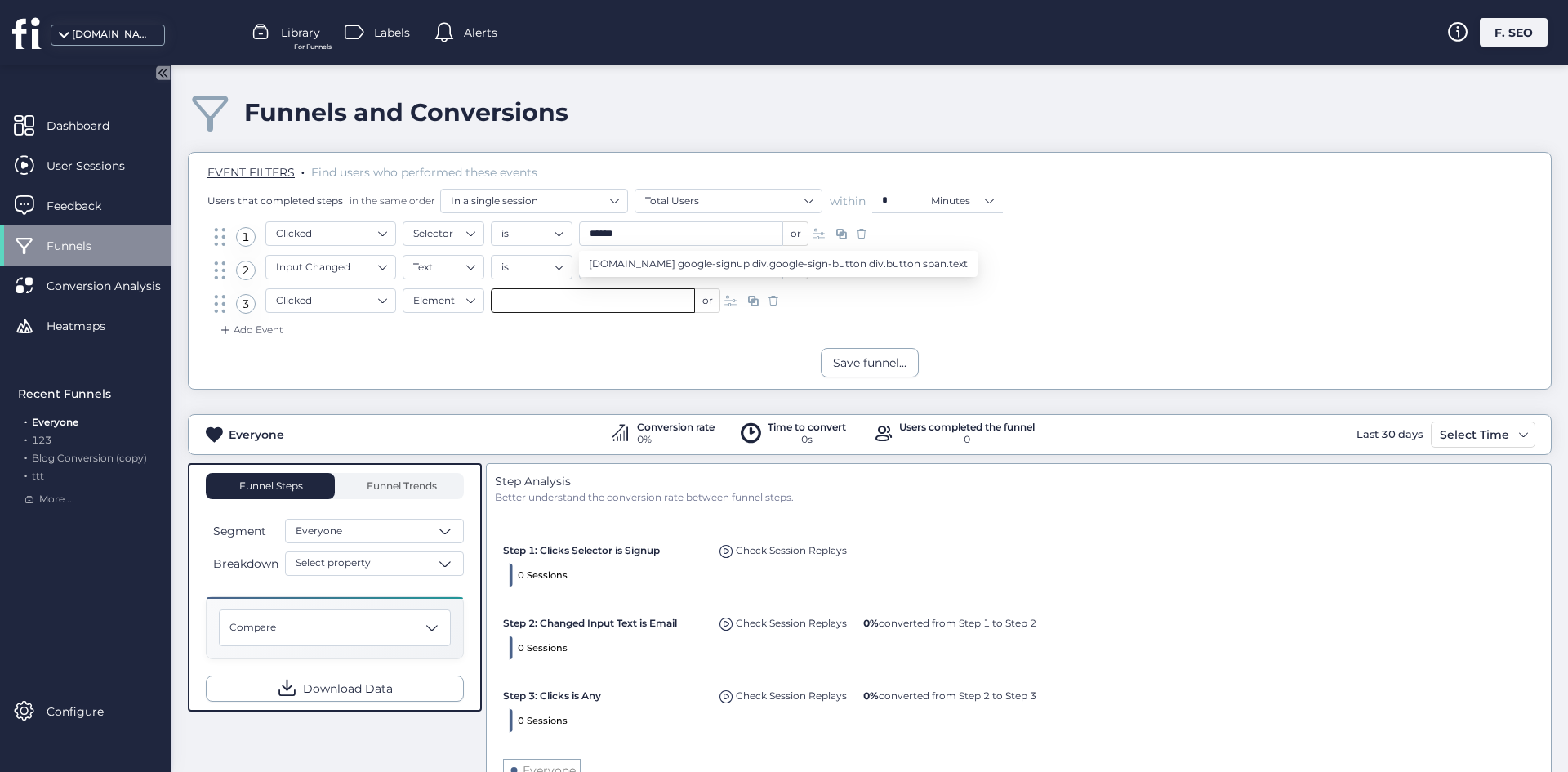
click at [586, 309] on input "text" at bounding box center [592, 300] width 204 height 24
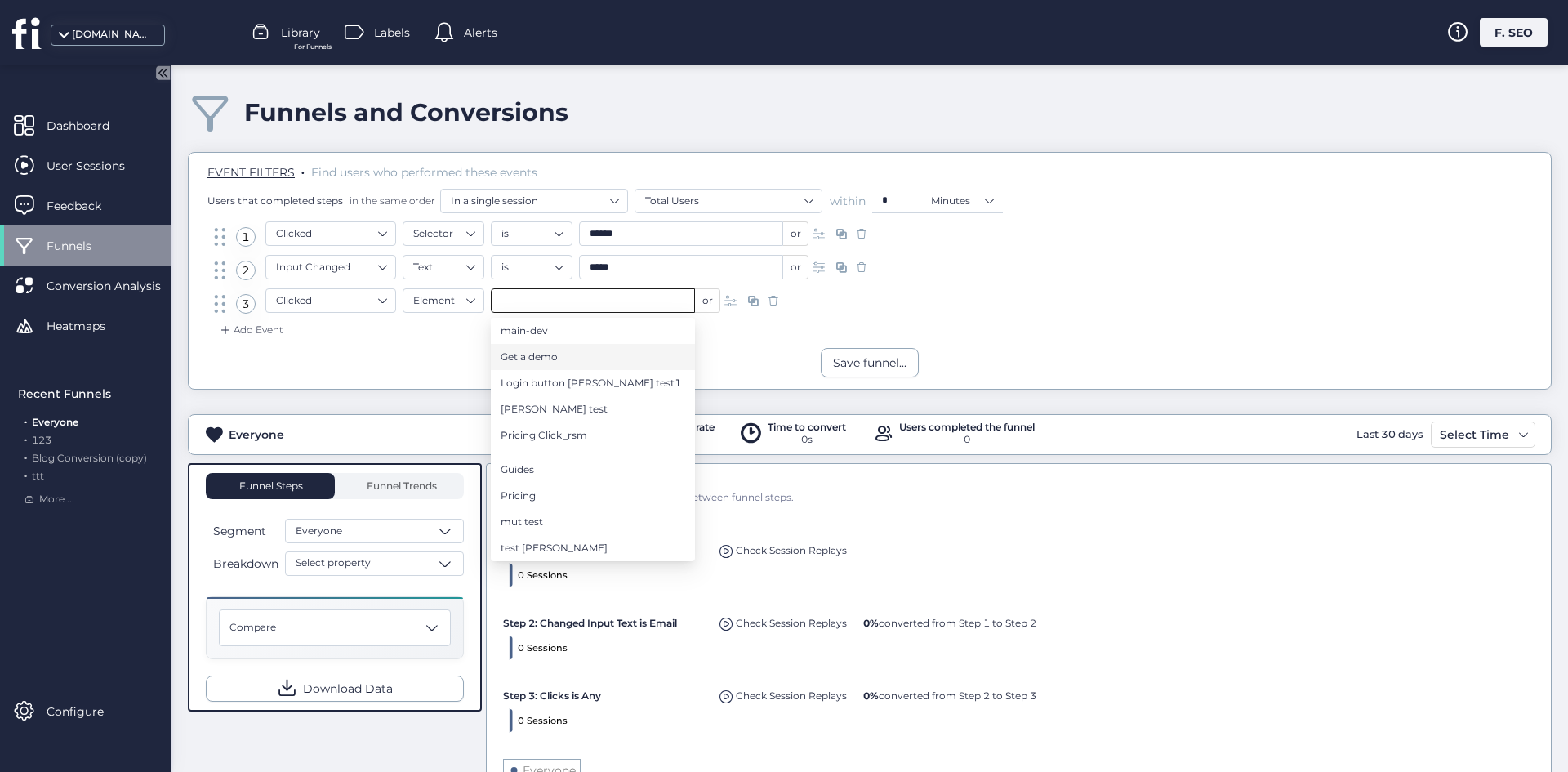
click at [545, 364] on span "Get a demo" at bounding box center [529, 357] width 58 height 18
type input "**********"
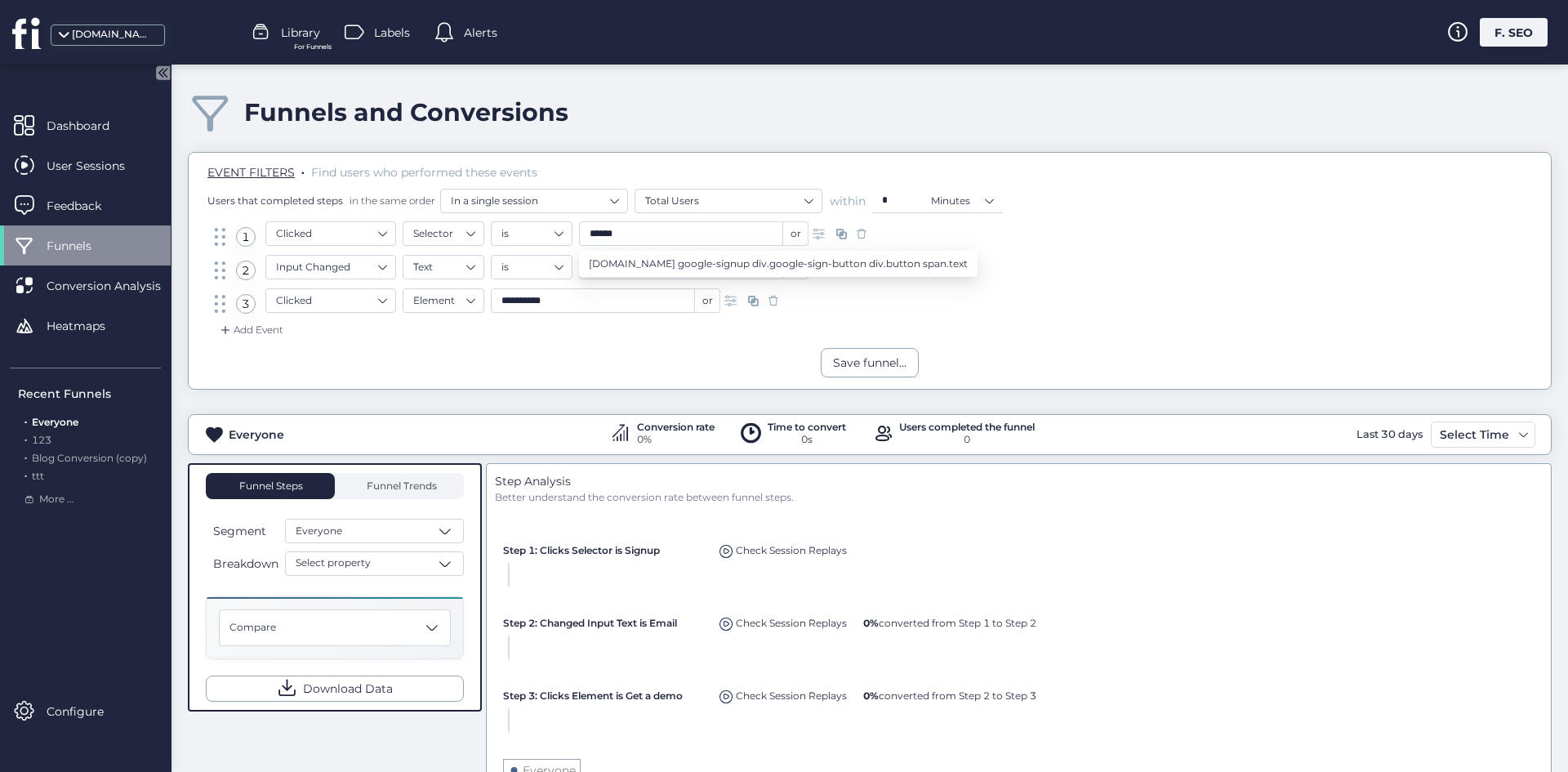
click at [811, 328] on div "Add Event" at bounding box center [870, 334] width 1338 height 26
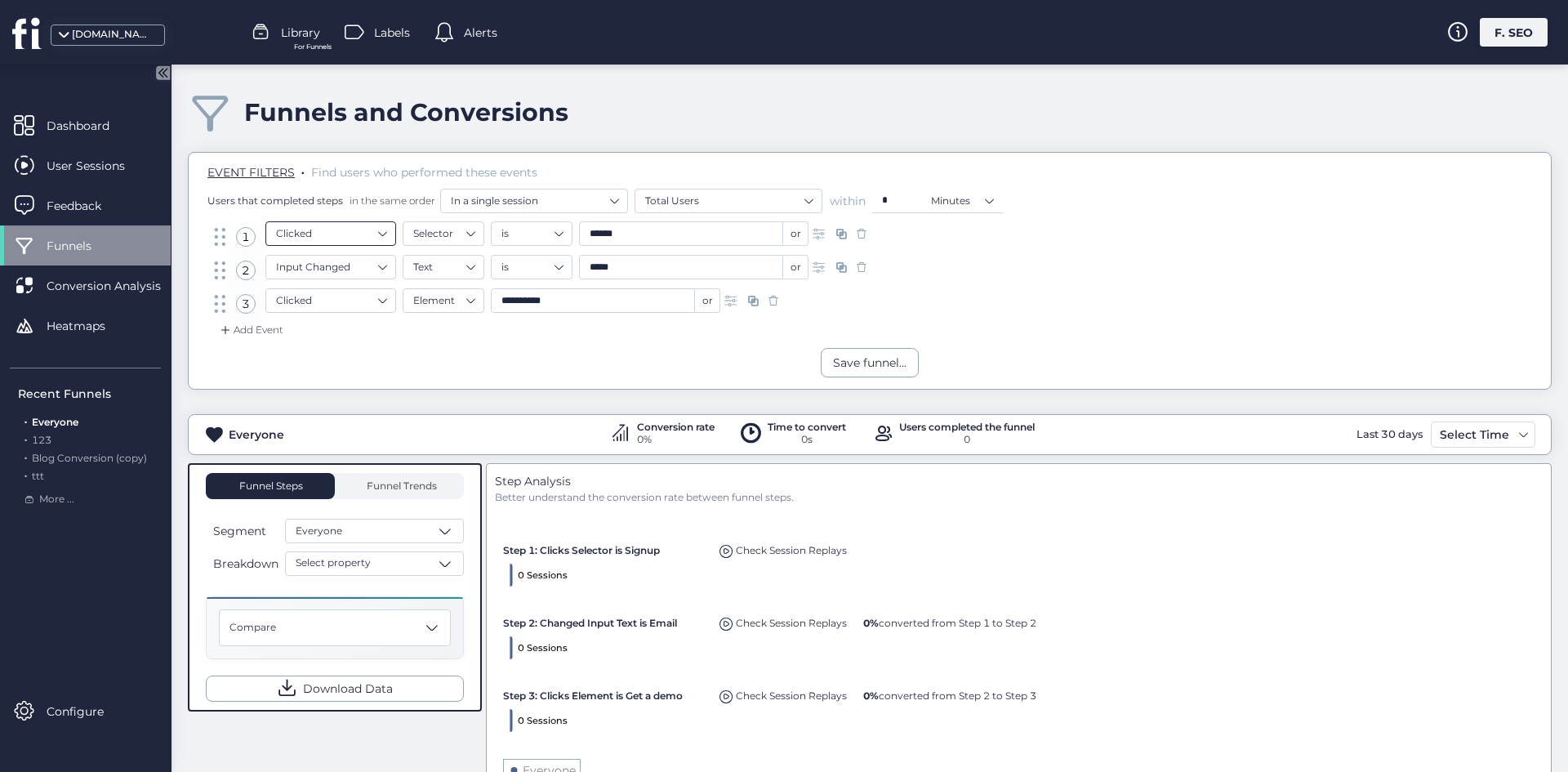
click at [296, 225] on nz-select-item "Clicked" at bounding box center [331, 233] width 109 height 24
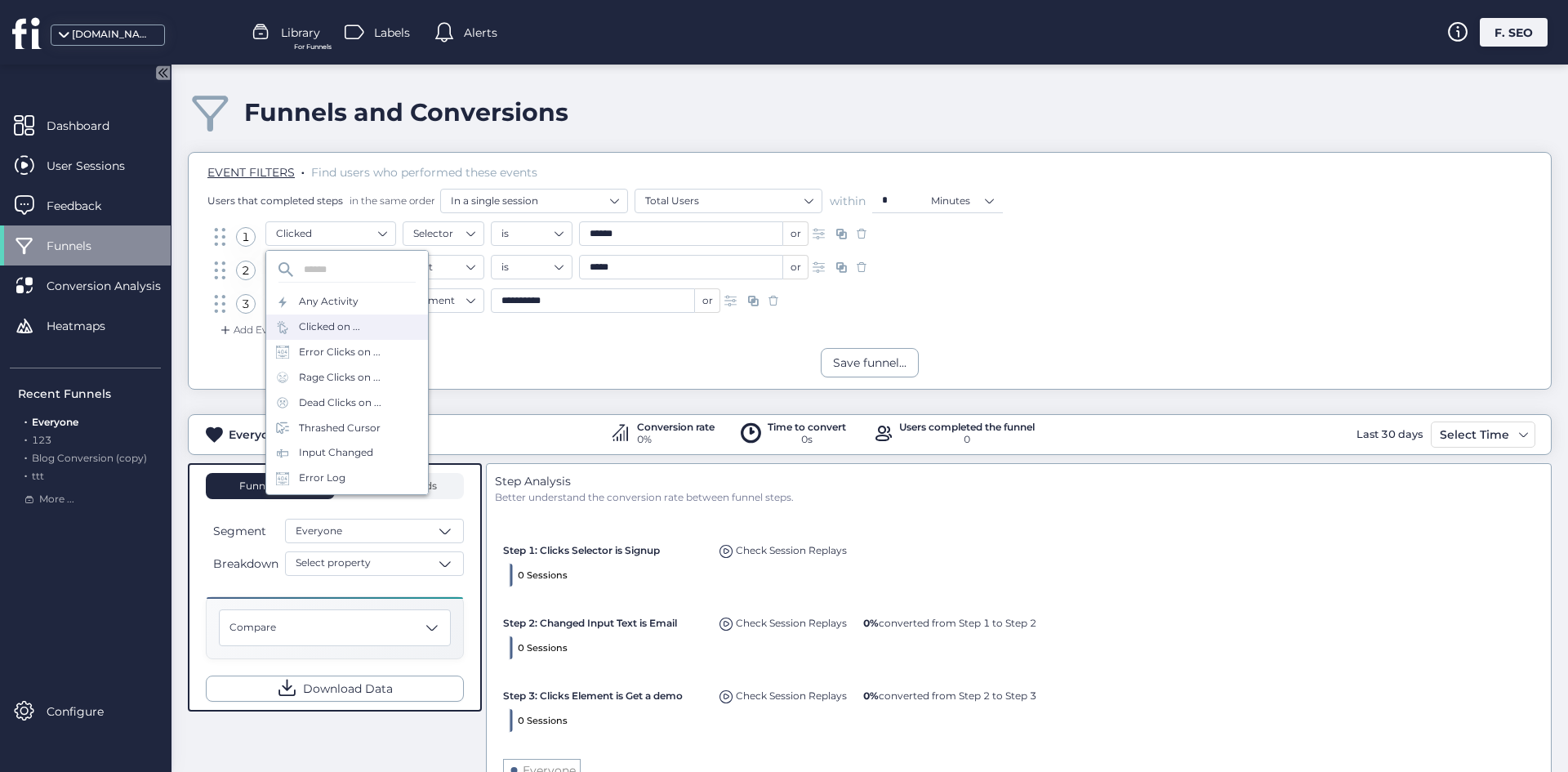
click at [326, 325] on div "Clicked on ..." at bounding box center [330, 328] width 61 height 16
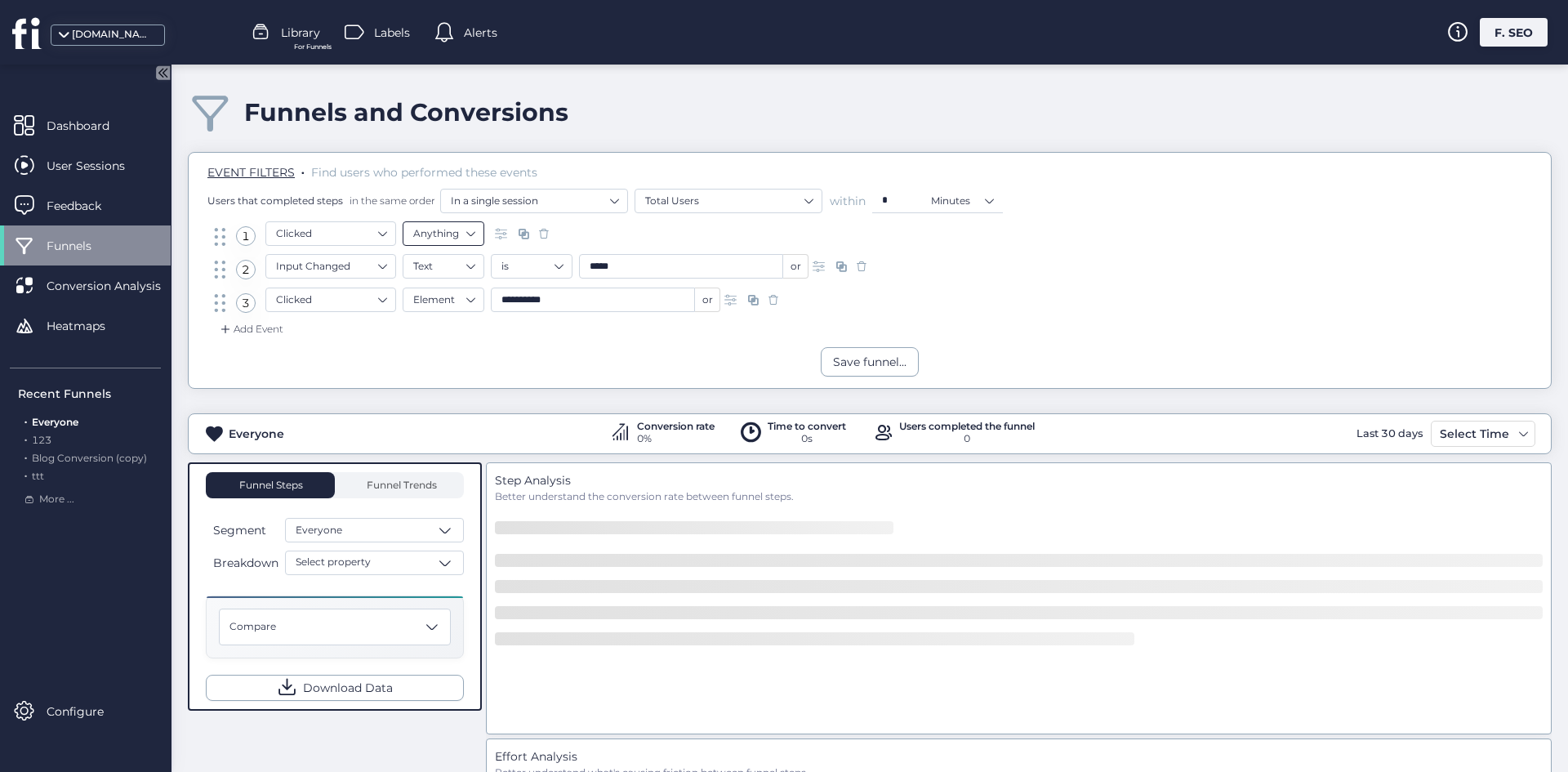
click at [456, 239] on nz-select-item "Anything" at bounding box center [444, 233] width 60 height 24
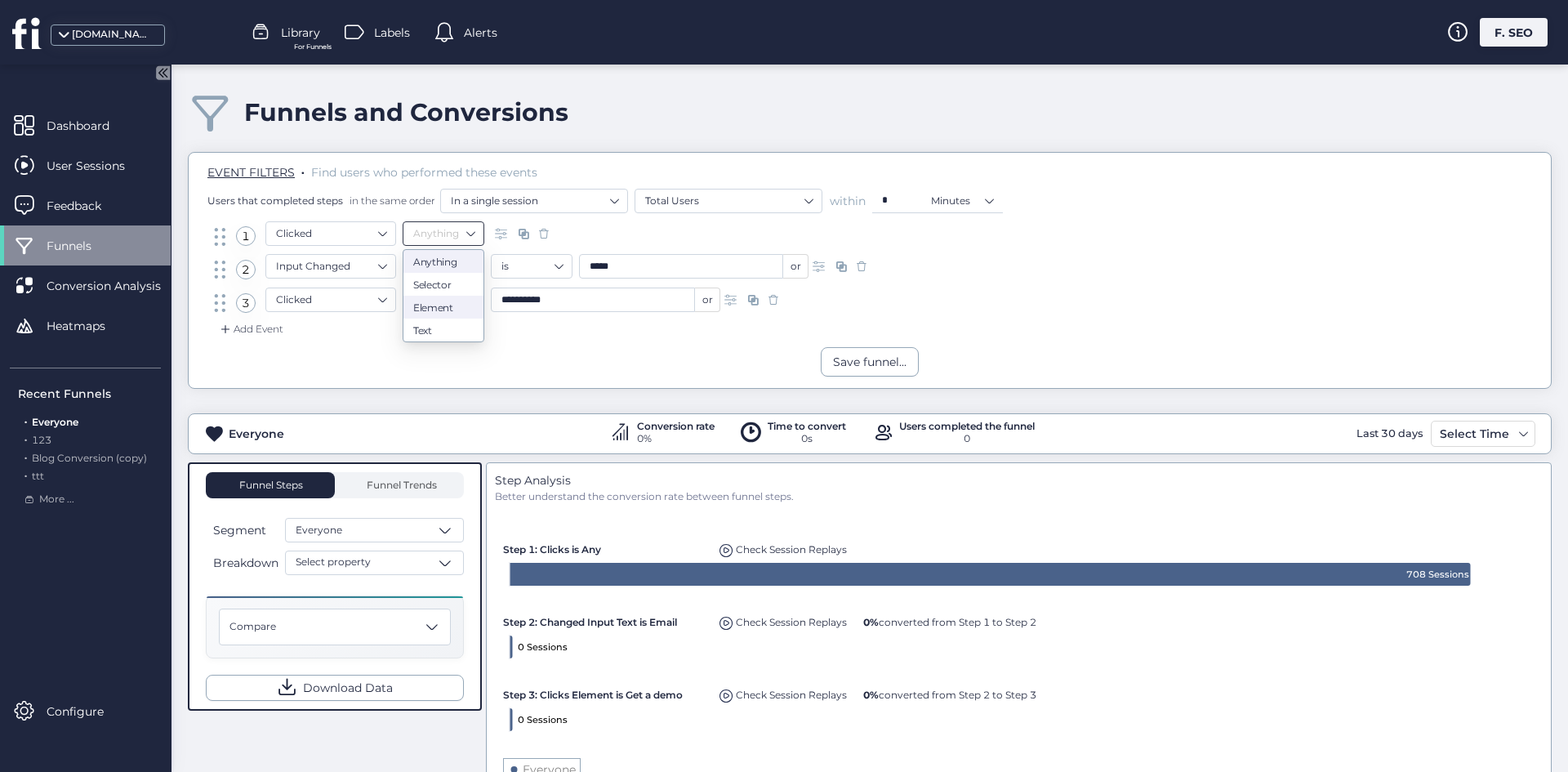
click at [453, 303] on div "Element" at bounding box center [444, 307] width 60 height 13
click at [544, 240] on input "text" at bounding box center [592, 233] width 204 height 24
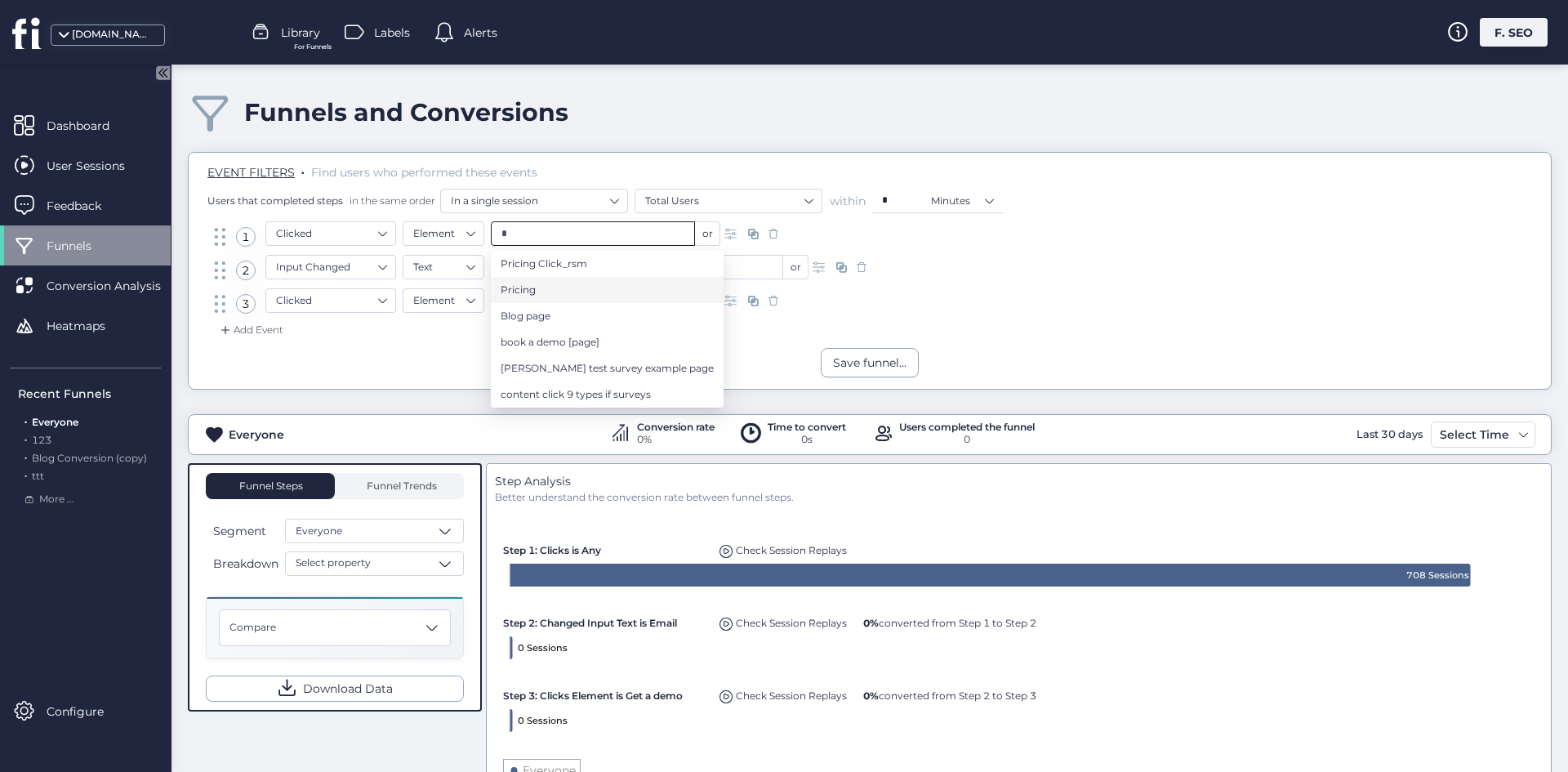
click at [556, 280] on li "Pricing" at bounding box center [607, 290] width 233 height 26
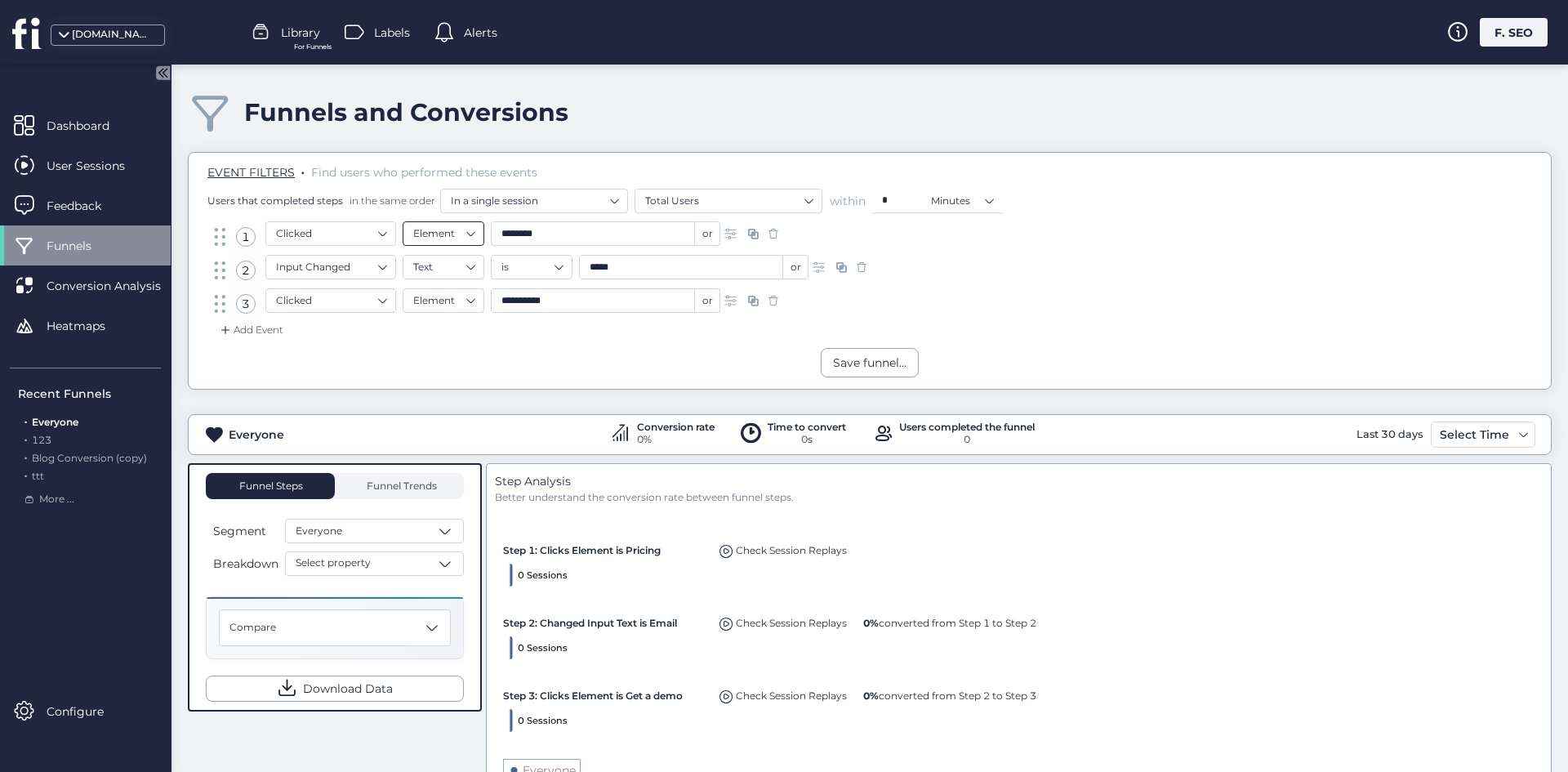
click at [449, 229] on nz-select-item "Element" at bounding box center [444, 233] width 60 height 24
click at [574, 232] on input "*******" at bounding box center [592, 233] width 204 height 24
type input "*"
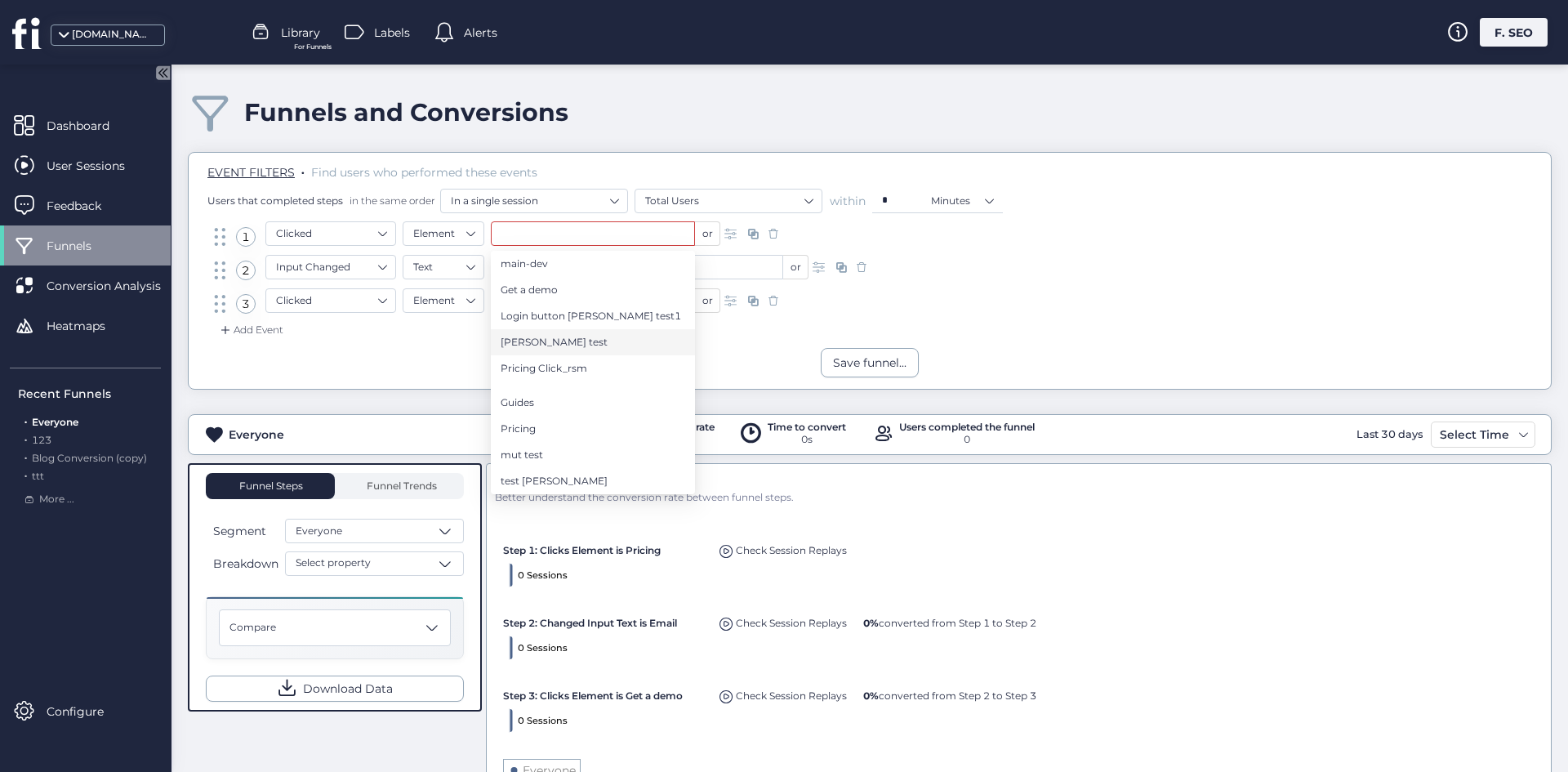
drag, startPoint x: 578, startPoint y: 424, endPoint x: 534, endPoint y: 351, distance: 85.2
click at [578, 424] on li "Pricing" at bounding box center [592, 428] width 204 height 26
type input "*******"
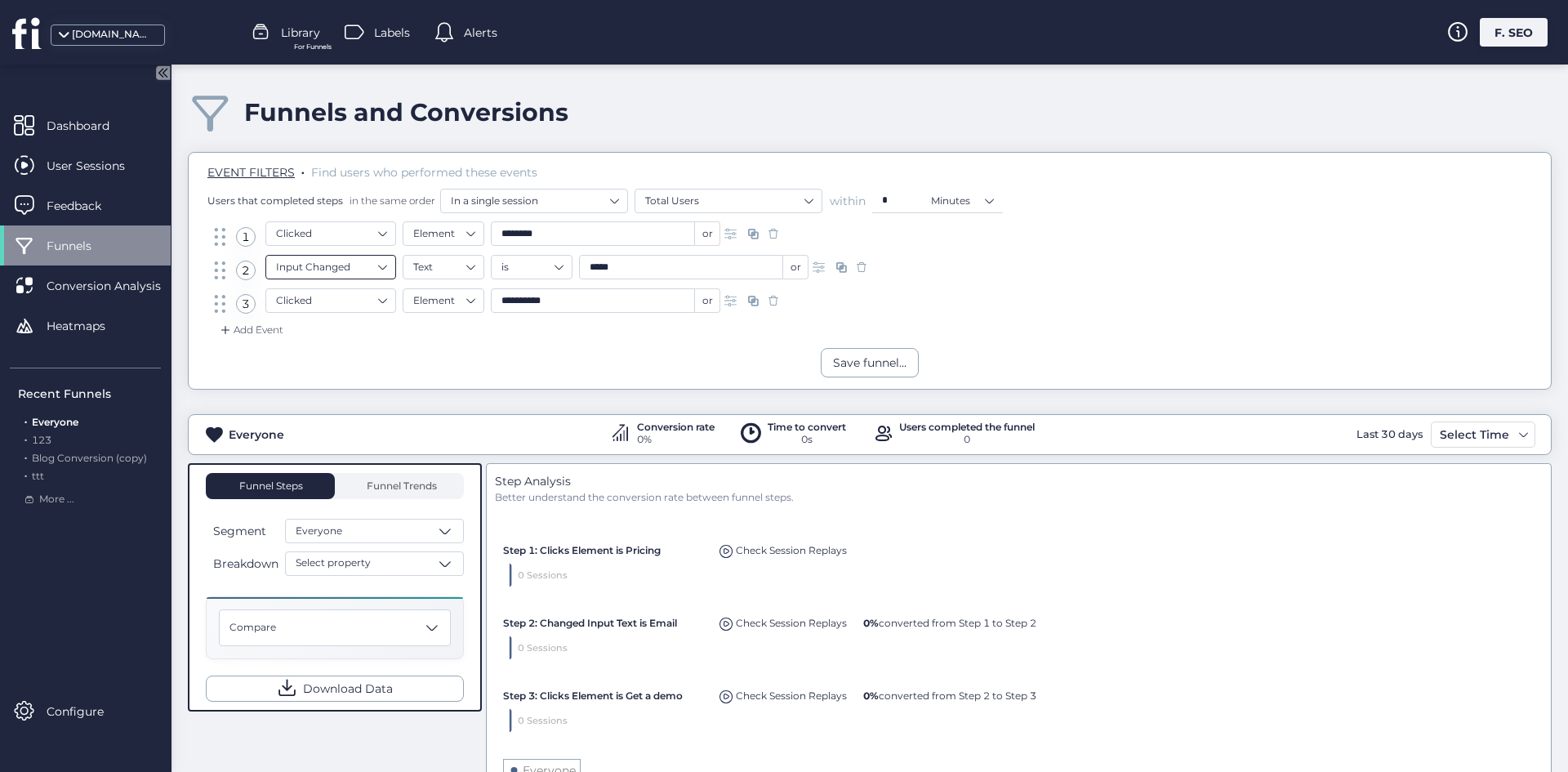
click at [355, 257] on nz-select-item "Input Changed" at bounding box center [331, 266] width 109 height 24
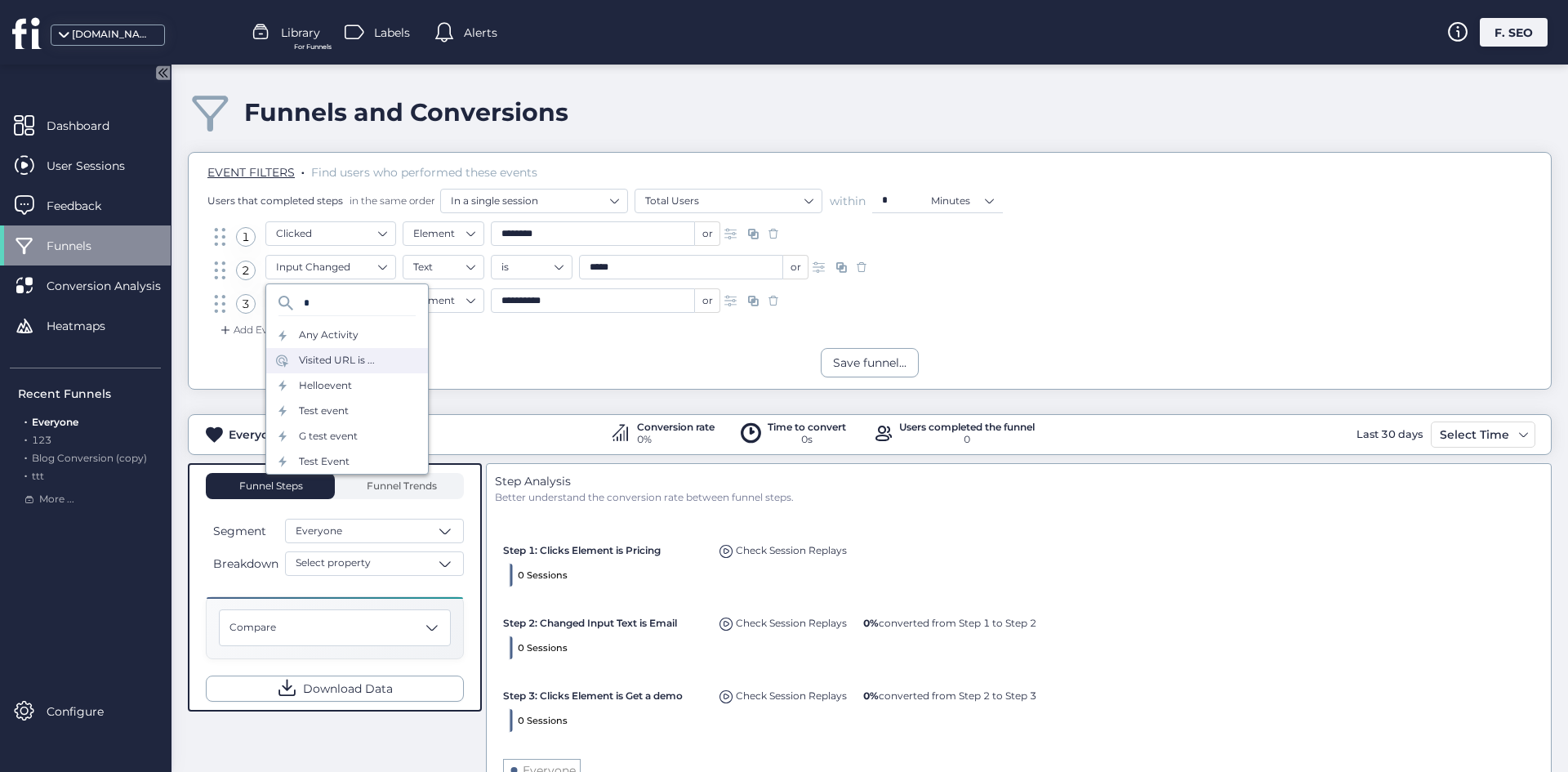
type input "*"
click at [355, 356] on div "Visited URL is ..." at bounding box center [337, 361] width 76 height 16
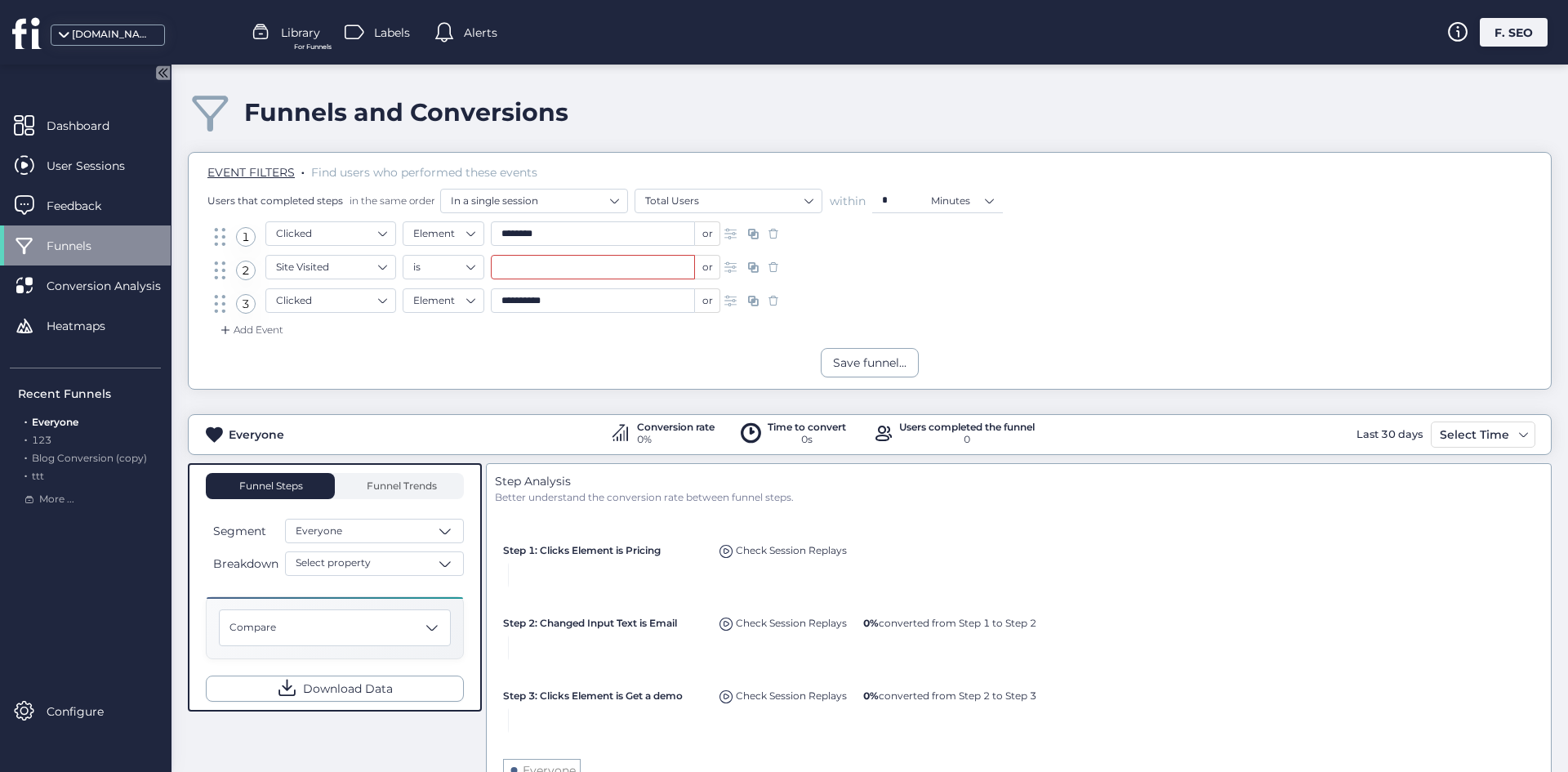
click at [546, 267] on input "text" at bounding box center [592, 266] width 204 height 24
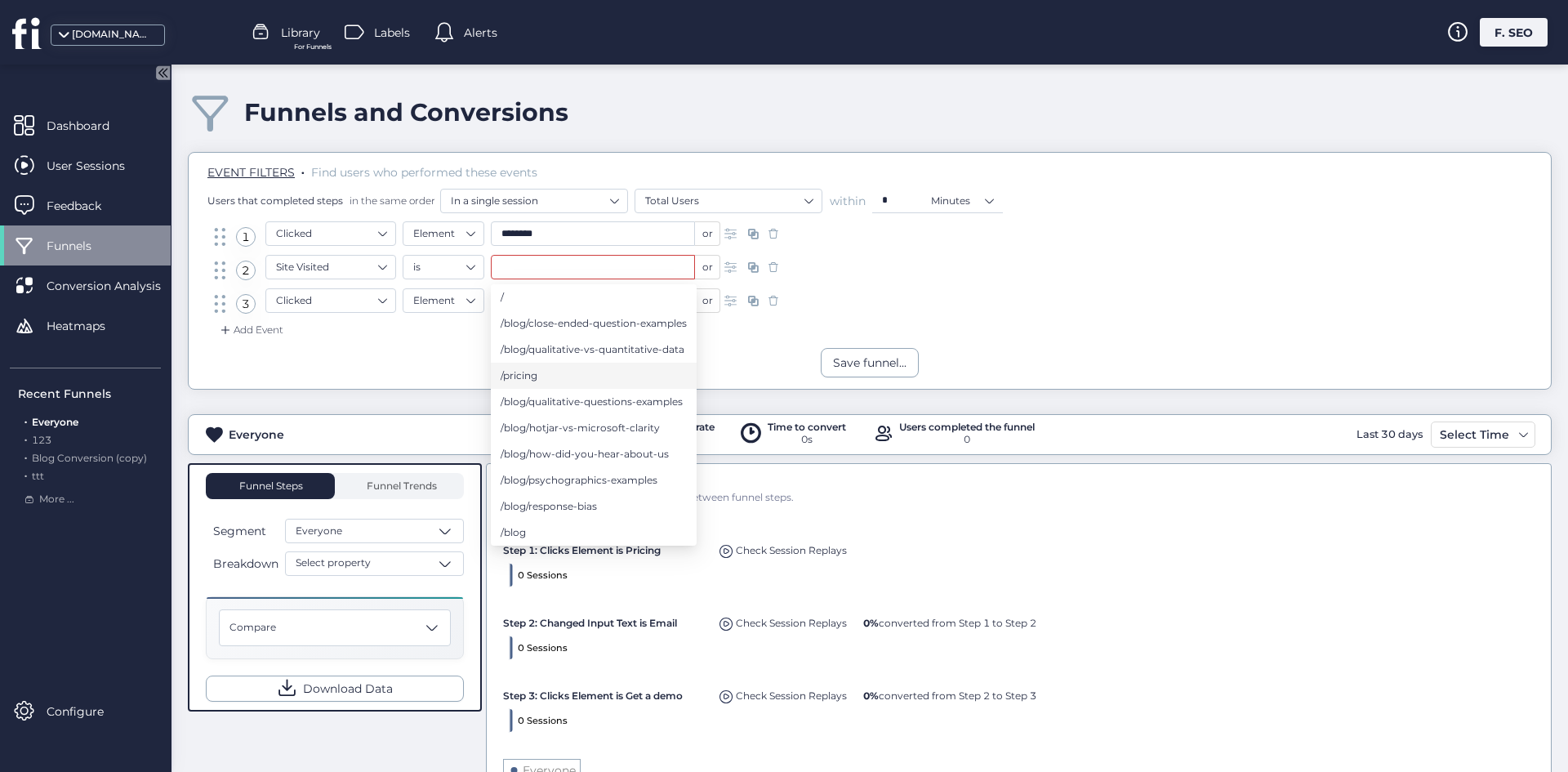
click at [549, 379] on li "/pricing" at bounding box center [593, 375] width 206 height 26
type input "********"
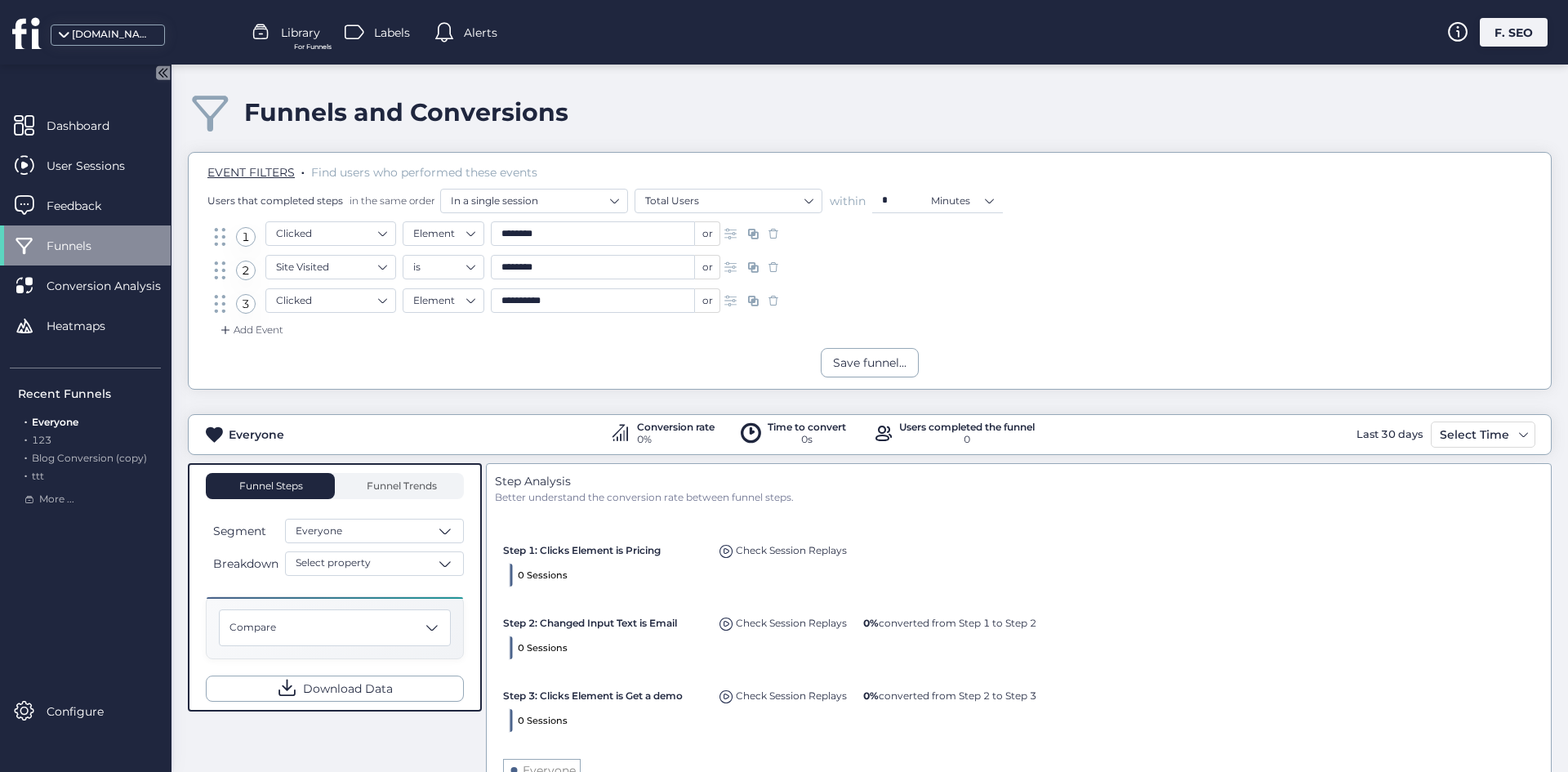
click at [656, 347] on div "Add Event" at bounding box center [870, 334] width 1338 height 26
click at [875, 352] on div "Save funnel..." at bounding box center [870, 363] width 98 height 29
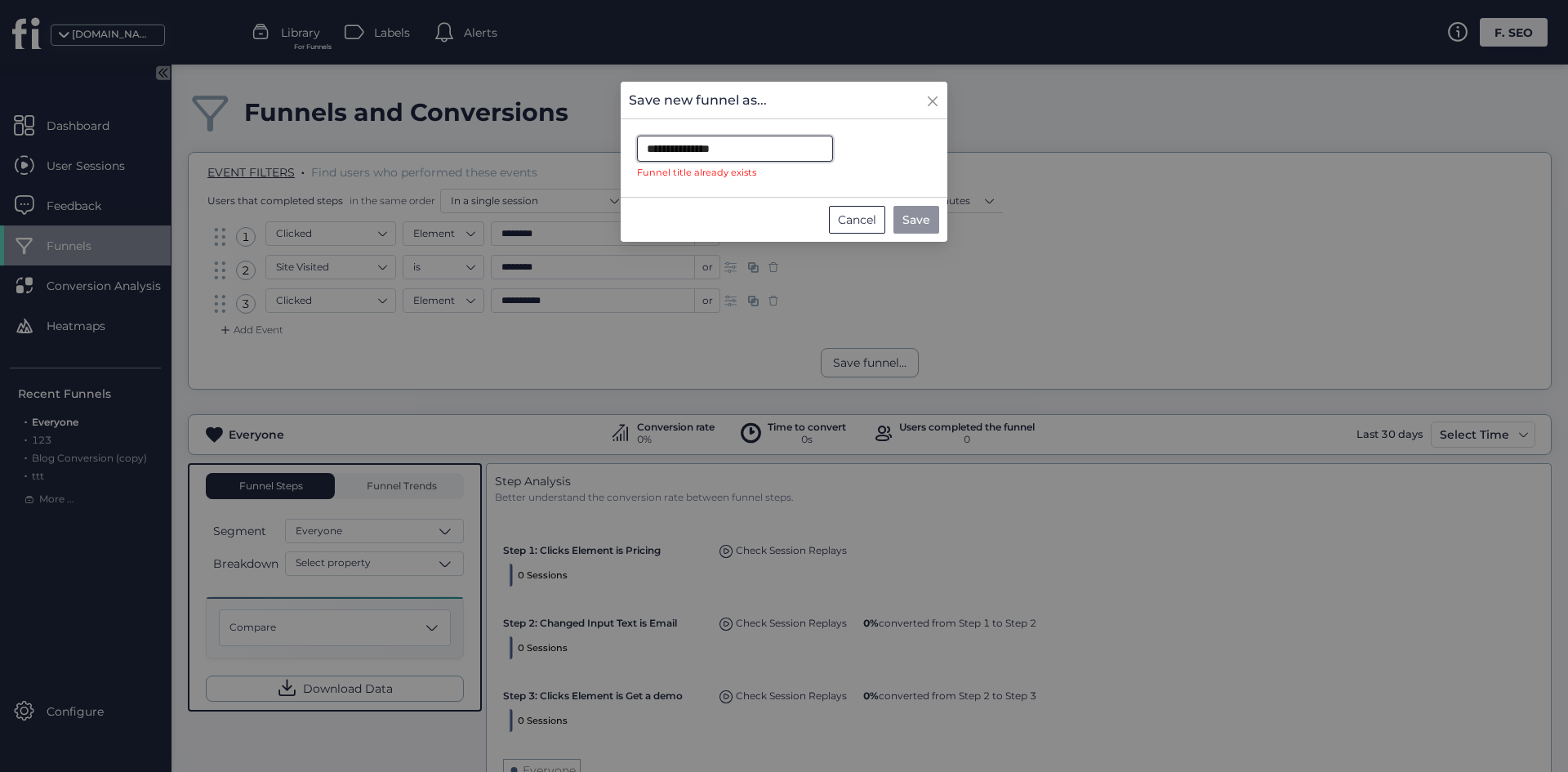
click at [782, 156] on input "**********" at bounding box center [734, 148] width 196 height 26
click at [783, 156] on input "**********" at bounding box center [734, 148] width 196 height 26
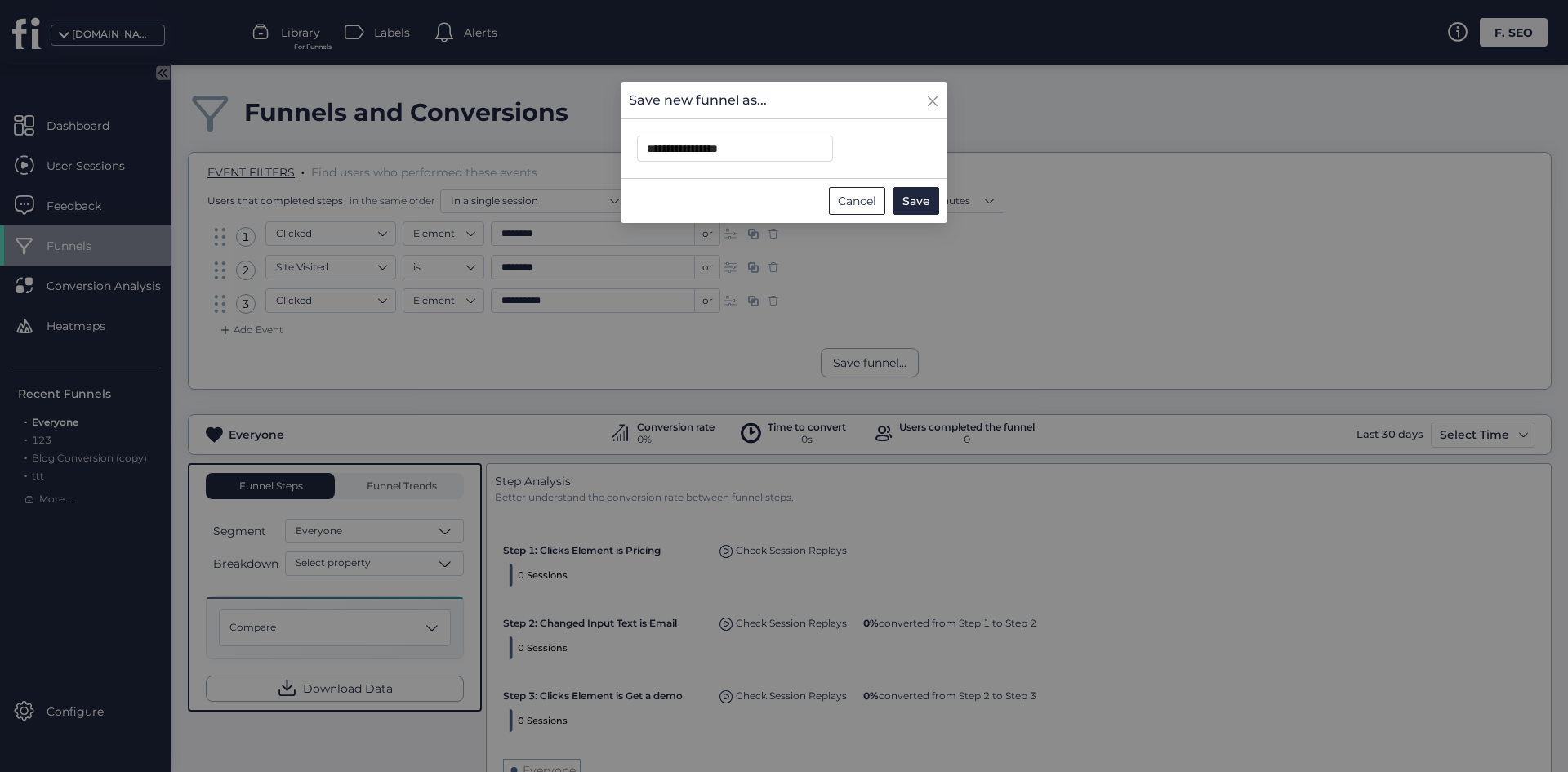
drag, startPoint x: 920, startPoint y: 204, endPoint x: 1133, endPoint y: 181, distance: 214.2
click at [920, 204] on span "Save" at bounding box center [917, 201] width 27 height 18
type input "**********"
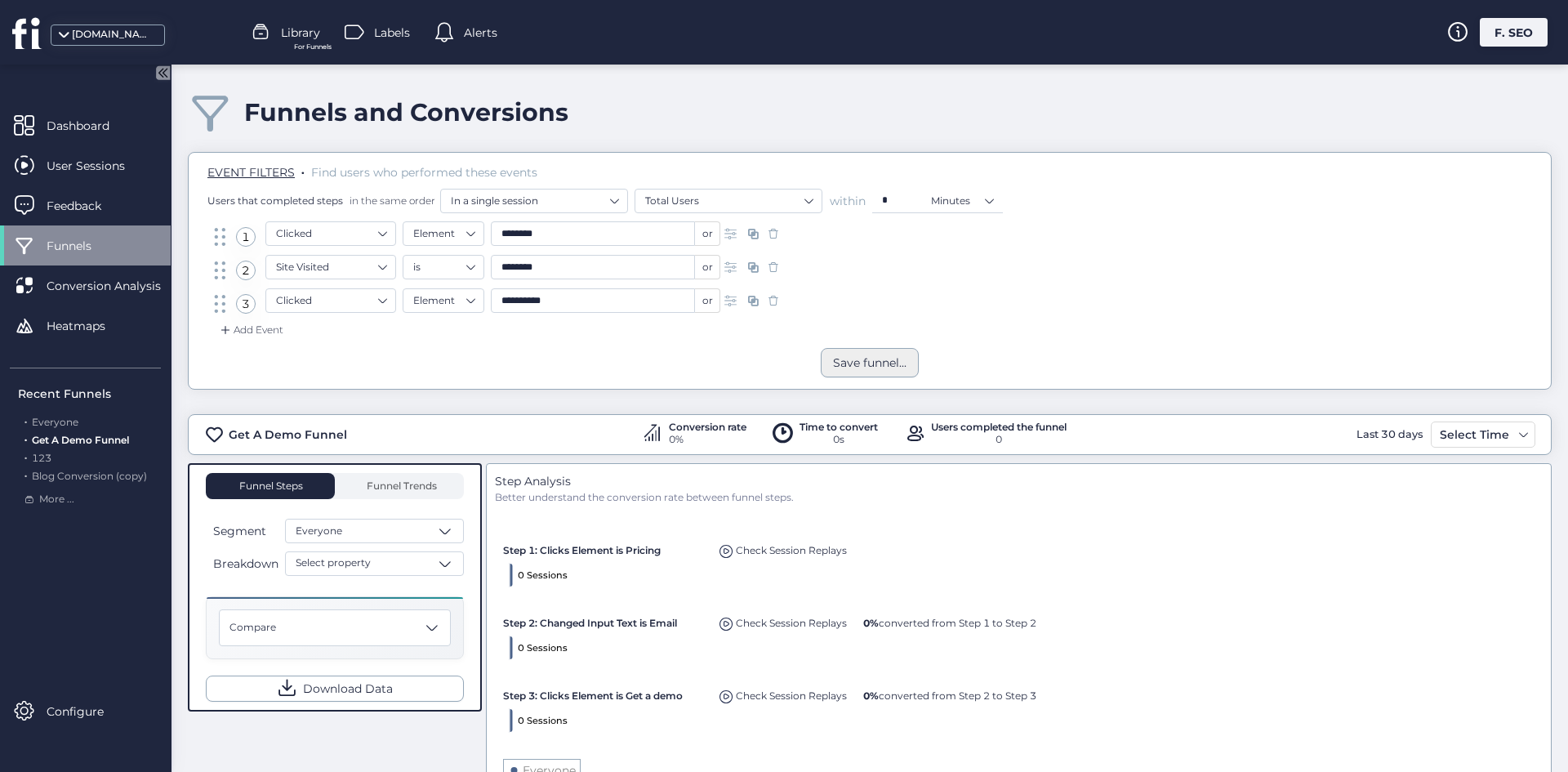
click at [856, 362] on div "Save funnel..." at bounding box center [869, 363] width 73 height 18
click at [290, 33] on span "Library" at bounding box center [300, 32] width 39 height 18
click at [326, 45] on span "For Funnels" at bounding box center [313, 47] width 38 height 11
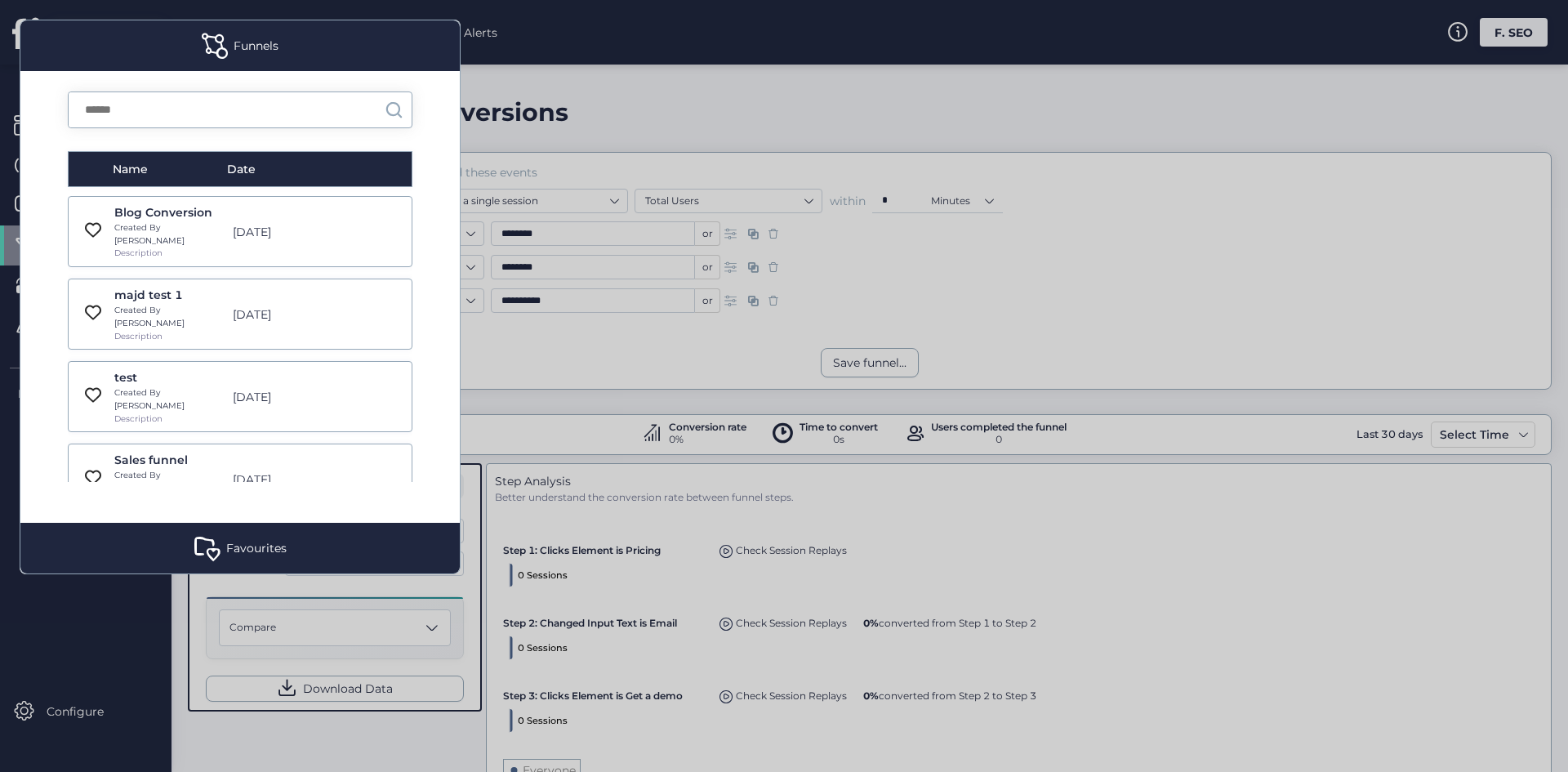
drag, startPoint x: 253, startPoint y: 534, endPoint x: 291, endPoint y: 216, distance: 320.3
click at [254, 531] on div "Favourites" at bounding box center [240, 548] width 440 height 51
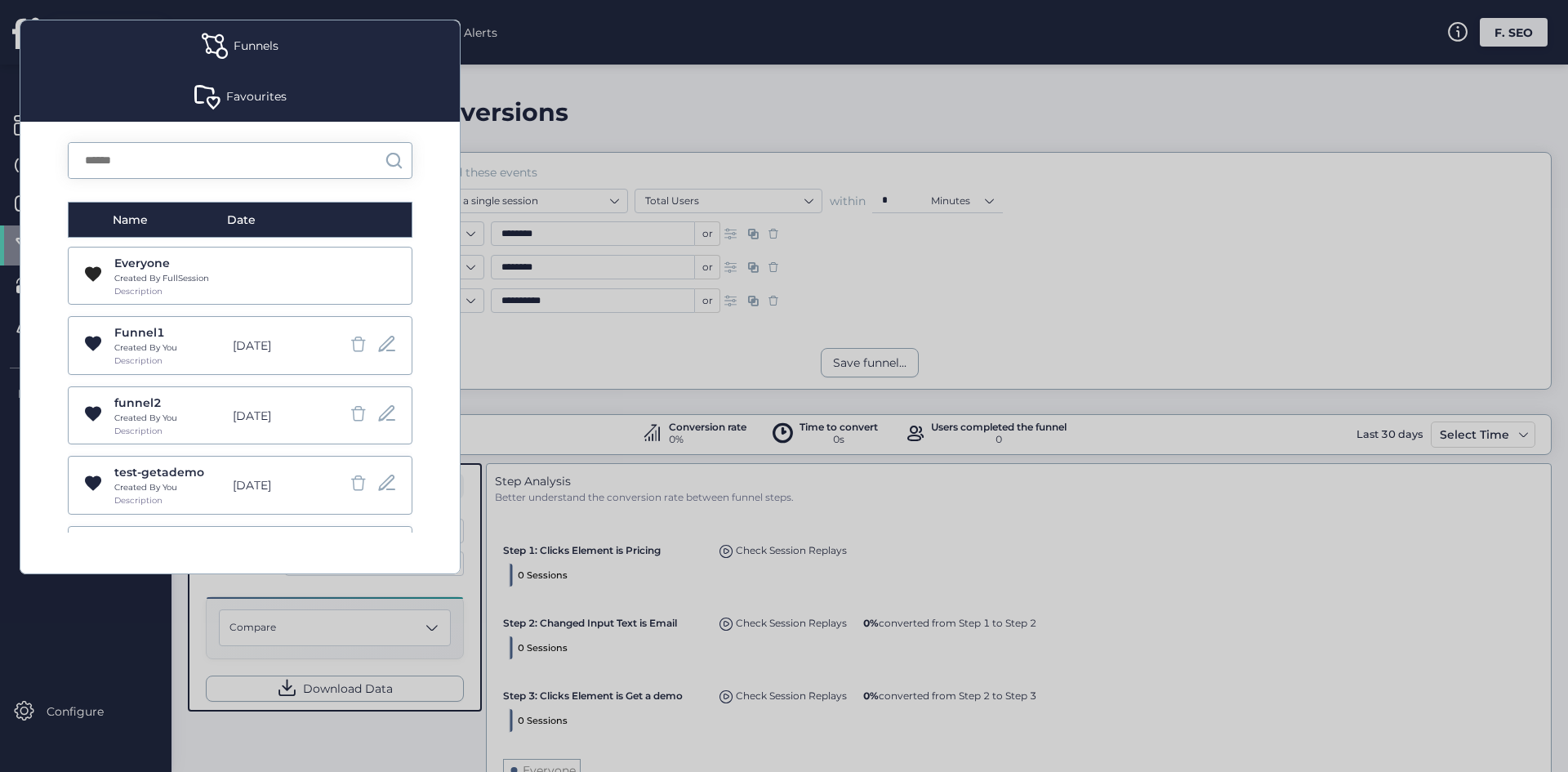
click at [266, 48] on div "Funnels" at bounding box center [256, 46] width 45 height 18
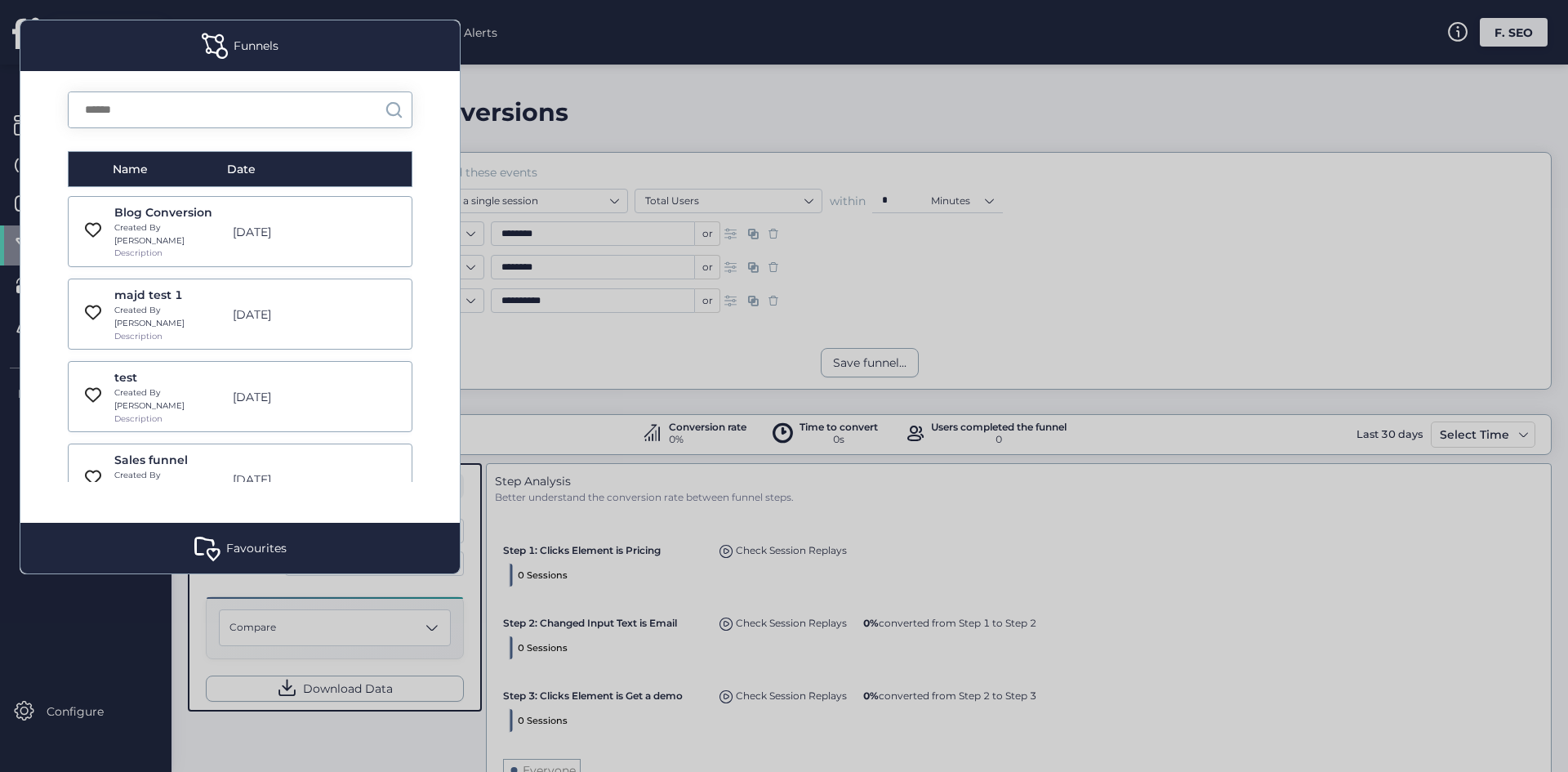
click at [180, 108] on input "text" at bounding box center [226, 110] width 316 height 35
click at [708, 148] on div at bounding box center [784, 386] width 1568 height 772
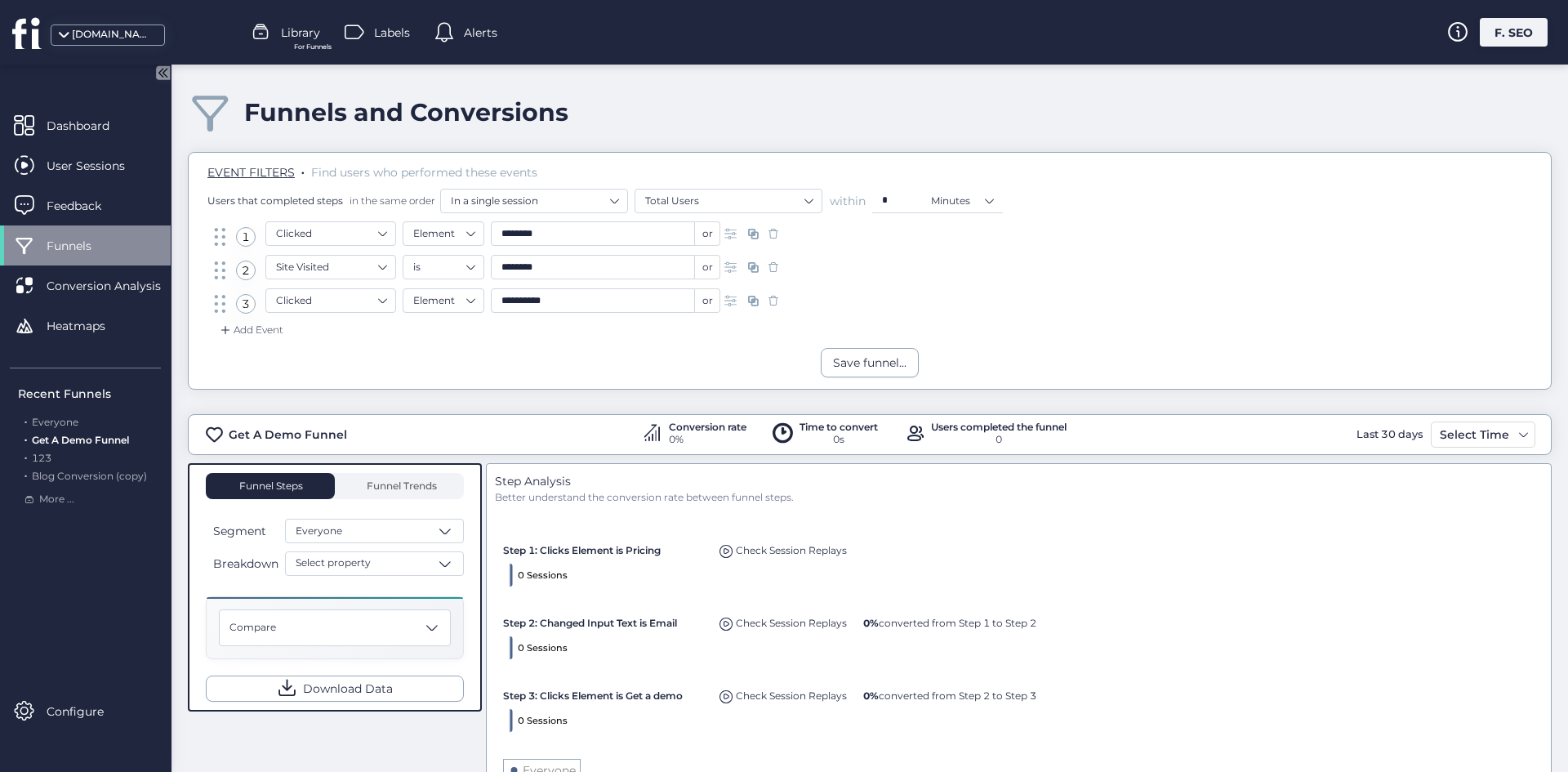
click at [287, 43] on div "For Funnels" at bounding box center [312, 47] width 63 height 11
click at [43, 118] on div "Dashboard" at bounding box center [85, 125] width 171 height 40
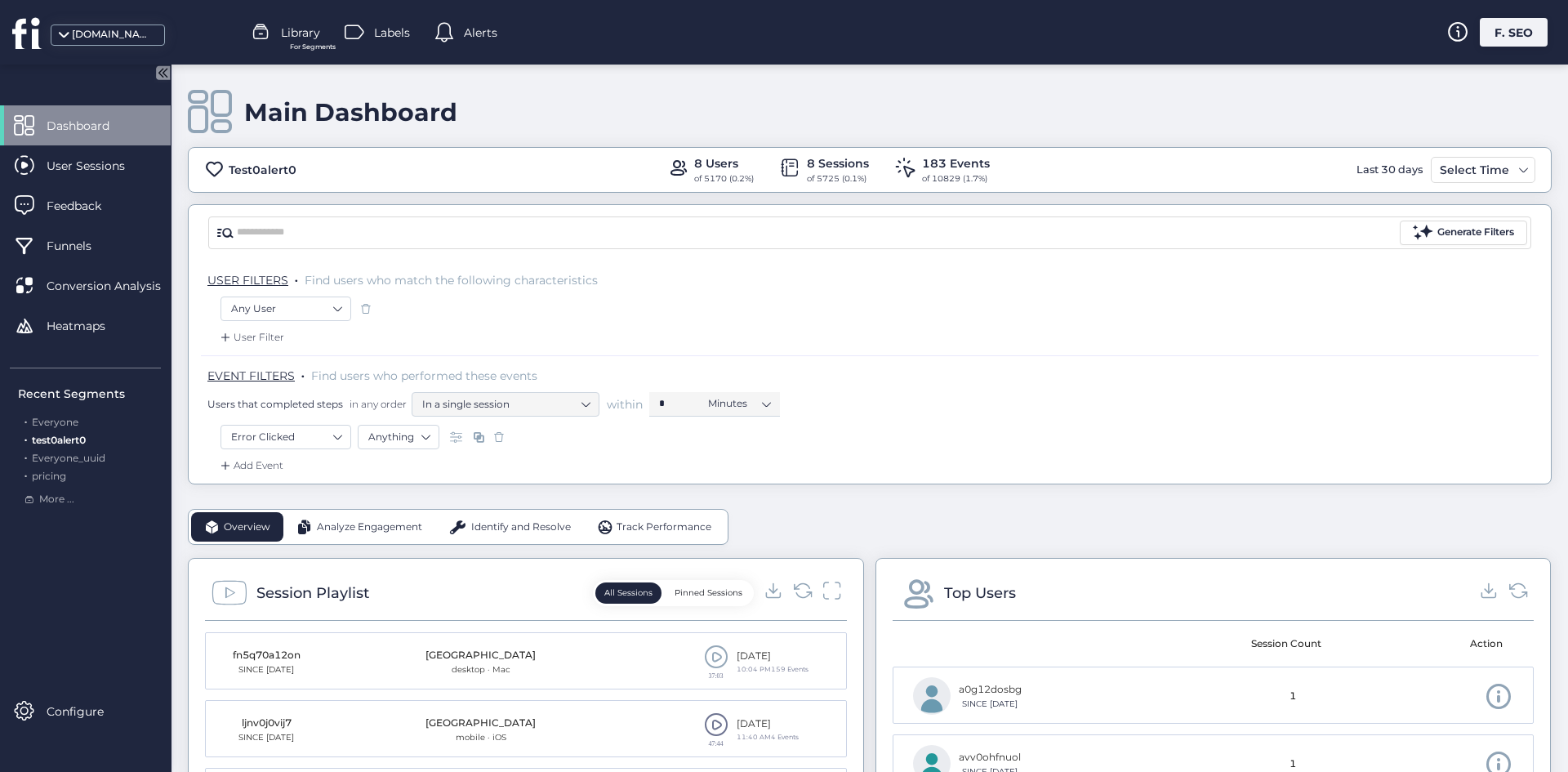
click at [39, 120] on div "Dashboard" at bounding box center [85, 125] width 171 height 40
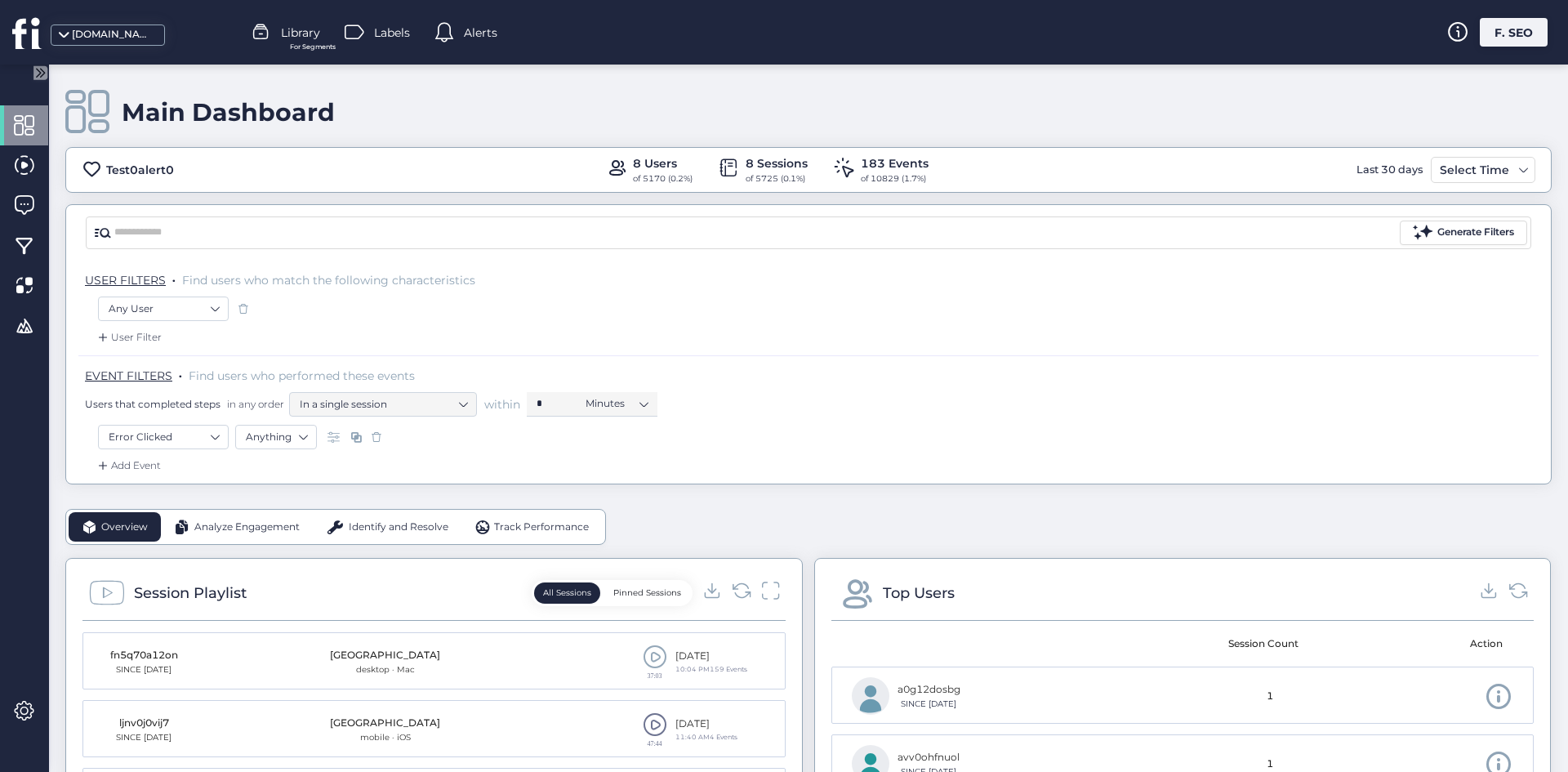
click at [22, 115] on div at bounding box center [23, 125] width 48 height 40
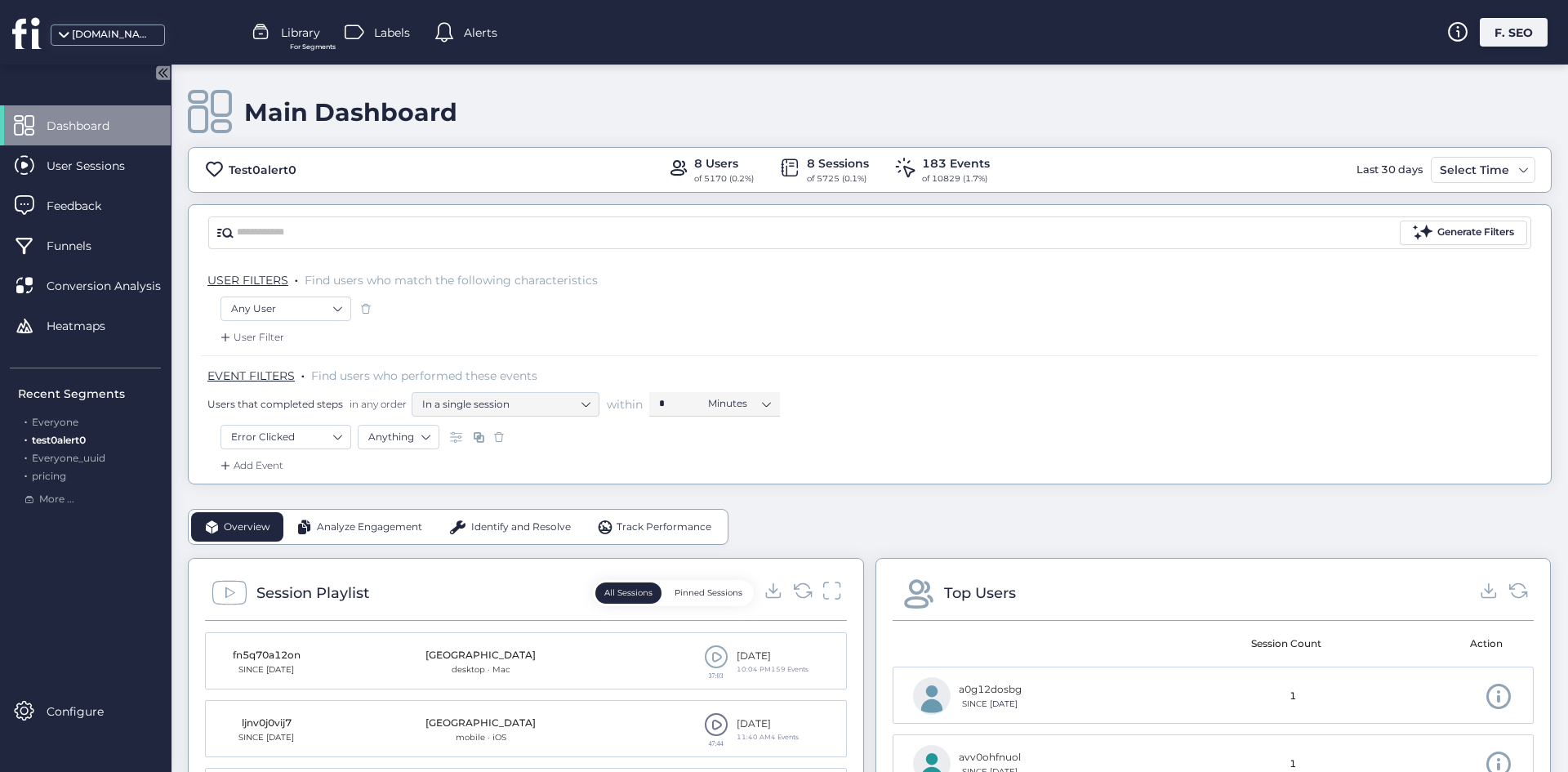
click at [294, 30] on span "Library" at bounding box center [300, 32] width 39 height 18
click at [842, 324] on div "Any User" at bounding box center [870, 313] width 1299 height 33
click at [495, 435] on span at bounding box center [498, 437] width 17 height 17
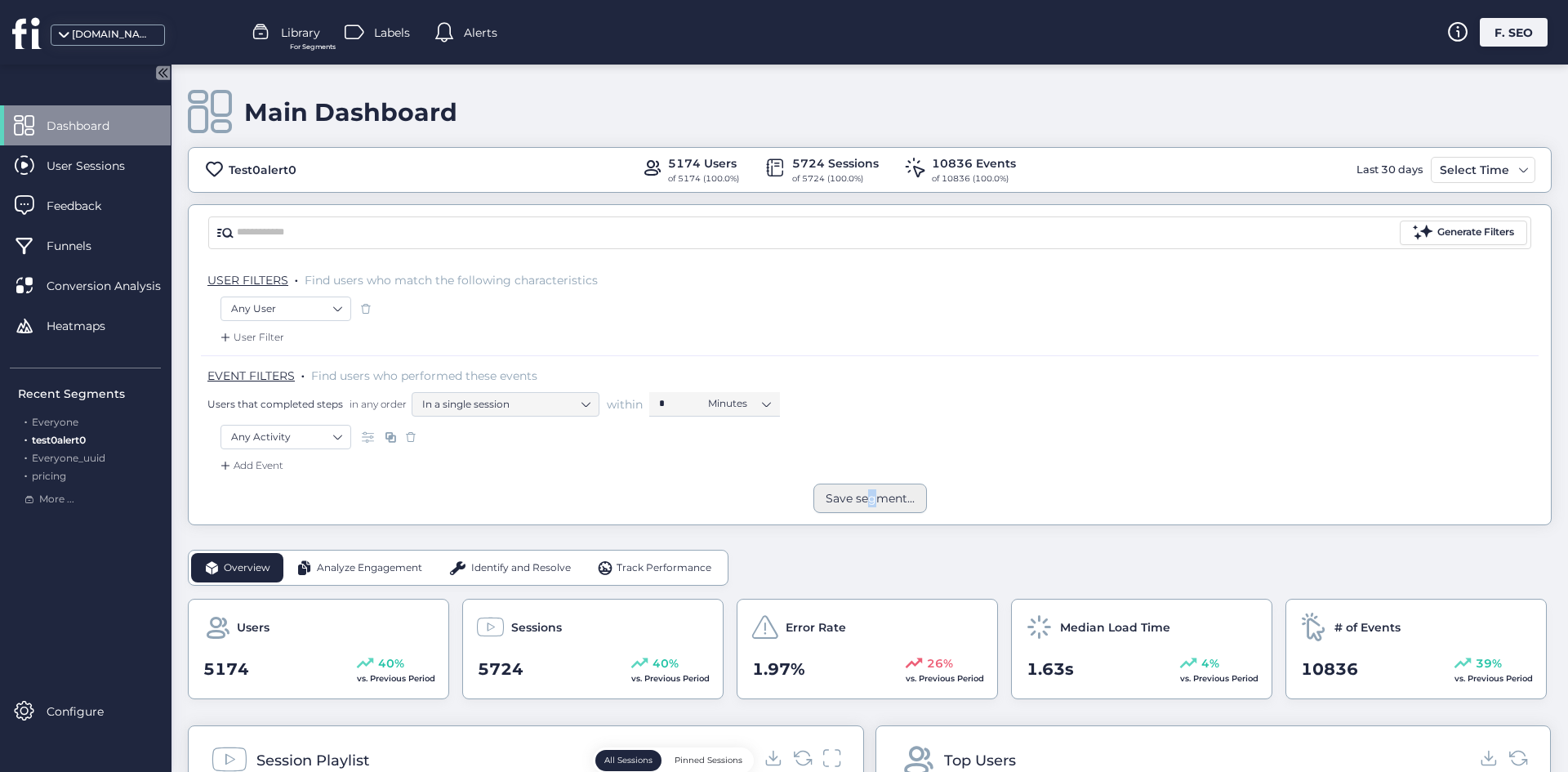
click at [866, 489] on div "Save segment..." at bounding box center [870, 498] width 89 height 18
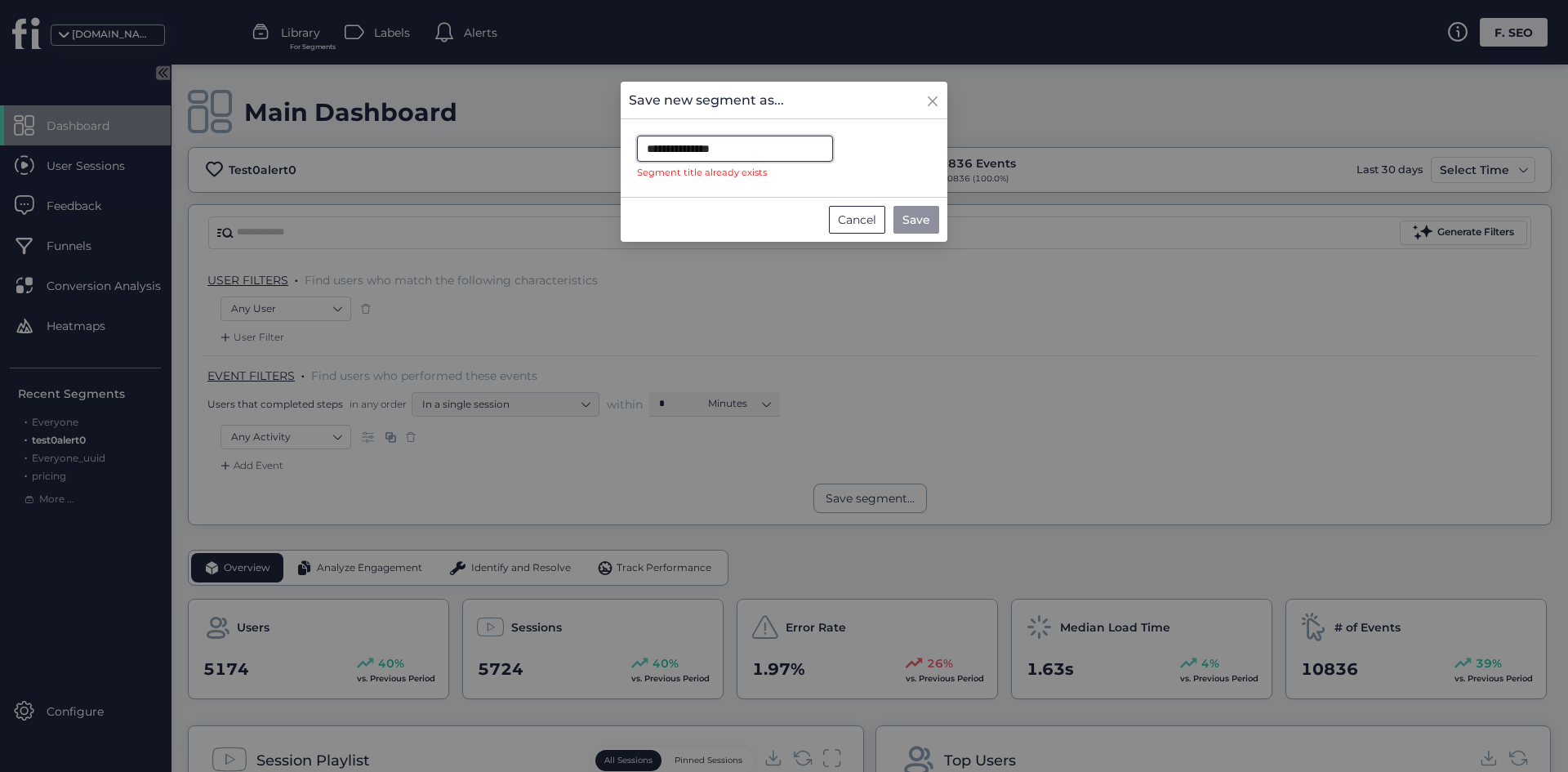
click at [725, 143] on input "**********" at bounding box center [734, 148] width 196 height 26
type input "*"
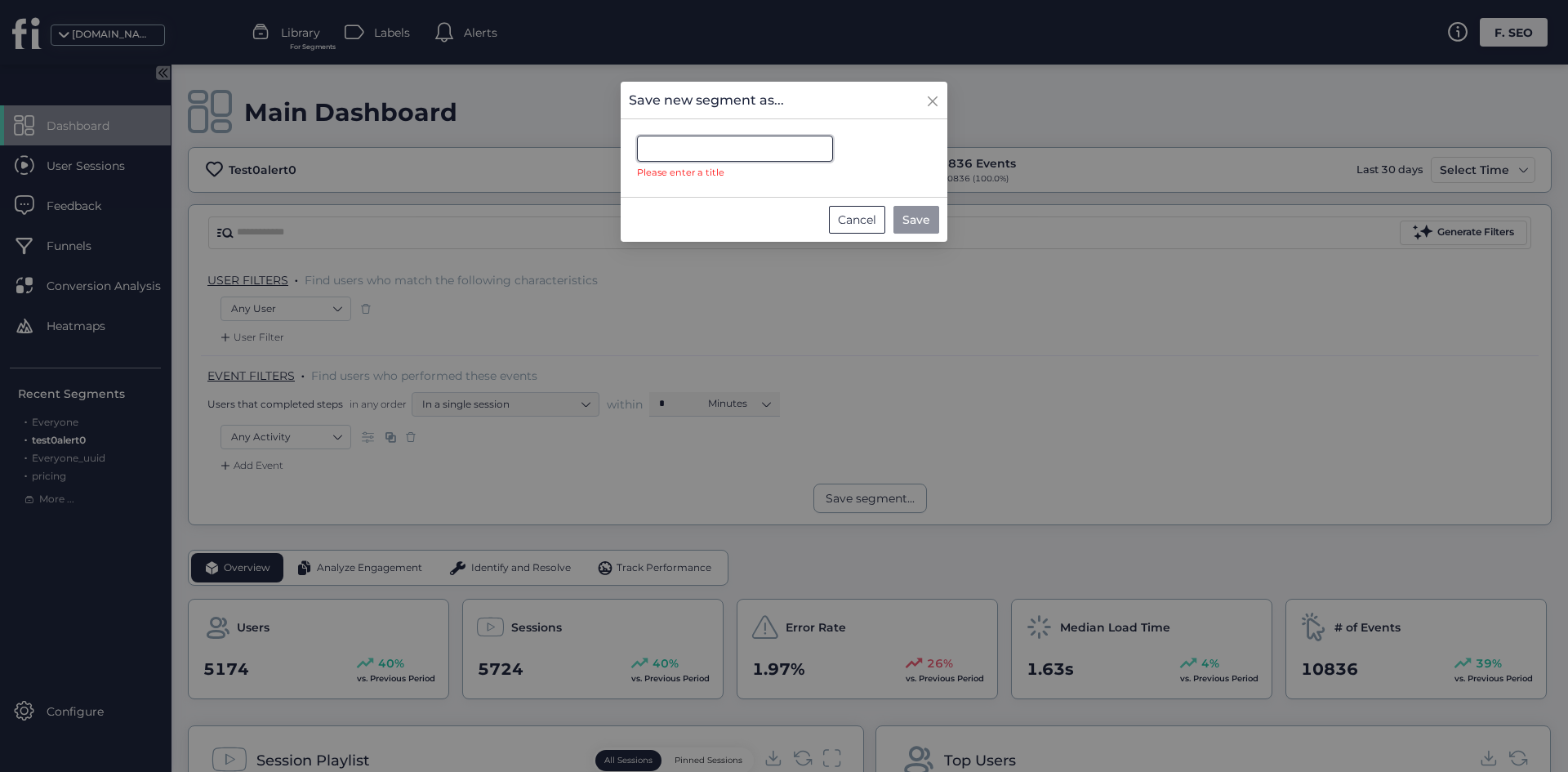
type input "*"
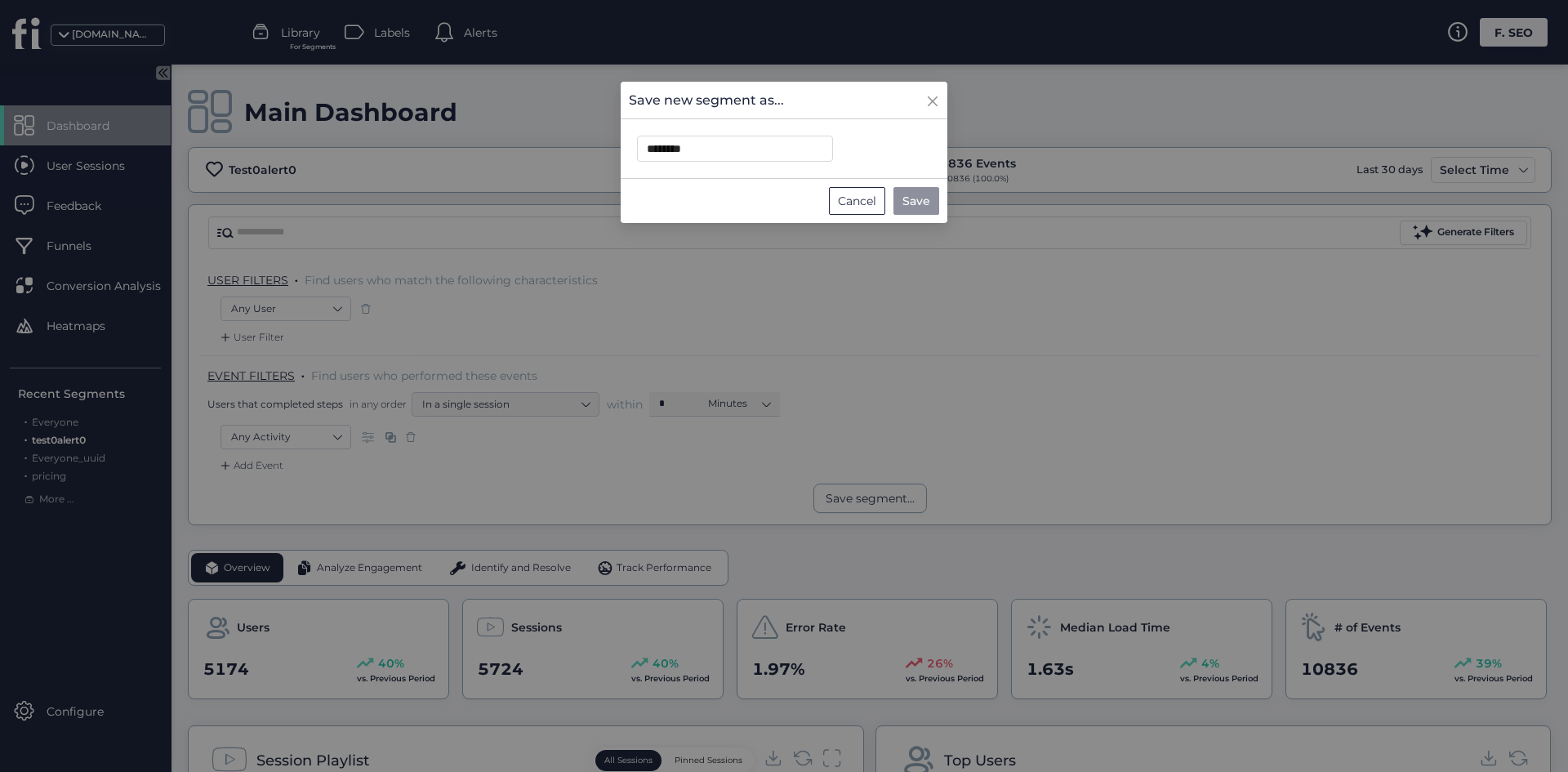
click at [922, 209] on button "Save" at bounding box center [916, 201] width 46 height 27
type input "**********"
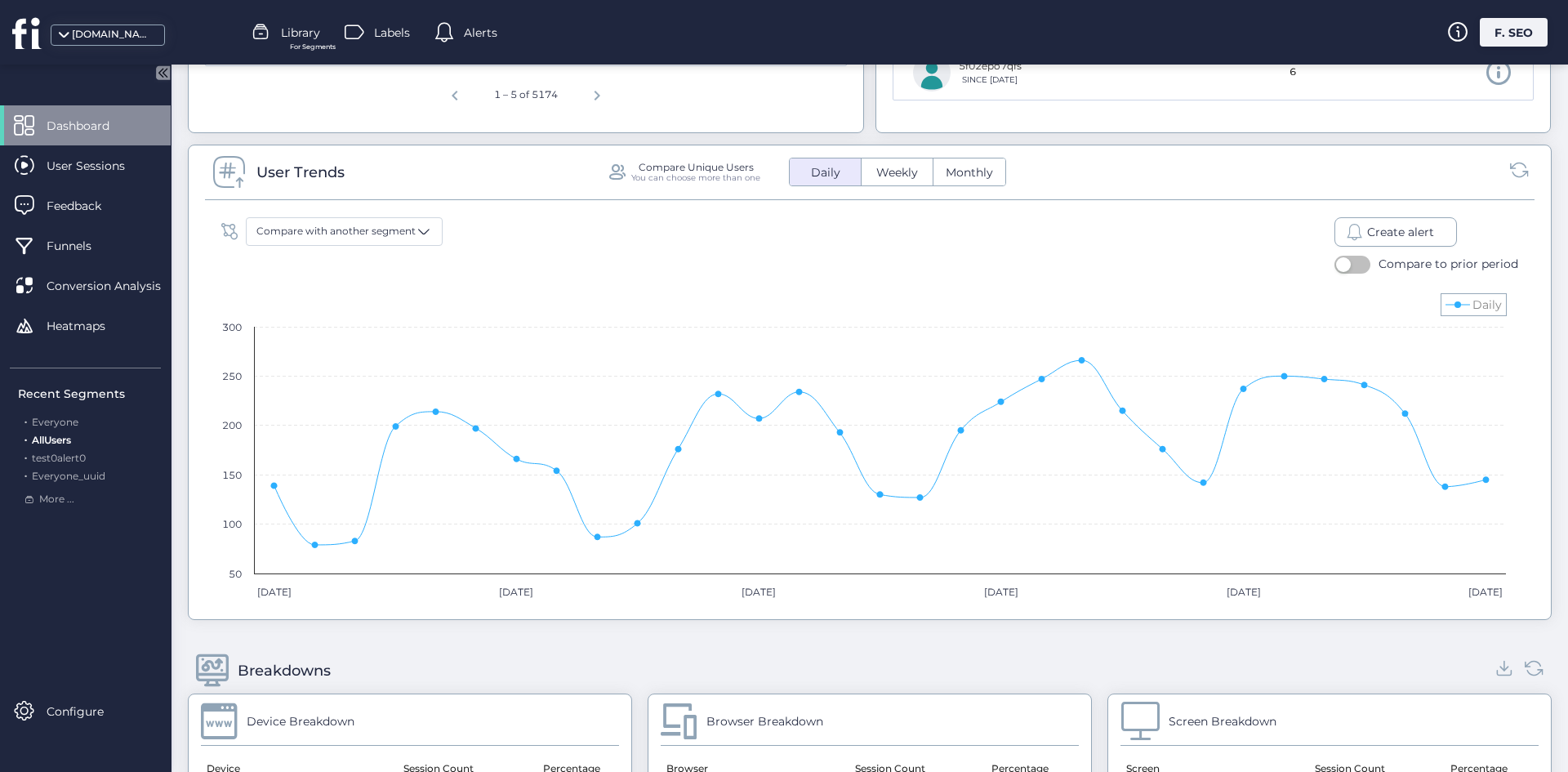
scroll to position [980, 0]
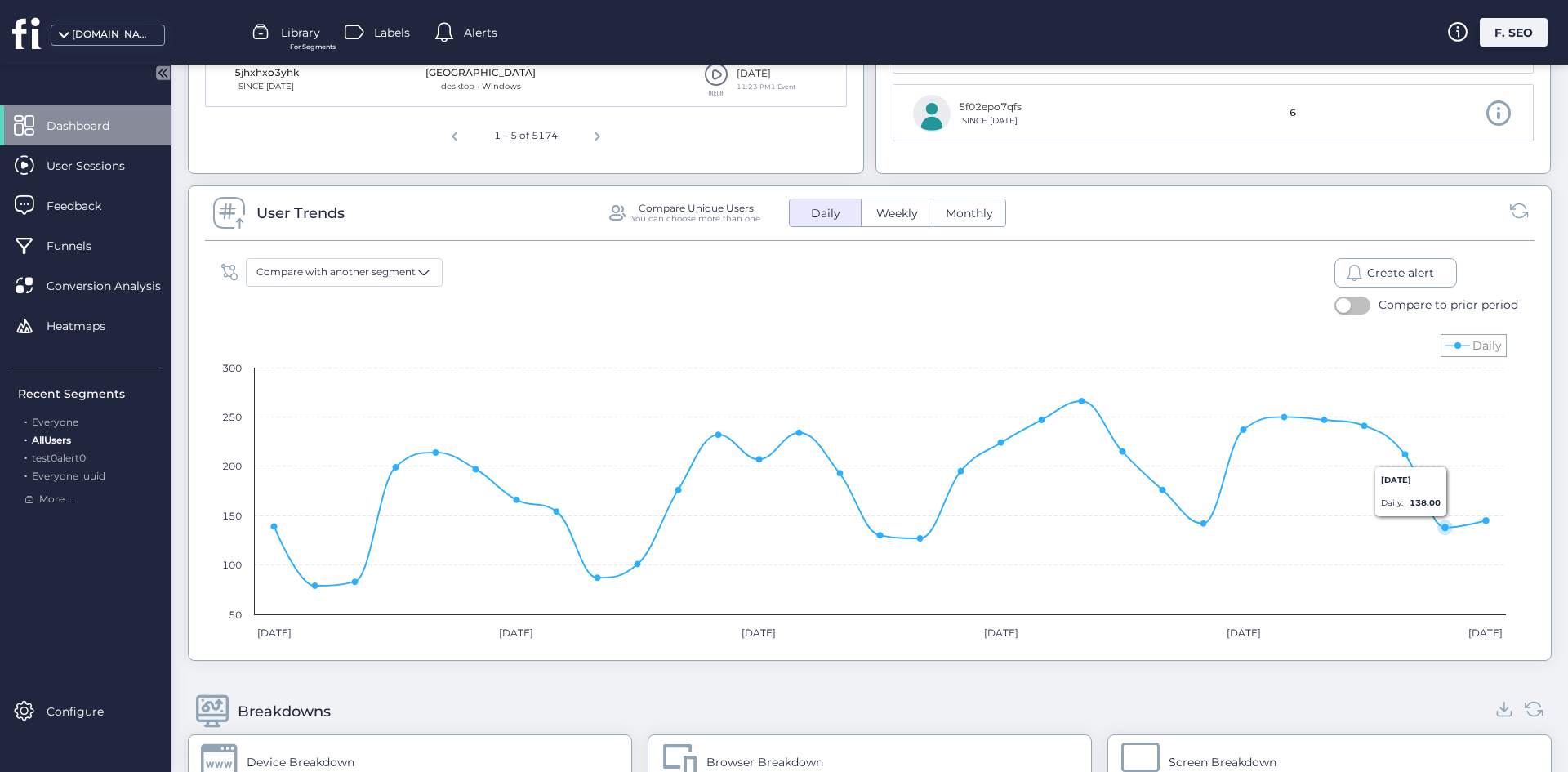
click at [1373, 262] on div "Create alert" at bounding box center [1396, 273] width 123 height 29
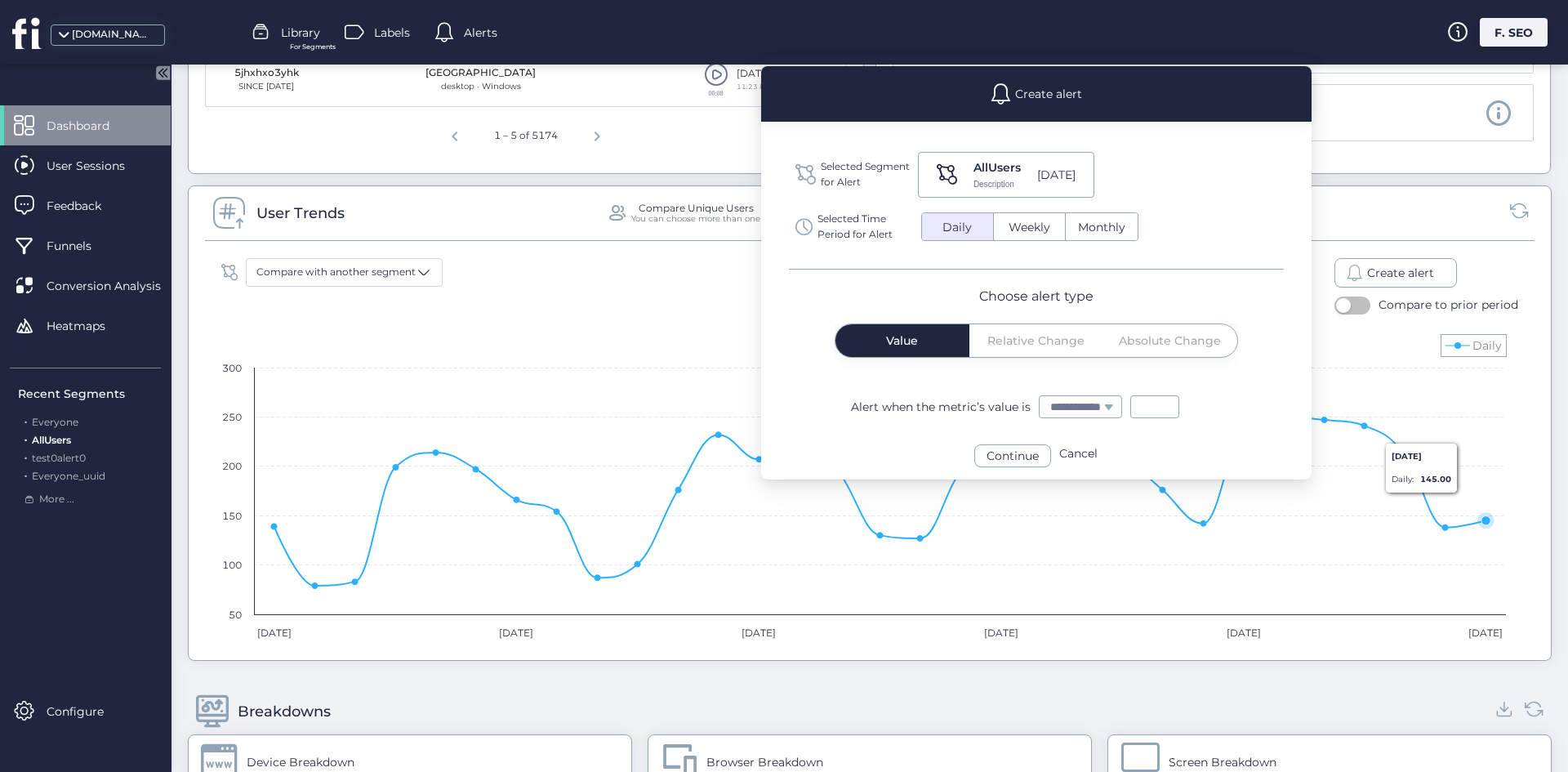
drag, startPoint x: 1485, startPoint y: 523, endPoint x: 1436, endPoint y: 480, distance: 65.2
click at [1480, 521] on icon at bounding box center [1486, 520] width 17 height 17
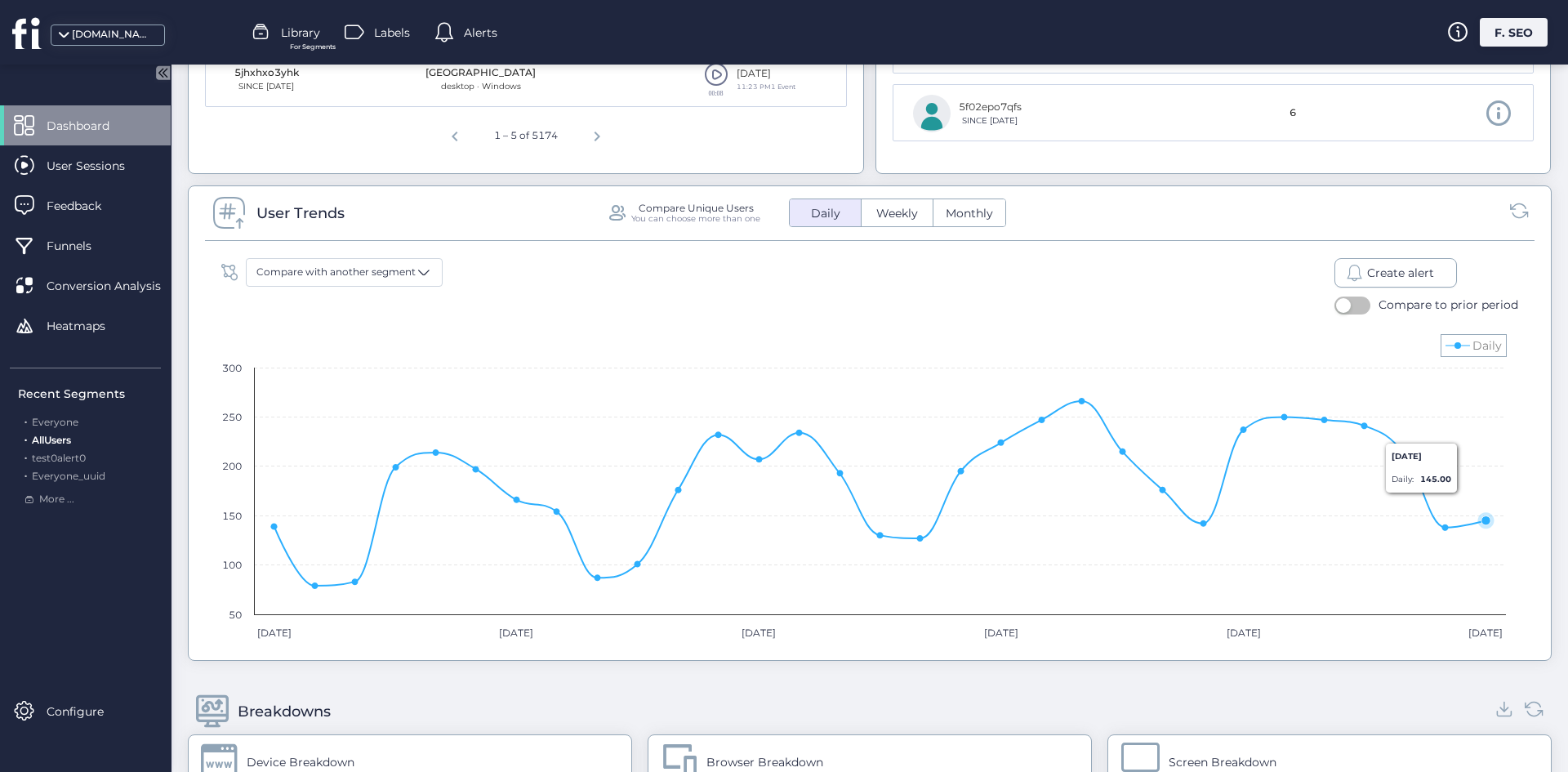
select select
click at [1364, 261] on div "Create alert" at bounding box center [1396, 273] width 123 height 29
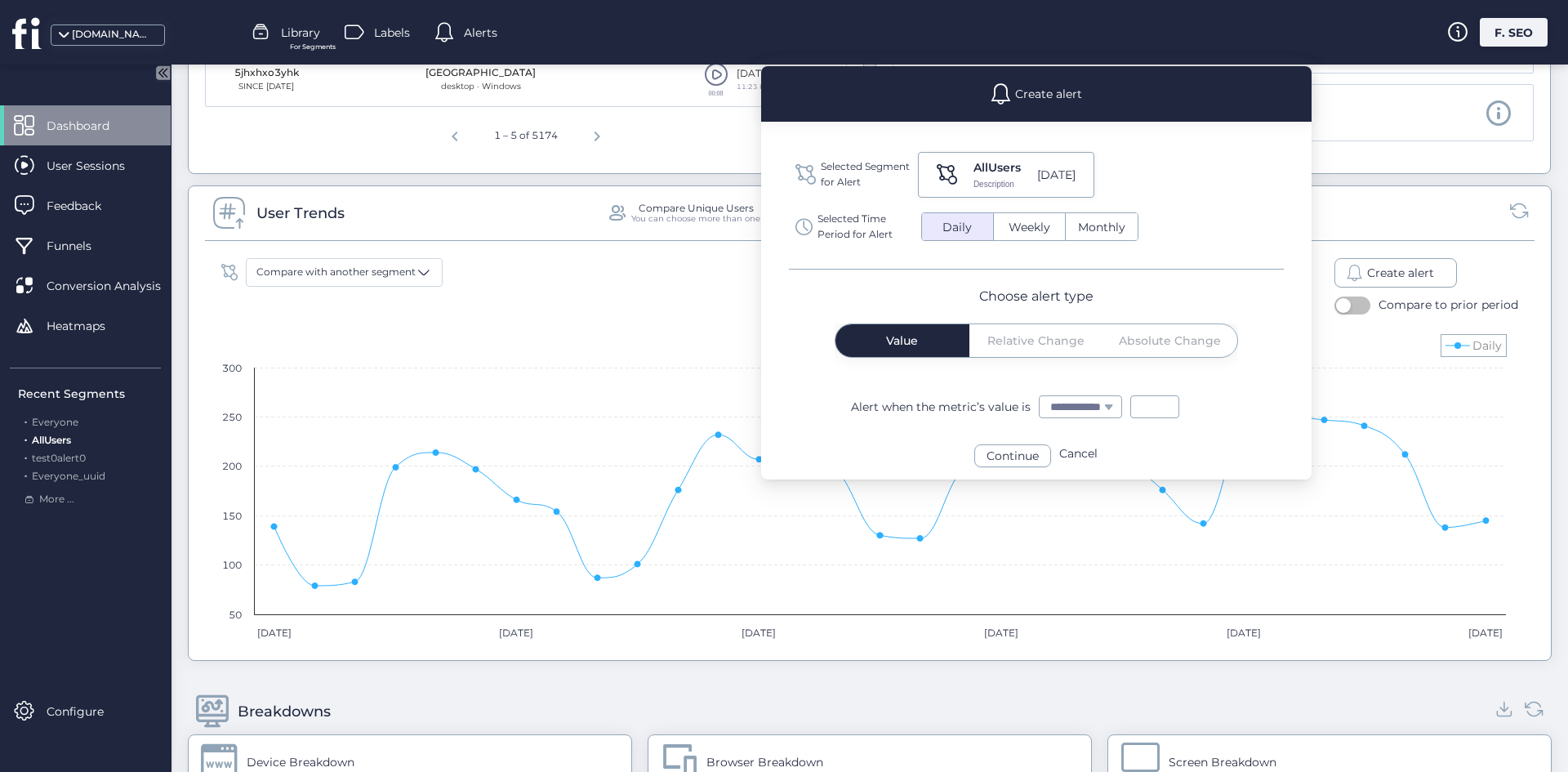
drag, startPoint x: 1039, startPoint y: 348, endPoint x: 1029, endPoint y: 337, distance: 14.9
click at [1039, 349] on div "Value Relative Change Absolute Change" at bounding box center [1037, 341] width 402 height 33
drag, startPoint x: 1023, startPoint y: 339, endPoint x: 1045, endPoint y: 311, distance: 35.6
click at [1025, 341] on div "Value Relative Change Absolute Change" at bounding box center [1037, 341] width 402 height 33
click at [965, 225] on span "Daily" at bounding box center [958, 228] width 49 height 18
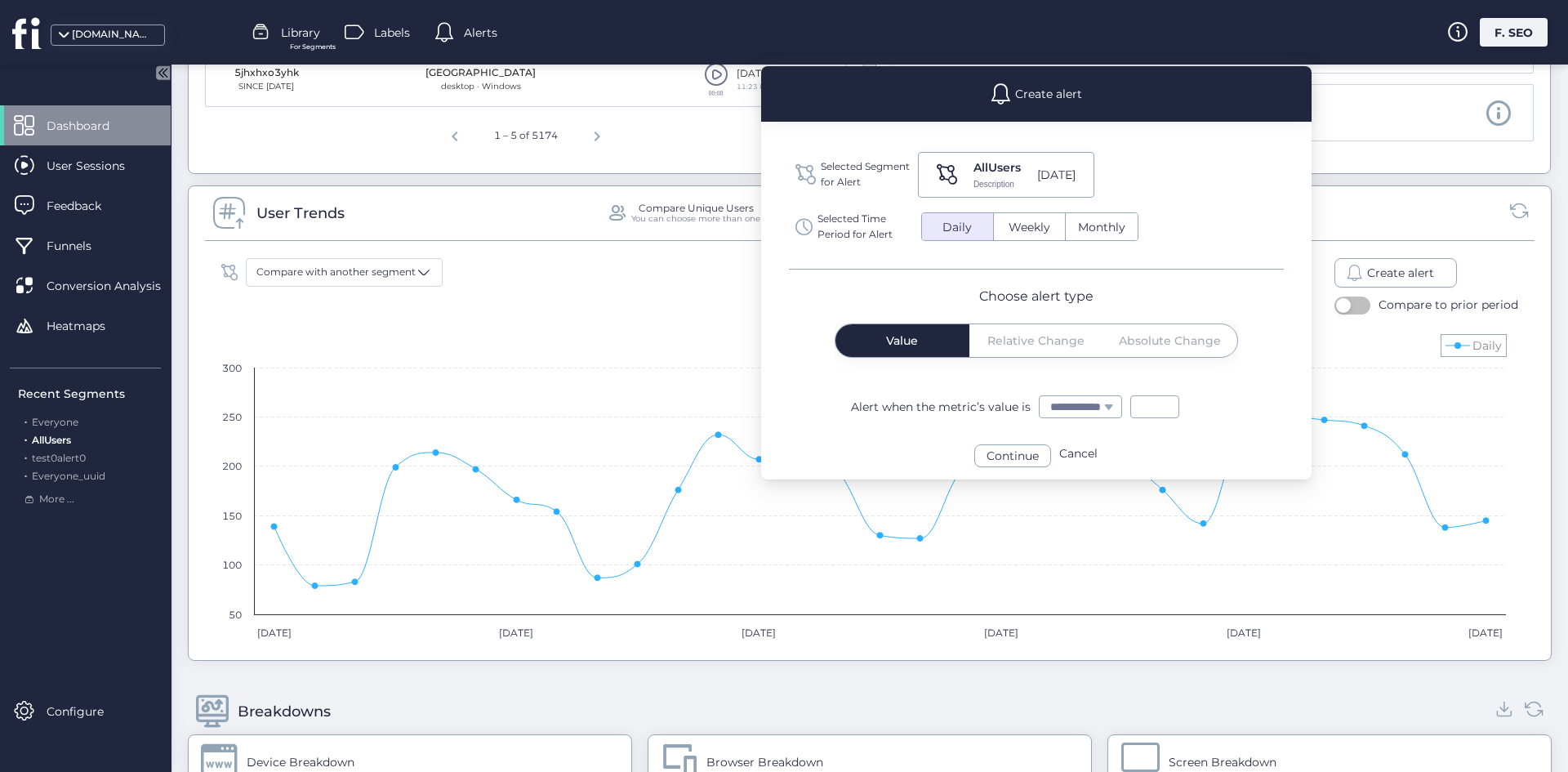
click at [1051, 345] on div "Value Relative Change Absolute Change" at bounding box center [1037, 341] width 402 height 33
drag, startPoint x: 1051, startPoint y: 345, endPoint x: 1113, endPoint y: 395, distance: 79.6
click at [1059, 352] on div "Value Relative Change Absolute Change" at bounding box center [1037, 341] width 402 height 33
click at [1105, 404] on select "**********" at bounding box center [1080, 406] width 82 height 21
drag, startPoint x: 1108, startPoint y: 407, endPoint x: 1011, endPoint y: 251, distance: 183.7
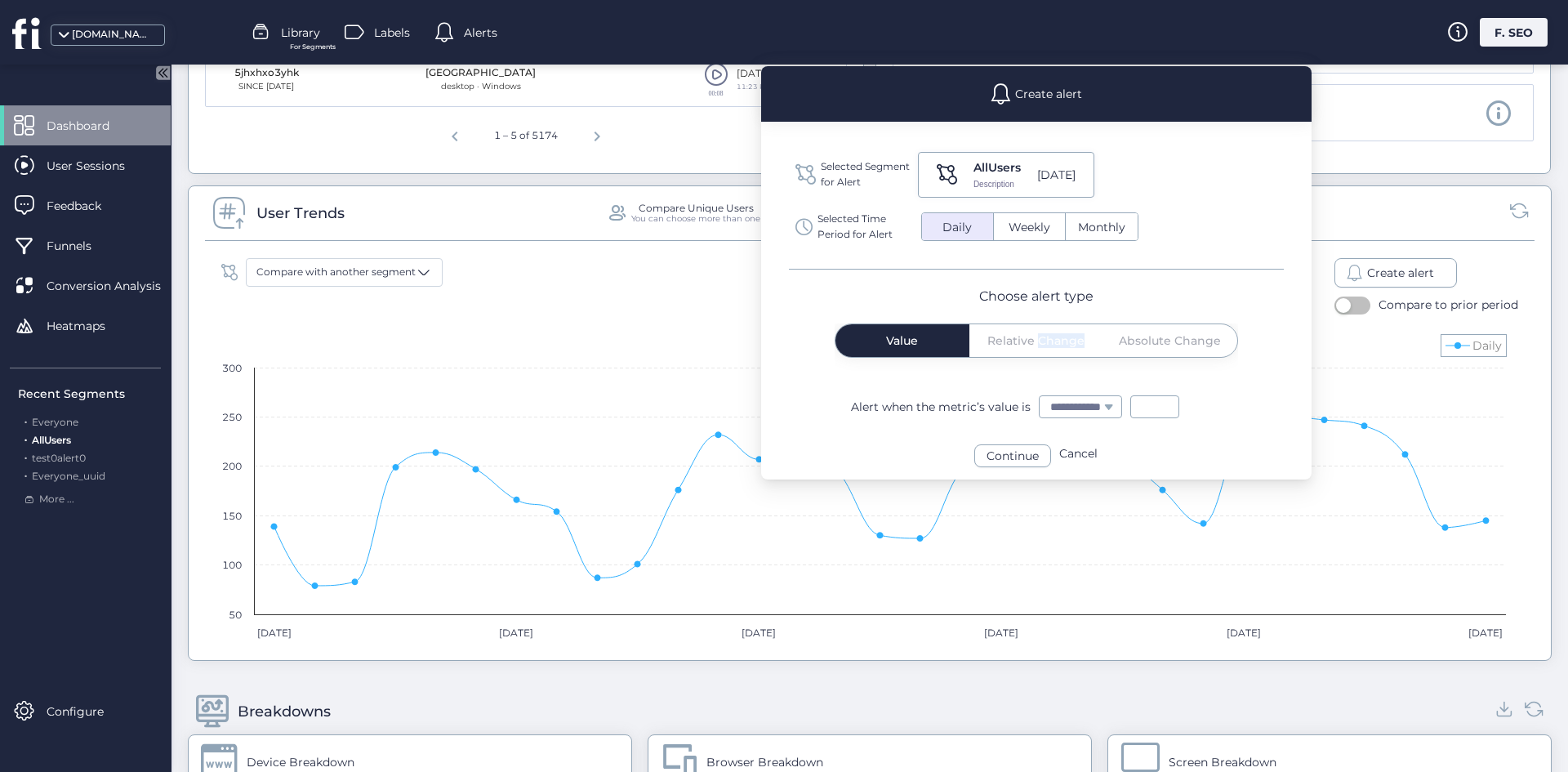
click at [1108, 405] on select "**********" at bounding box center [1080, 406] width 82 height 21
click at [1417, 306] on div "Compare to prior period" at bounding box center [1448, 304] width 139 height 18
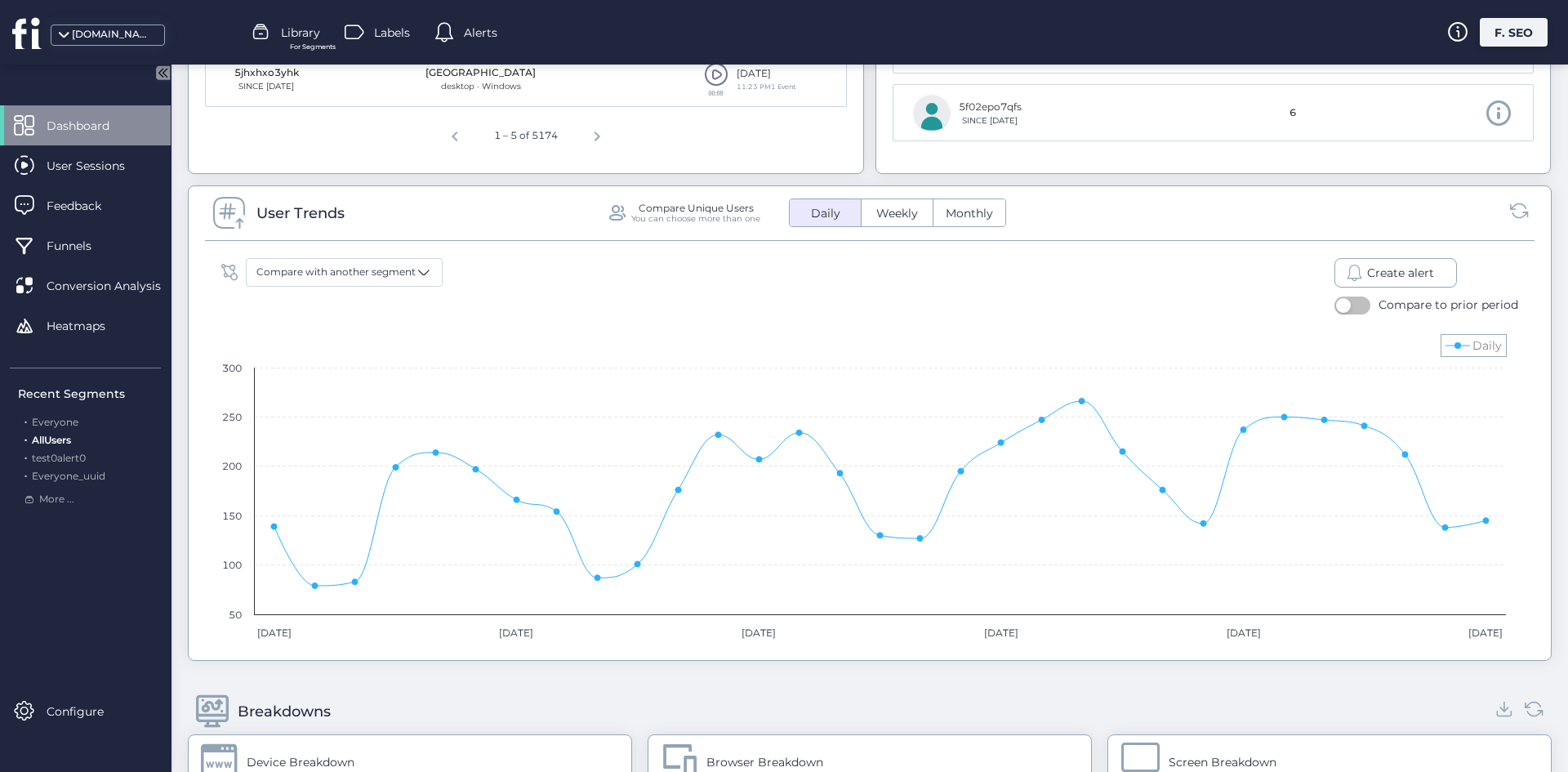
select select
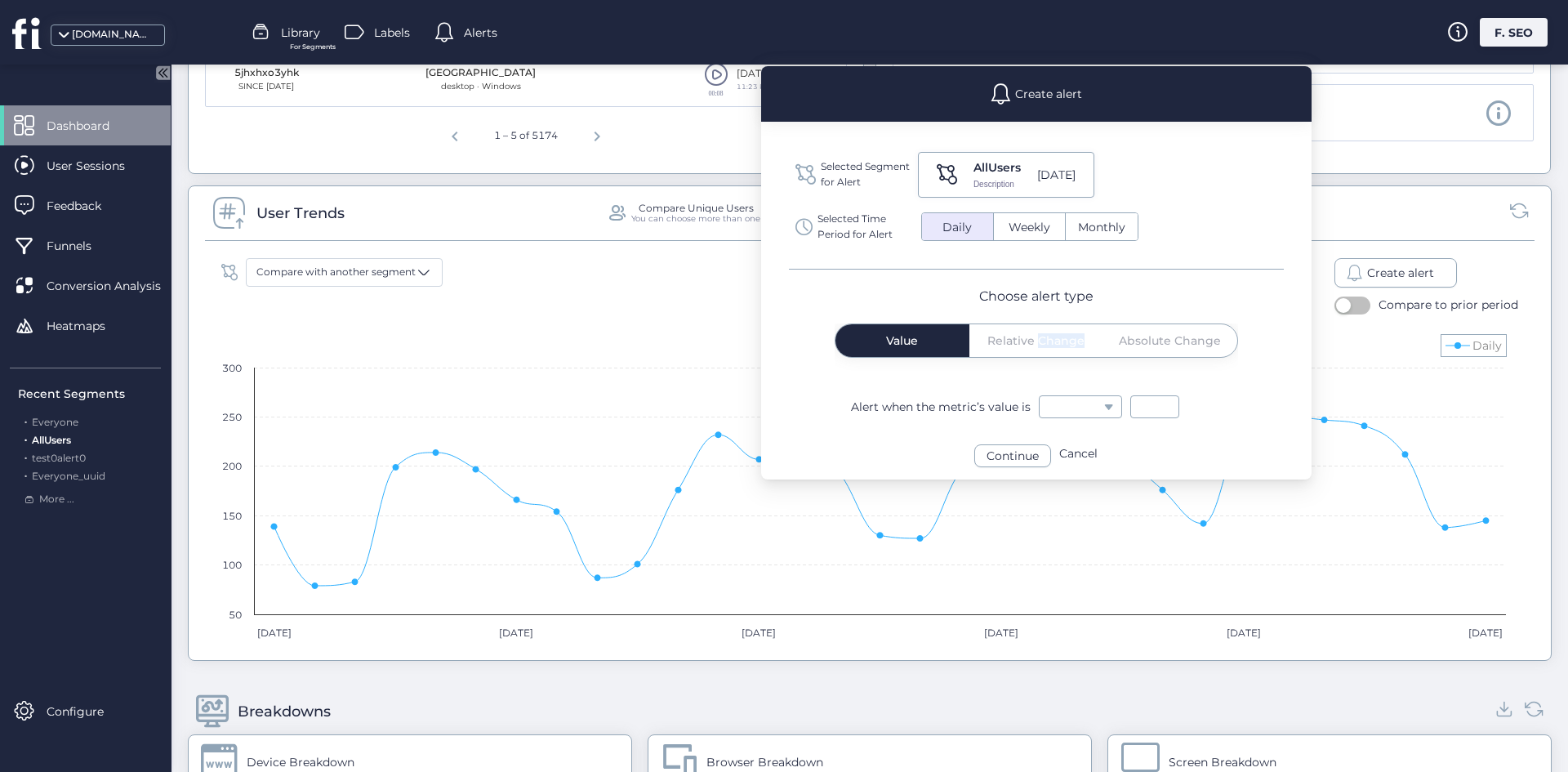
click at [1352, 307] on button "button" at bounding box center [1352, 305] width 36 height 18
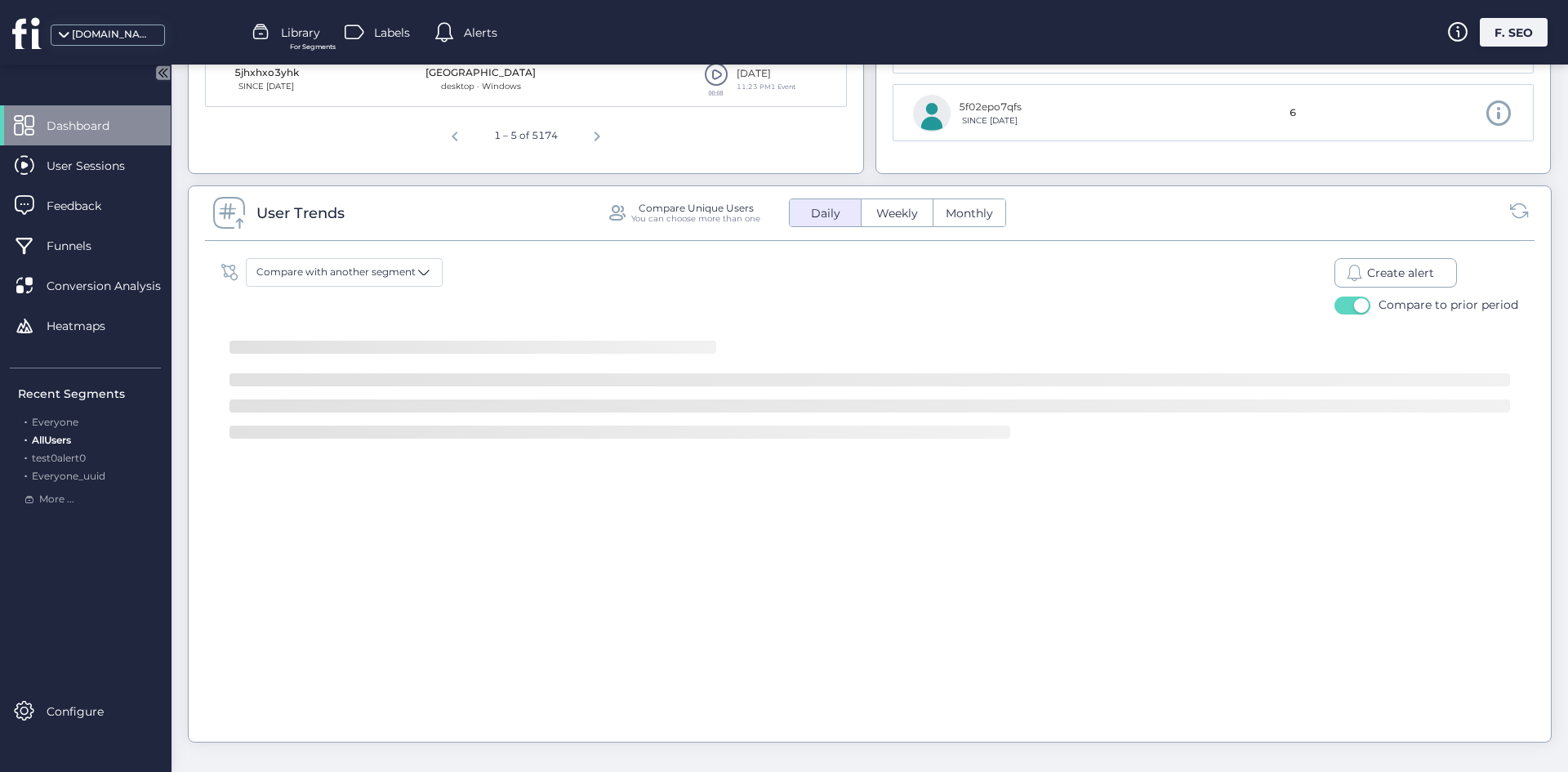
click at [1389, 272] on span "Create alert" at bounding box center [1400, 273] width 67 height 18
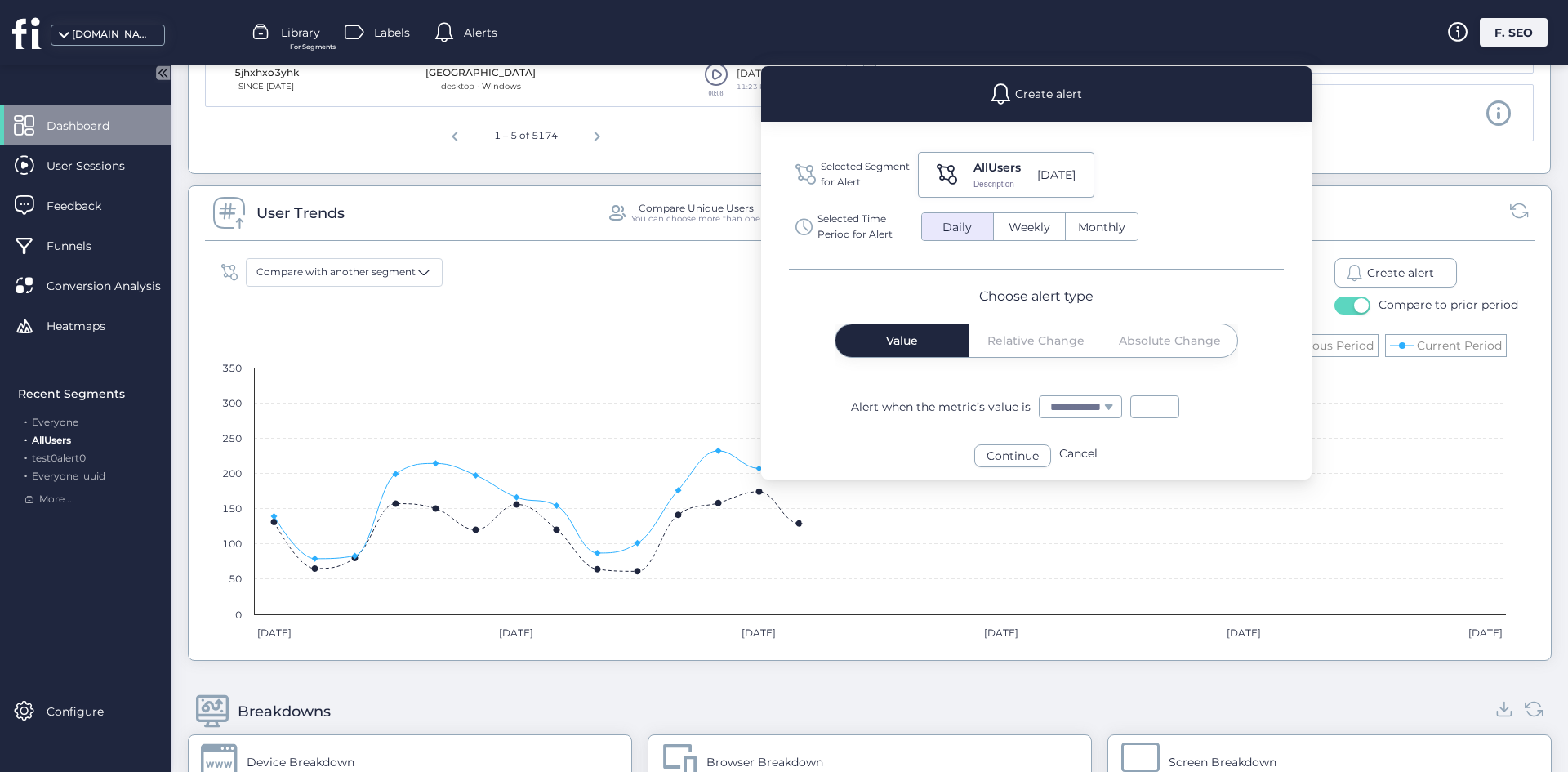
click at [1014, 347] on div "Value Relative Change Absolute Change" at bounding box center [1037, 341] width 402 height 33
click at [1014, 339] on div "Value Relative Change Absolute Change" at bounding box center [1037, 341] width 402 height 33
drag, startPoint x: 1016, startPoint y: 332, endPoint x: 1006, endPoint y: 185, distance: 147.3
click at [1016, 330] on div "Value Relative Change Absolute Change" at bounding box center [1037, 341] width 402 height 33
click at [1033, 213] on button "Weekly" at bounding box center [1030, 227] width 71 height 27
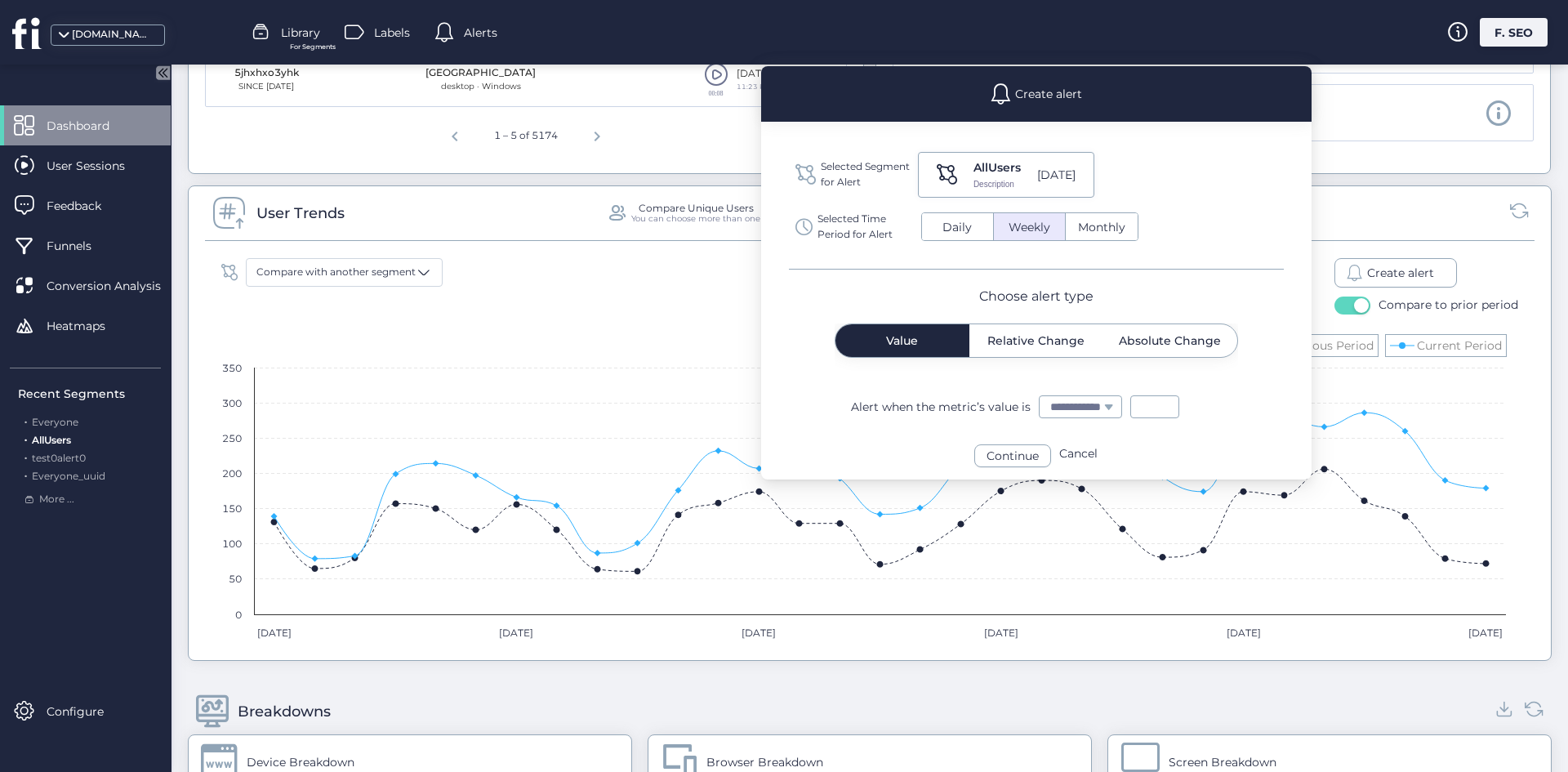
click at [962, 222] on span "Daily" at bounding box center [958, 228] width 49 height 18
click at [1019, 330] on div "Value Relative Change Absolute Change" at bounding box center [1037, 341] width 402 height 33
click at [934, 348] on div "Value" at bounding box center [902, 341] width 134 height 33
click at [976, 171] on div "AllUsers" at bounding box center [998, 168] width 48 height 18
click at [1497, 259] on div "Create alert" at bounding box center [1427, 273] width 183 height 29
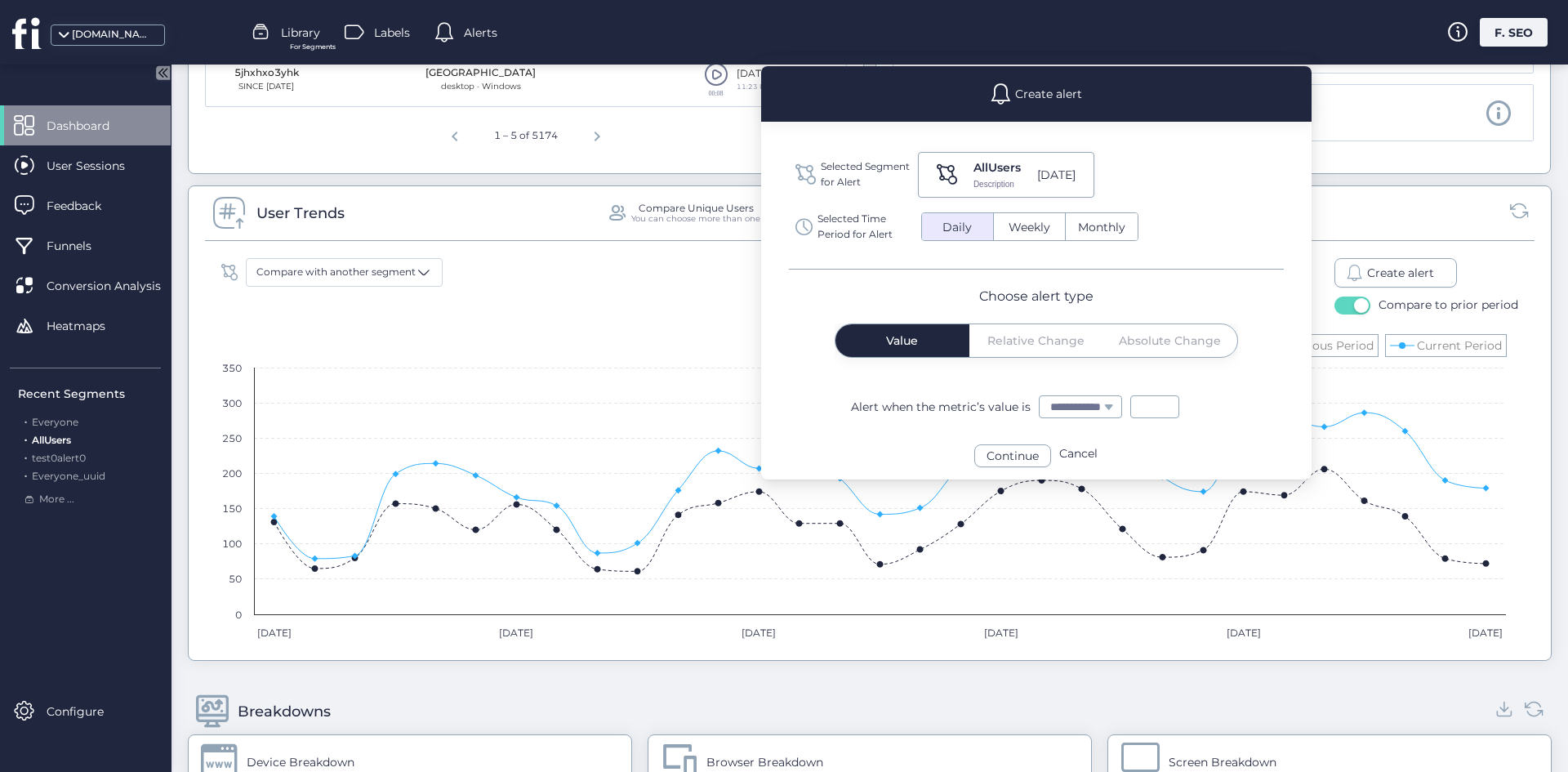
click at [1371, 397] on rect at bounding box center [864, 487] width 1301 height 327
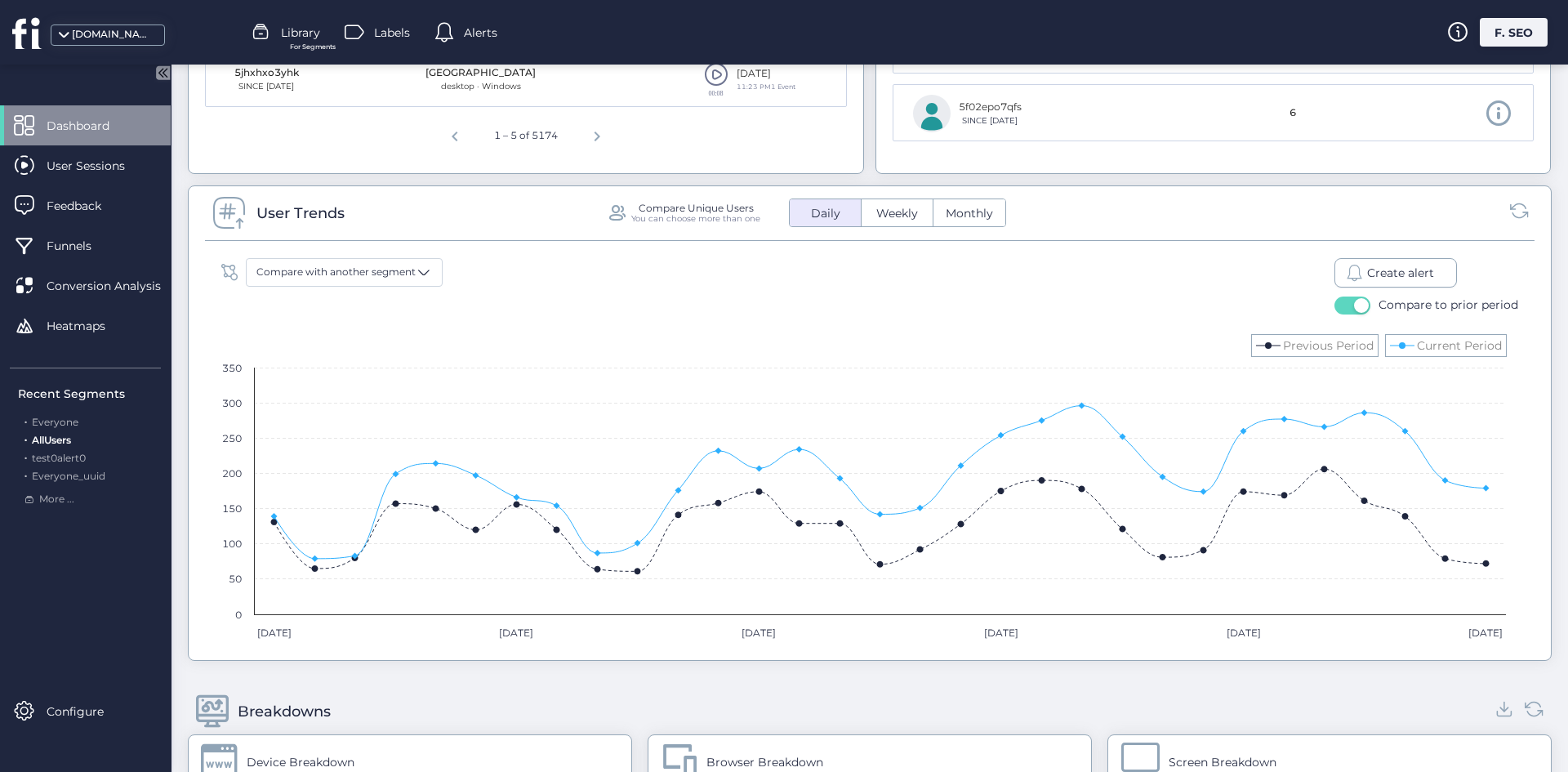
select select
click at [841, 218] on span "Daily" at bounding box center [826, 213] width 49 height 18
click at [876, 214] on span "Weekly" at bounding box center [897, 213] width 61 height 18
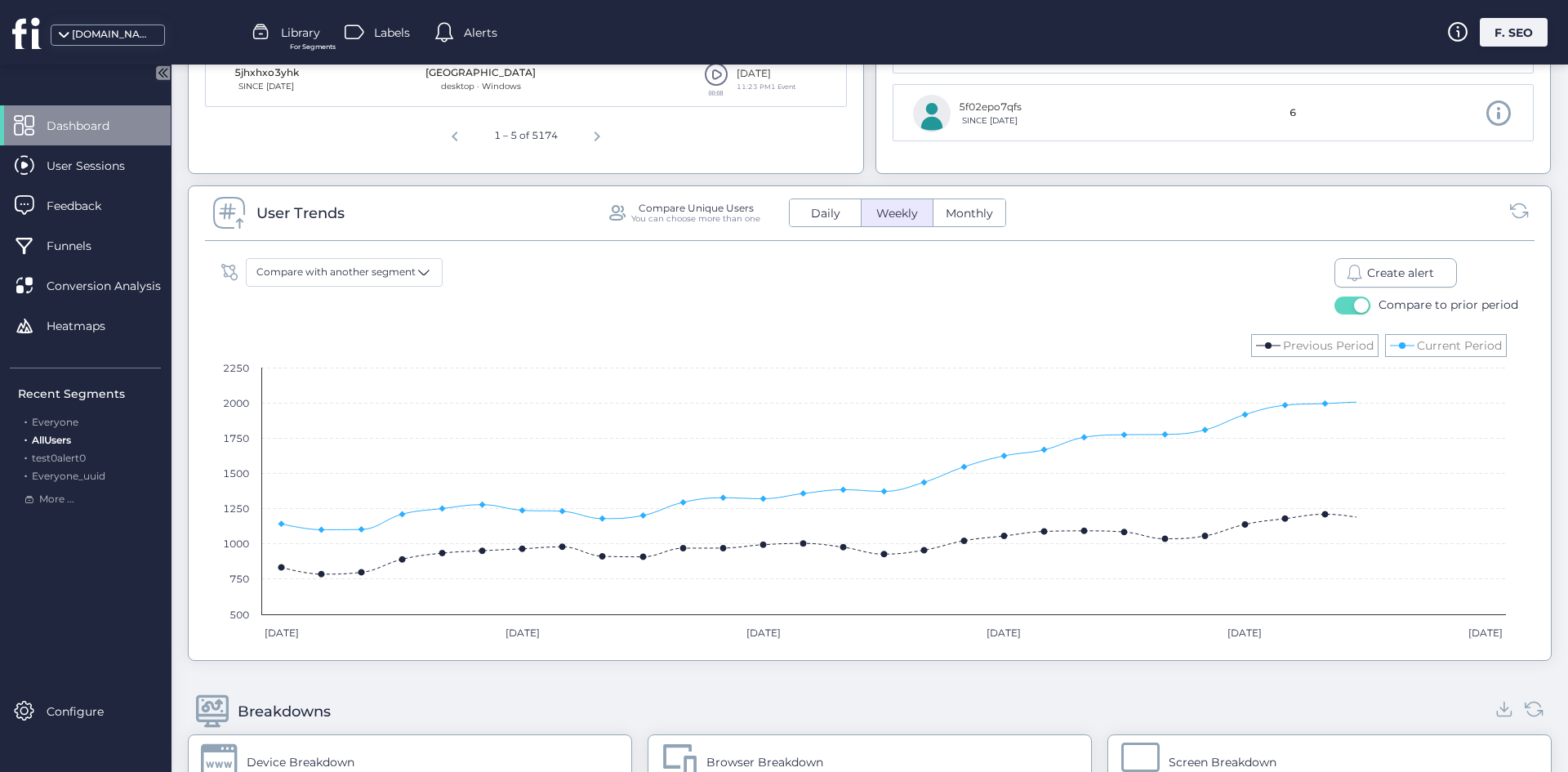
click at [823, 221] on span "Daily" at bounding box center [826, 213] width 49 height 18
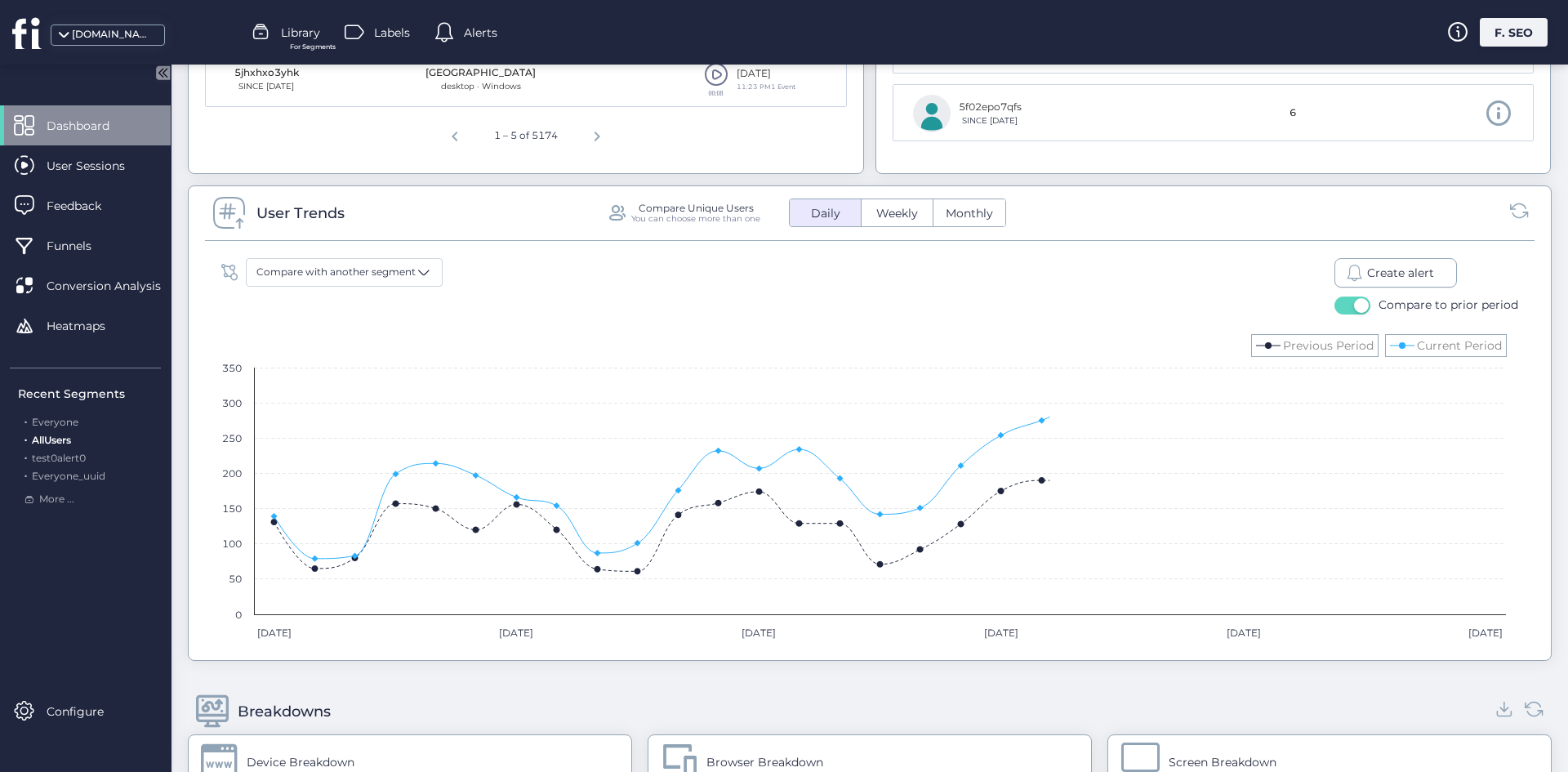
click at [1341, 306] on button "button" at bounding box center [1352, 305] width 36 height 18
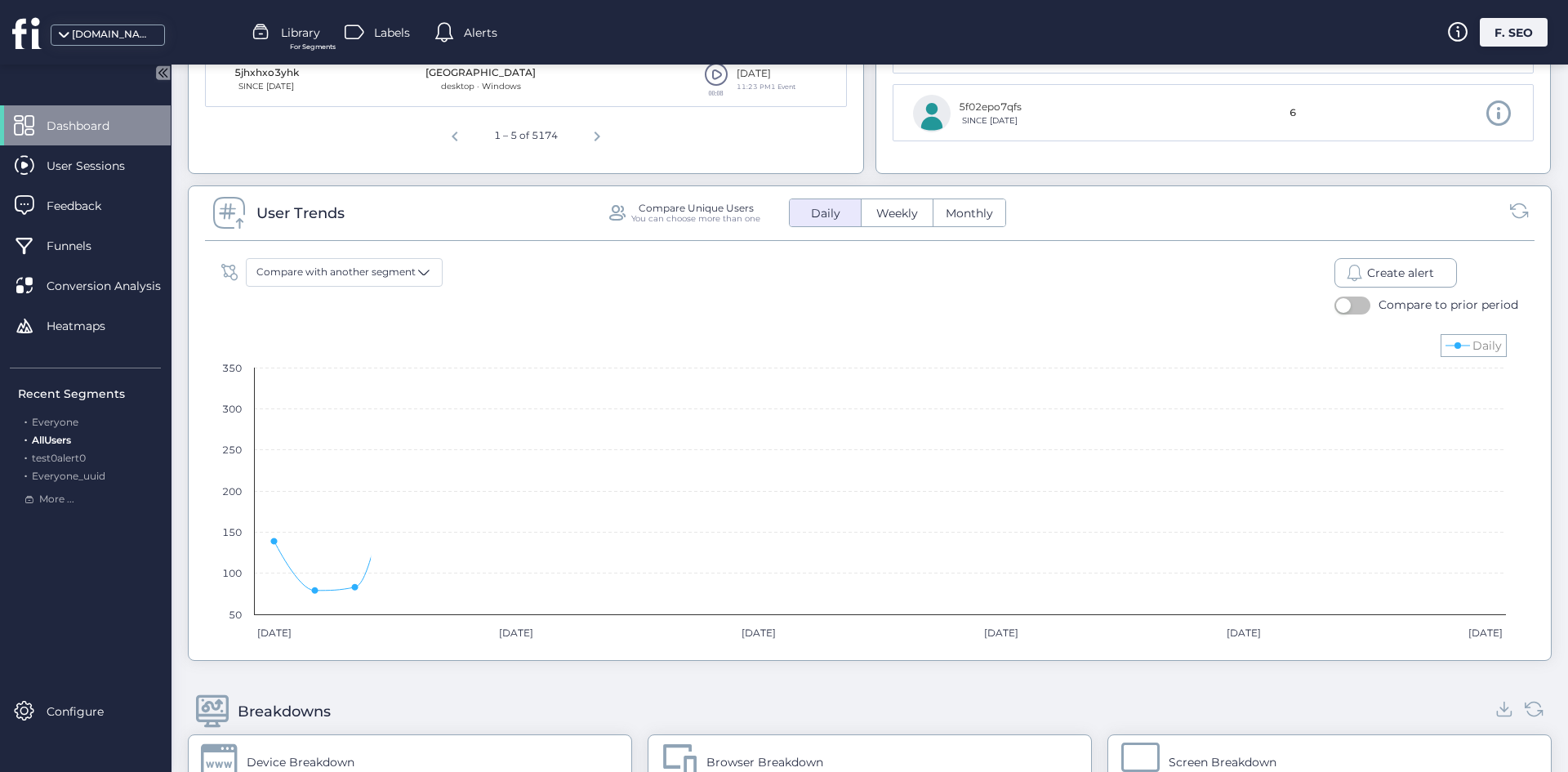
click at [893, 204] on button "Weekly" at bounding box center [897, 212] width 71 height 27
click at [1375, 269] on span "Create alert" at bounding box center [1400, 273] width 67 height 18
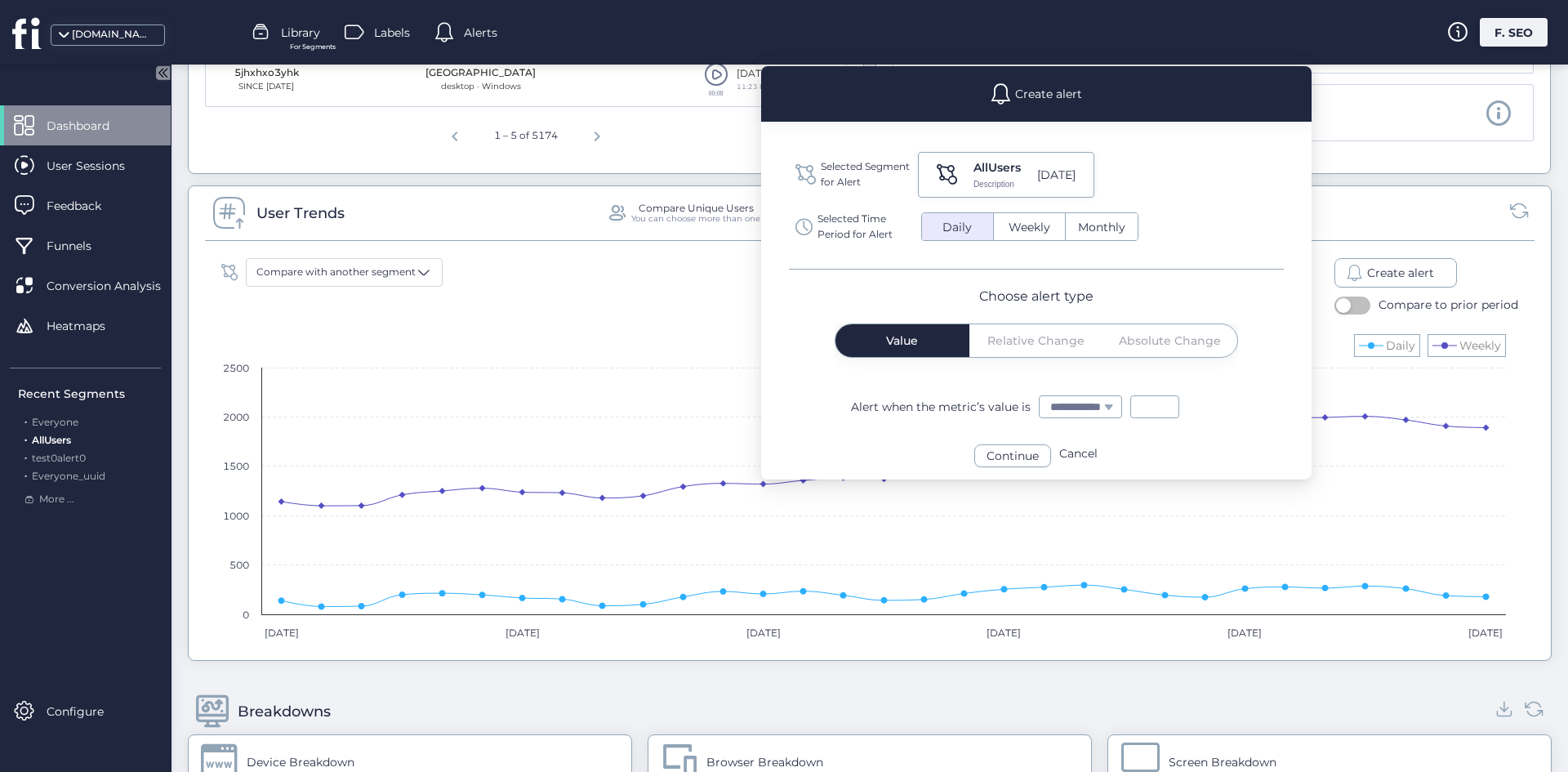
click at [1029, 226] on span "Weekly" at bounding box center [1030, 228] width 61 height 18
click at [983, 224] on button "Daily" at bounding box center [958, 227] width 71 height 27
click at [1016, 229] on span "Weekly" at bounding box center [1030, 228] width 61 height 18
click at [974, 234] on span "Daily" at bounding box center [958, 228] width 49 height 18
drag, startPoint x: 1051, startPoint y: 365, endPoint x: 1049, endPoint y: 354, distance: 11.2
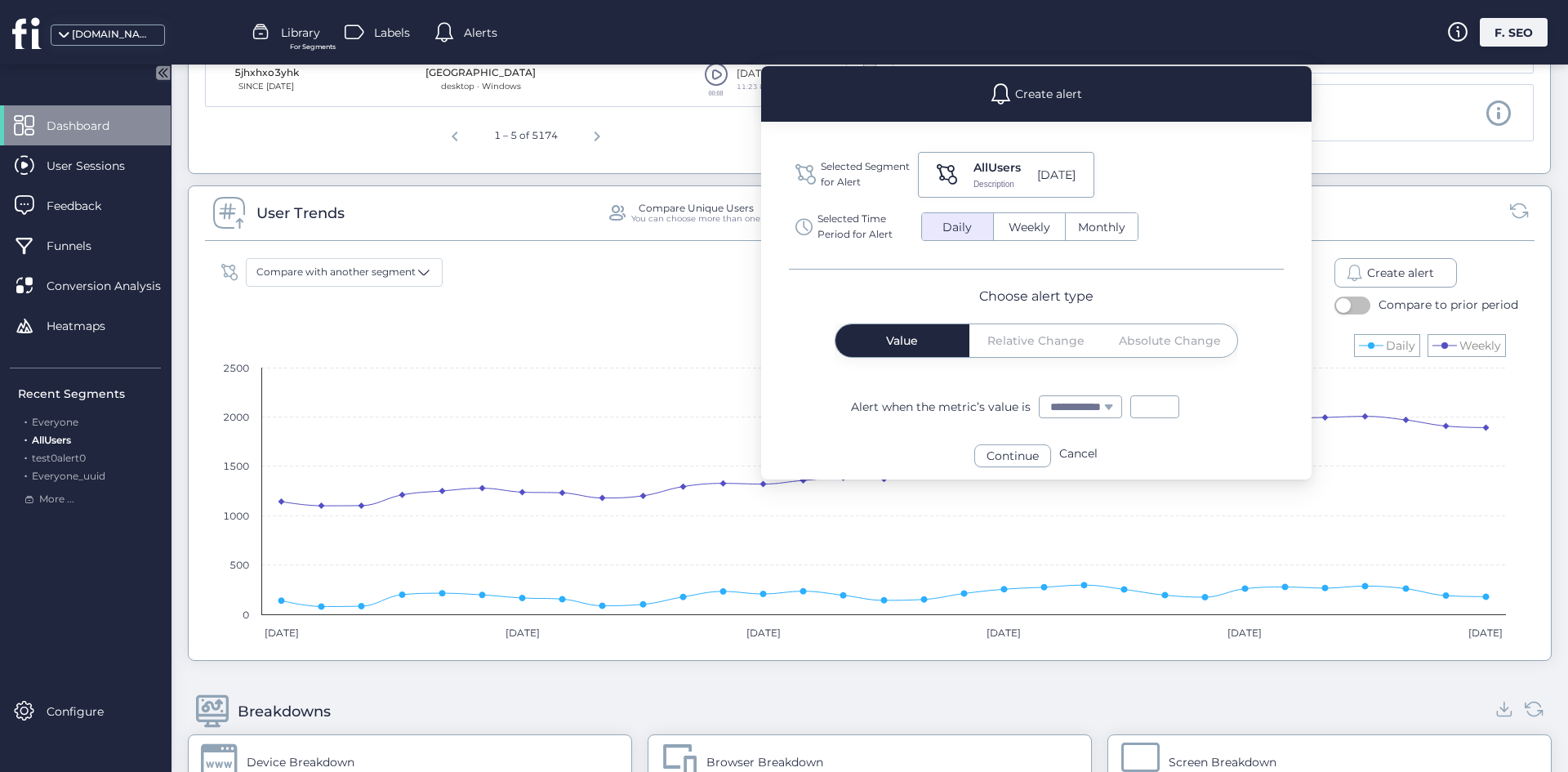
click at [1052, 361] on mat-tab-group "Value Relative Change Absolute Change" at bounding box center [1037, 349] width 404 height 51
click at [1041, 343] on div "Value Relative Change Absolute Change" at bounding box center [1037, 341] width 402 height 33
click at [1121, 415] on select "**********" at bounding box center [1080, 406] width 82 height 21
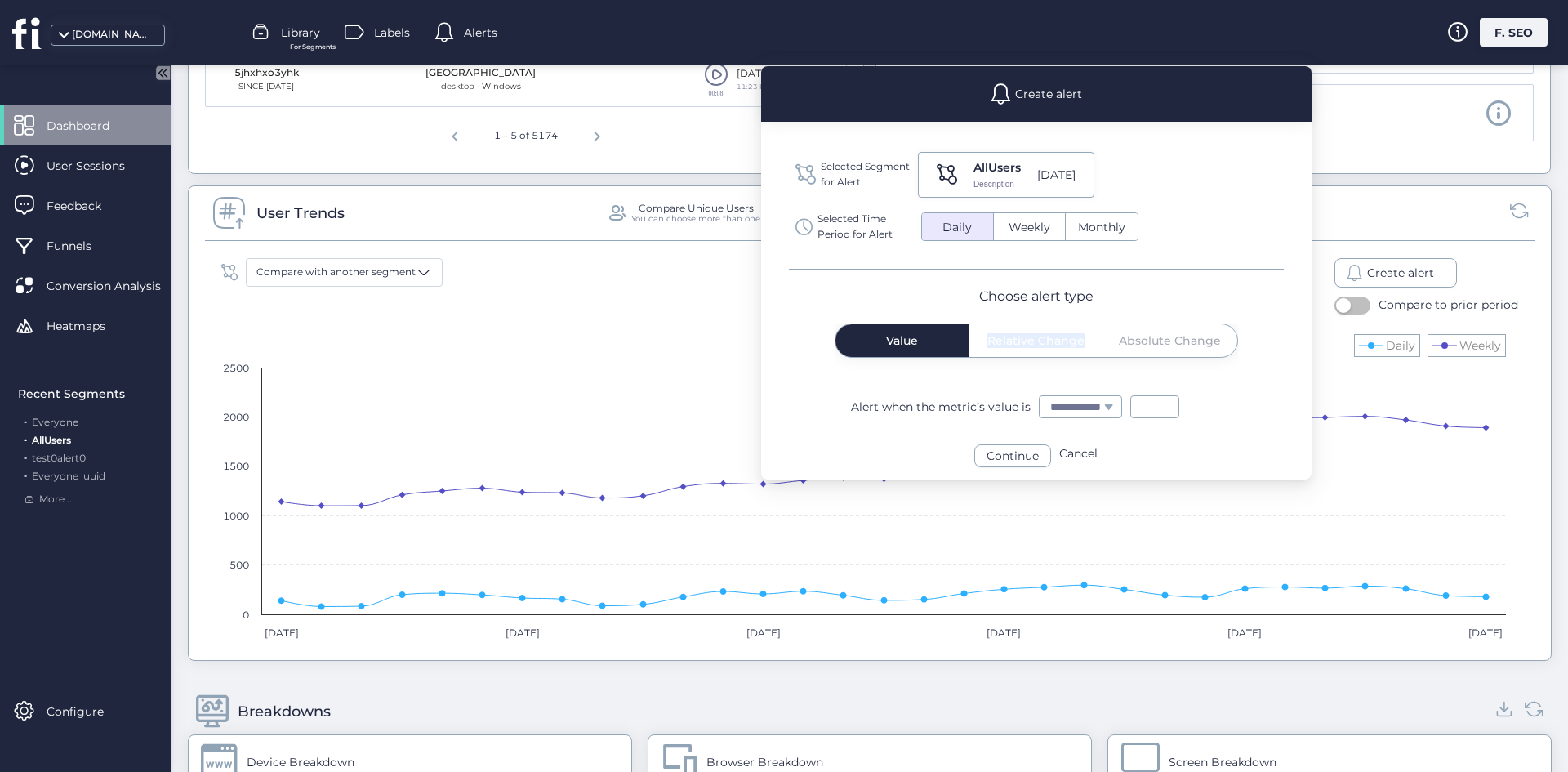
click at [1004, 224] on span "Weekly" at bounding box center [1030, 228] width 61 height 18
click at [1050, 343] on span "Relative Change" at bounding box center [1037, 340] width 98 height 12
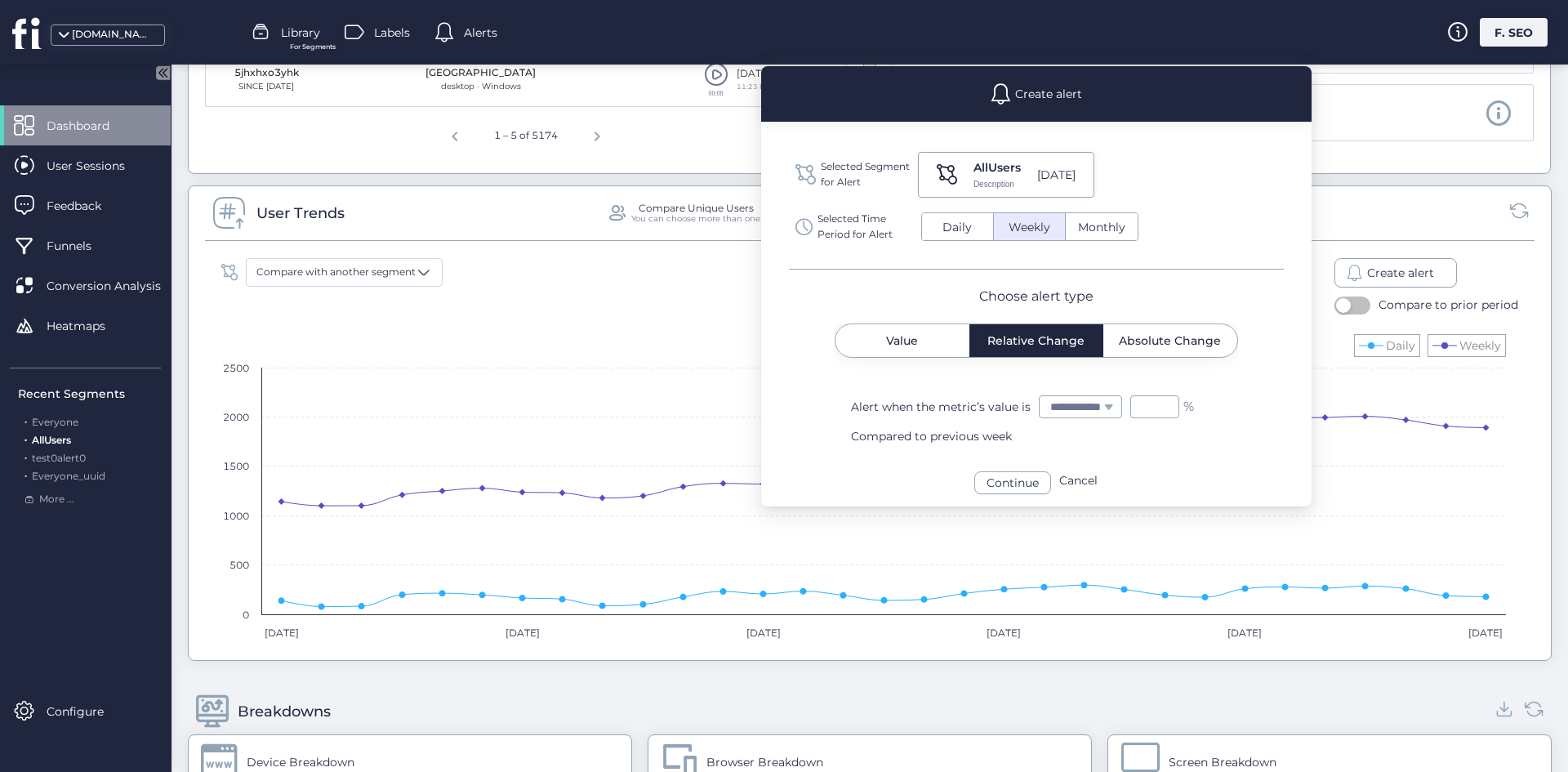
click at [841, 348] on div "Value" at bounding box center [902, 341] width 134 height 33
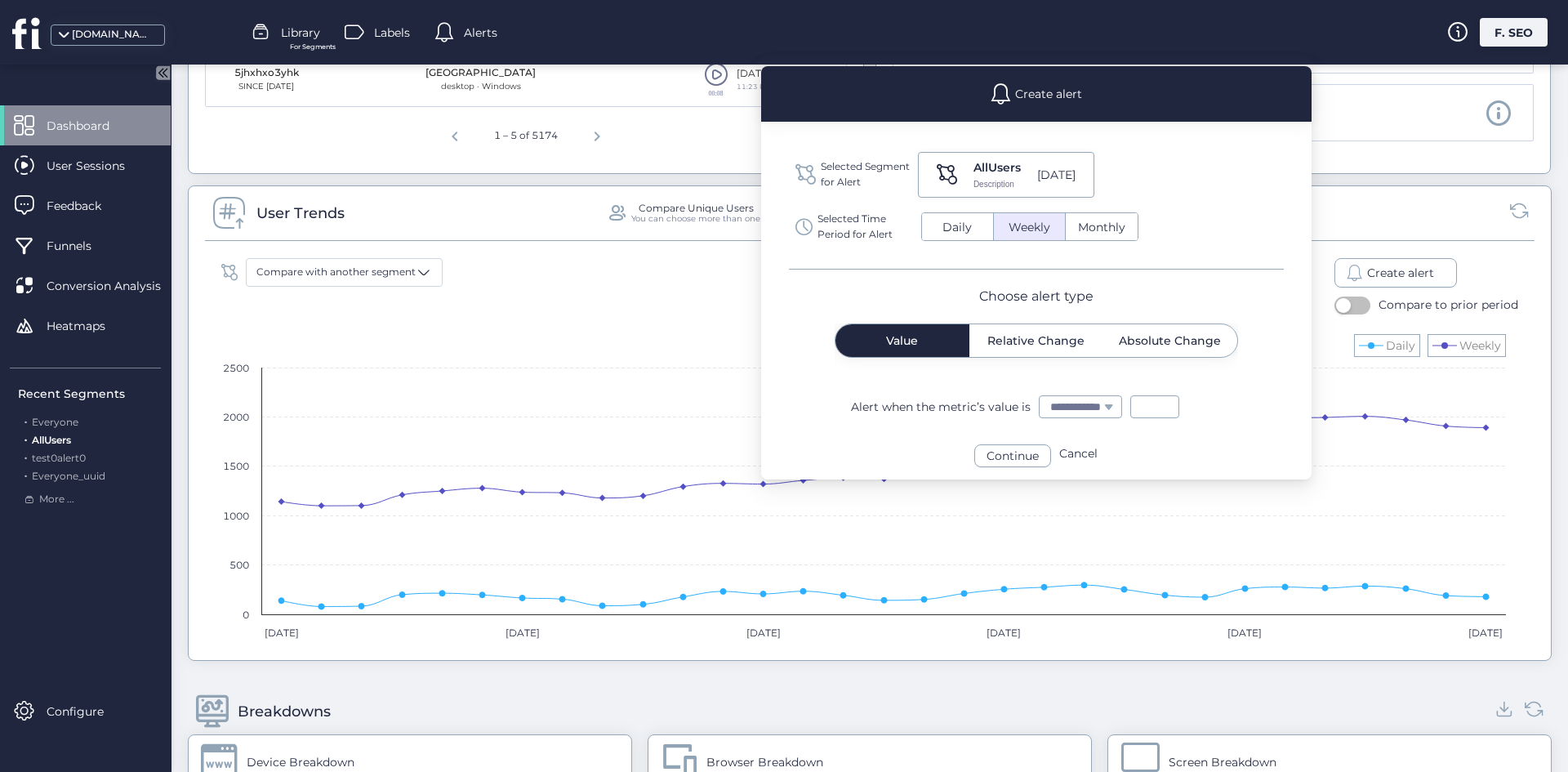
click at [1013, 340] on span "Relative Change" at bounding box center [1037, 340] width 98 height 12
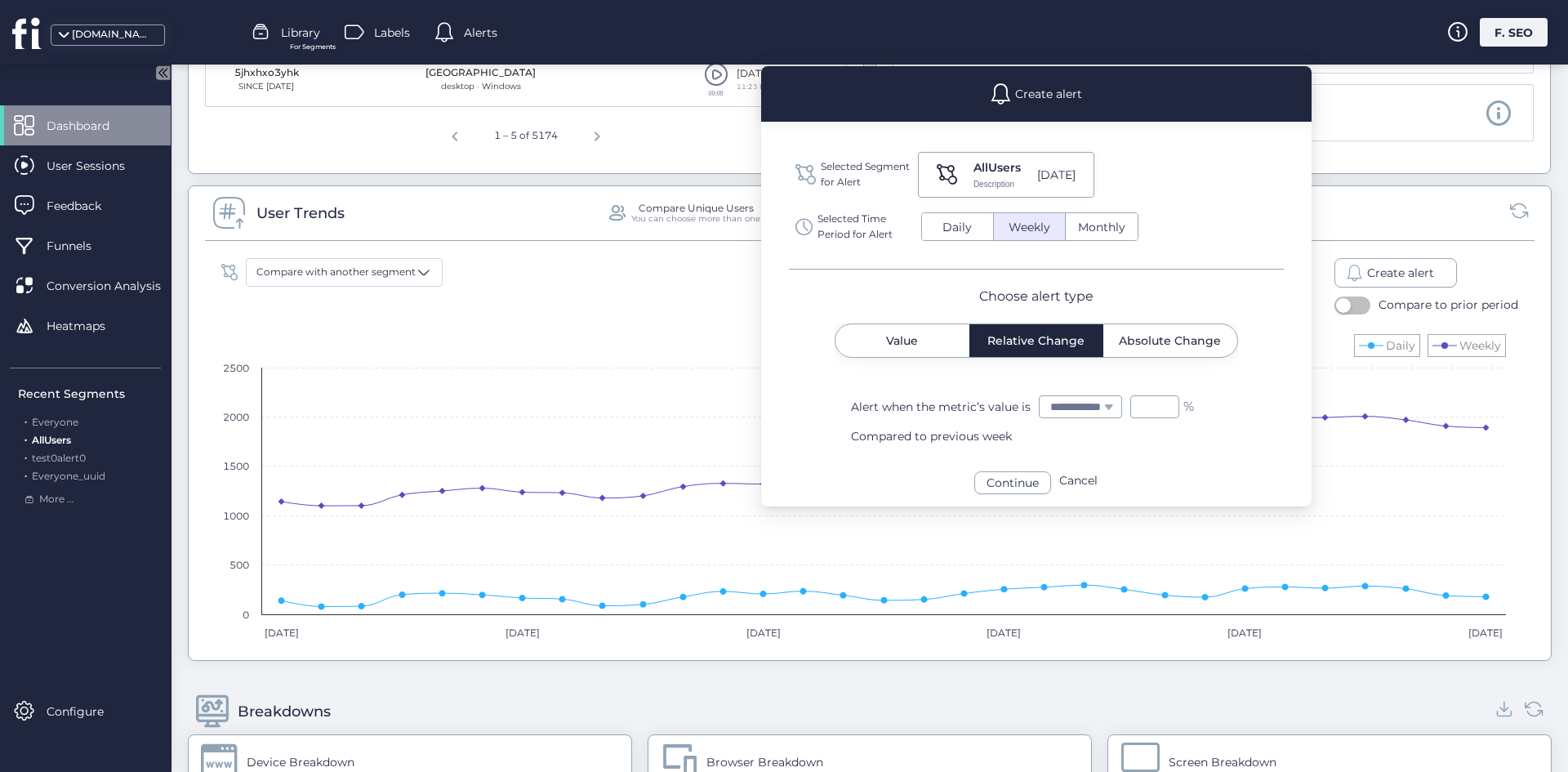
click at [931, 336] on div "Value" at bounding box center [902, 341] width 134 height 33
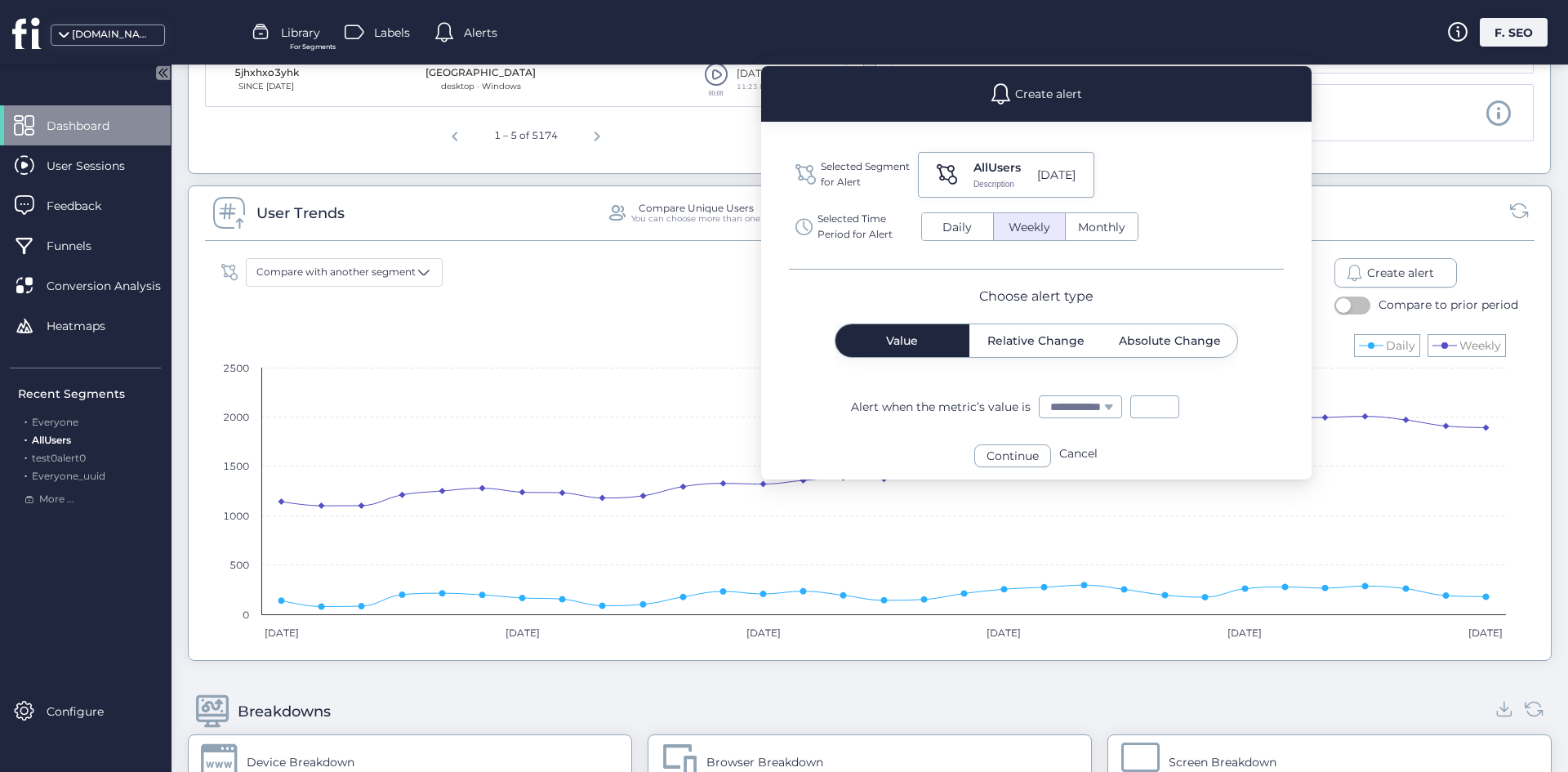
click at [1022, 355] on span "Relative Change" at bounding box center [1037, 341] width 98 height 33
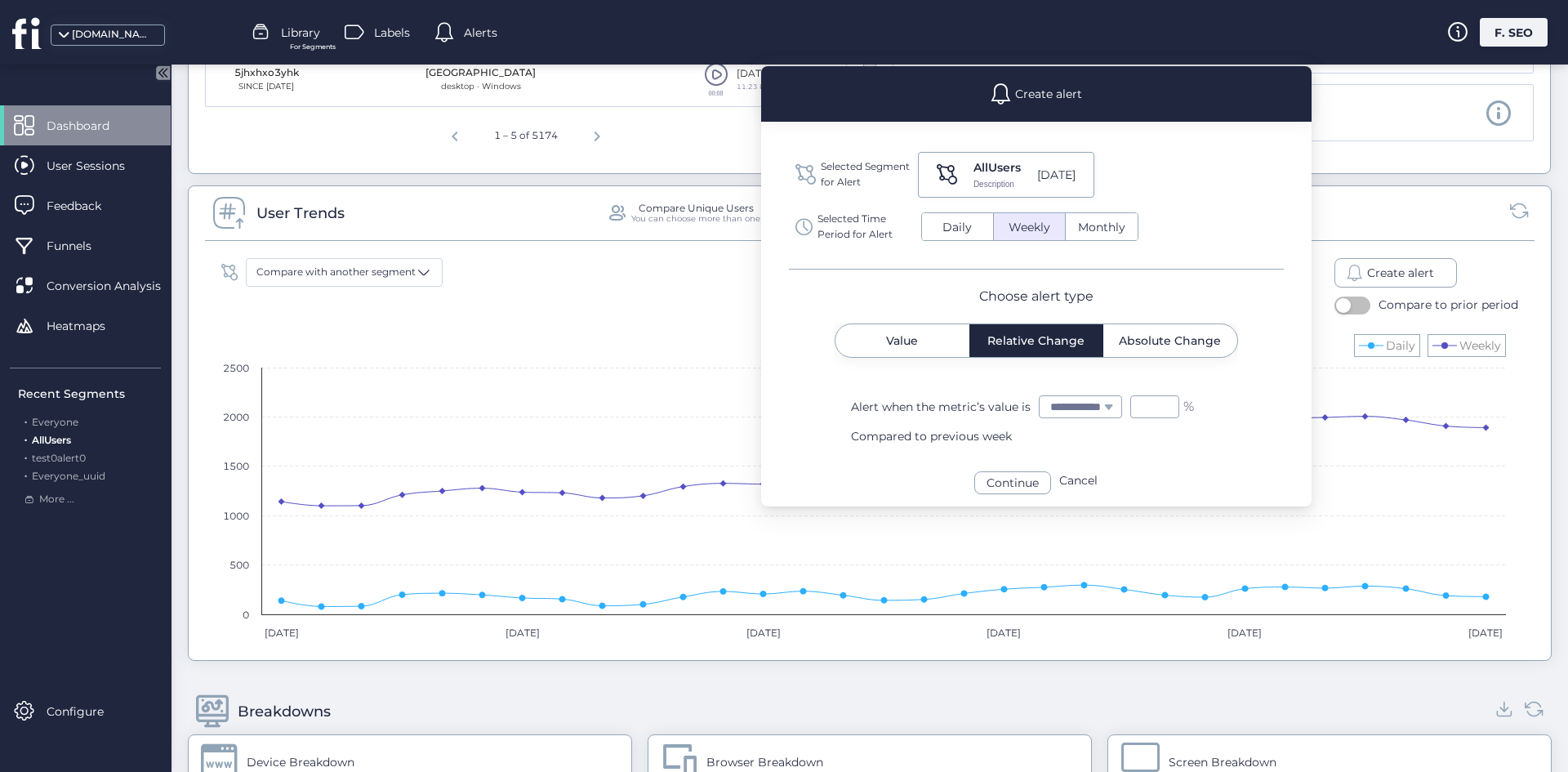
click at [1095, 400] on select "**********" at bounding box center [1080, 406] width 82 height 21
select select "**********"
click at [1039, 396] on select "**********" at bounding box center [1080, 406] width 82 height 21
click at [1175, 405] on input "*" at bounding box center [1155, 405] width 49 height 22
click at [1170, 405] on input "*" at bounding box center [1155, 405] width 49 height 22
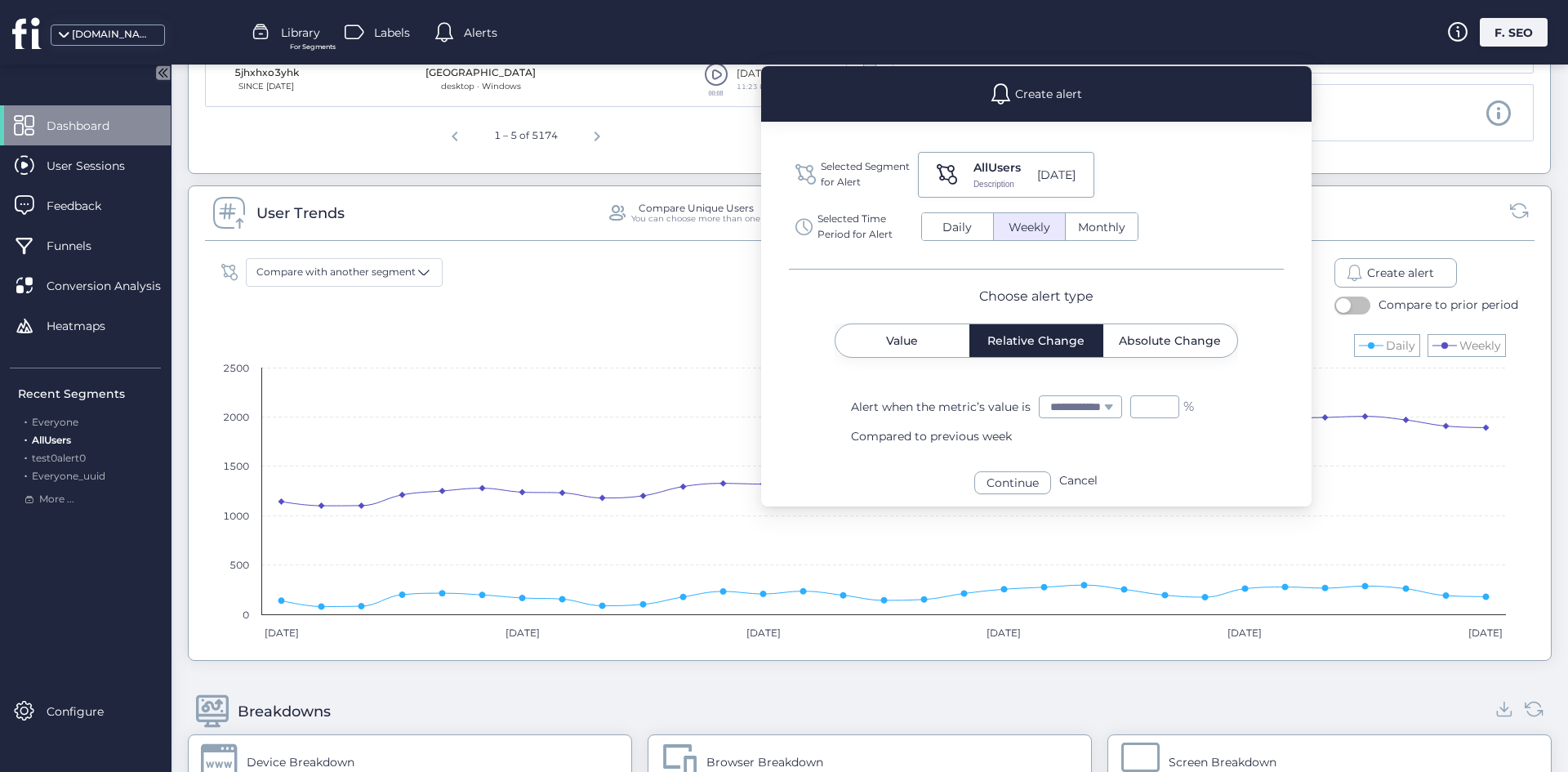
click at [1170, 405] on input "*" at bounding box center [1155, 405] width 49 height 22
type input "**"
click at [1003, 428] on div "Compared to previous week" at bounding box center [1081, 436] width 460 height 18
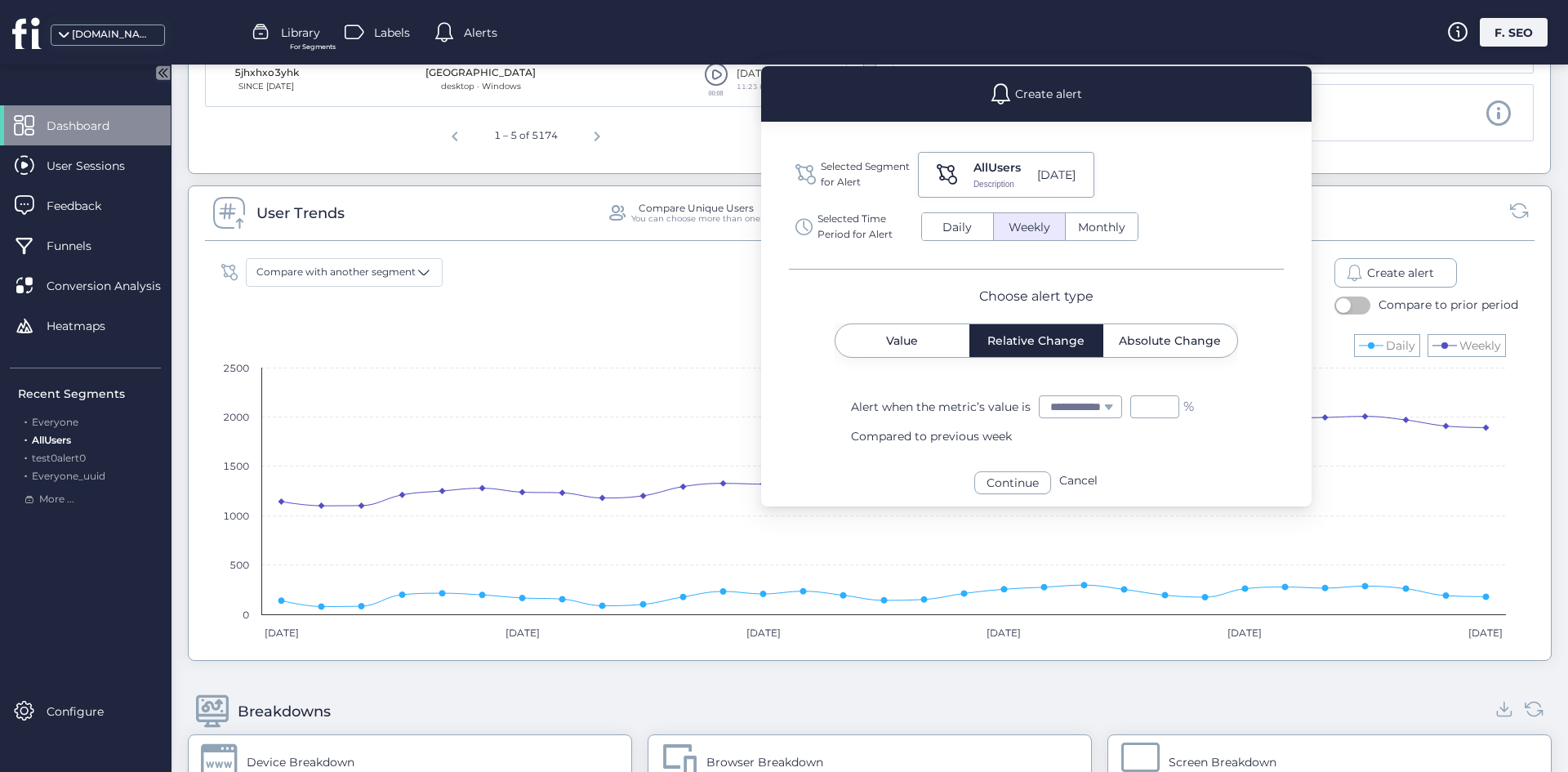
click at [827, 174] on span "Selected Segment for Alert" at bounding box center [865, 174] width 89 height 31
click at [975, 222] on span "Daily" at bounding box center [958, 228] width 49 height 18
select select "**********"
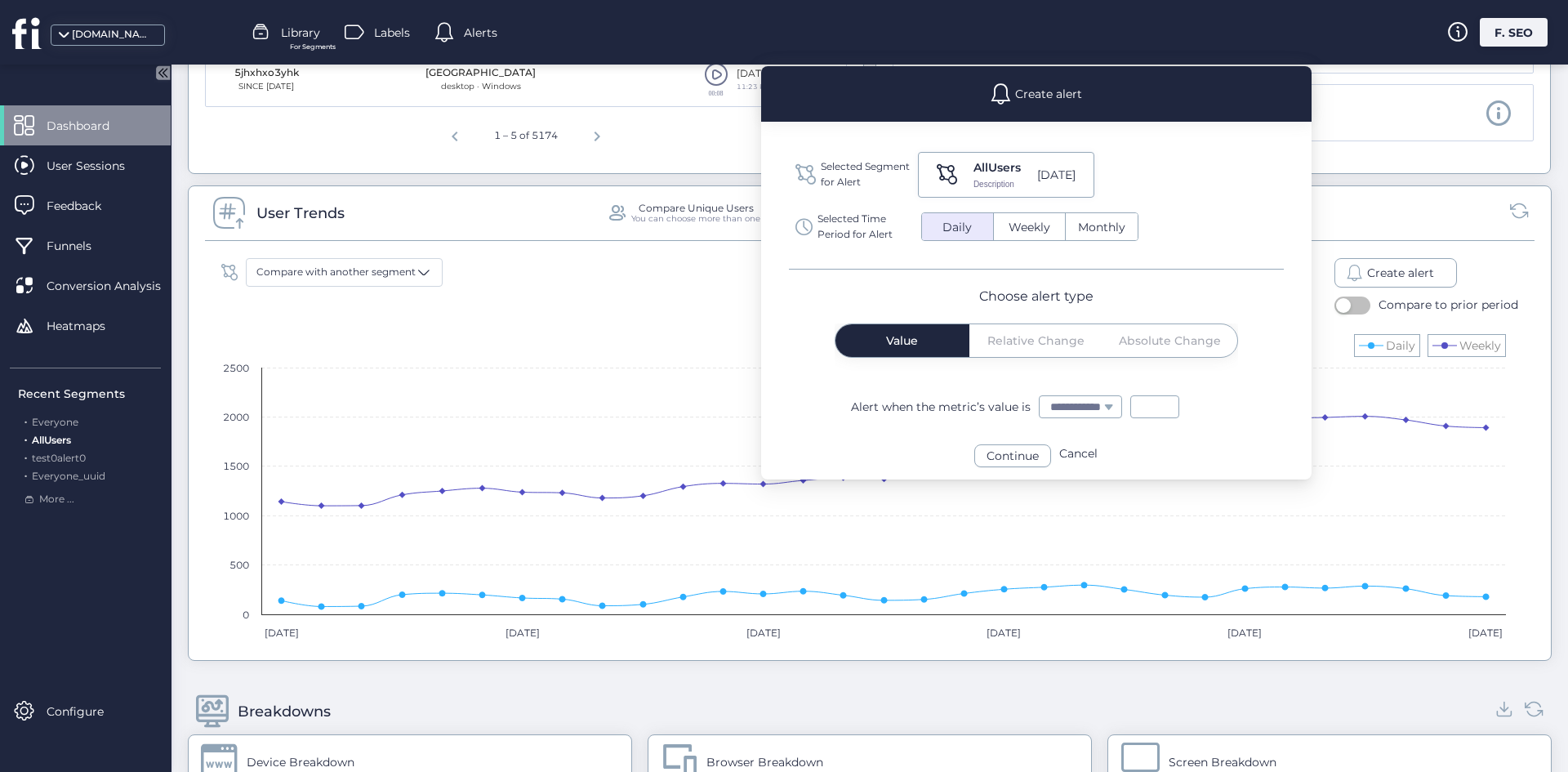
click at [1046, 447] on div "Continue" at bounding box center [1012, 455] width 77 height 22
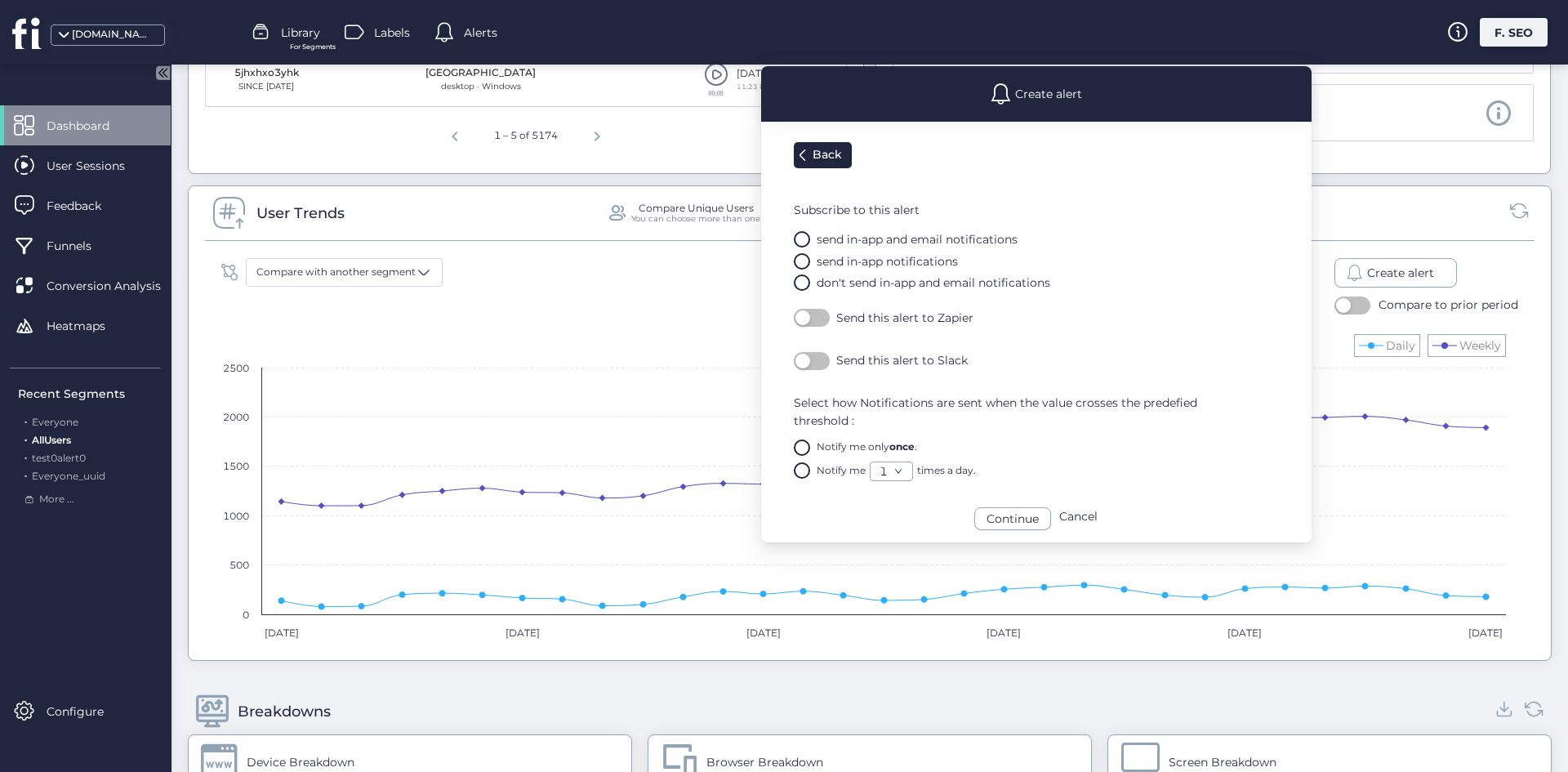
click at [828, 153] on div "Back" at bounding box center [830, 154] width 33 height 18
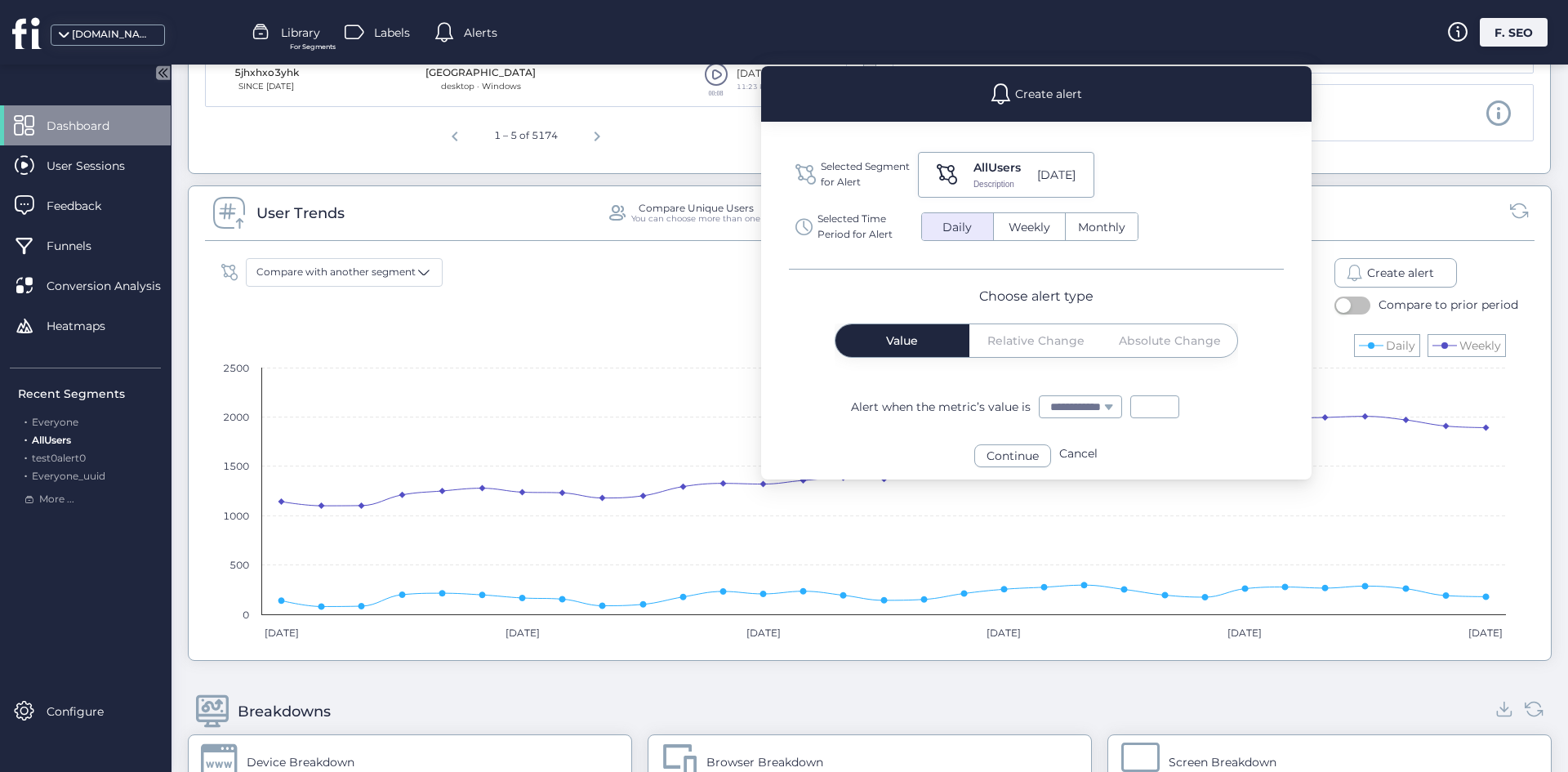
click at [1051, 350] on div "Value Relative Change Absolute Change" at bounding box center [1037, 341] width 402 height 33
click at [1030, 224] on span "Weekly" at bounding box center [1030, 228] width 61 height 18
click at [1066, 345] on span "Relative Change" at bounding box center [1037, 340] width 98 height 12
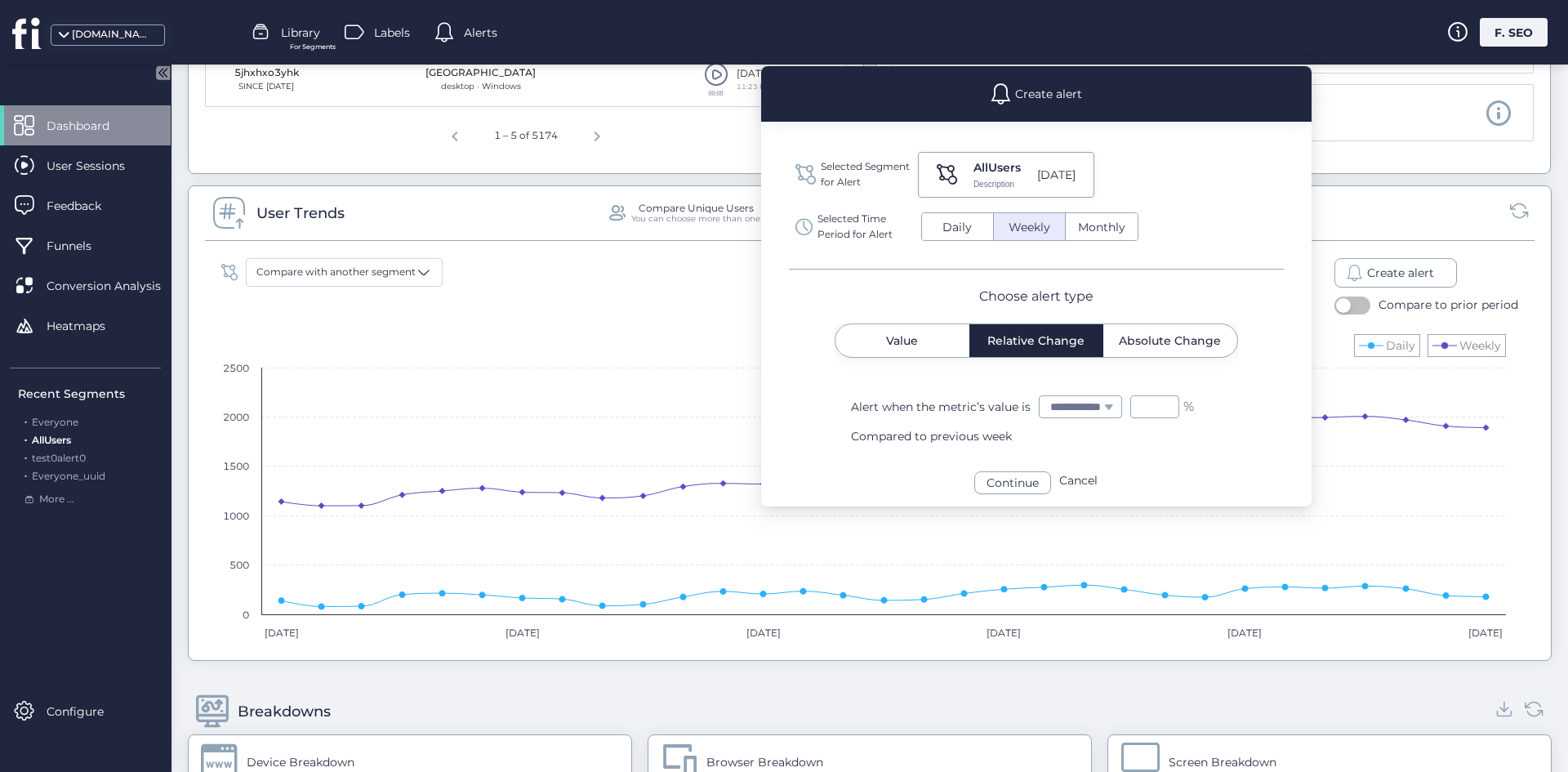
click at [1110, 400] on select "**********" at bounding box center [1080, 406] width 82 height 21
select select "*********"
click at [1039, 396] on select "**********" at bounding box center [1080, 406] width 82 height 21
click at [1010, 482] on div "Continue" at bounding box center [1012, 482] width 77 height 22
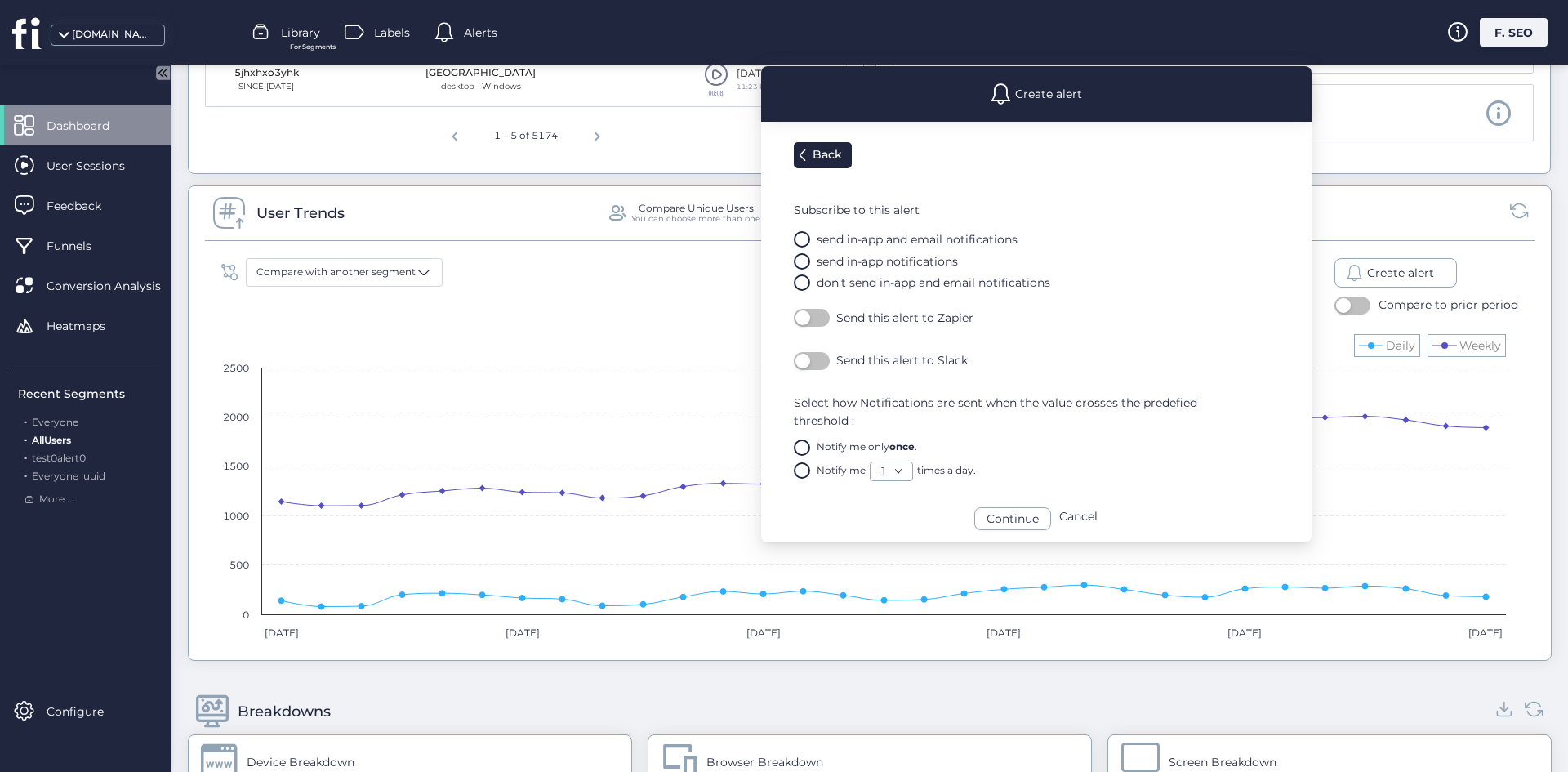
click at [811, 322] on button "button" at bounding box center [811, 318] width 36 height 18
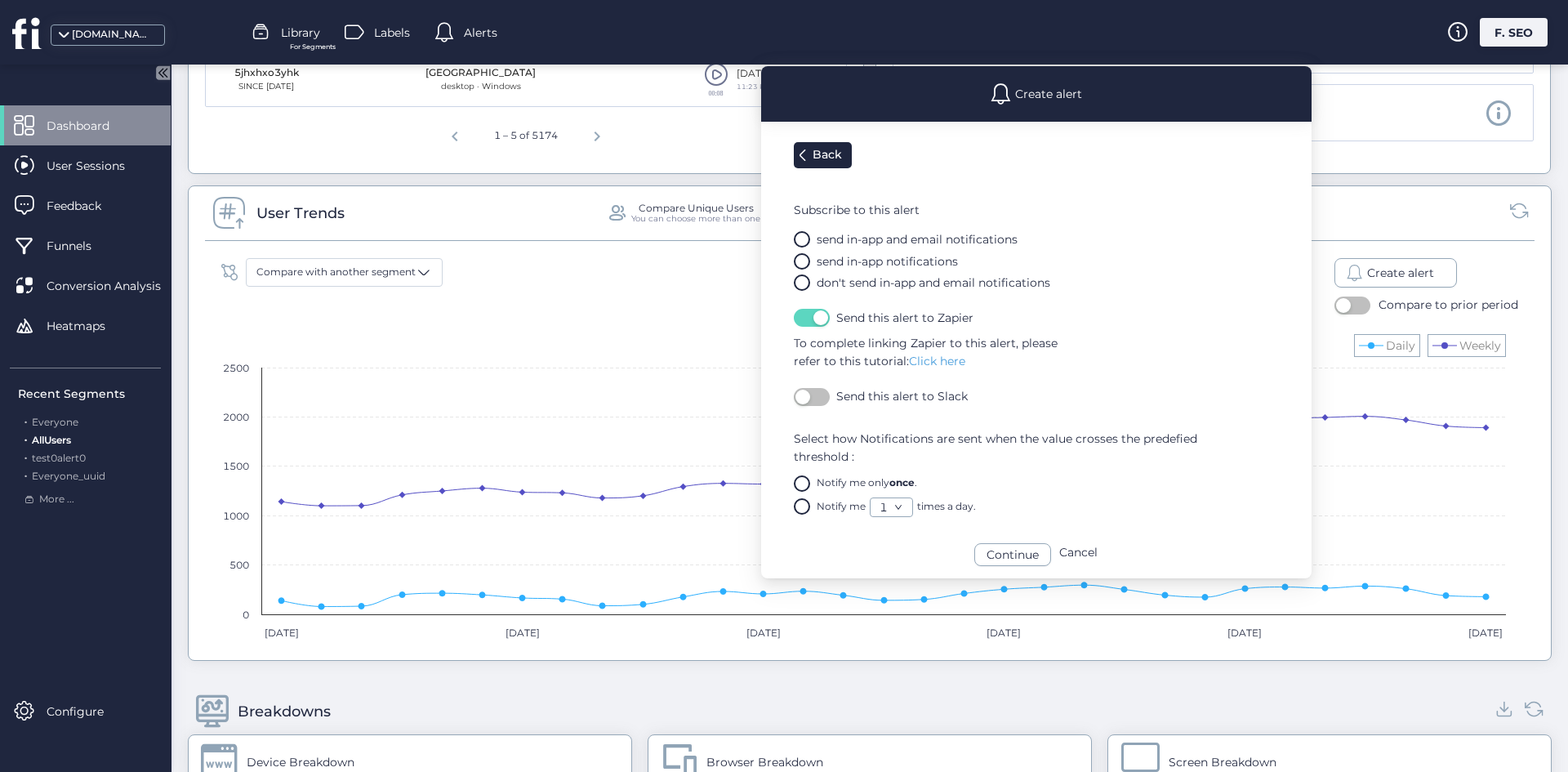
click at [871, 345] on div "To complete linking Zapier to this alert, please refer to this tutorial: Click …" at bounding box center [1052, 352] width 518 height 36
drag, startPoint x: 871, startPoint y: 345, endPoint x: 857, endPoint y: 336, distance: 16.6
click at [869, 345] on div "To complete linking Zapier to this alert, please refer to this tutorial: Click …" at bounding box center [1052, 352] width 518 height 36
click at [811, 322] on button "button" at bounding box center [811, 318] width 36 height 18
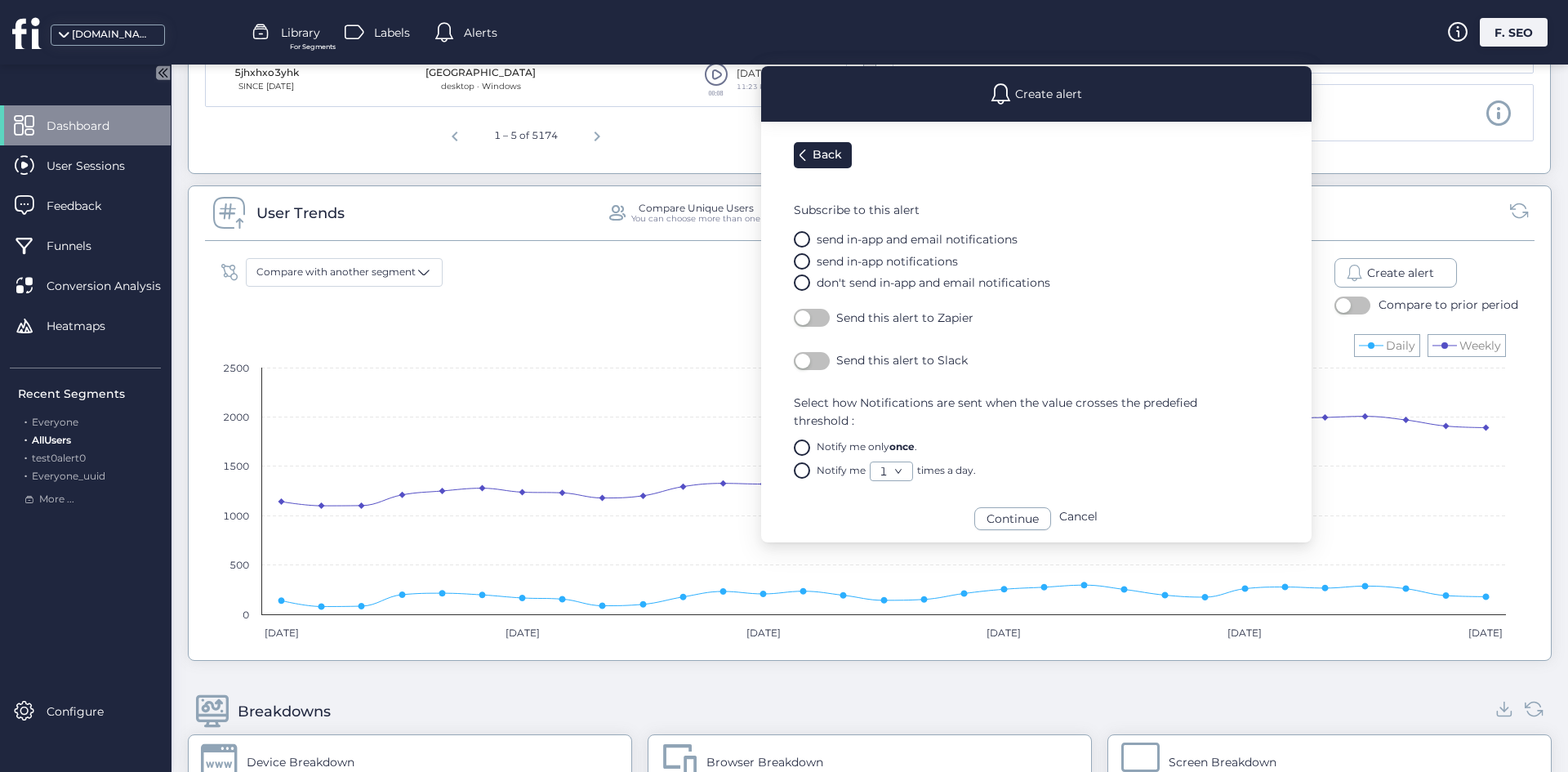
click at [818, 319] on button "button" at bounding box center [811, 318] width 36 height 18
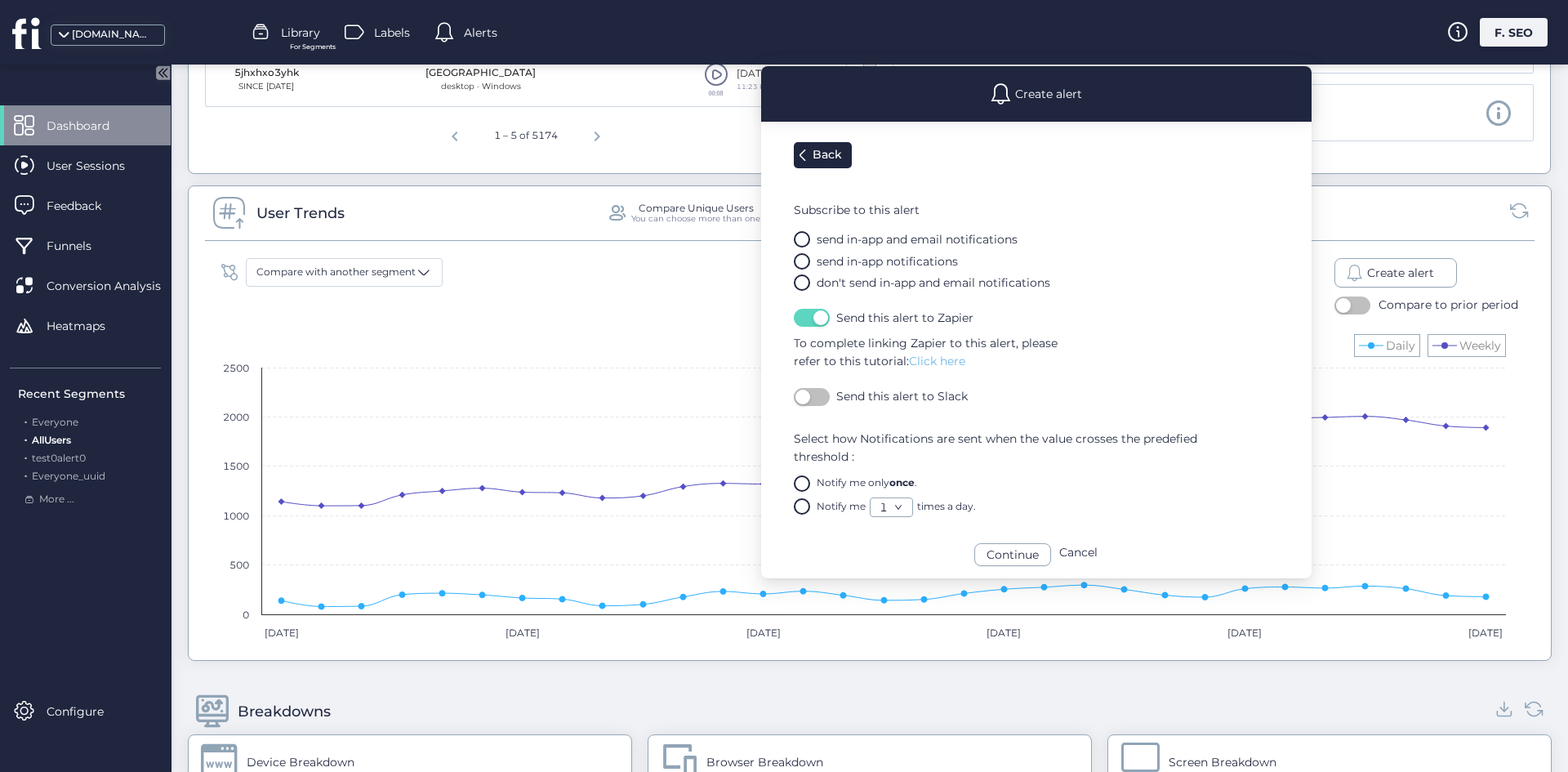
click at [928, 361] on link "Click here" at bounding box center [937, 361] width 57 height 15
click at [807, 328] on div "Back Subscribe to this alert send in-app and email notifications send in-app no…" at bounding box center [1052, 325] width 518 height 383
click at [810, 319] on button "button" at bounding box center [811, 318] width 36 height 18
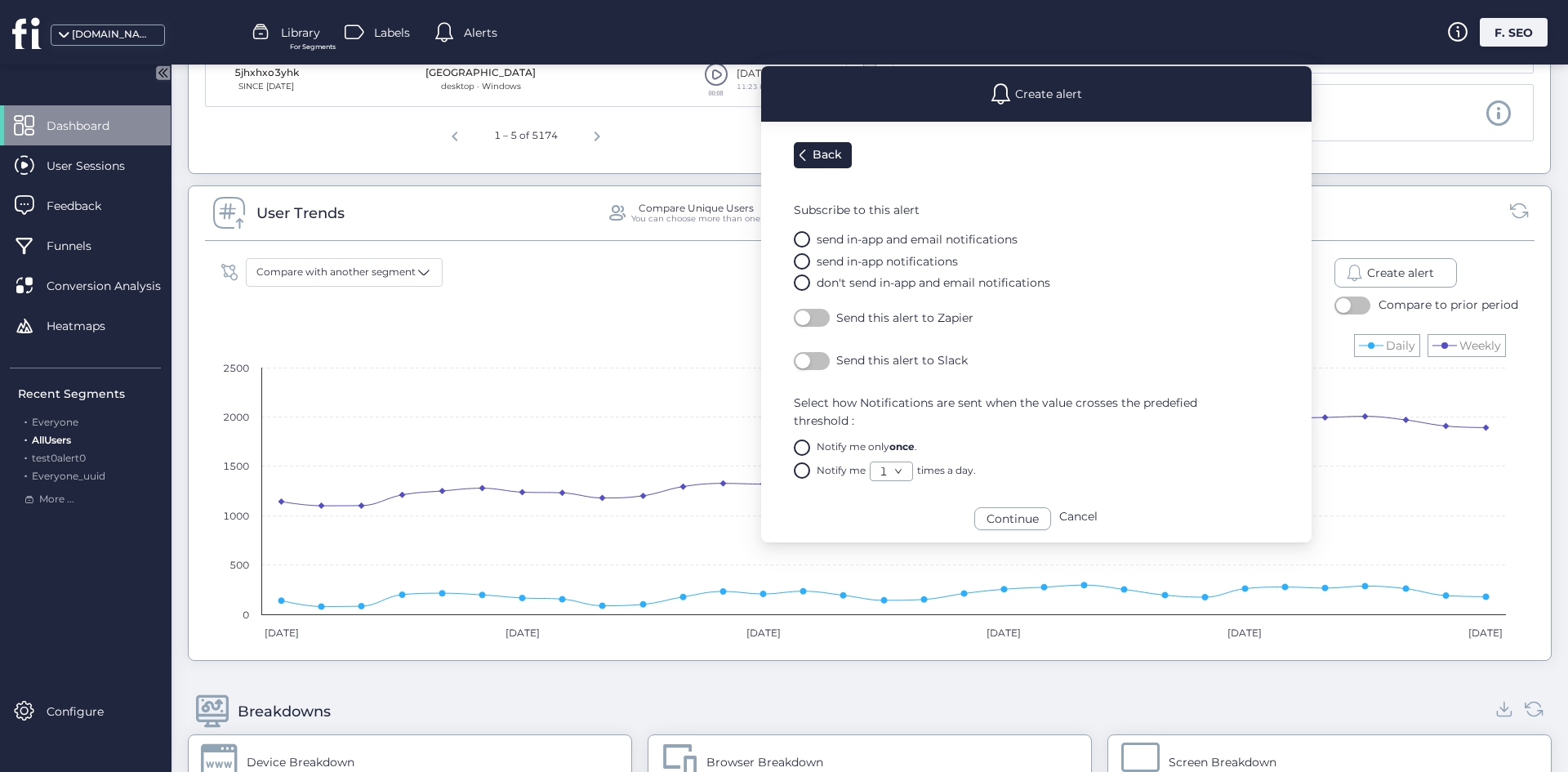
click at [810, 319] on button "button" at bounding box center [811, 318] width 36 height 18
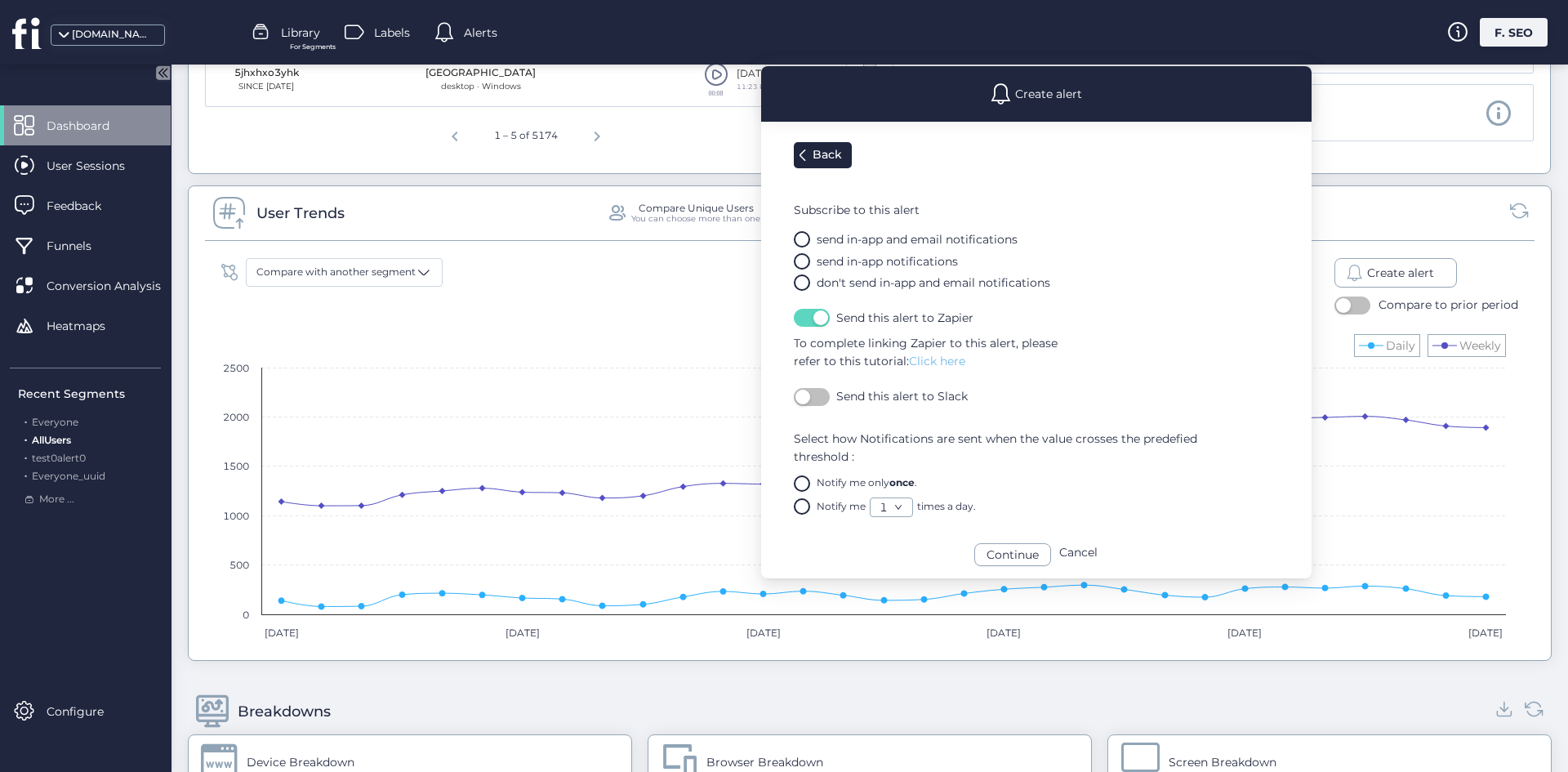
click at [949, 357] on link "Click here" at bounding box center [937, 361] width 57 height 15
click at [822, 315] on span "button" at bounding box center [820, 317] width 15 height 15
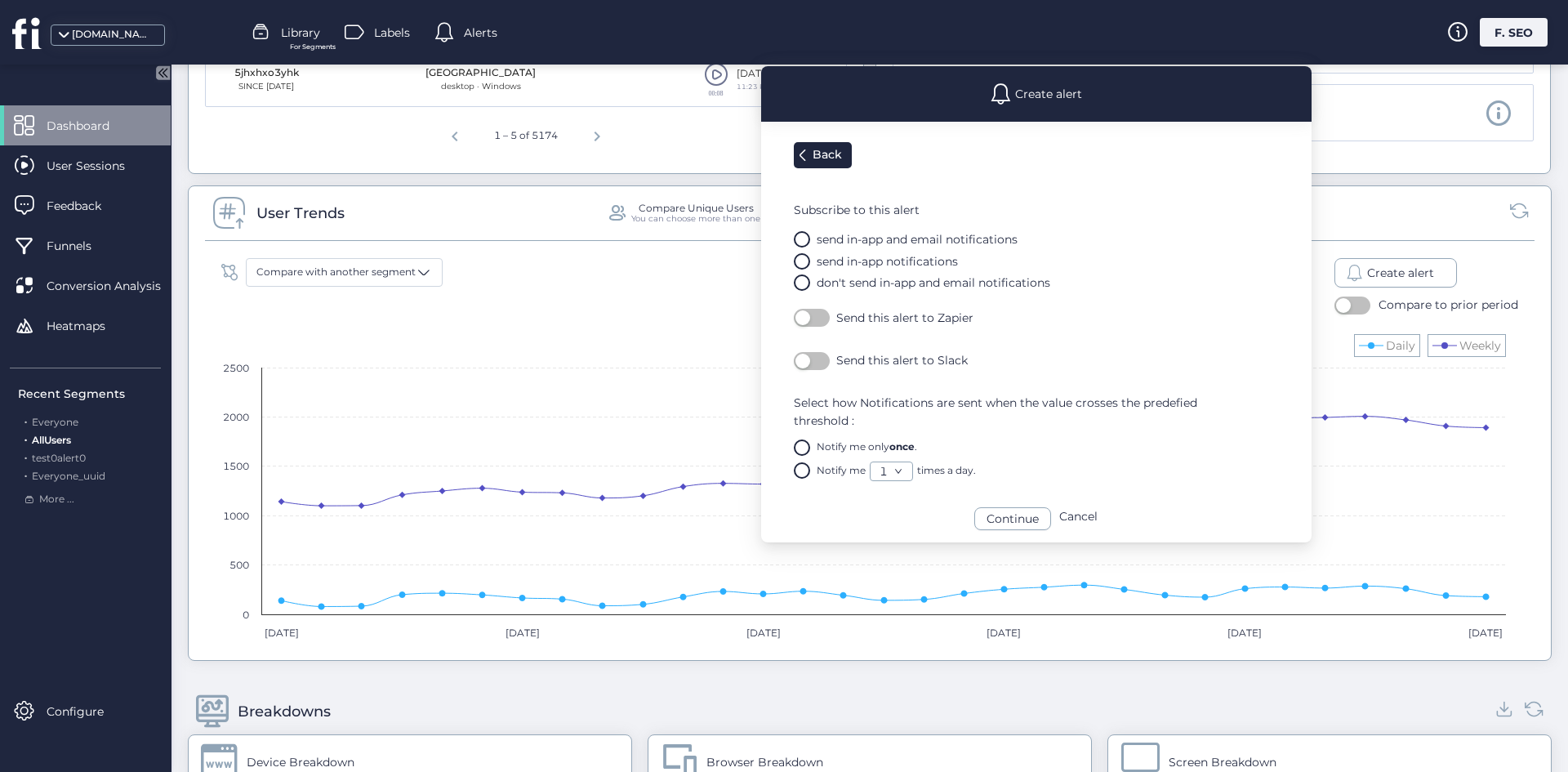
click at [831, 476] on div "Notify me" at bounding box center [842, 471] width 49 height 16
click at [836, 471] on div "Notify me" at bounding box center [842, 471] width 49 height 16
click at [1004, 505] on div "Create alert Back Subscribe to this alert send in-app and email notifications s…" at bounding box center [1037, 304] width 551 height 476
click at [1004, 525] on div "Continue" at bounding box center [1012, 518] width 77 height 22
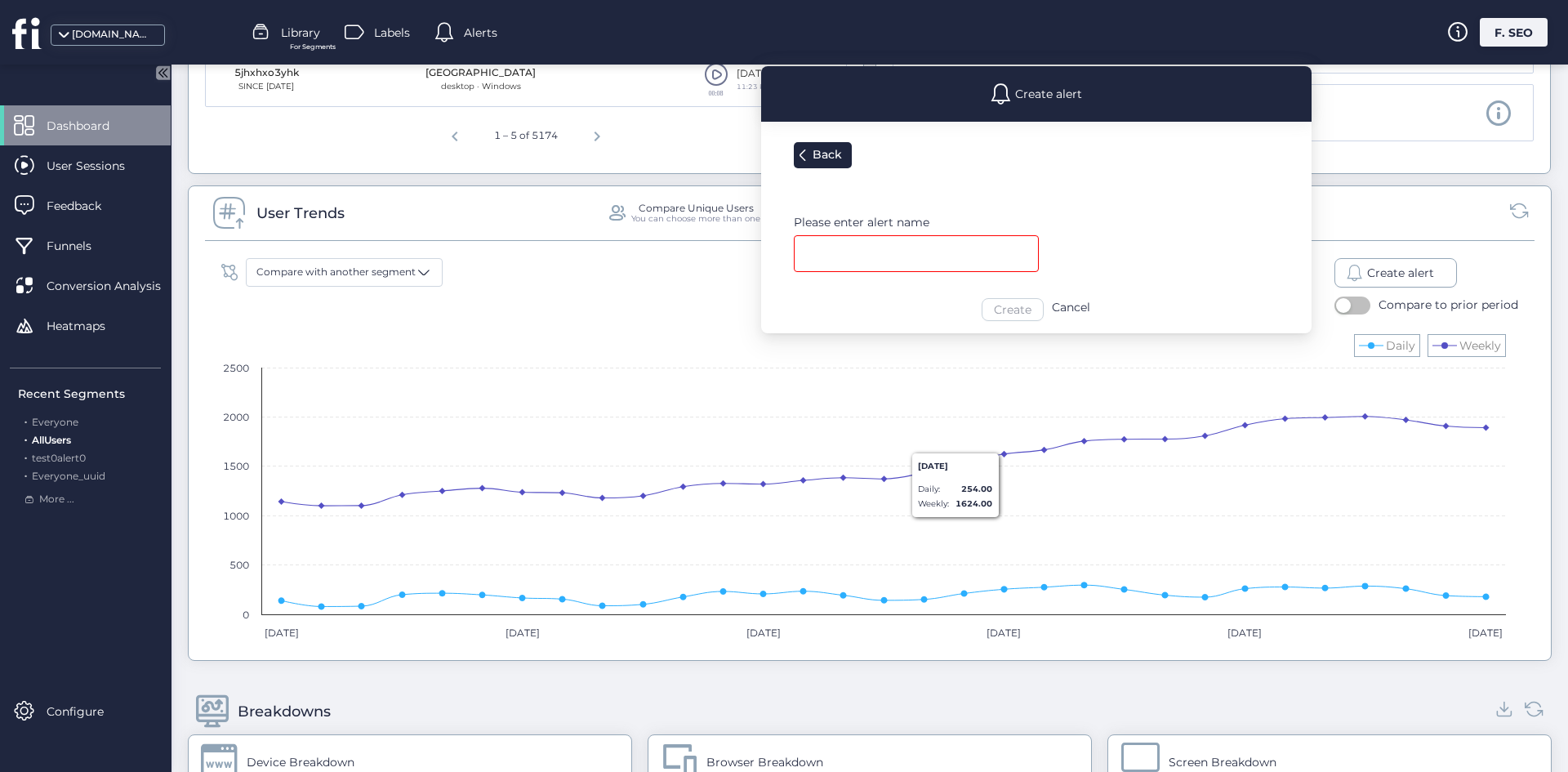
click at [910, 274] on div "Create alert Back Please enter alert name Create Cancel" at bounding box center [1037, 200] width 551 height 267
click at [874, 236] on input "text" at bounding box center [916, 253] width 245 height 37
type input "*"
type input "**********"
drag, startPoint x: 992, startPoint y: 325, endPoint x: 997, endPoint y: 318, distance: 8.6
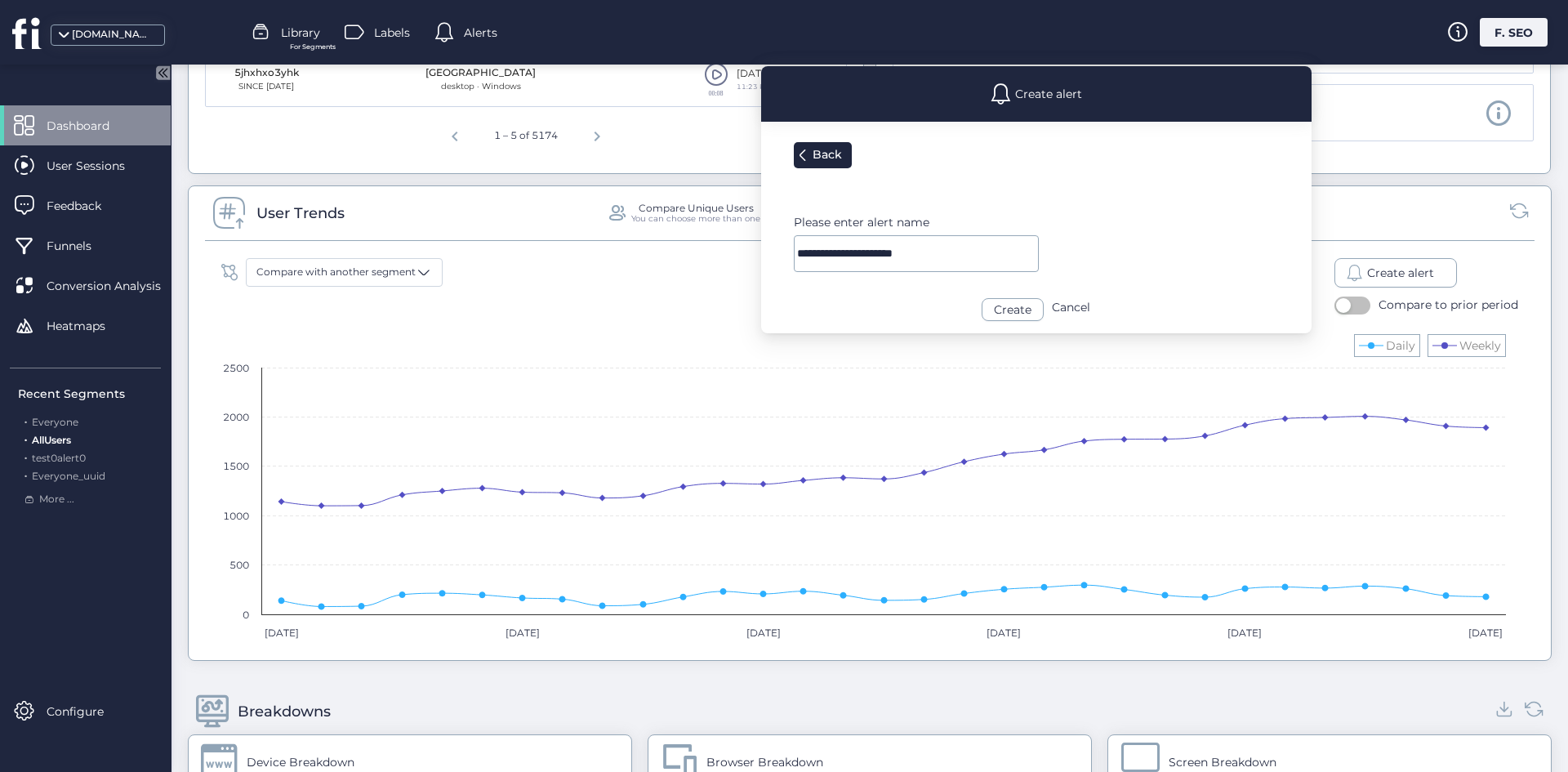
click at [992, 325] on div "**********" at bounding box center [1037, 200] width 551 height 267
click at [1001, 314] on div "Create" at bounding box center [1013, 309] width 62 height 22
